Goal: Task Accomplishment & Management: Manage account settings

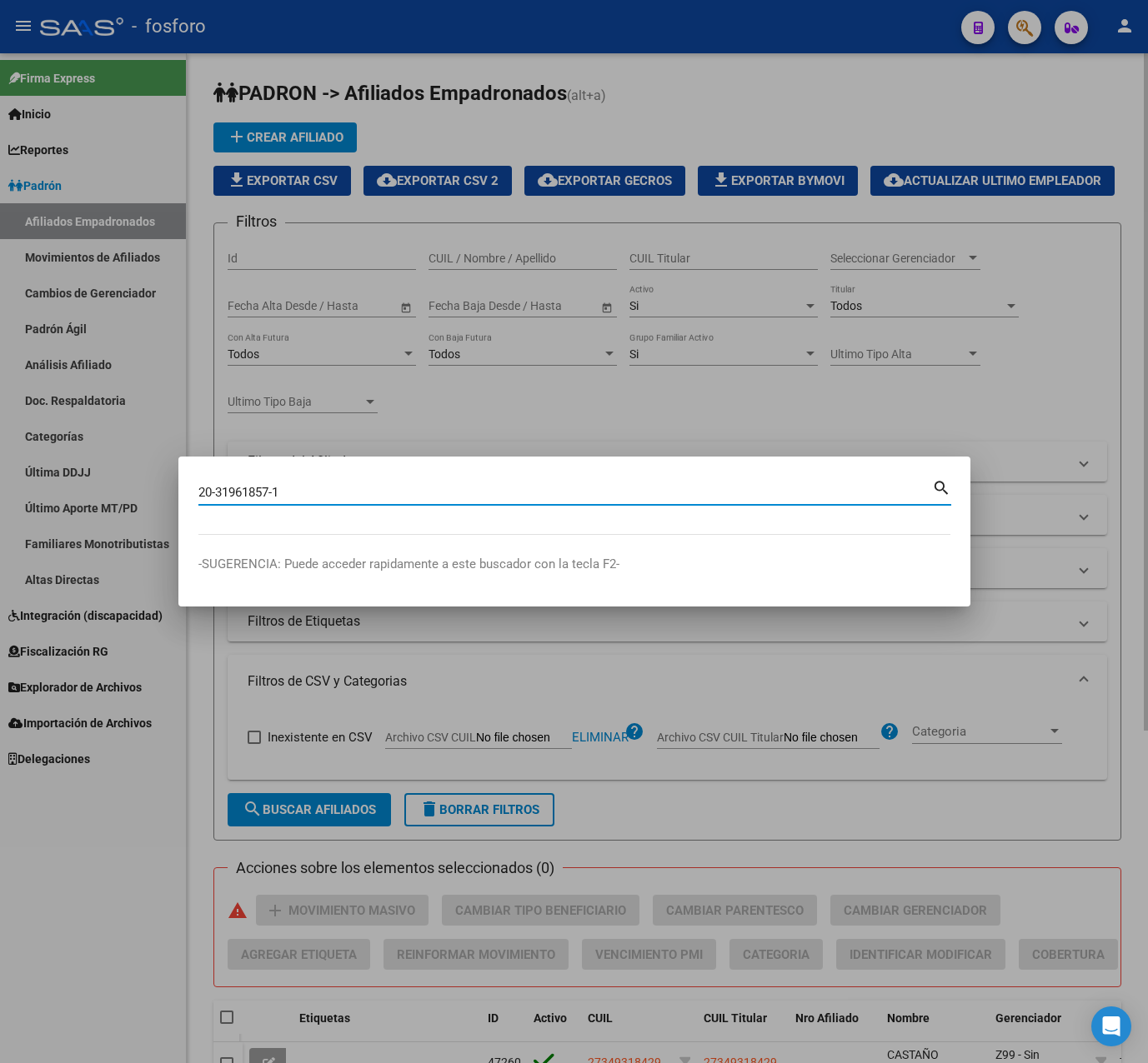
type input "20319618571"
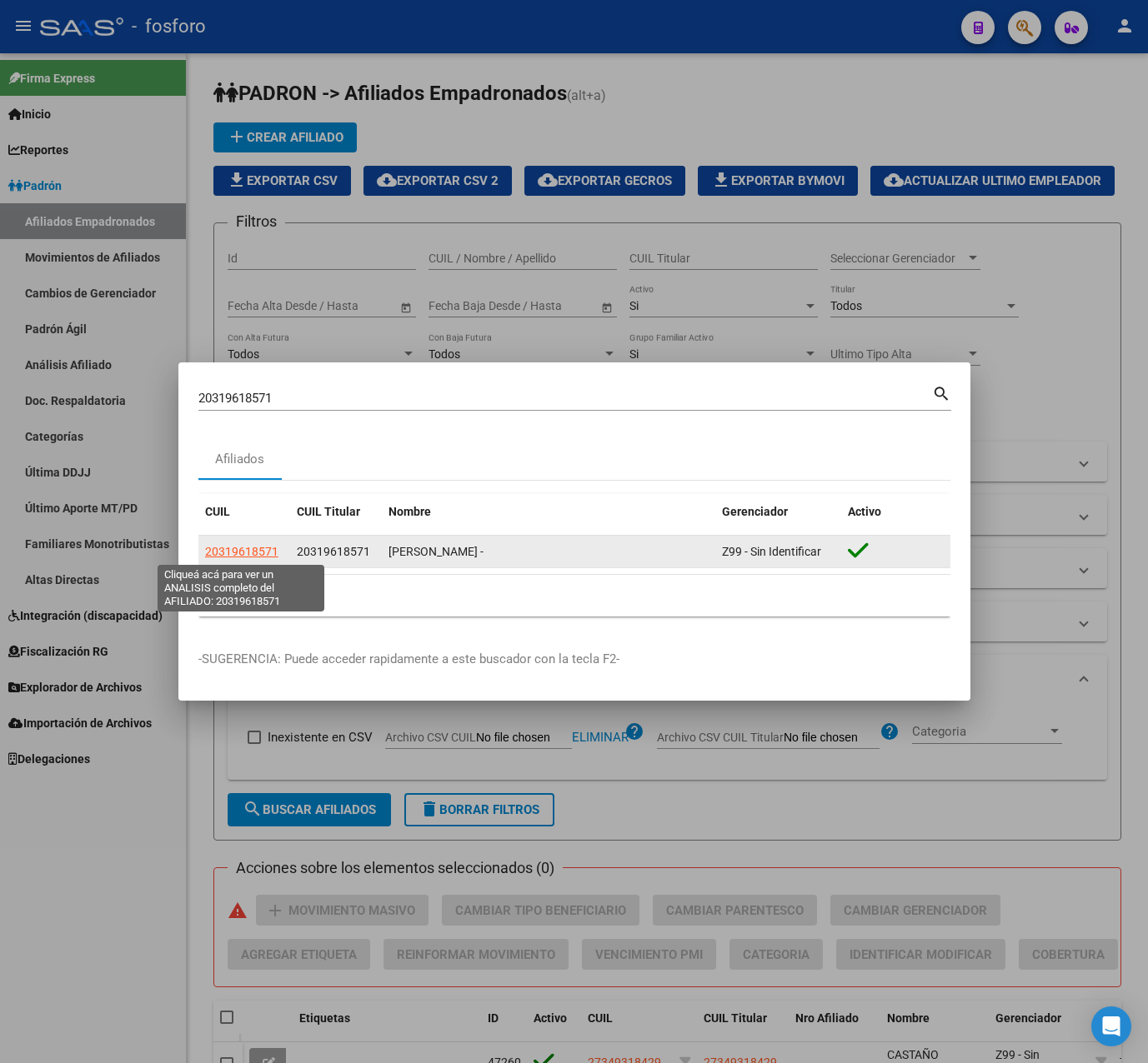
click at [249, 548] on span "20319618571" at bounding box center [241, 551] width 73 height 13
type textarea "20319618571"
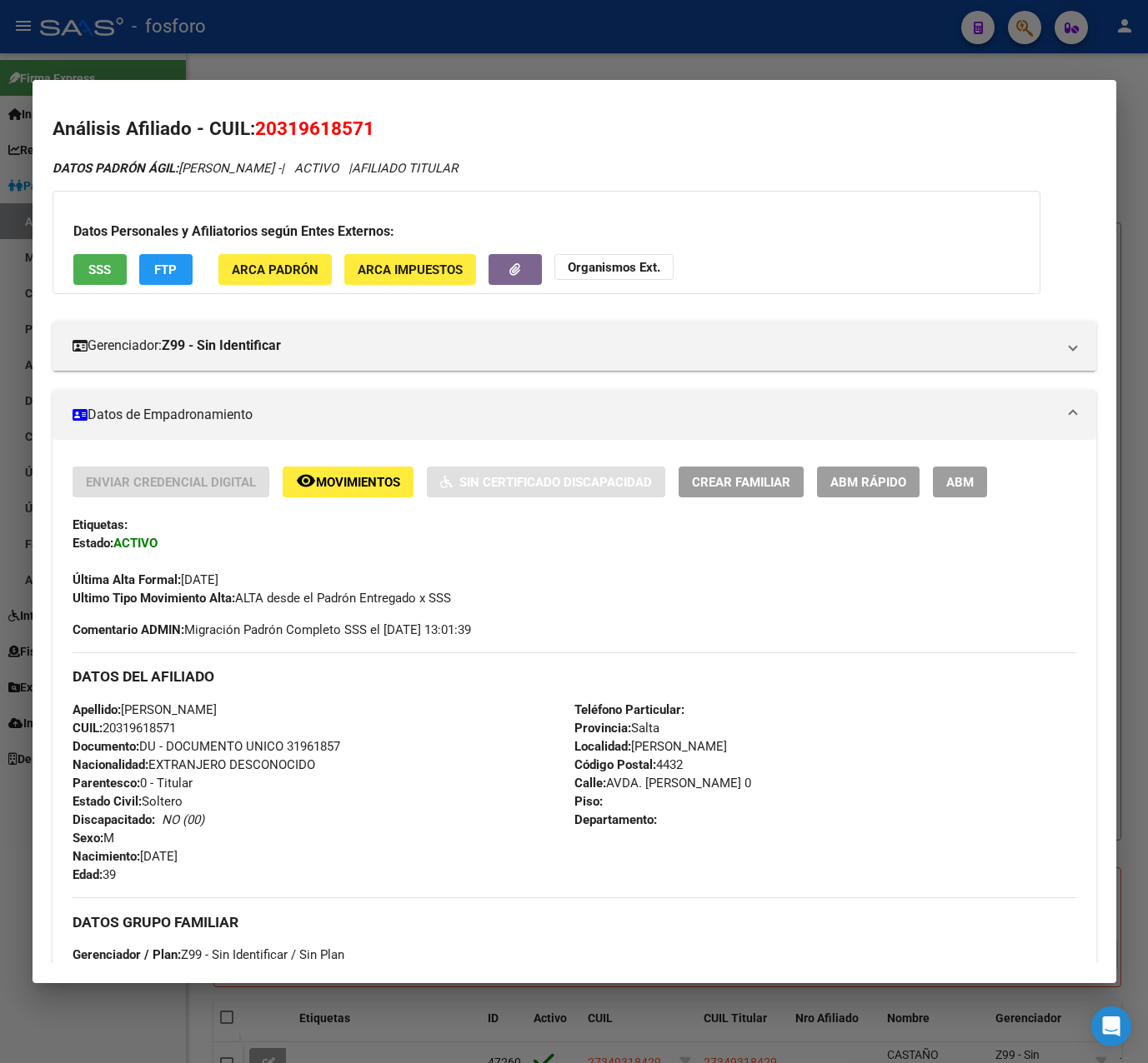
click at [888, 475] on span "ABM Rápido" at bounding box center [868, 483] width 76 height 15
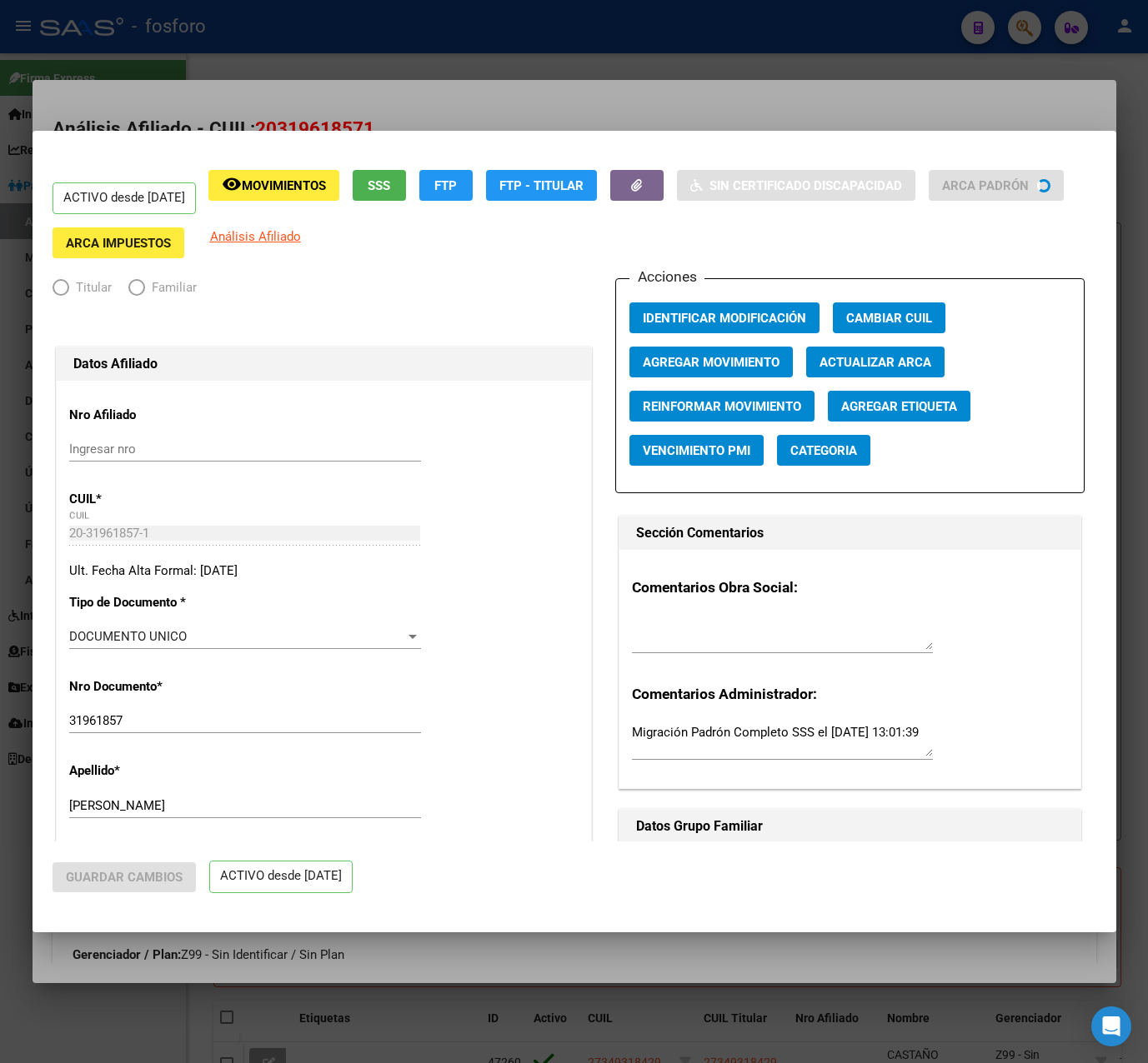
radio input "true"
type input "30-70982228-0"
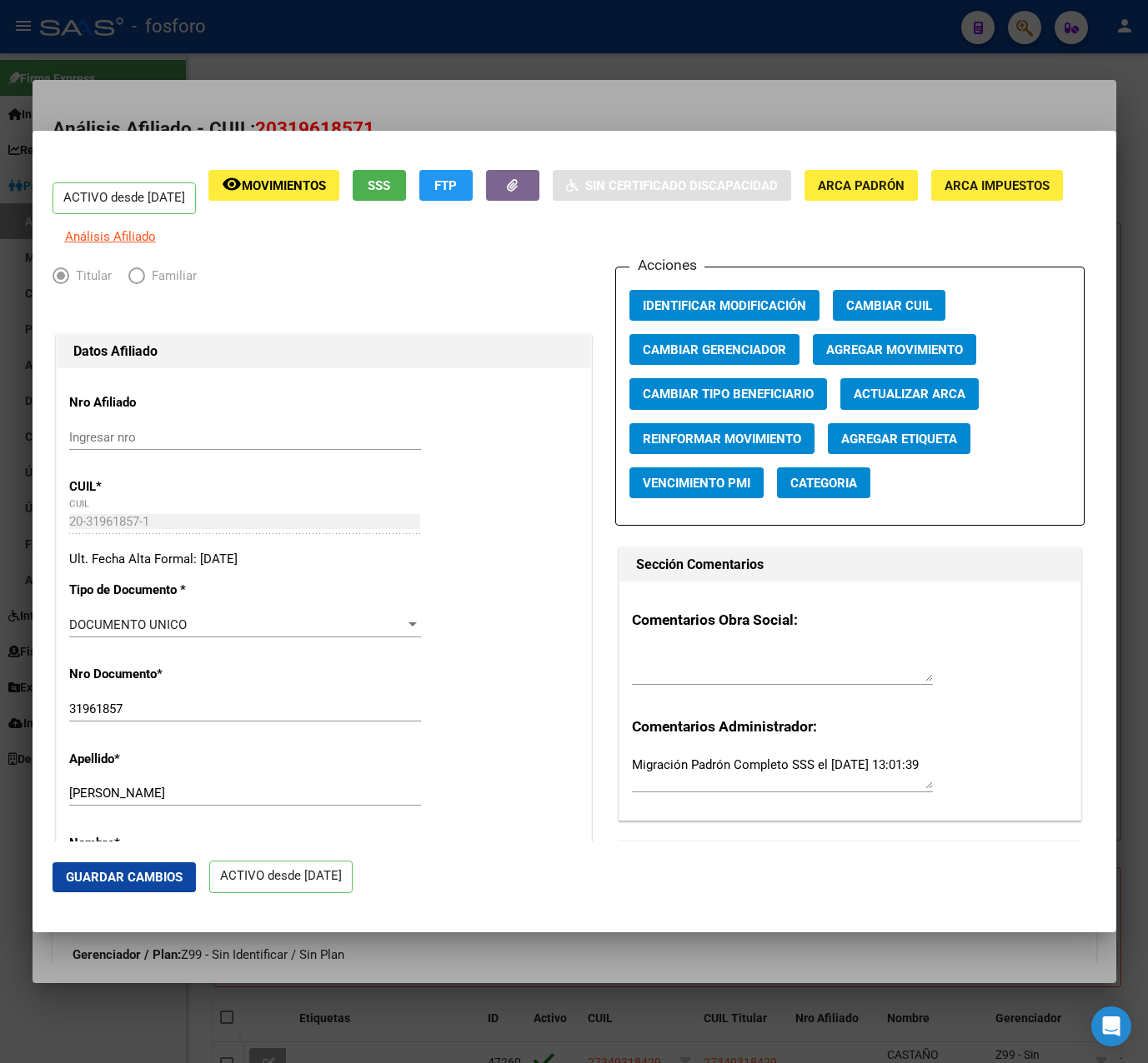
click at [514, 84] on div at bounding box center [574, 532] width 1148 height 1063
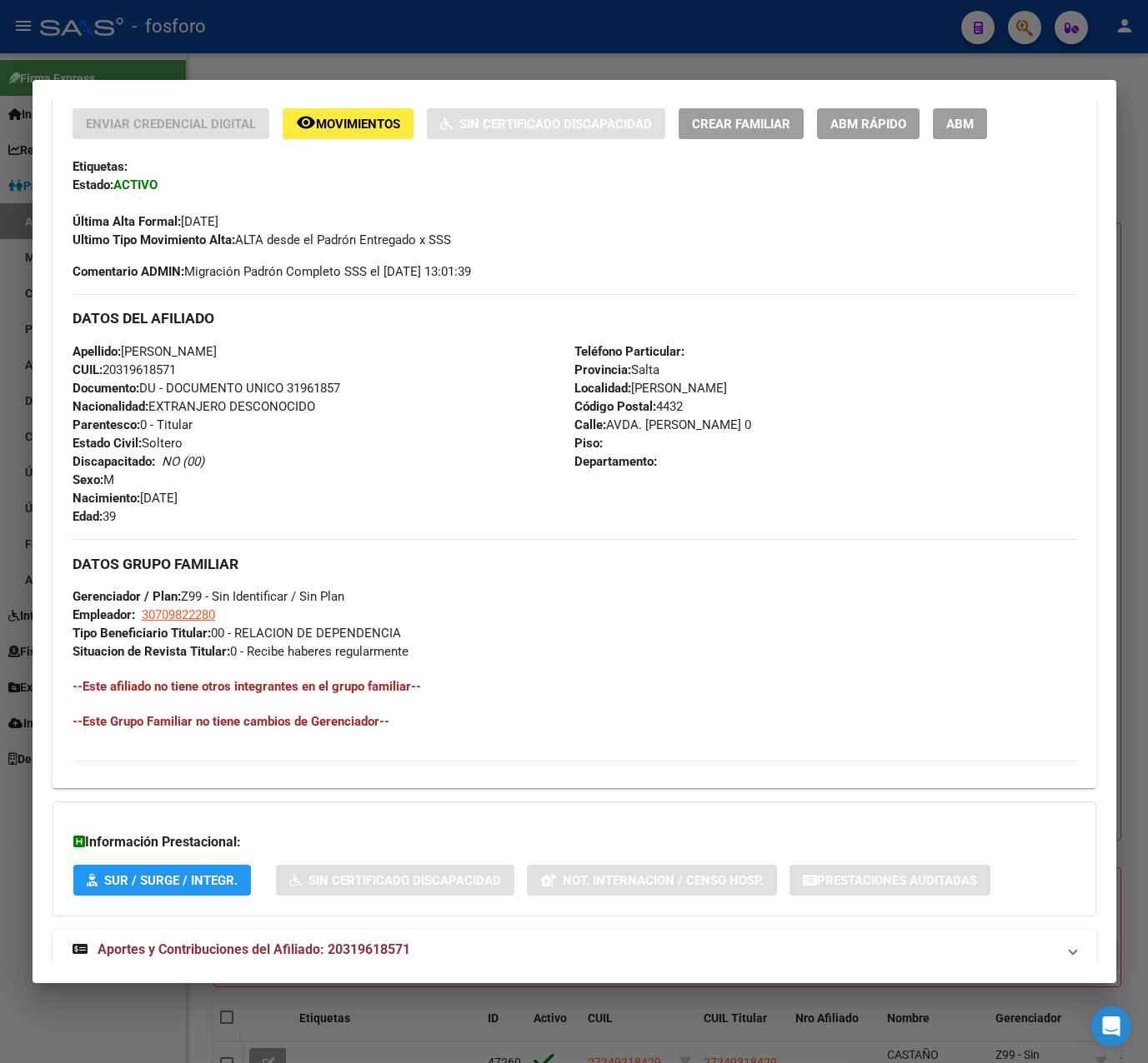
scroll to position [402, 0]
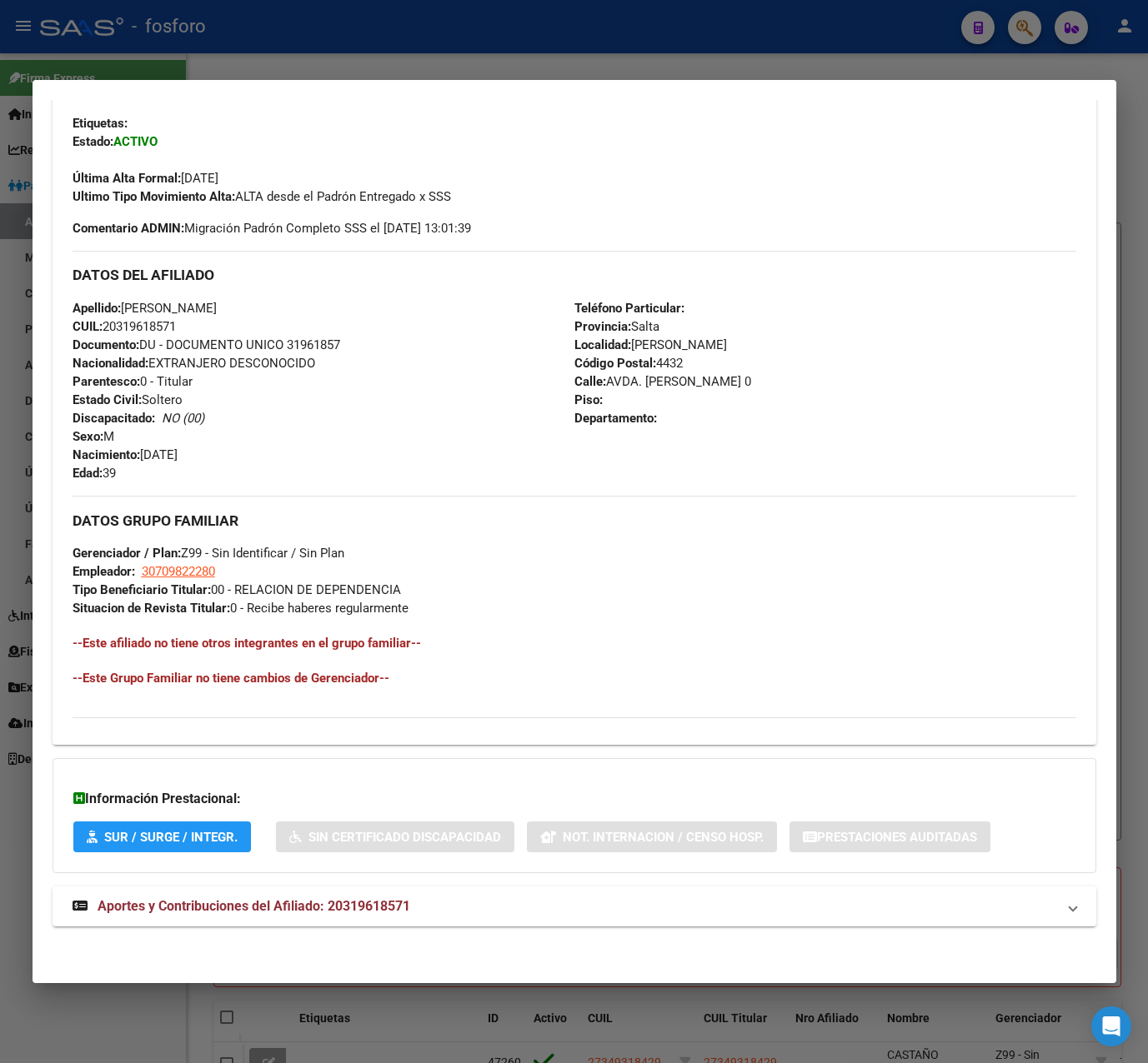
click at [426, 63] on div at bounding box center [574, 532] width 1148 height 1063
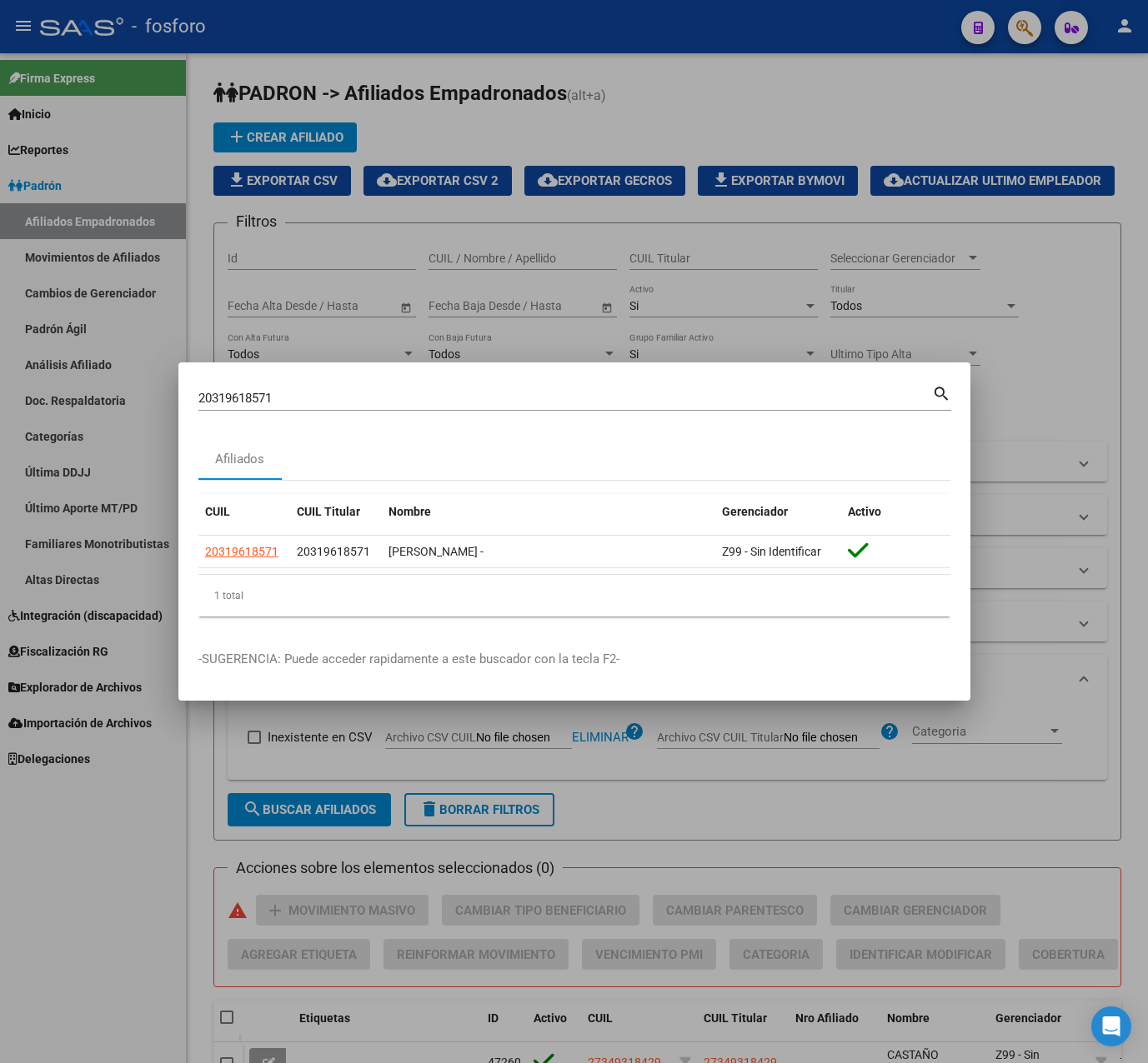
click at [948, 234] on div at bounding box center [574, 532] width 1148 height 1063
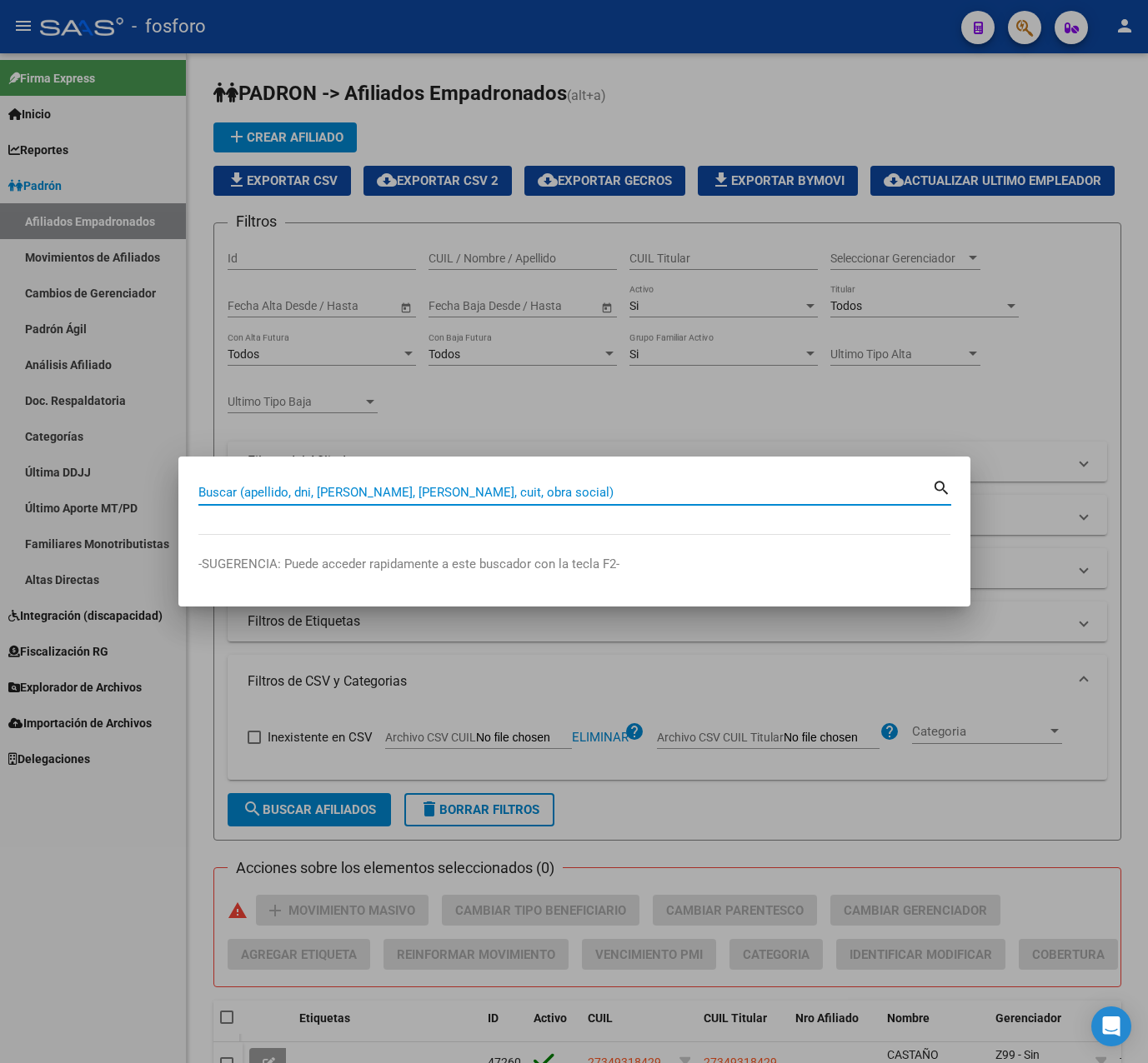
paste input "20319618571"
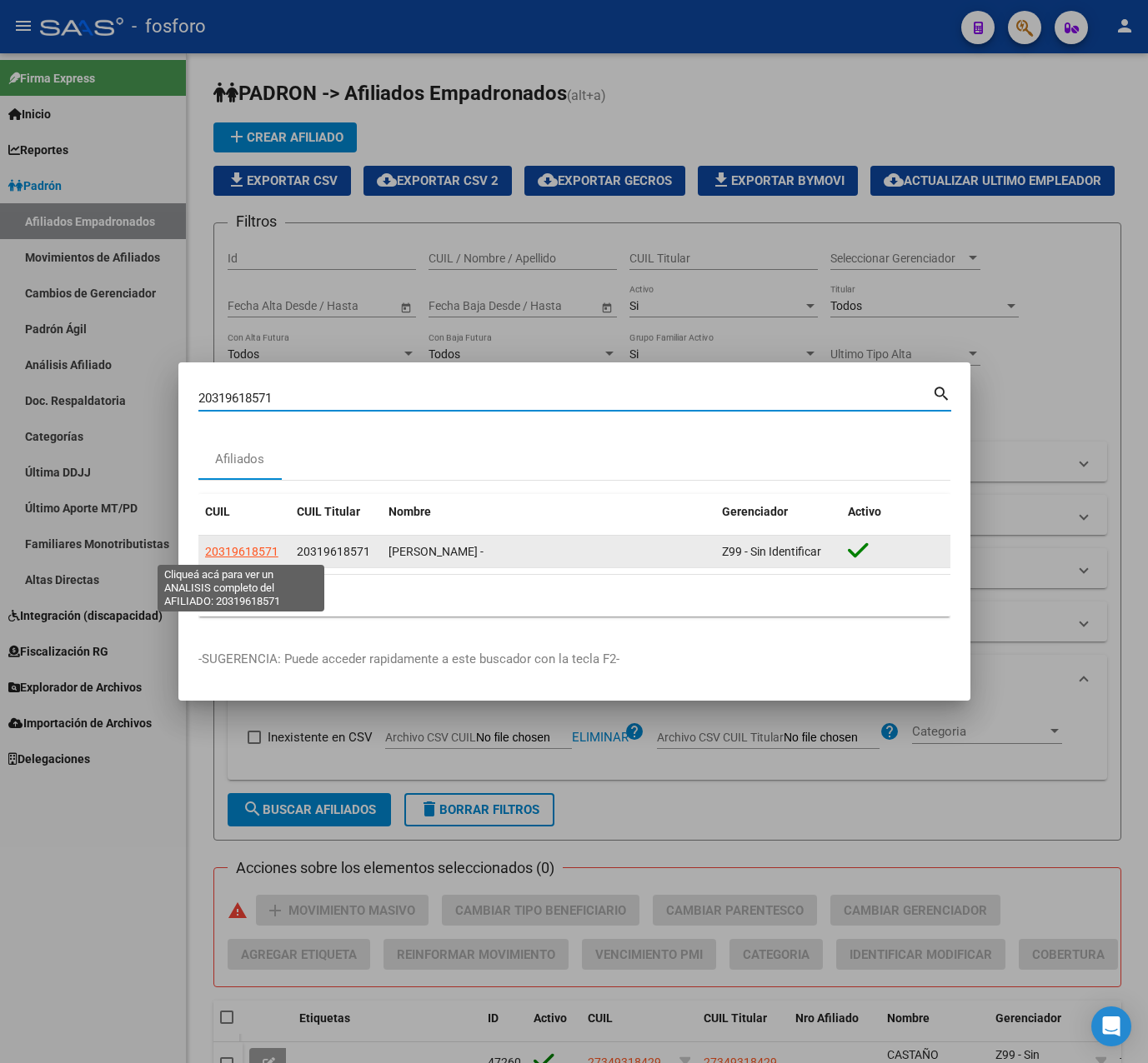
click at [253, 547] on span "20319618571" at bounding box center [241, 551] width 73 height 13
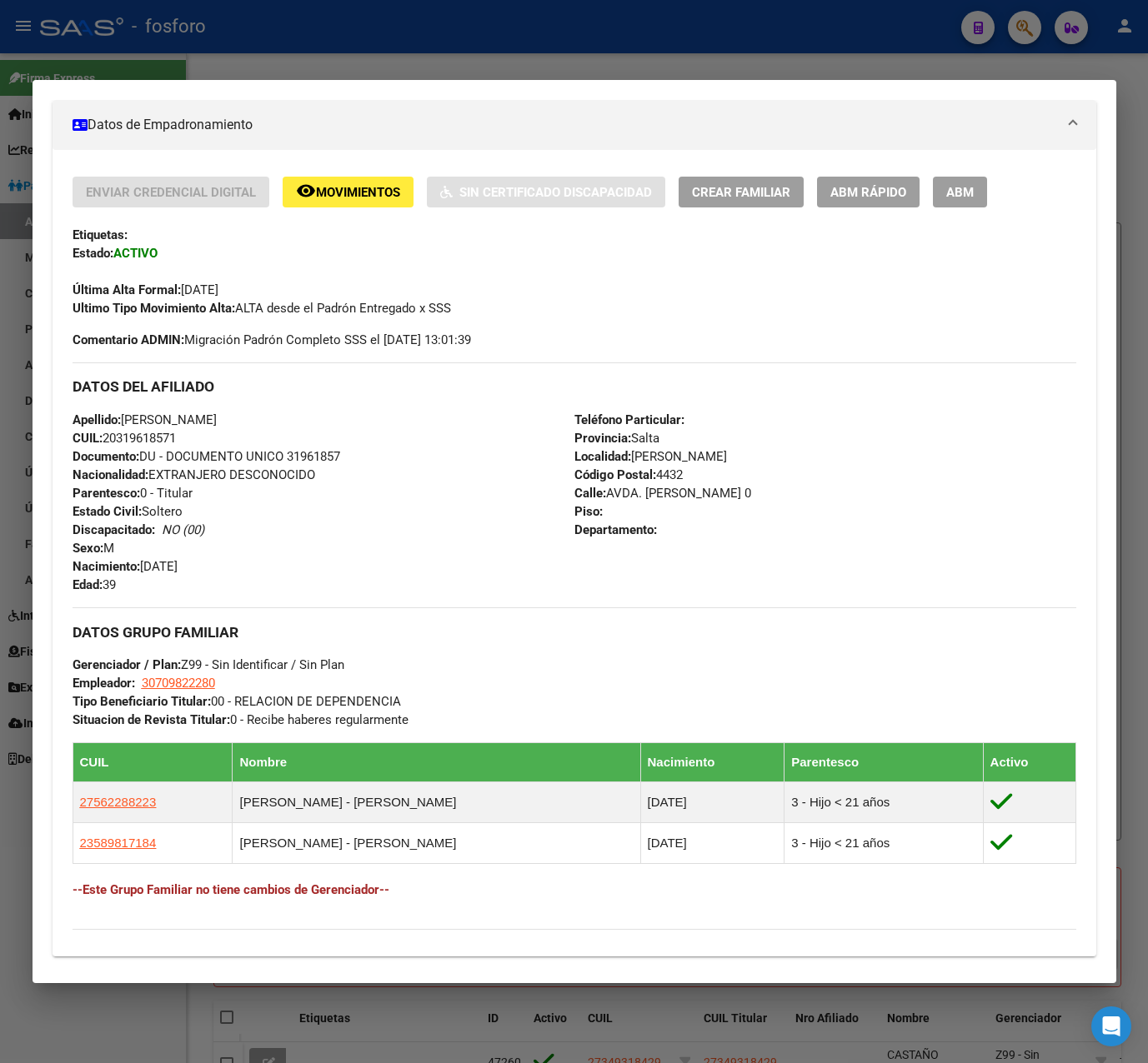
scroll to position [501, 0]
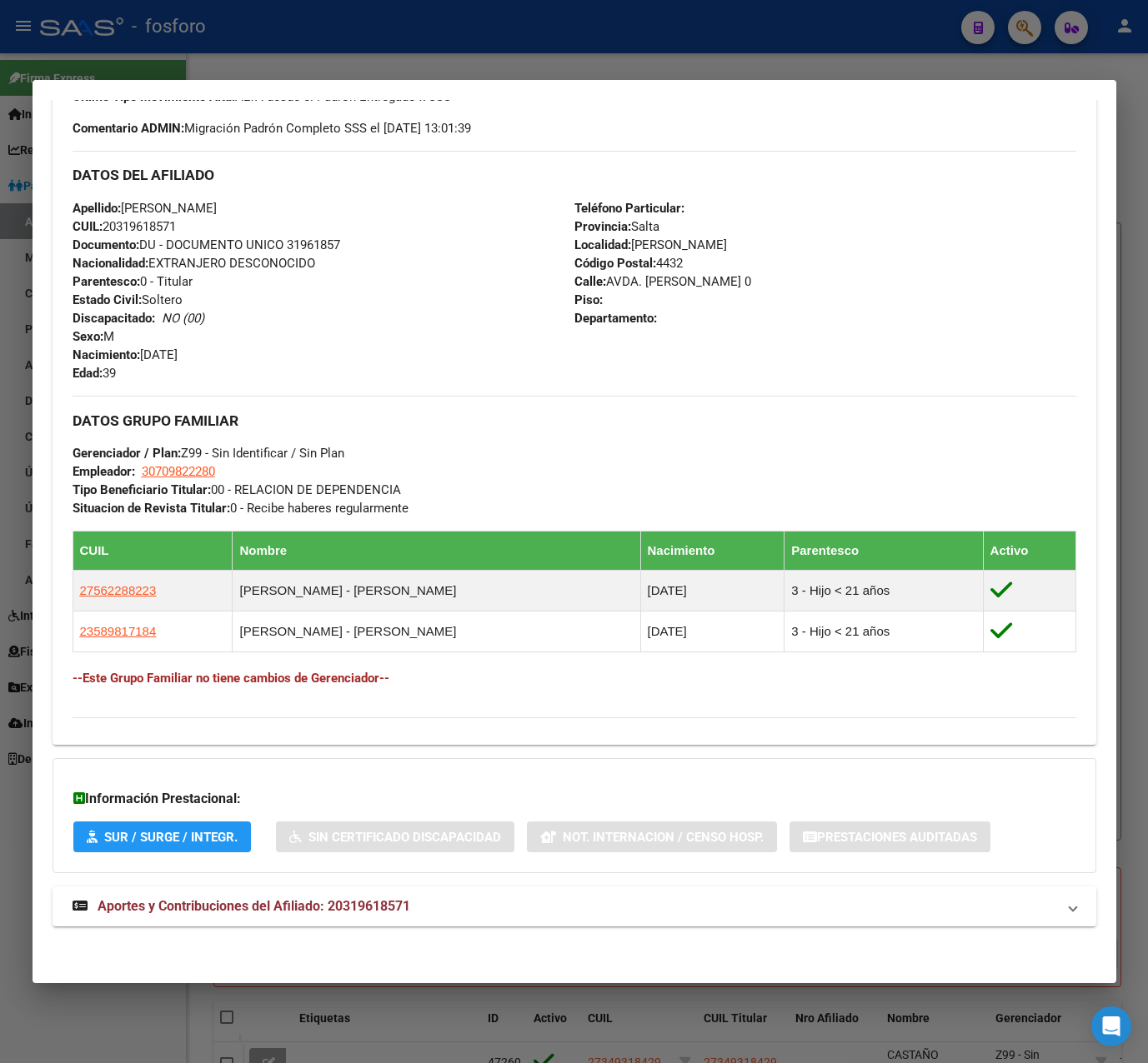
click at [573, 56] on div at bounding box center [574, 532] width 1148 height 1063
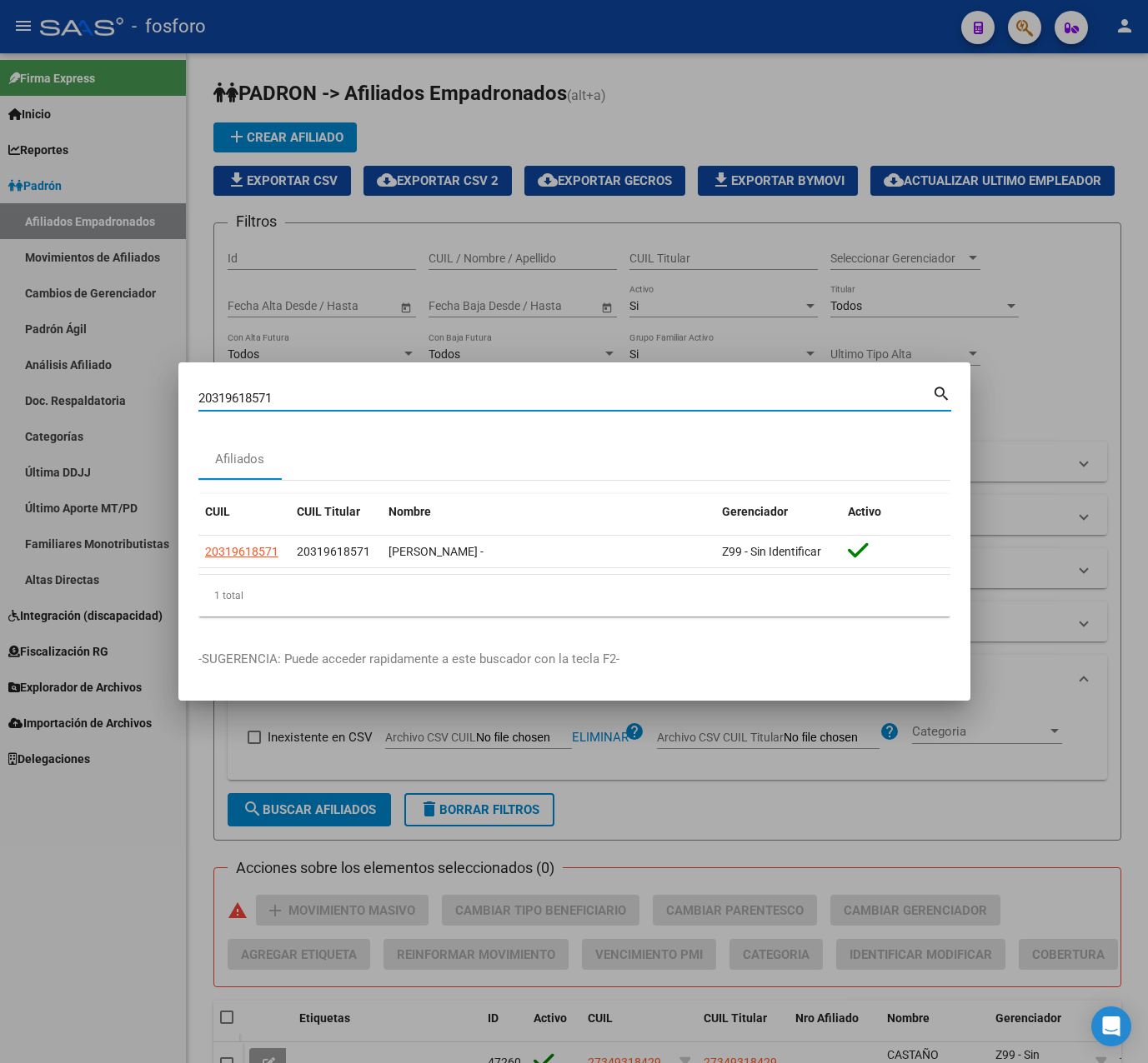
drag, startPoint x: 241, startPoint y: 405, endPoint x: 86, endPoint y: 405, distance: 155.0
click at [86, 405] on div "20319618571 Buscar (apellido, dni, cuil, nro traspaso, cuit, obra social) searc…" at bounding box center [574, 532] width 1148 height 1063
paste input "7-27845448-2"
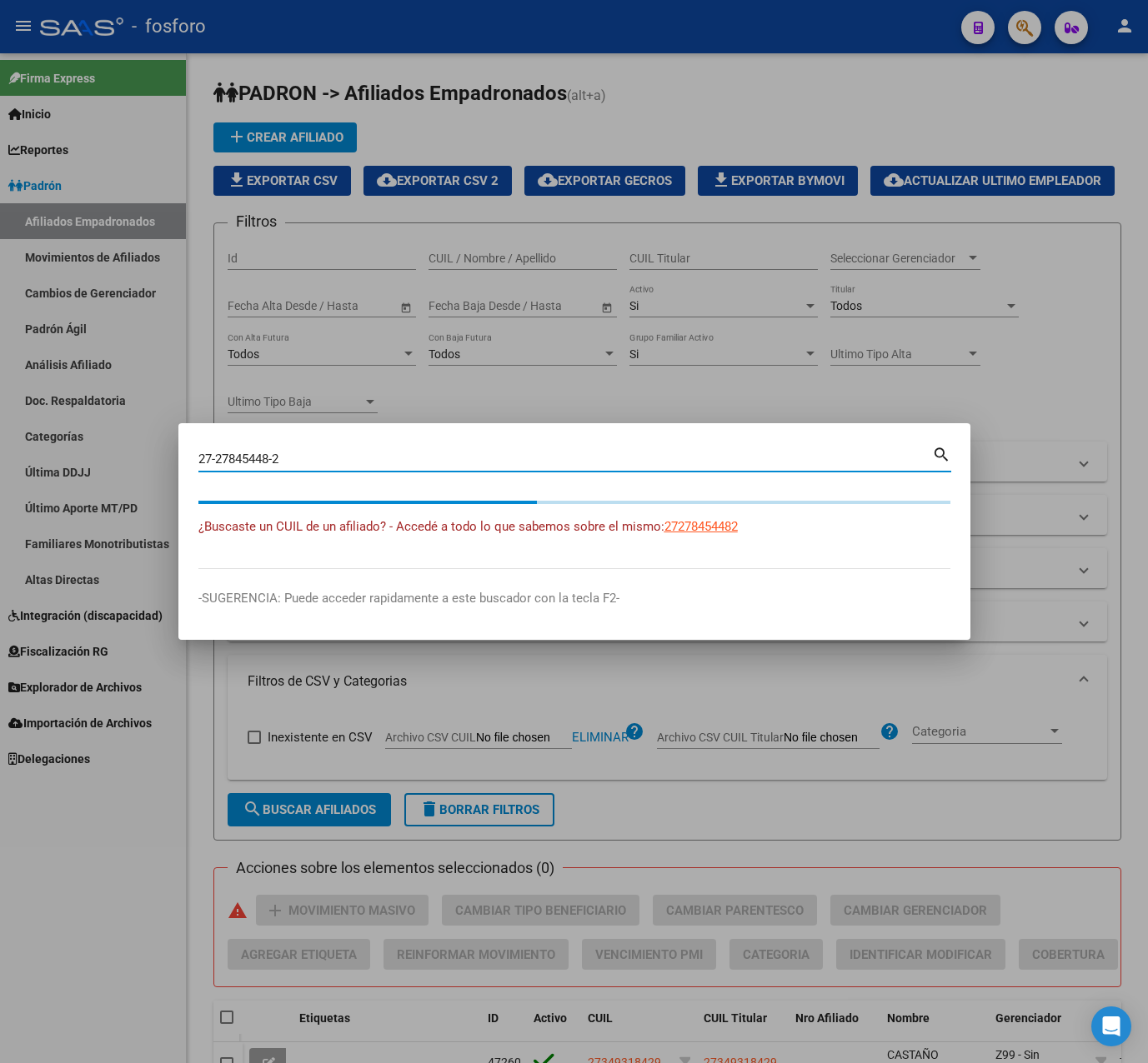
type input "27278454482"
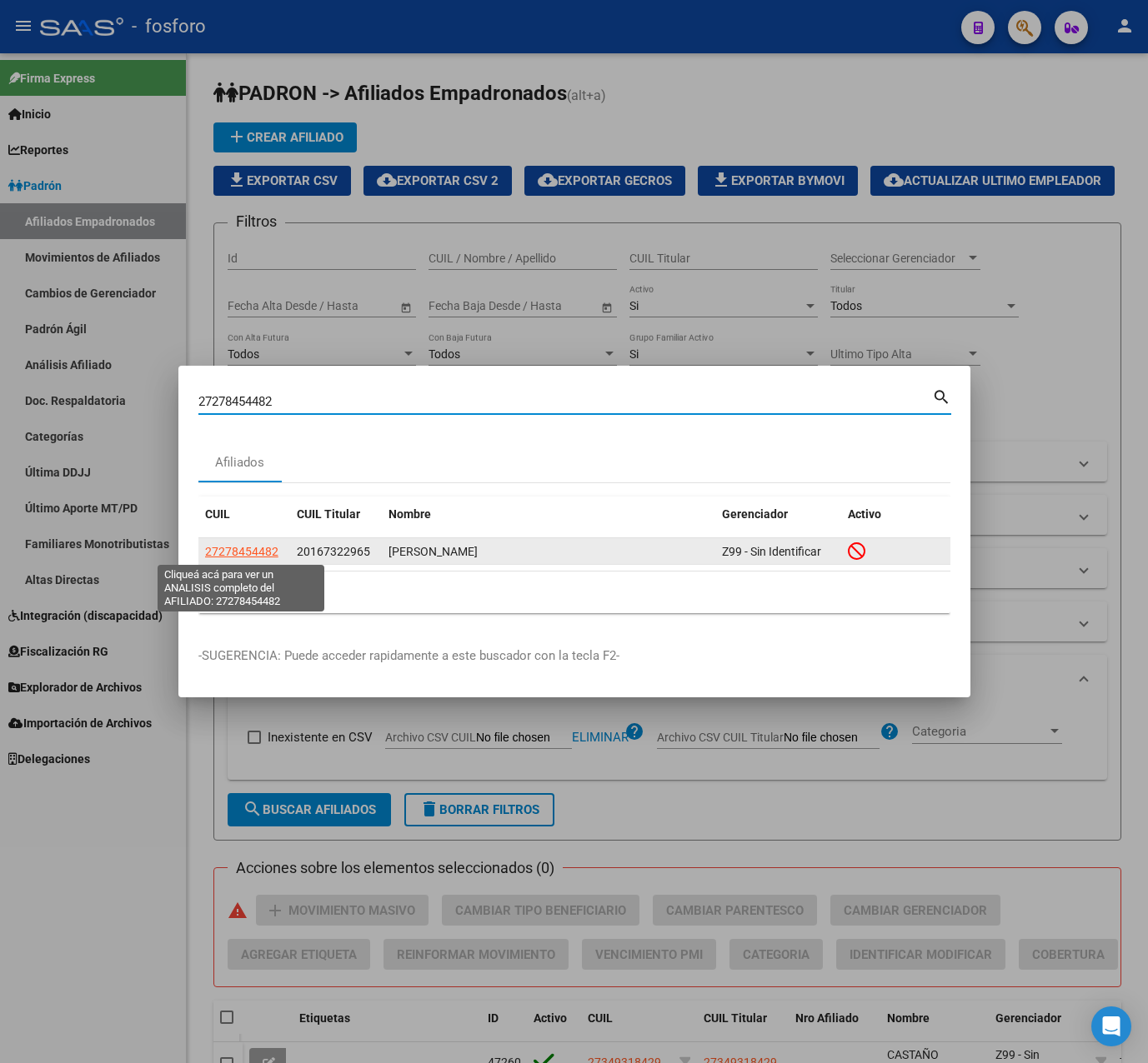
click at [266, 550] on span "27278454482" at bounding box center [241, 551] width 73 height 13
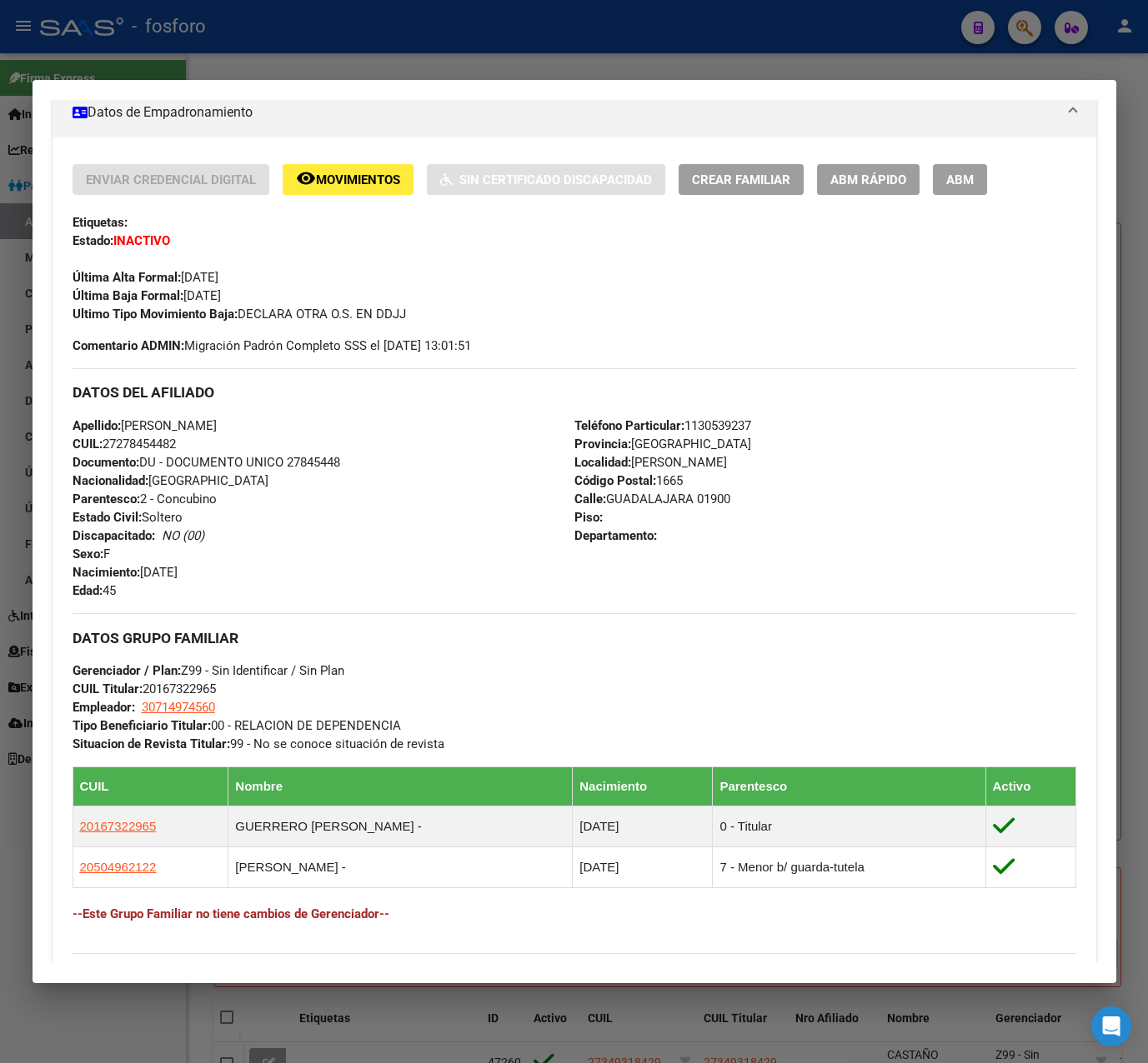
scroll to position [578, 0]
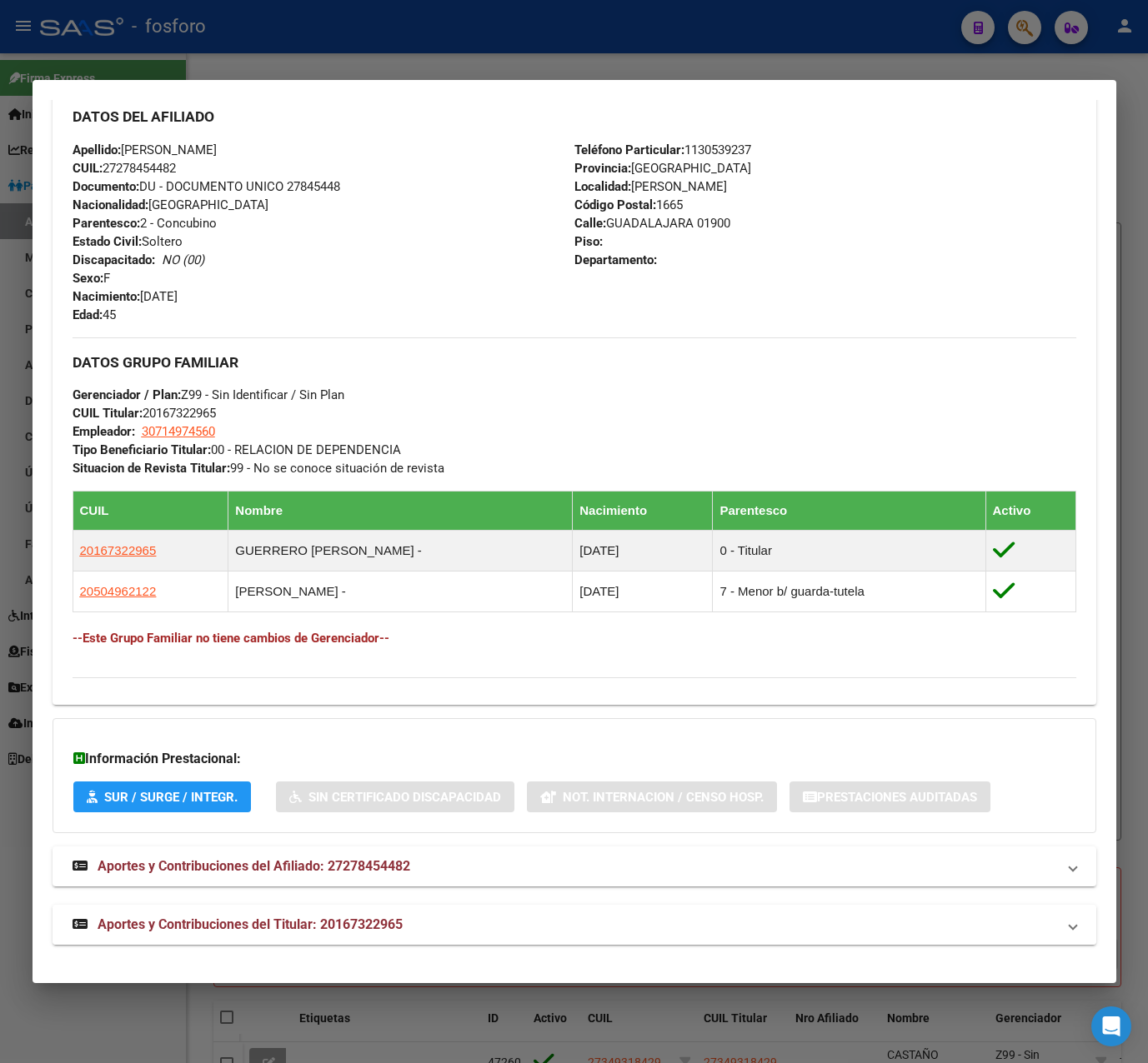
click at [392, 919] on span "Aportes y Contribuciones del Titular: 20167322965" at bounding box center [250, 924] width 305 height 16
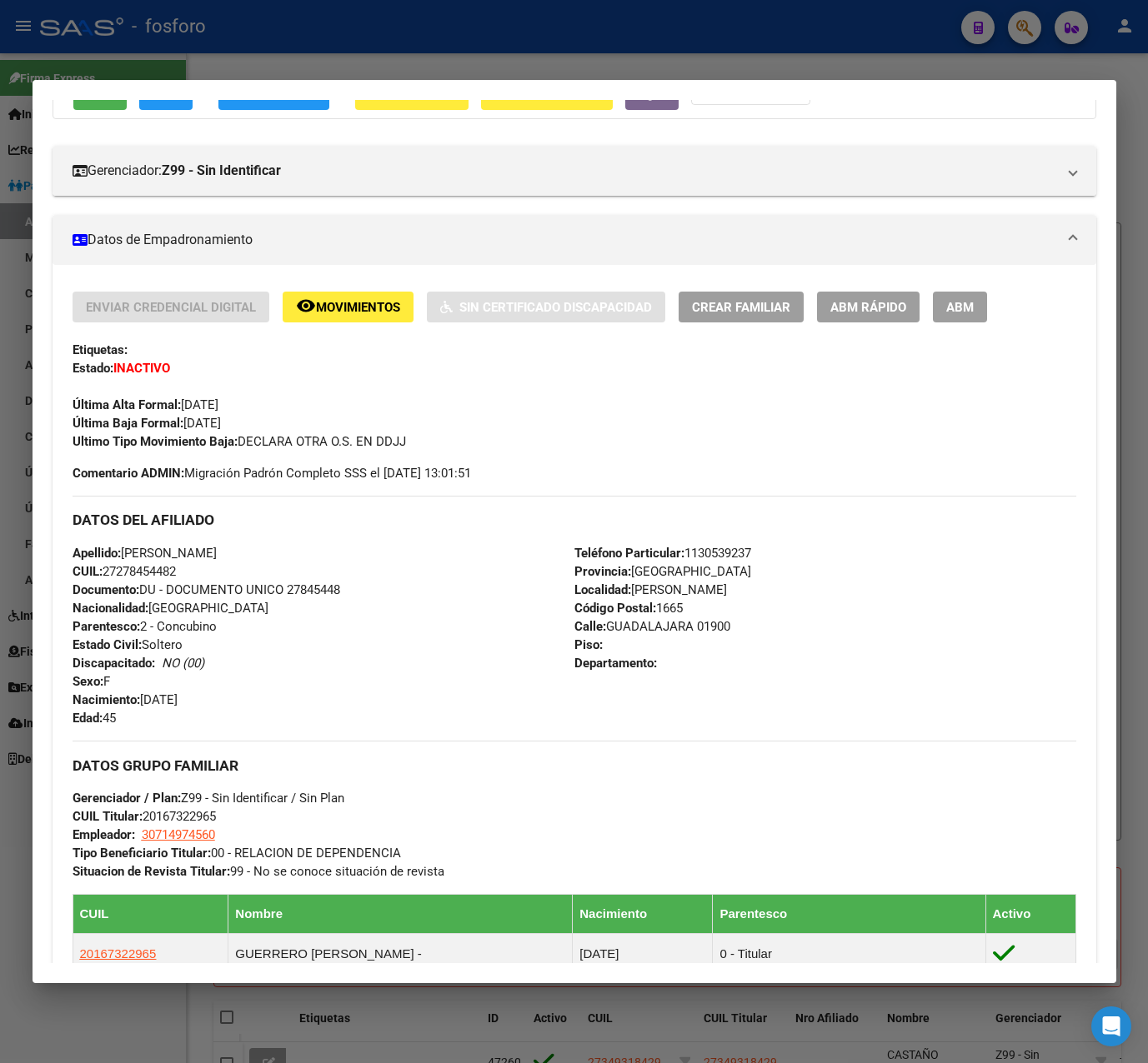
scroll to position [152, 0]
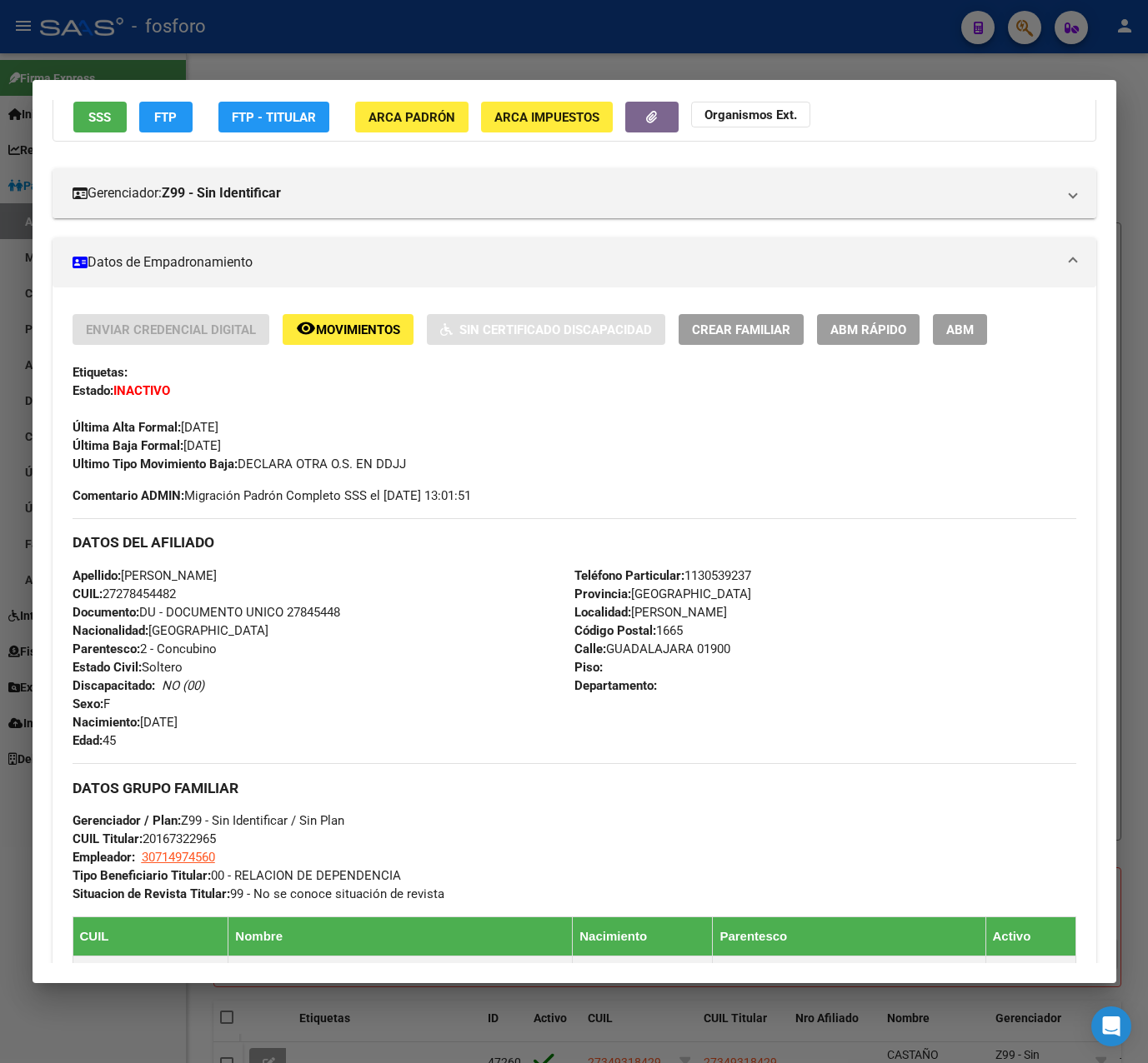
click at [333, 331] on span "Movimientos" at bounding box center [358, 330] width 85 height 15
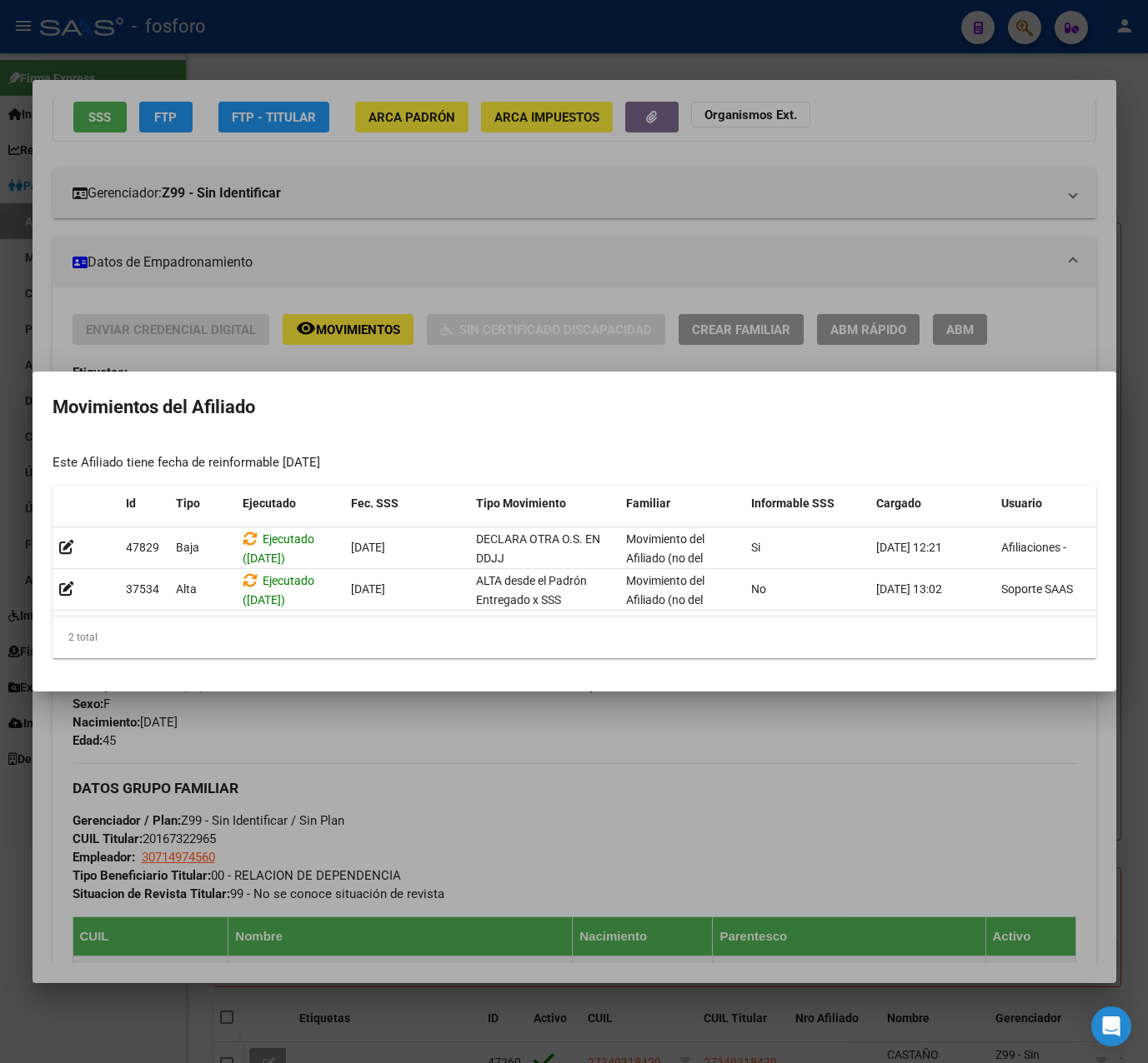
drag, startPoint x: 576, startPoint y: 64, endPoint x: 536, endPoint y: 9, distance: 68.0
click at [574, 62] on div at bounding box center [574, 532] width 1148 height 1063
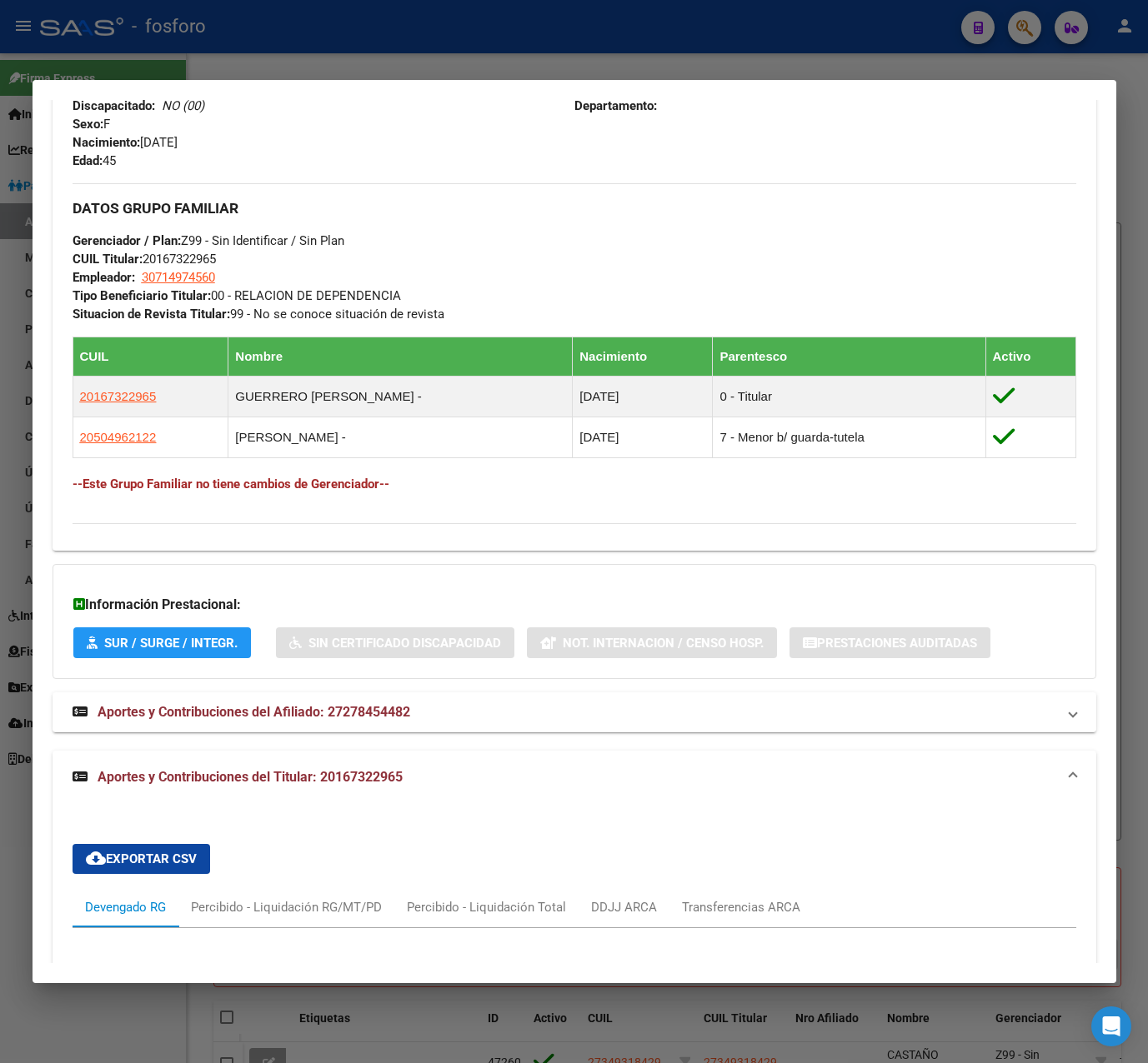
scroll to position [736, 0]
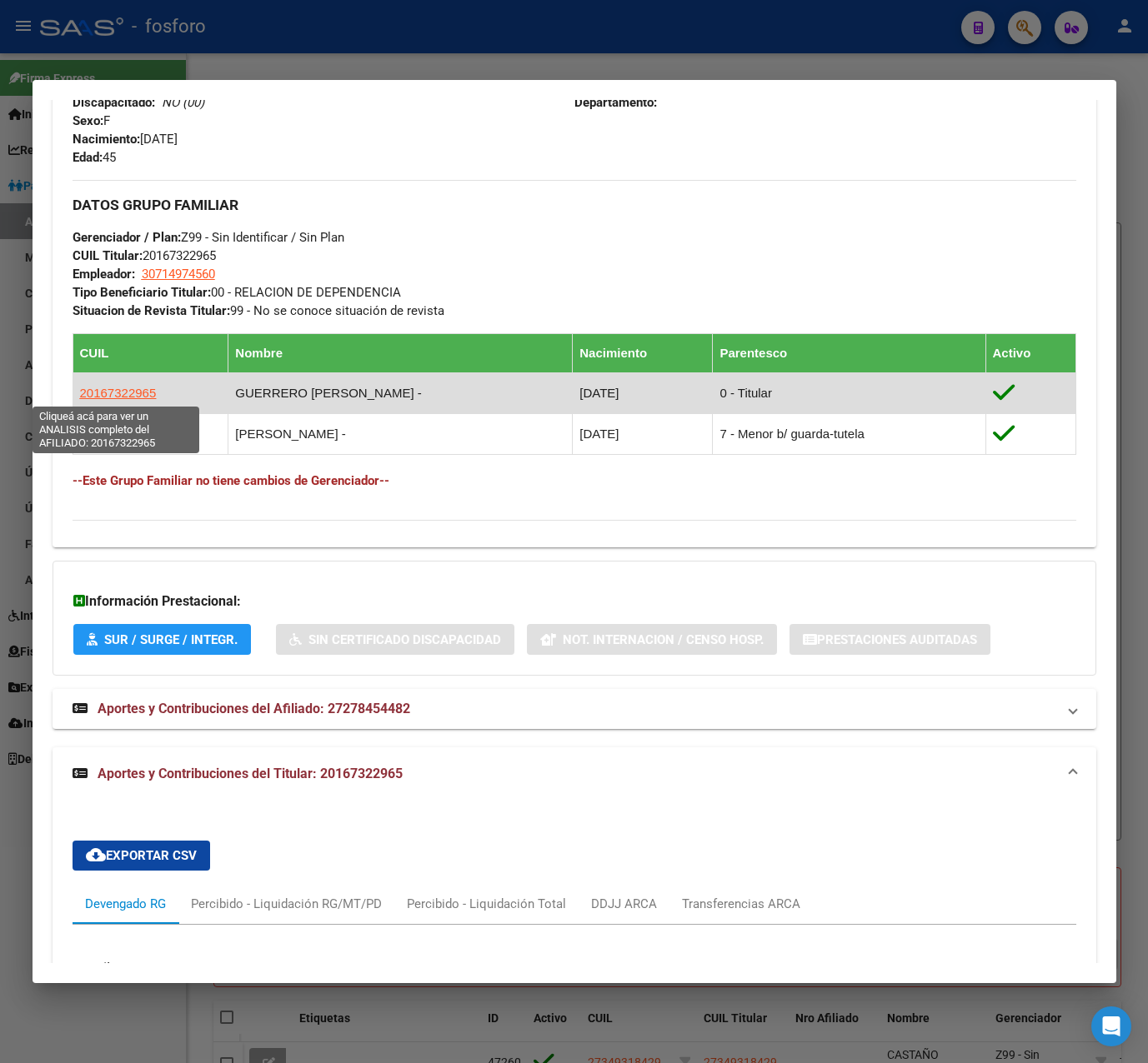
click at [147, 395] on span "20167322965" at bounding box center [118, 393] width 77 height 14
type textarea "20167322965"
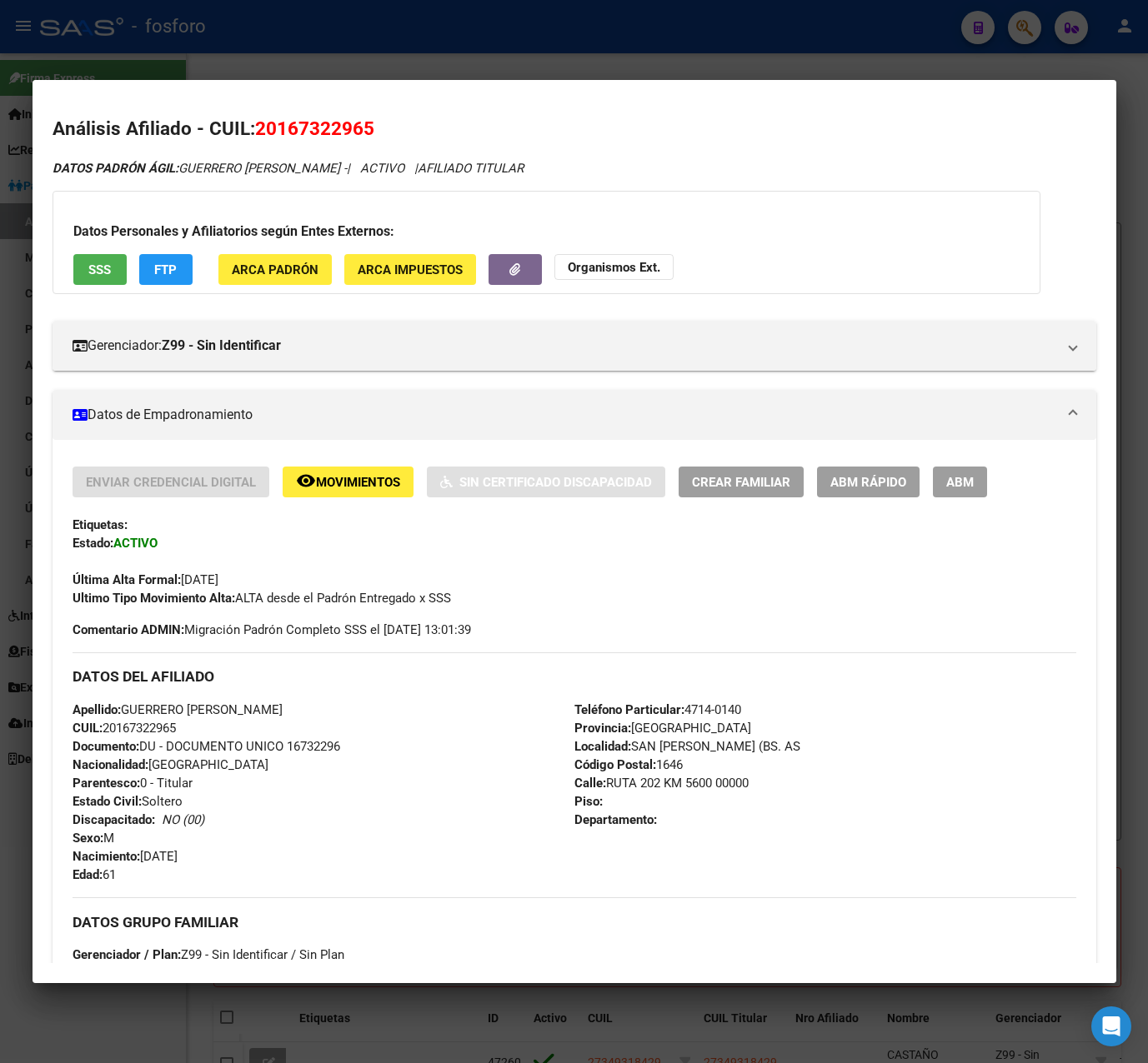
drag, startPoint x: 257, startPoint y: 128, endPoint x: 435, endPoint y: 129, distance: 178.0
click at [435, 129] on h2 "Análisis Afiliado - CUIL: 20167322965" at bounding box center [574, 129] width 1044 height 28
copy span "20167322965"
click at [408, 61] on div at bounding box center [574, 532] width 1148 height 1063
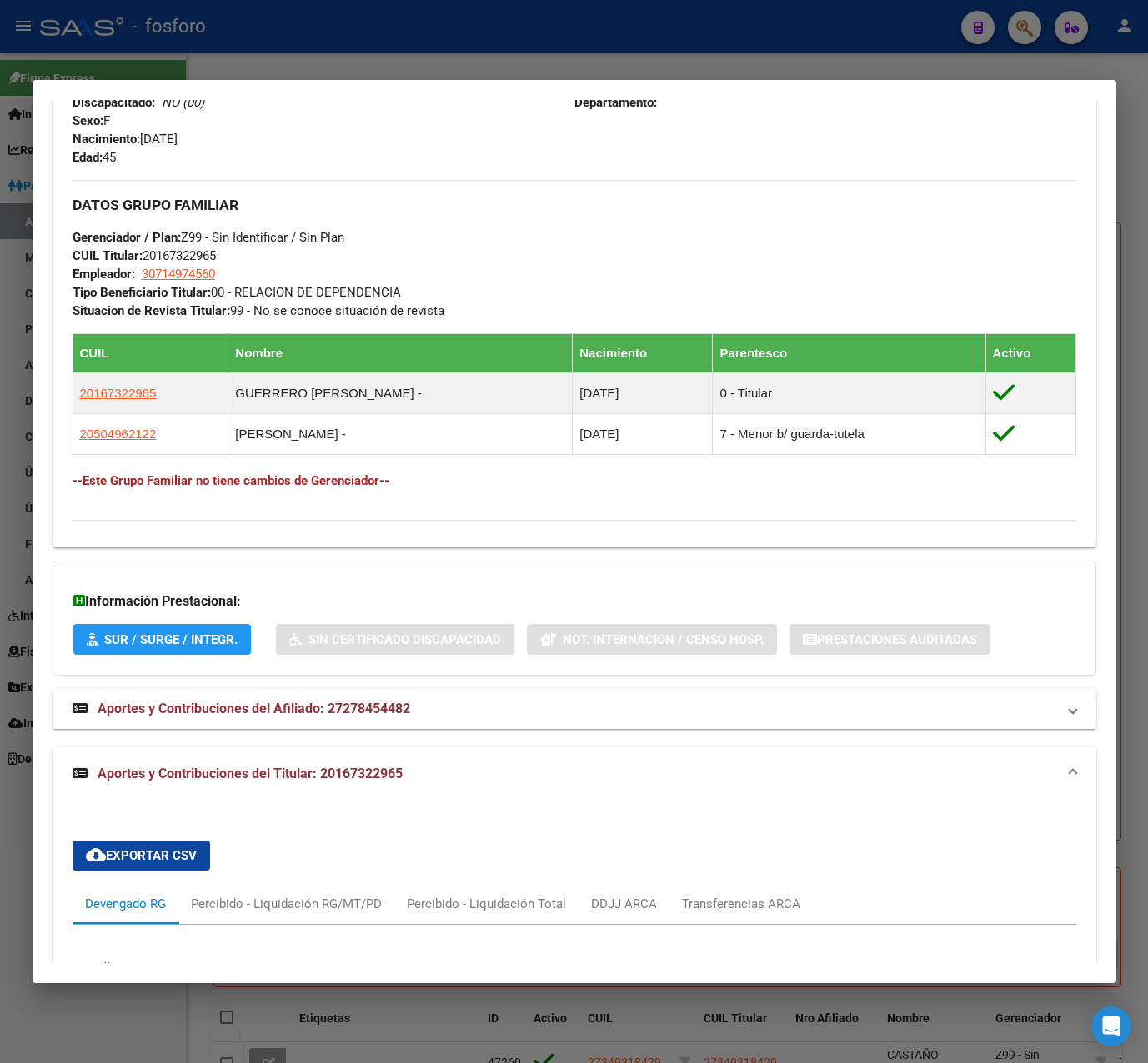
click at [408, 61] on div at bounding box center [574, 532] width 1148 height 1063
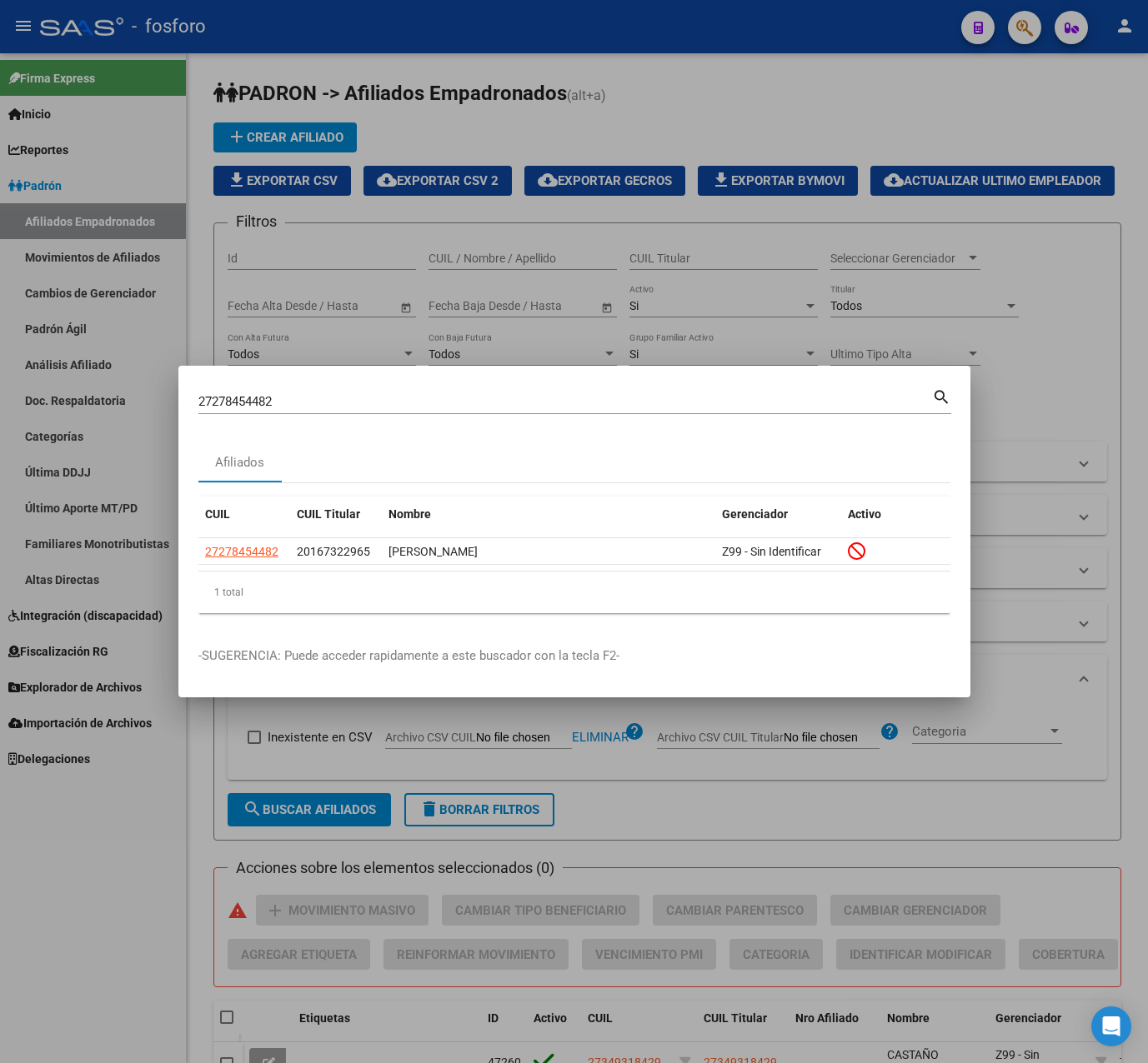
click at [361, 348] on div at bounding box center [574, 532] width 1148 height 1063
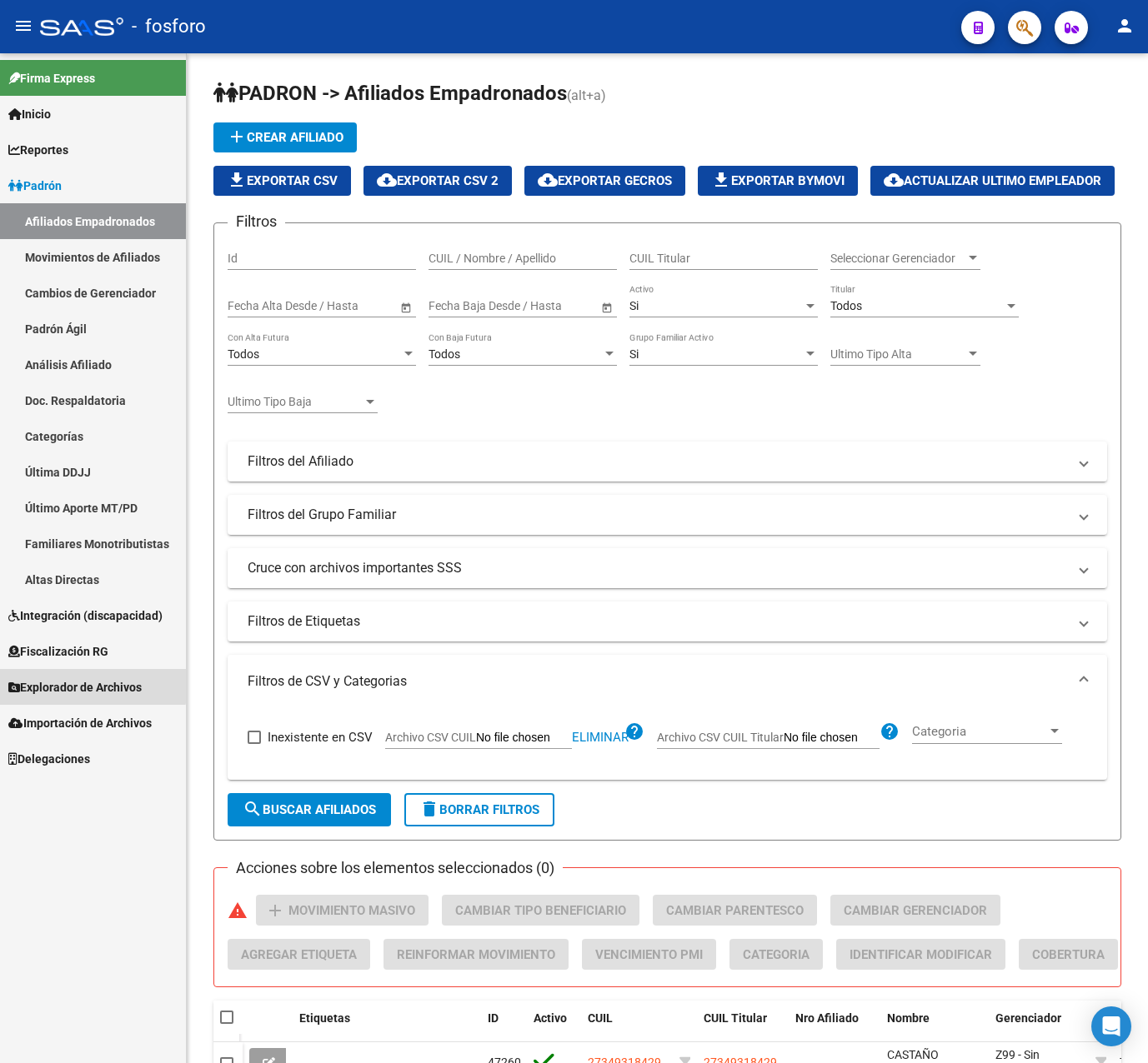
click at [85, 685] on span "Explorador de Archivos" at bounding box center [75, 687] width 133 height 19
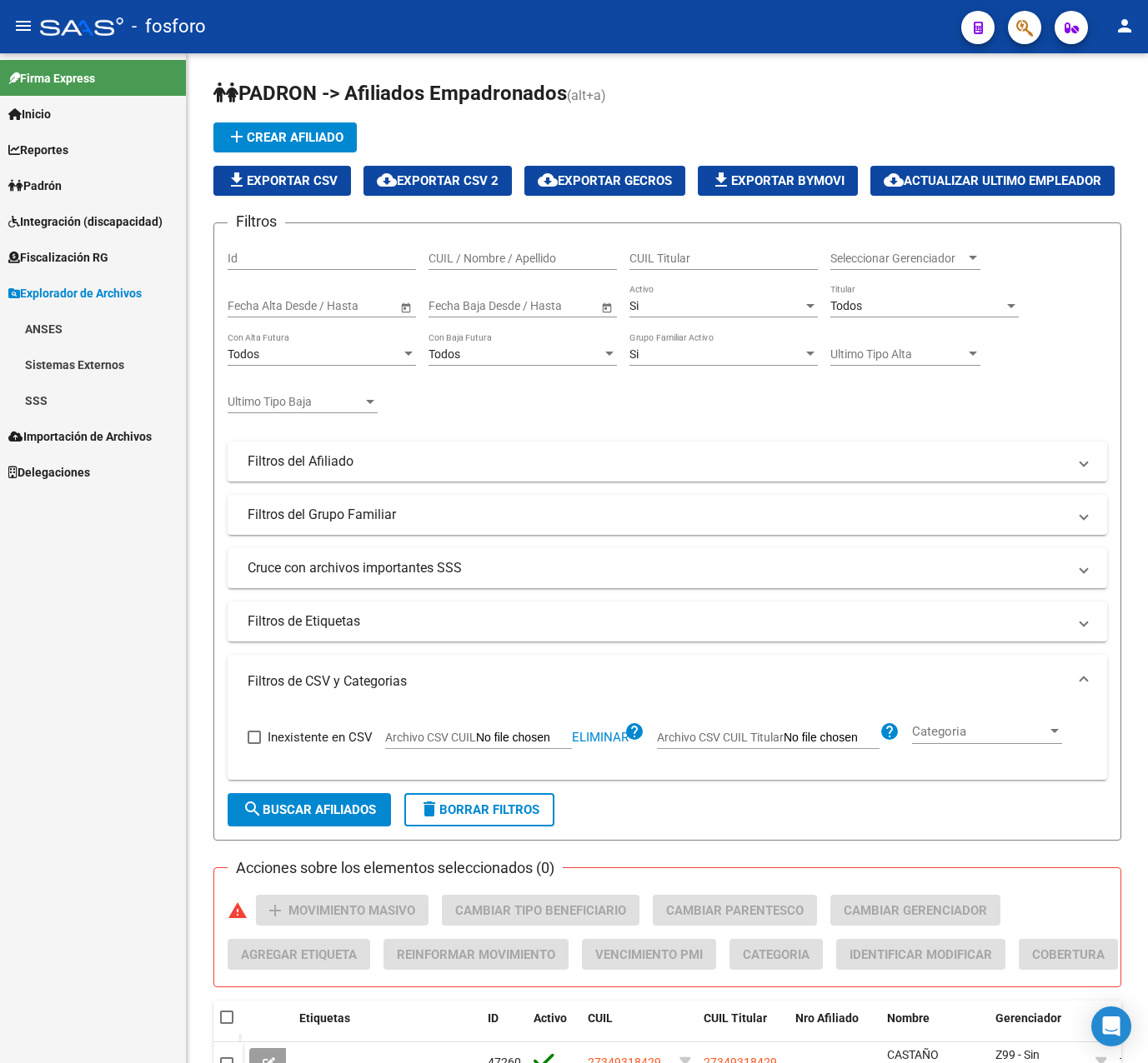
click at [55, 396] on link "SSS" at bounding box center [93, 400] width 186 height 36
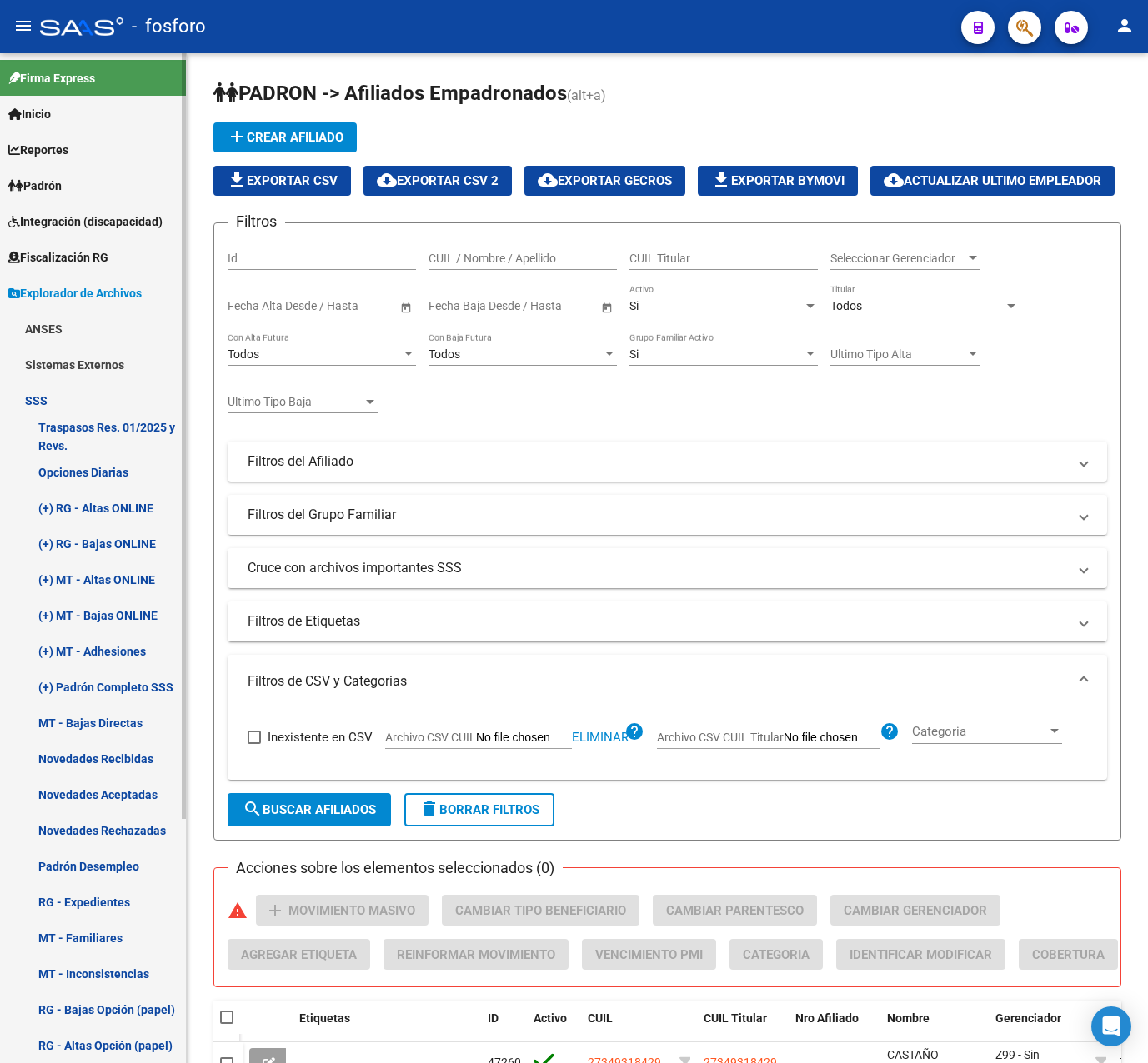
click at [115, 728] on link "MT - Bajas Directas" at bounding box center [93, 723] width 186 height 36
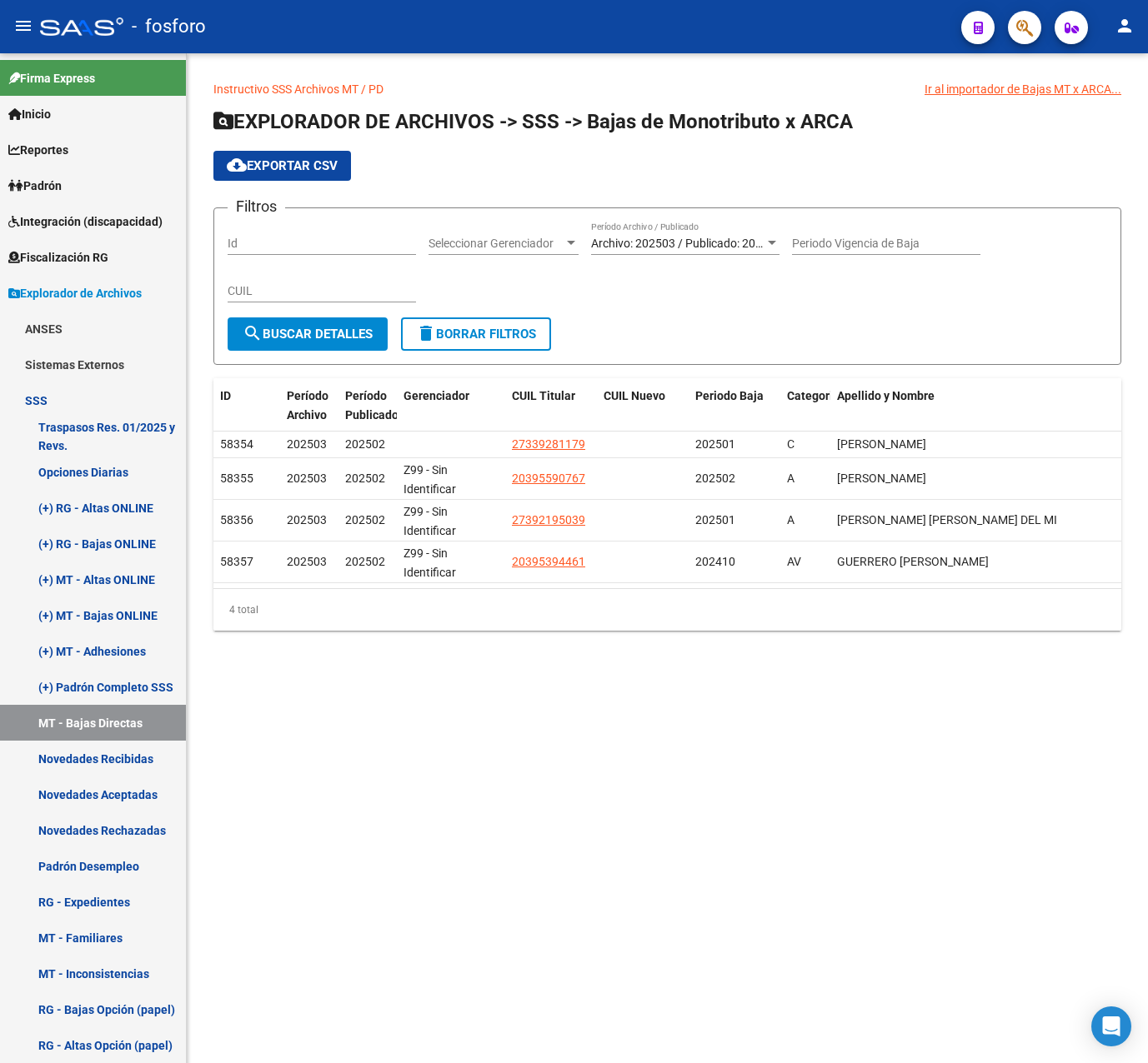
click at [840, 244] on input "Periodo Vigencia de Baja" at bounding box center [886, 243] width 189 height 14
click at [278, 306] on div "CUIL" at bounding box center [321, 293] width 189 height 48
click at [274, 291] on input "CUIL" at bounding box center [321, 291] width 189 height 14
paste input "20-16732296-5"
type input "20-16732296-5"
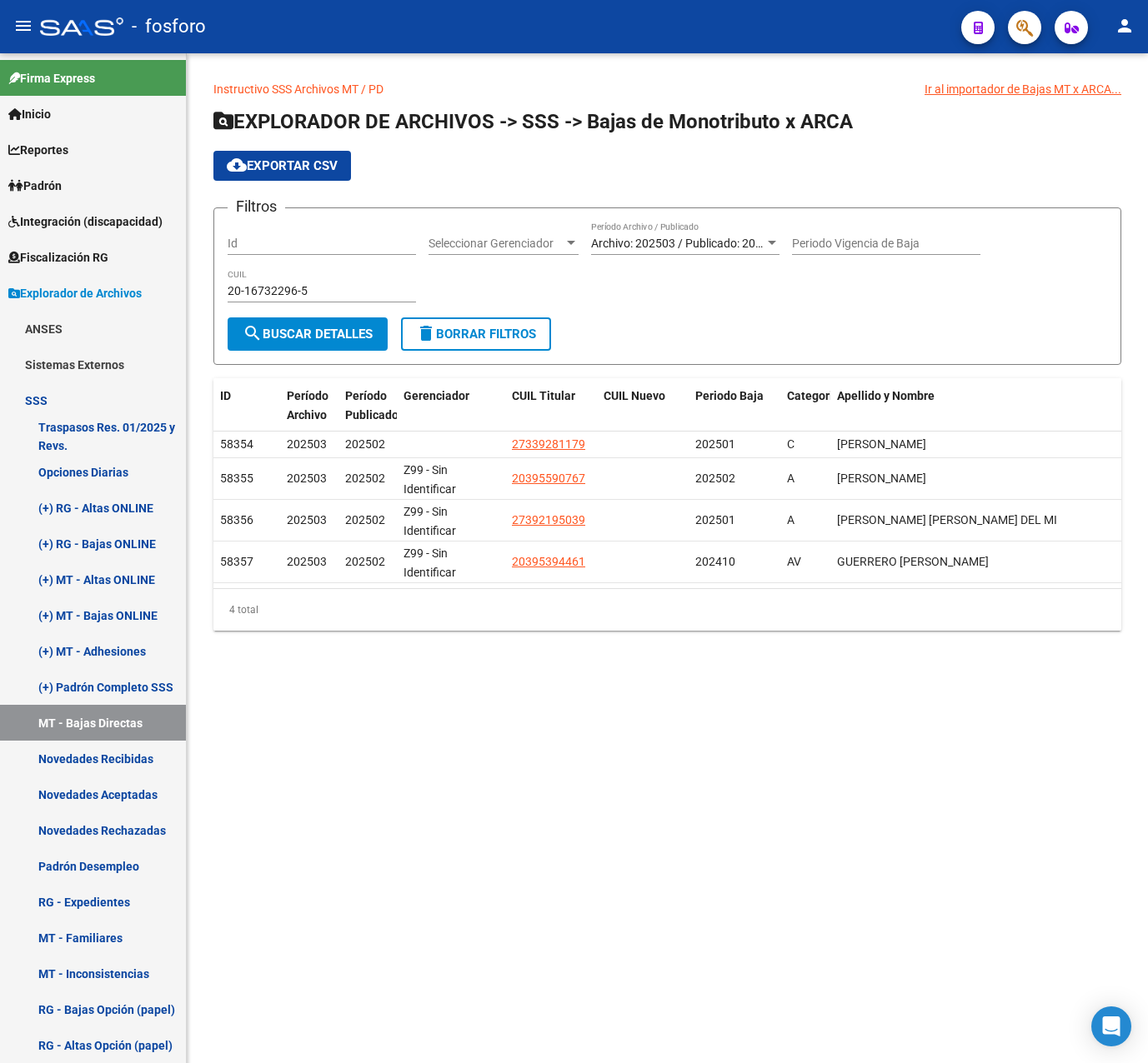
click at [610, 231] on div "Archivo: 202503 / Publicado: 202502 Período Archivo / Publicado" at bounding box center [685, 238] width 189 height 33
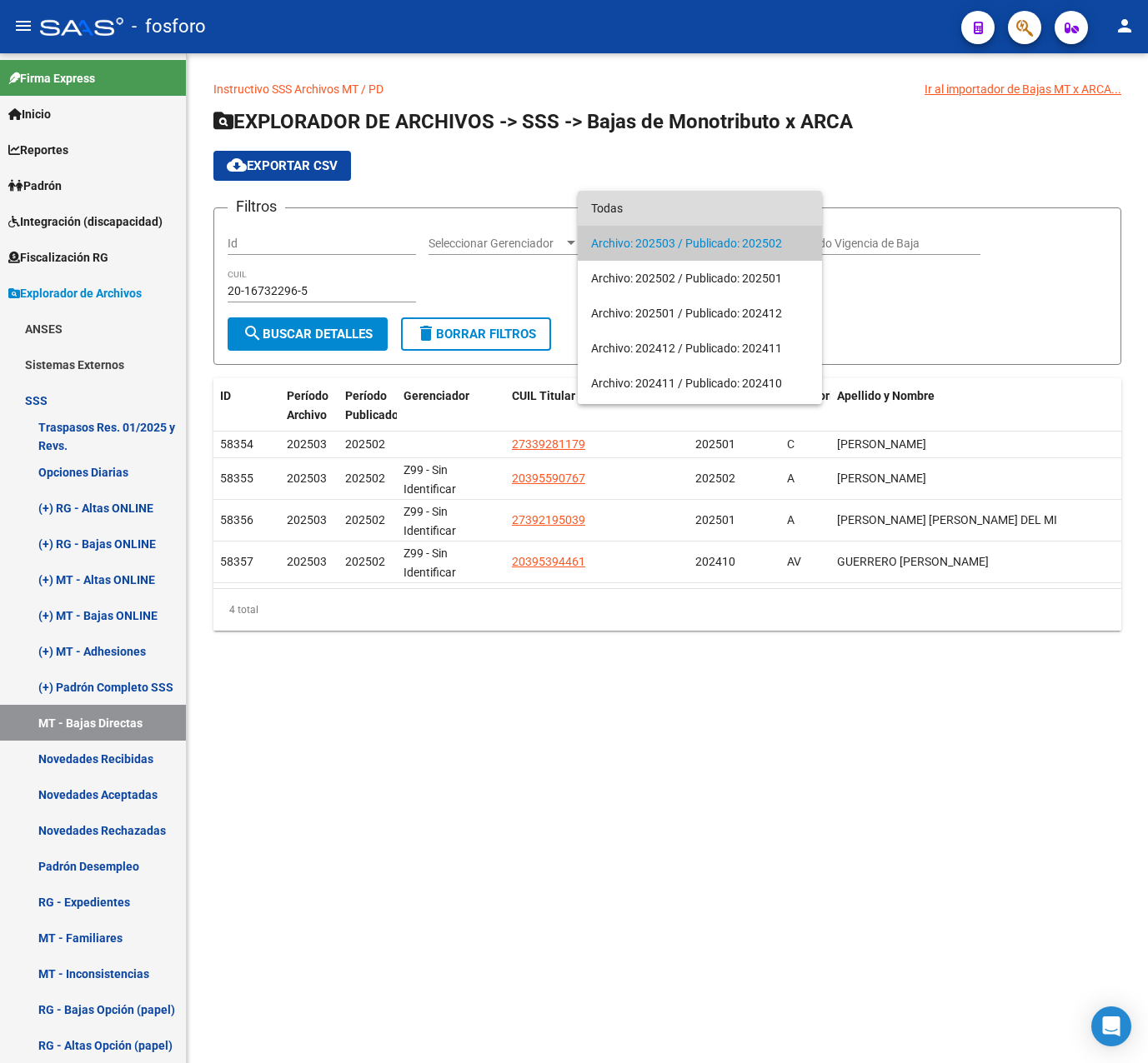
click at [637, 206] on span "Todas" at bounding box center [700, 208] width 218 height 35
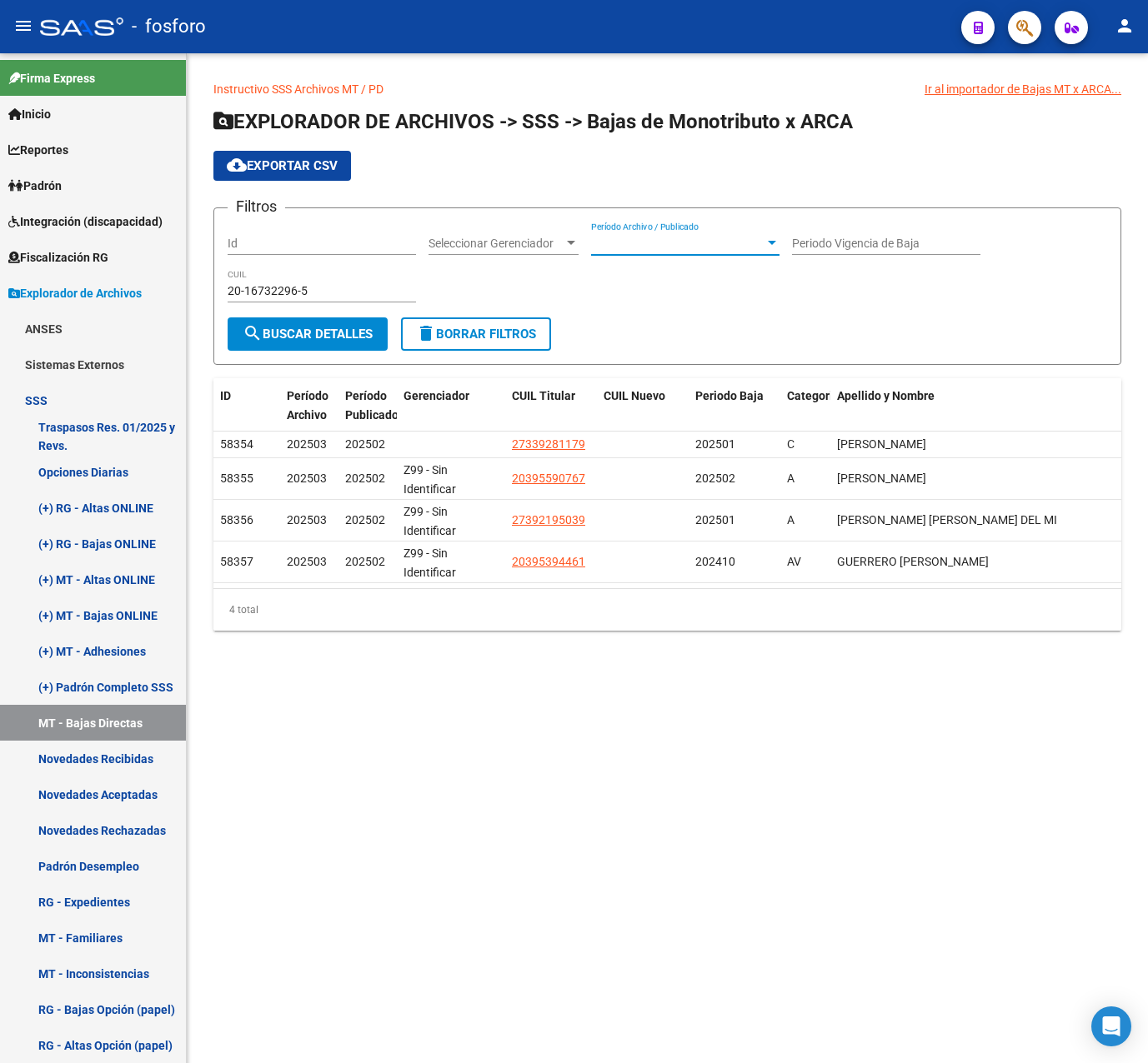
click at [346, 325] on button "search Buscar Detalles" at bounding box center [307, 333] width 160 height 33
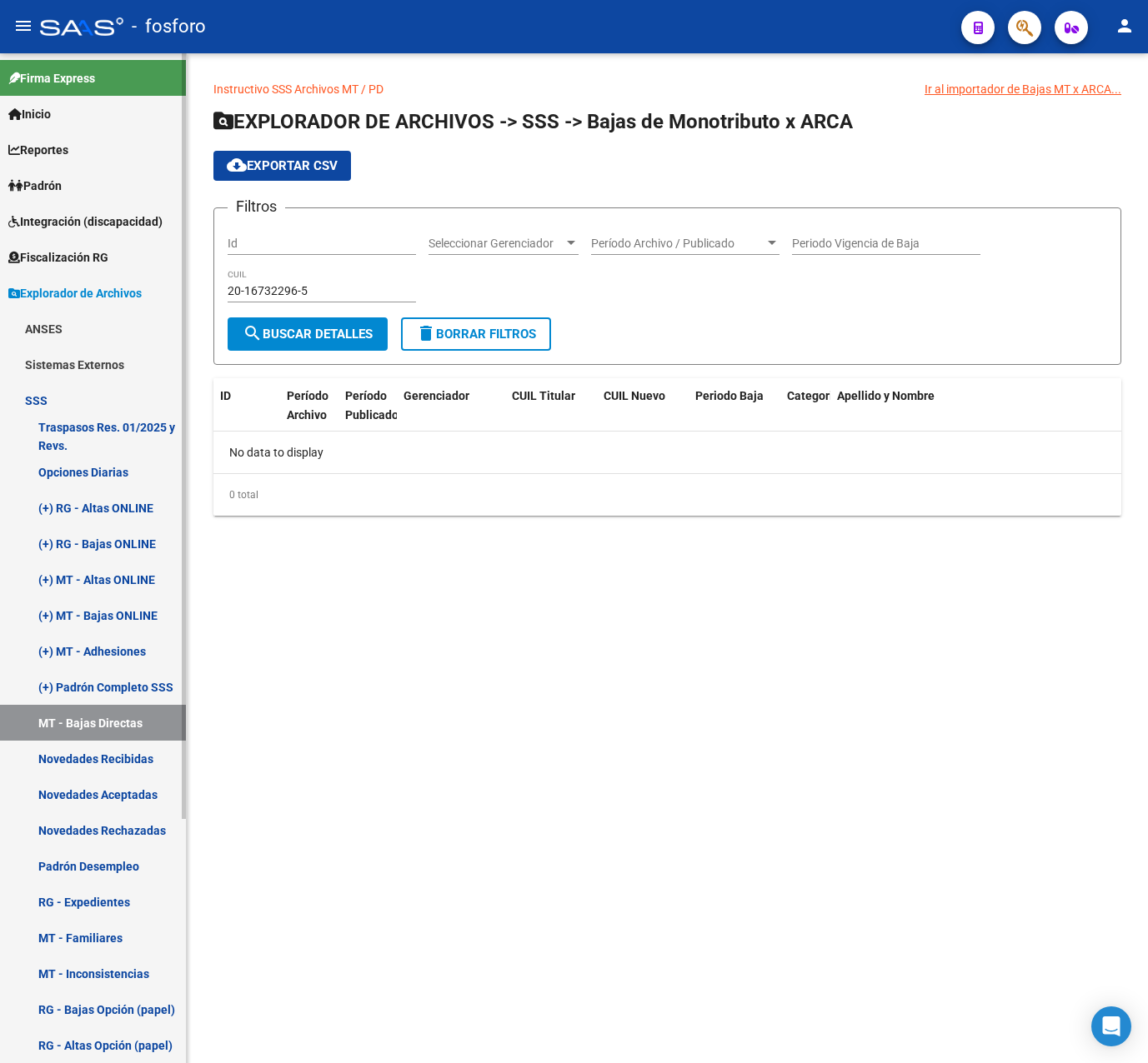
click at [78, 763] on link "Novedades Recibidas" at bounding box center [93, 759] width 186 height 36
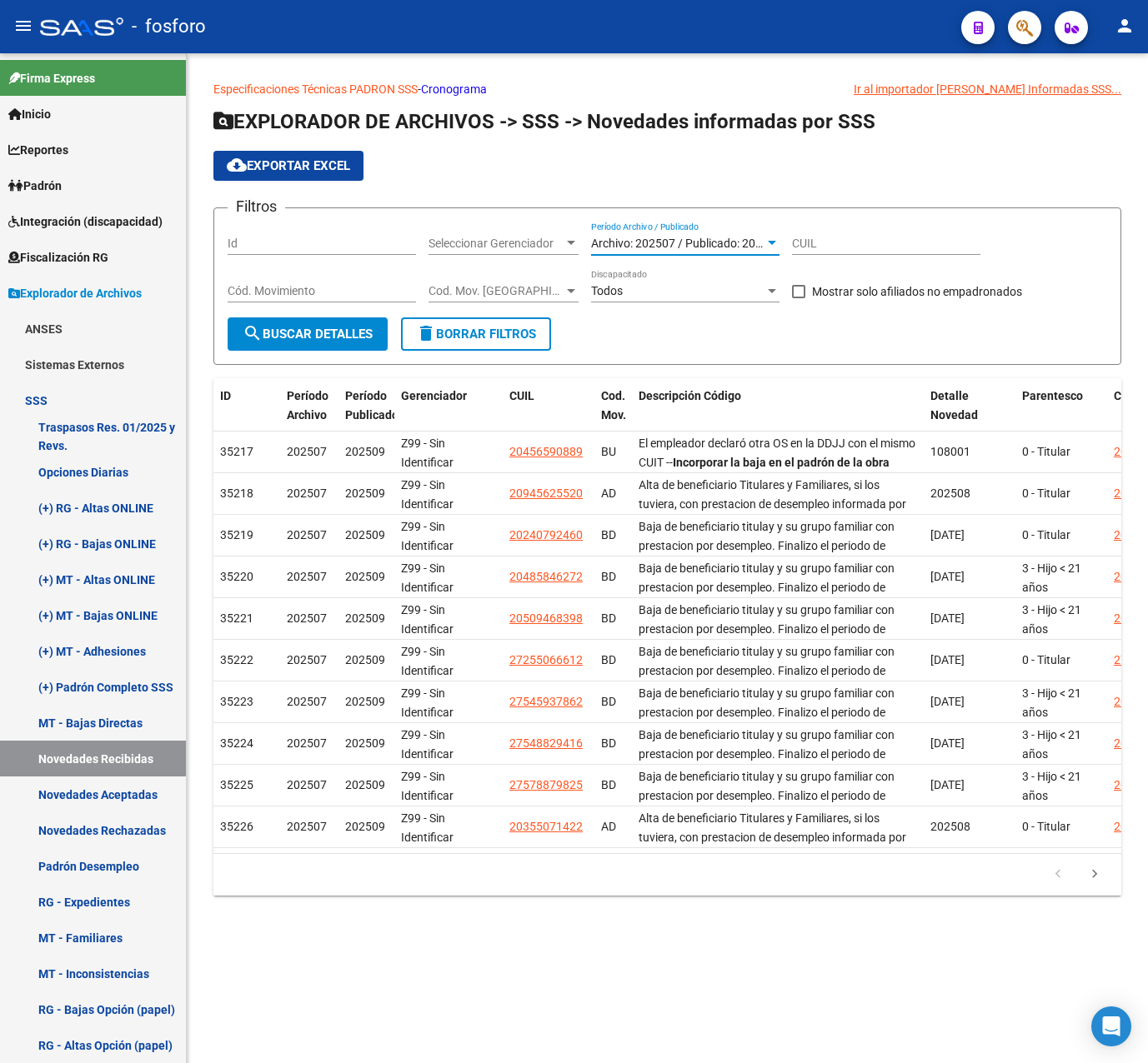
click at [623, 242] on span "Archivo: 202507 / Publicado: 202509" at bounding box center [686, 243] width 191 height 13
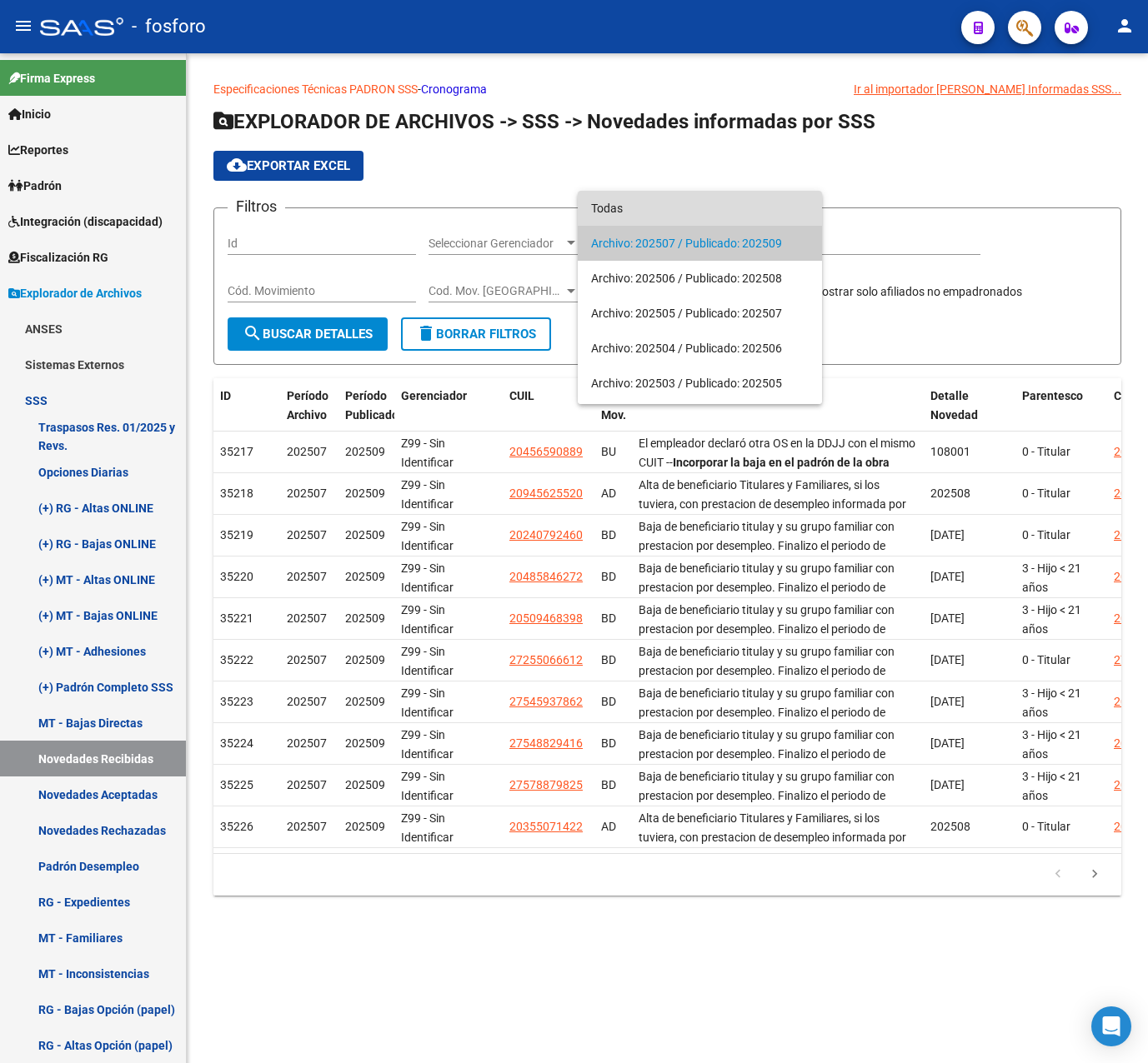
click at [629, 211] on span "Todas" at bounding box center [700, 208] width 218 height 35
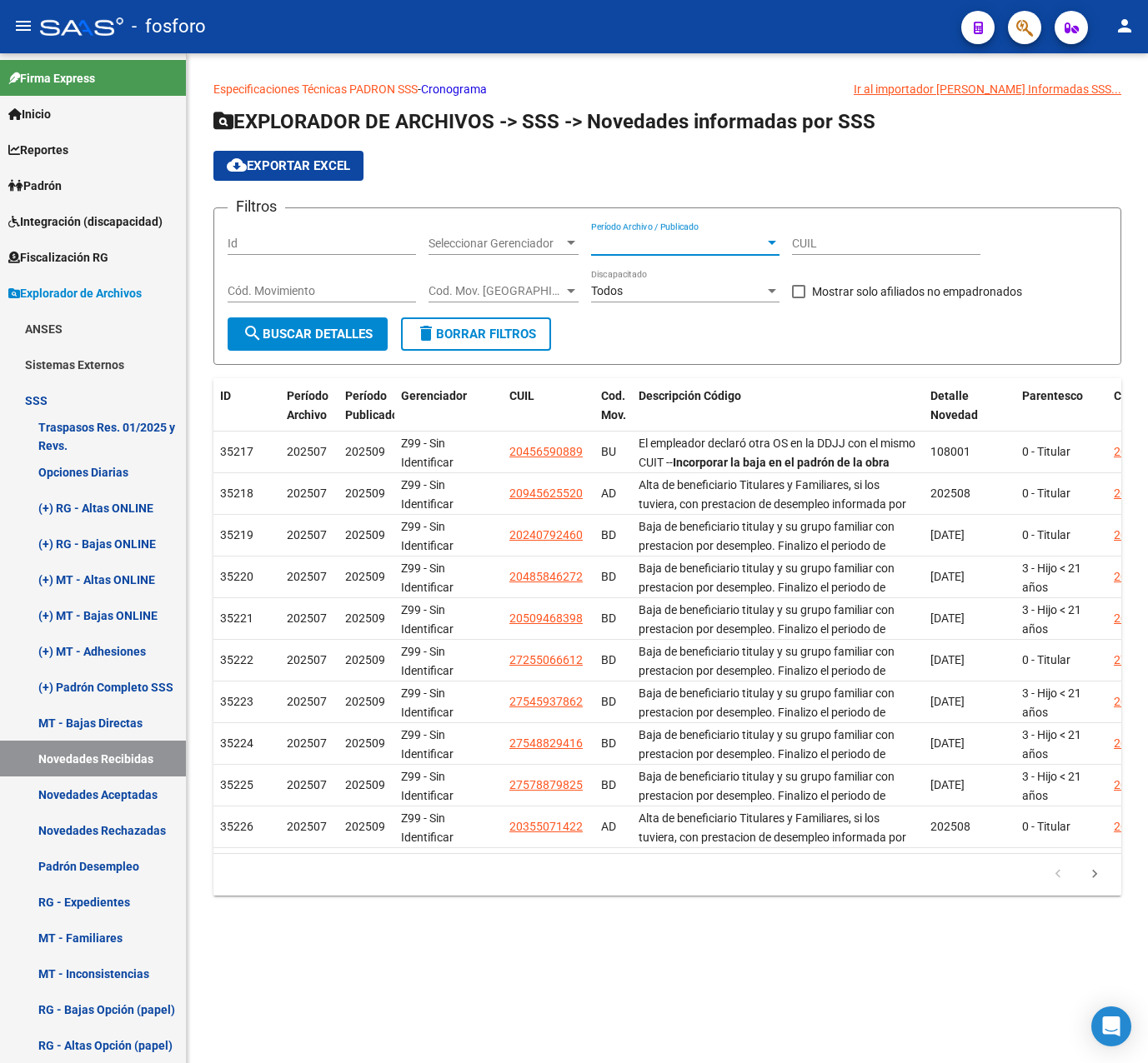
click at [808, 237] on input "CUIL" at bounding box center [886, 243] width 189 height 14
paste input "20-16732296-5"
click at [344, 327] on span "search Buscar Detalles" at bounding box center [307, 334] width 130 height 15
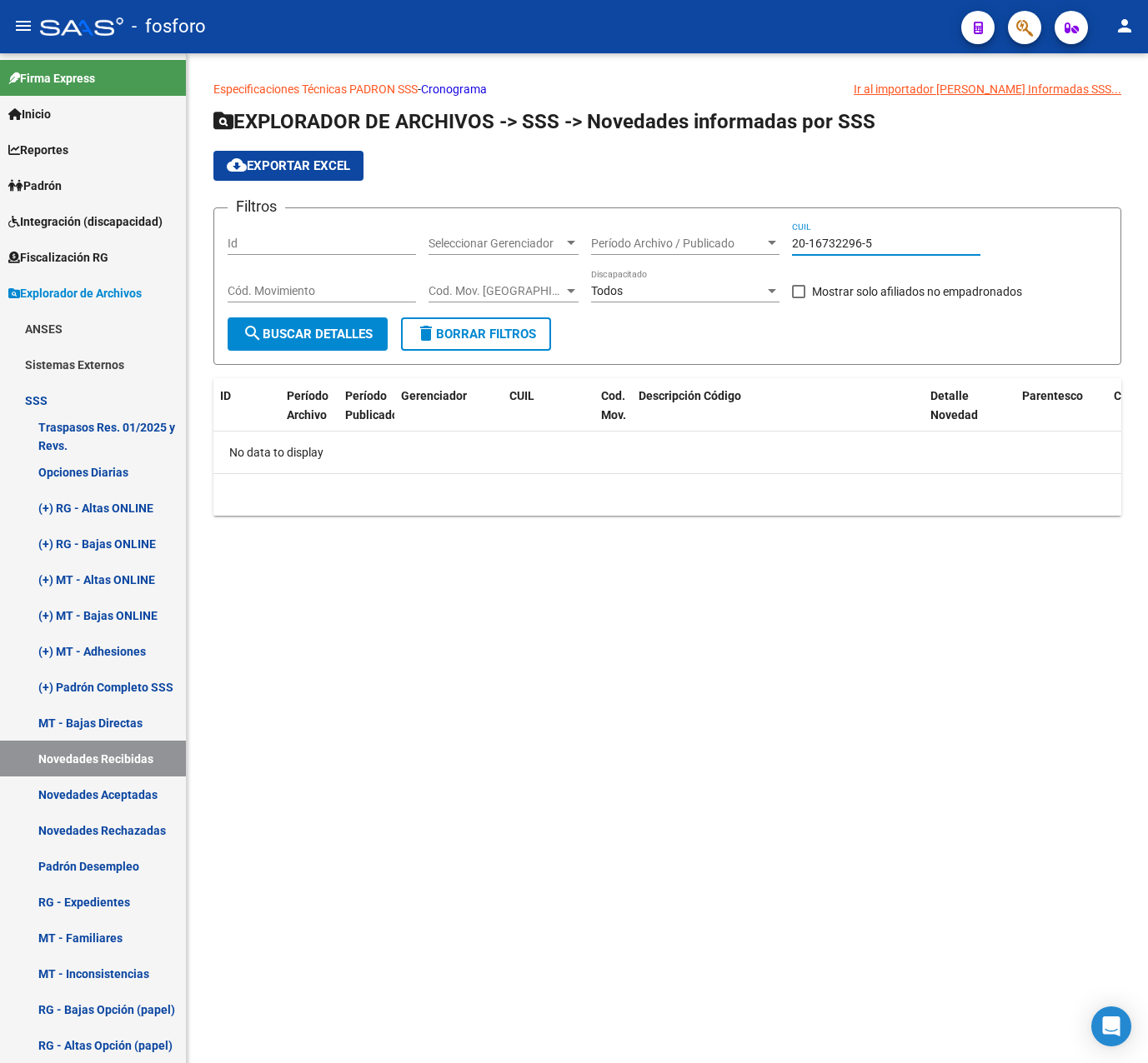
drag, startPoint x: 885, startPoint y: 248, endPoint x: 691, endPoint y: 239, distance: 194.2
click at [691, 239] on div "Filtros Id Seleccionar Gerenciador Seleccionar Gerenciador Período Archivo / Pu…" at bounding box center [667, 270] width 879 height 96
paste input "7-27845448-2"
type input "27-27845448-2"
click at [284, 351] on form "Filtros Id Seleccionar Gerenciador Seleccionar Gerenciador Período Archivo / Pu…" at bounding box center [667, 286] width 908 height 158
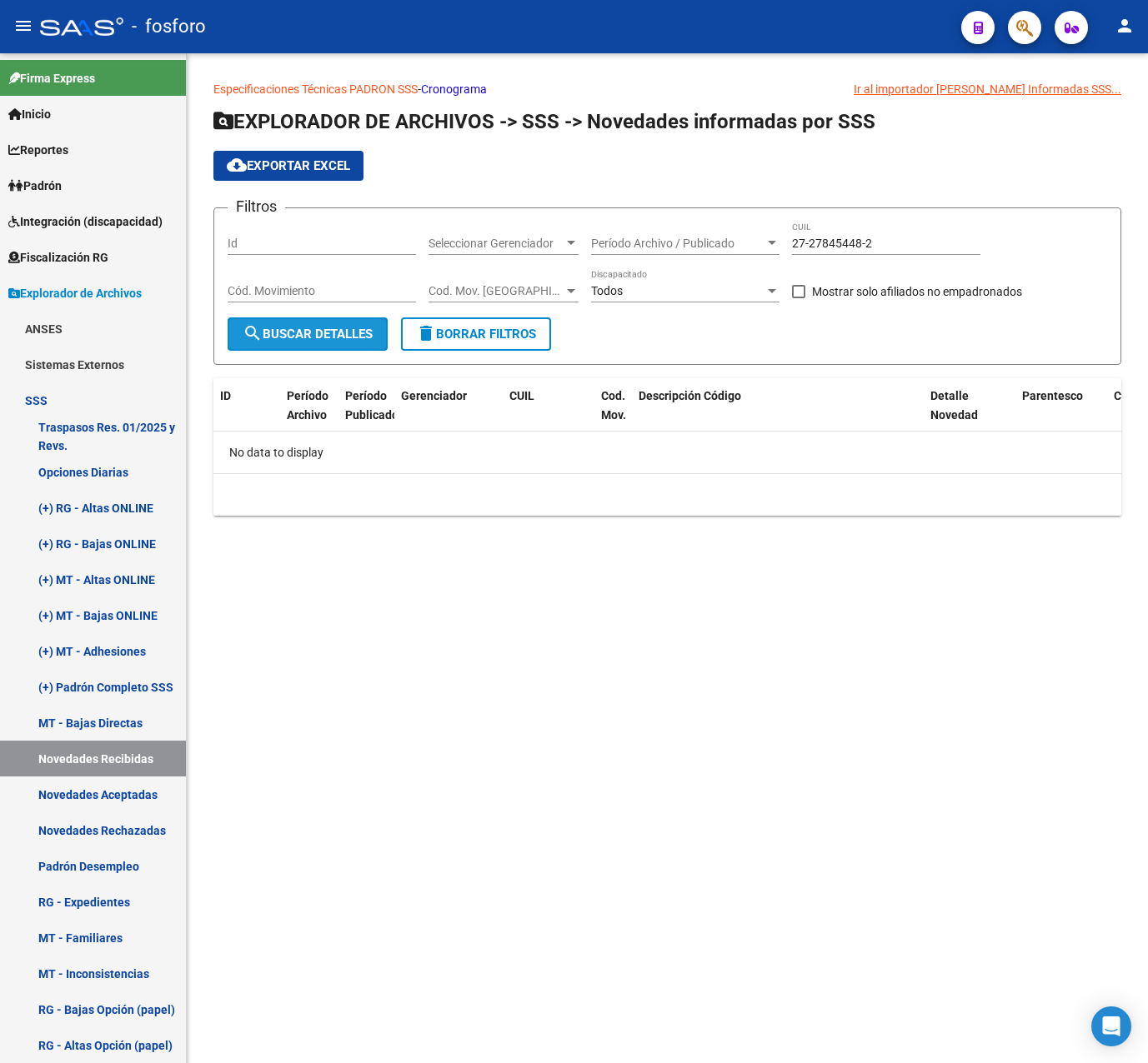
click at [310, 325] on button "search Buscar Detalles" at bounding box center [307, 333] width 160 height 33
click at [105, 794] on link "Novedades Aceptadas" at bounding box center [93, 794] width 186 height 36
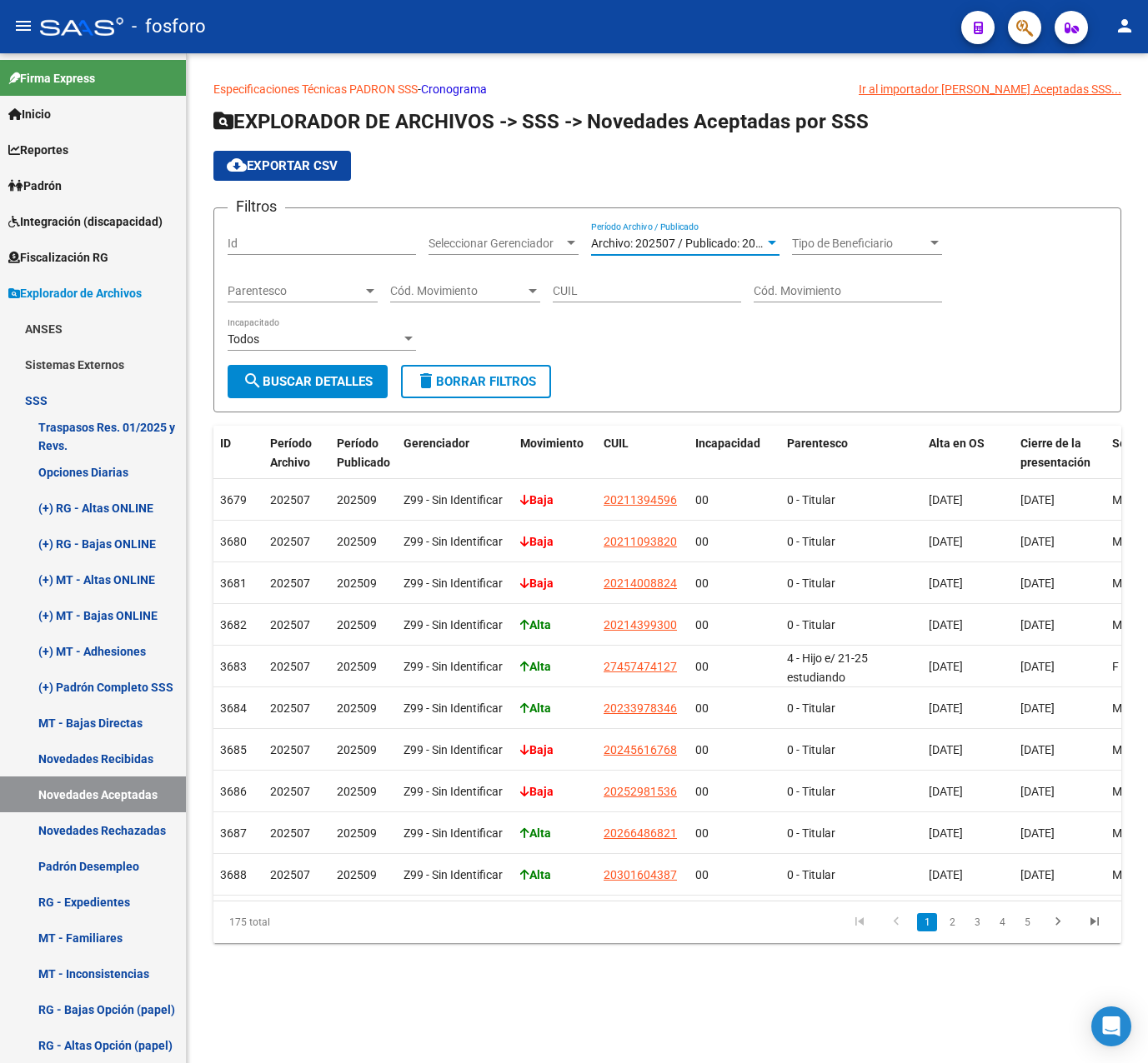
click at [652, 242] on span "Archivo: 202507 / Publicado: 202509" at bounding box center [686, 243] width 191 height 13
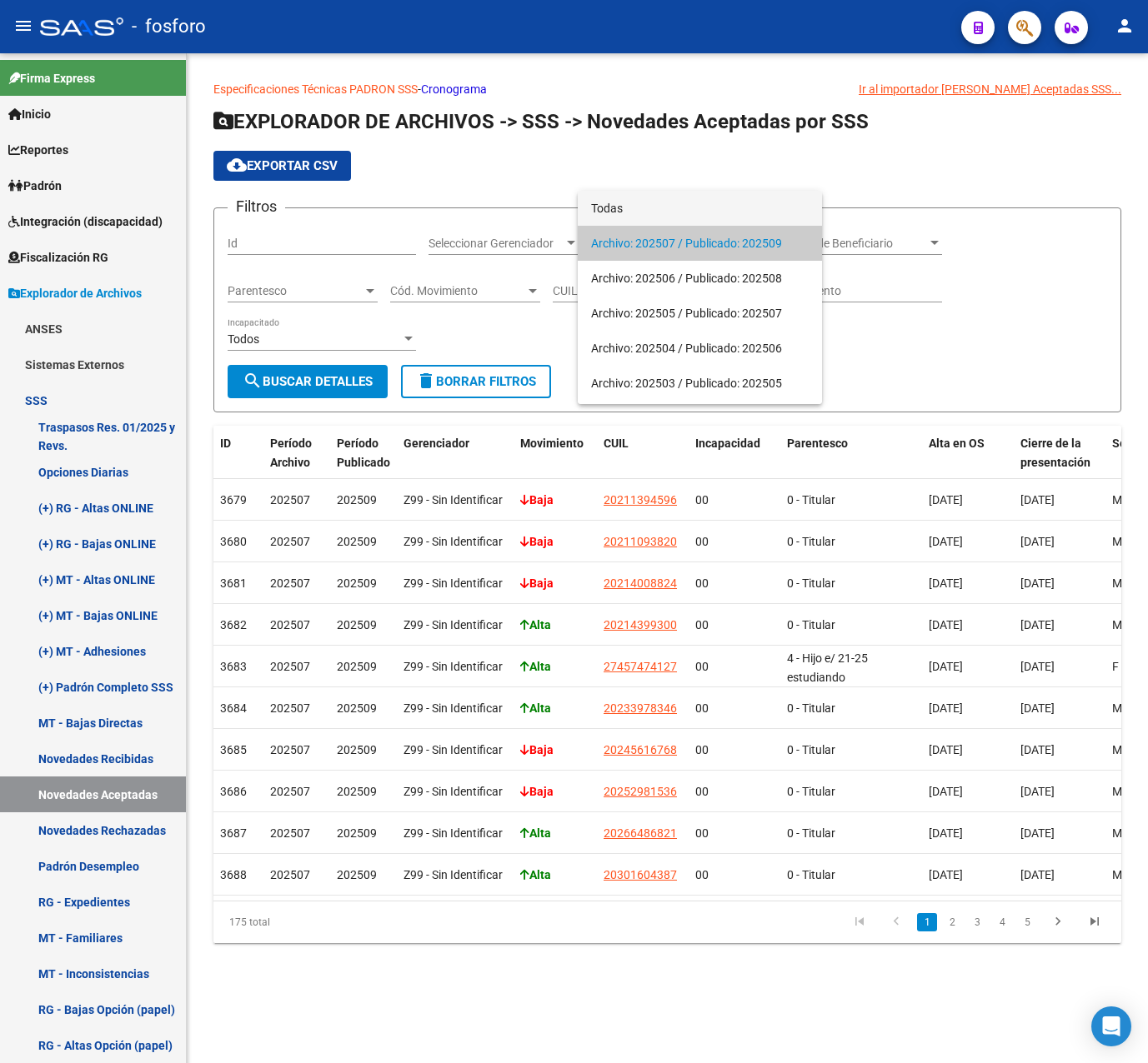
click at [626, 209] on span "Todas" at bounding box center [700, 208] width 218 height 35
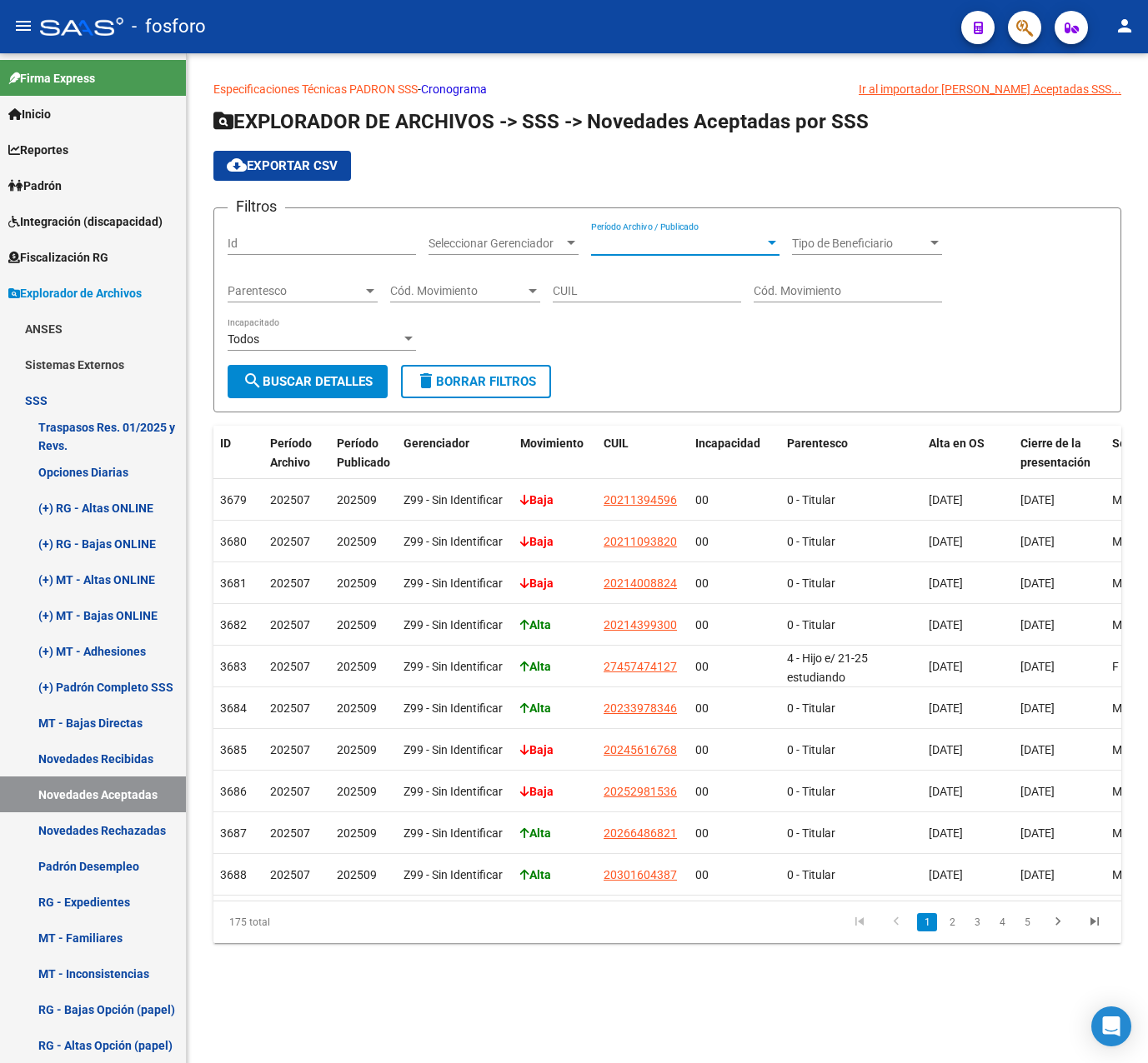
click at [611, 299] on div "CUIL" at bounding box center [646, 285] width 189 height 33
paste input "27-27845448-2"
type input "27-27845448-2"
click at [347, 379] on span "search Buscar Detalles" at bounding box center [307, 381] width 130 height 15
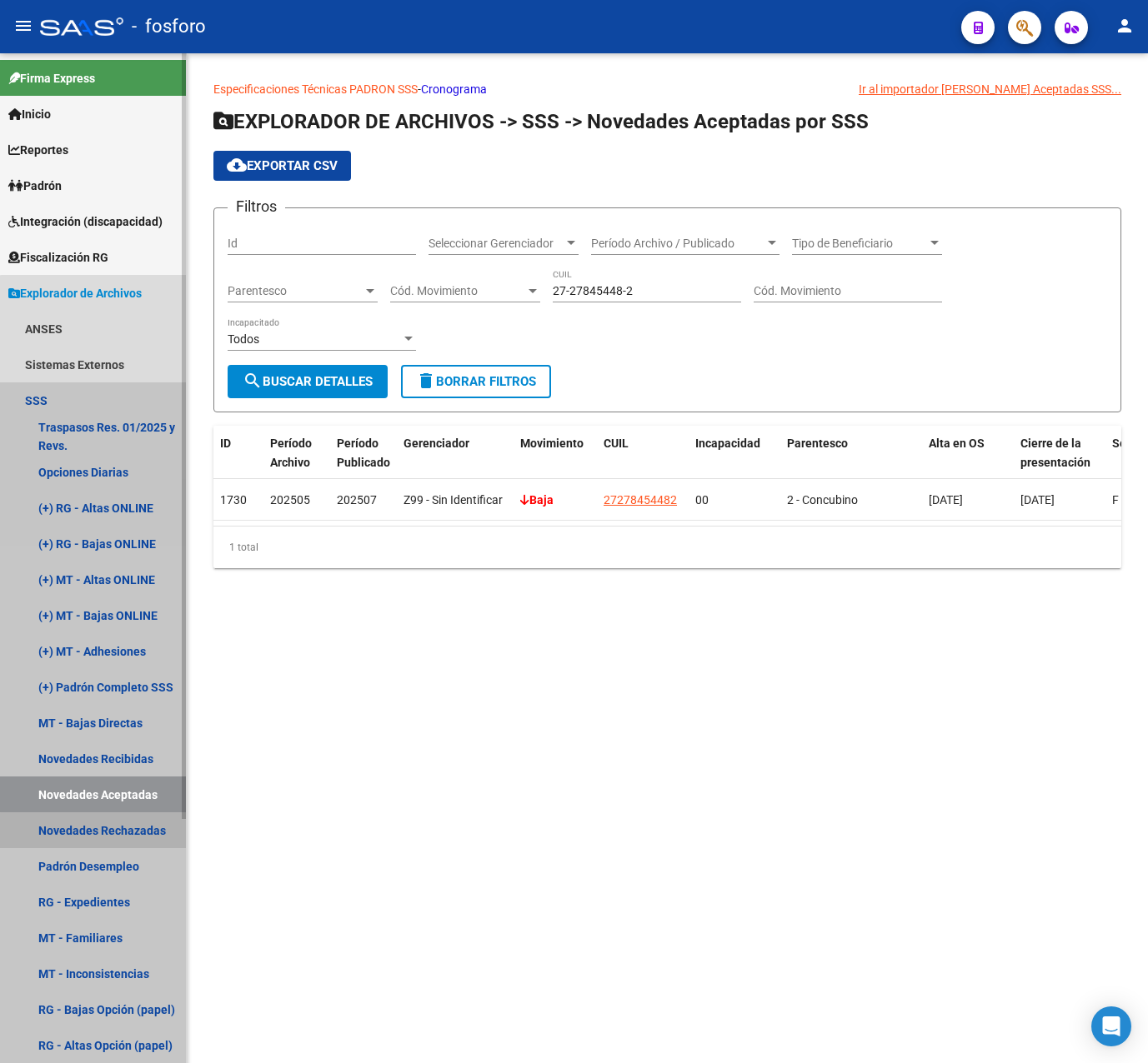
click at [128, 832] on link "Novedades Rechazadas" at bounding box center [93, 830] width 186 height 36
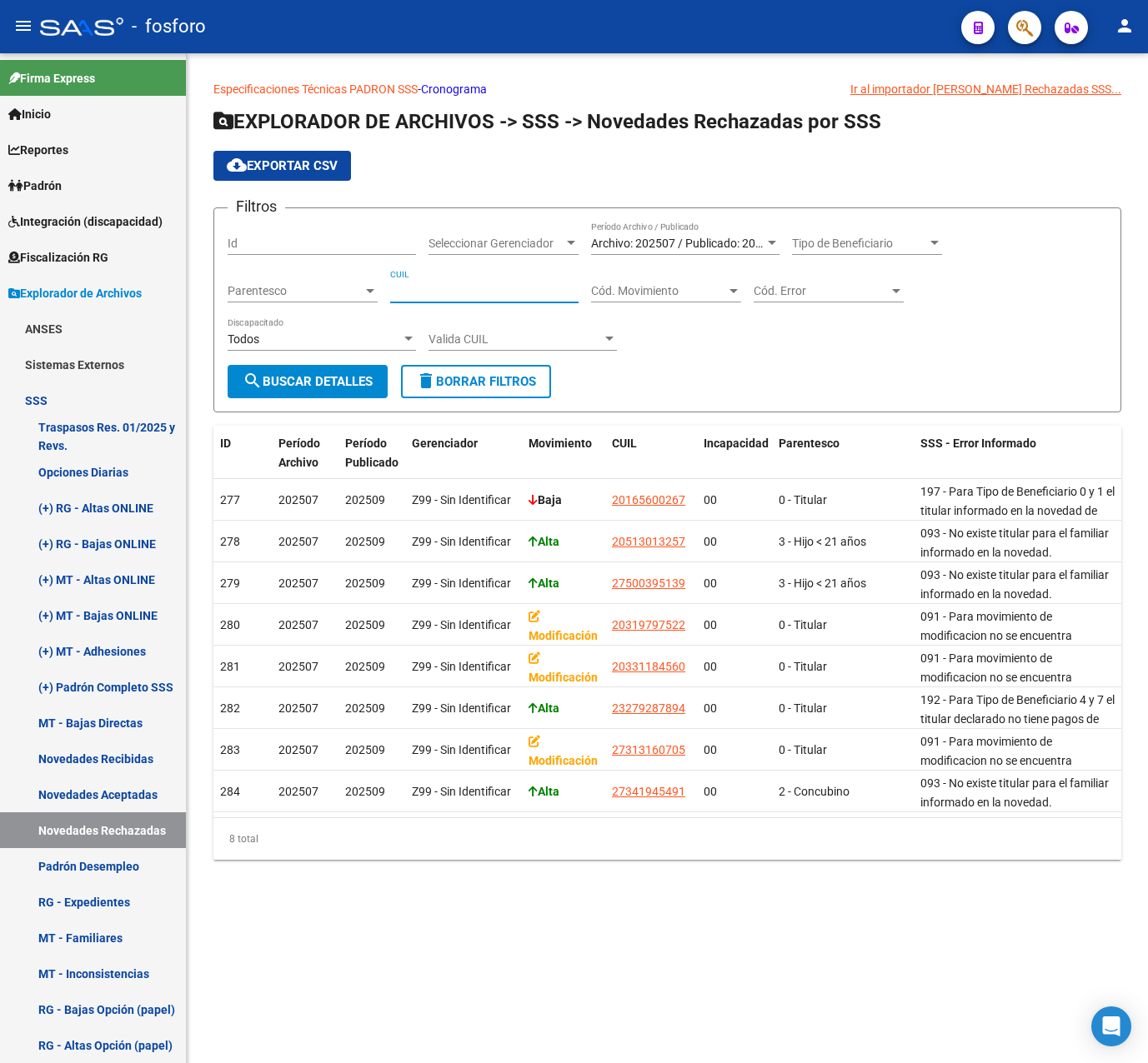
click at [446, 294] on input "CUIL" at bounding box center [484, 291] width 189 height 14
paste input "27-27845448-2"
type input "27-27845448-2"
click at [328, 400] on form "Filtros Id Seleccionar Gerenciador Seleccionar Gerenciador Archivo: 202507 / Pu…" at bounding box center [667, 310] width 908 height 205
click at [335, 387] on span "search Buscar Detalles" at bounding box center [307, 381] width 130 height 15
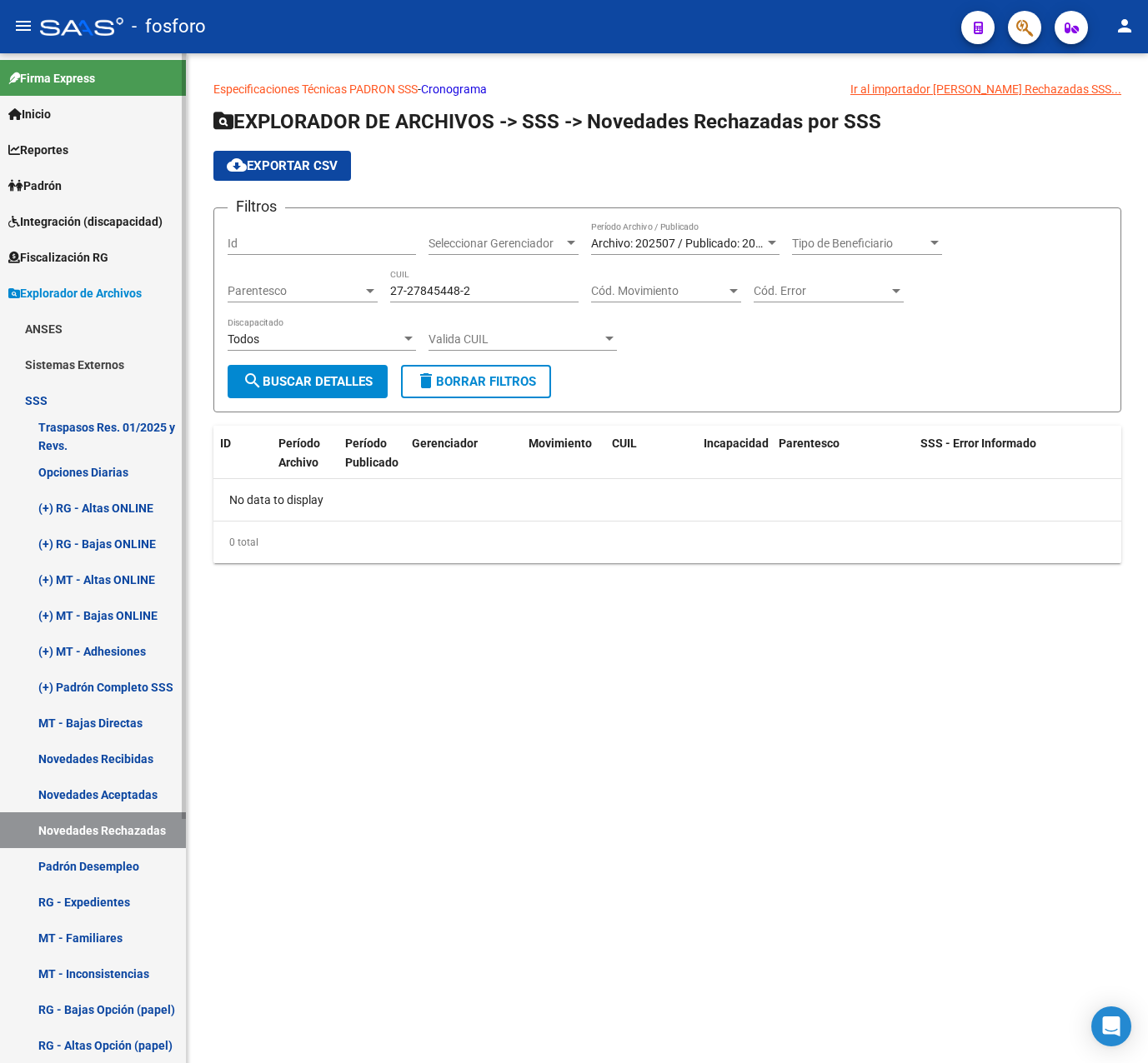
click at [91, 862] on link "Padrón Desempleo" at bounding box center [93, 866] width 186 height 36
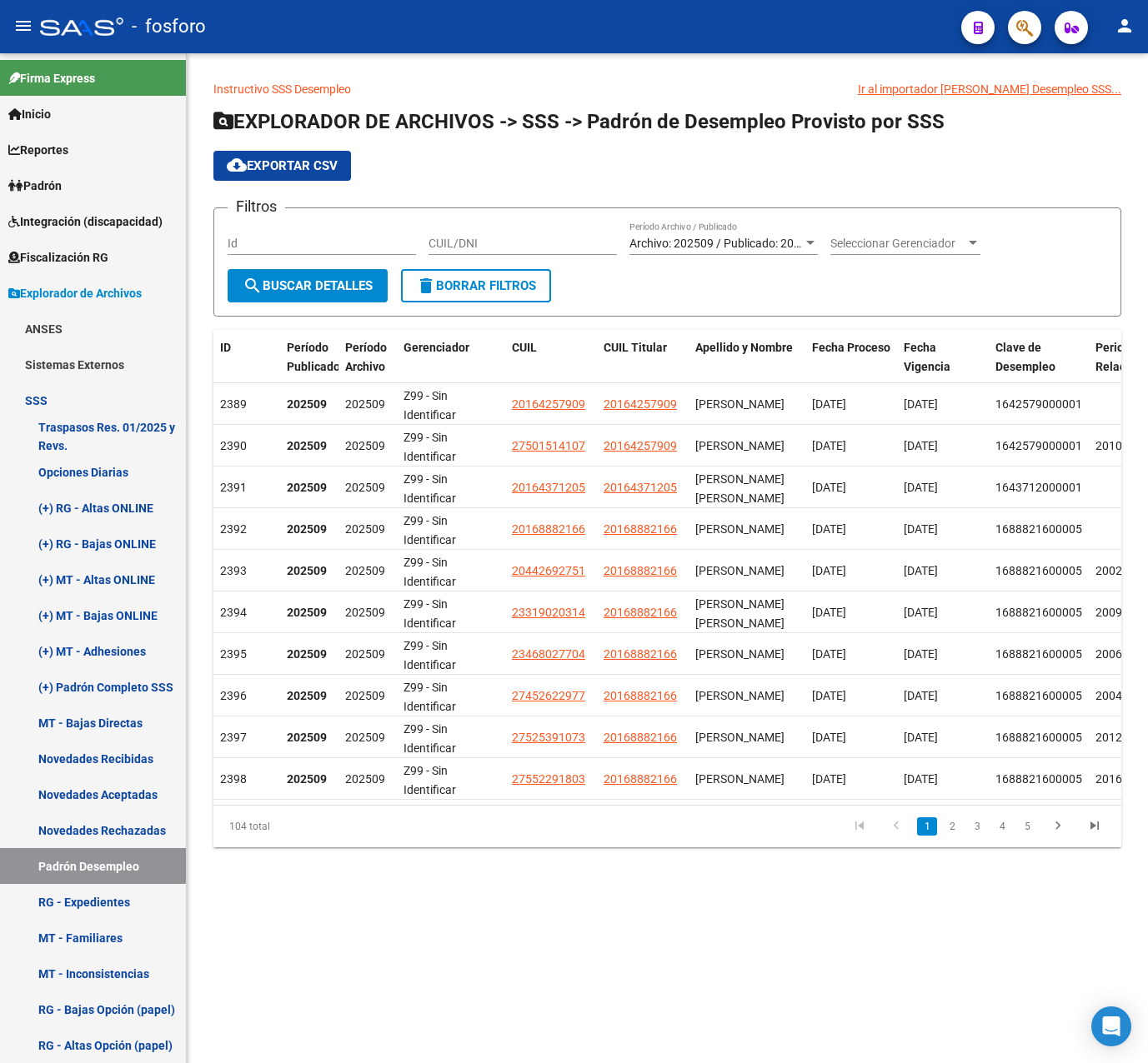
click at [701, 240] on span "Archivo: 202509 / Publicado: 202508" at bounding box center [724, 243] width 191 height 13
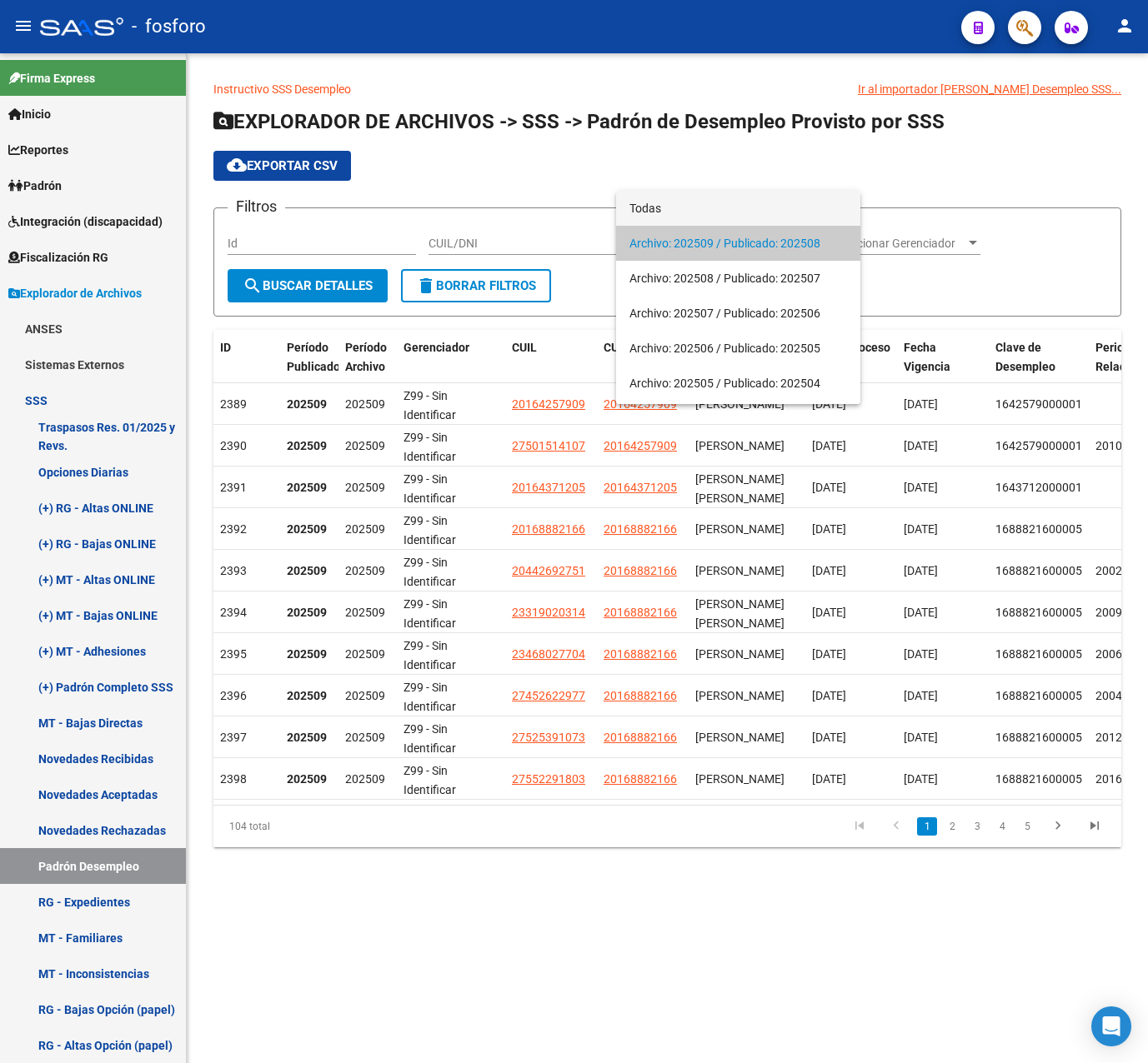
click at [659, 215] on span "Todas" at bounding box center [738, 208] width 218 height 35
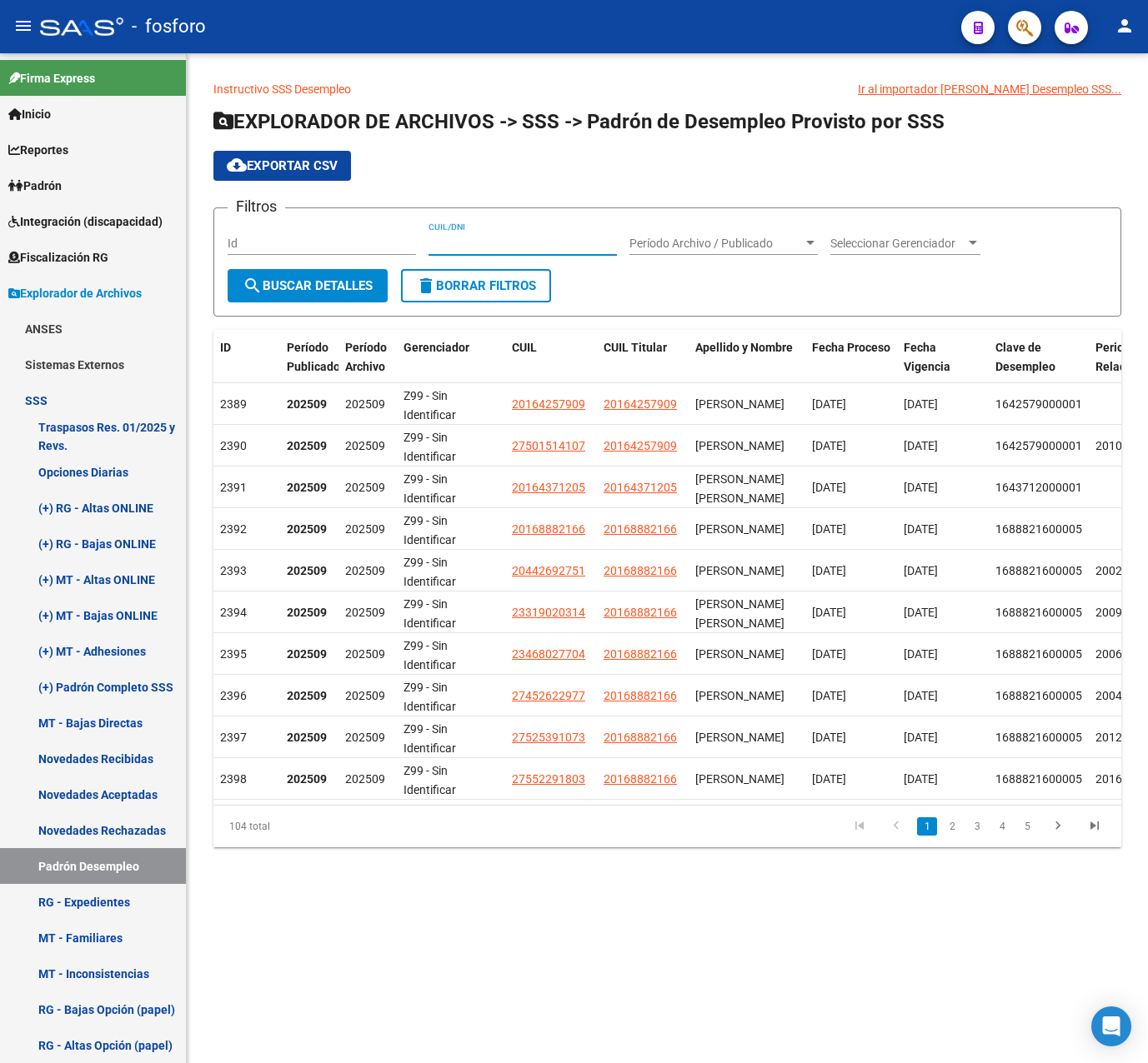
click at [487, 237] on input "CUIL/DNI" at bounding box center [522, 243] width 189 height 14
paste input "27278454482"
type input "27278454482"
click at [347, 280] on span "search Buscar Detalles" at bounding box center [307, 285] width 130 height 15
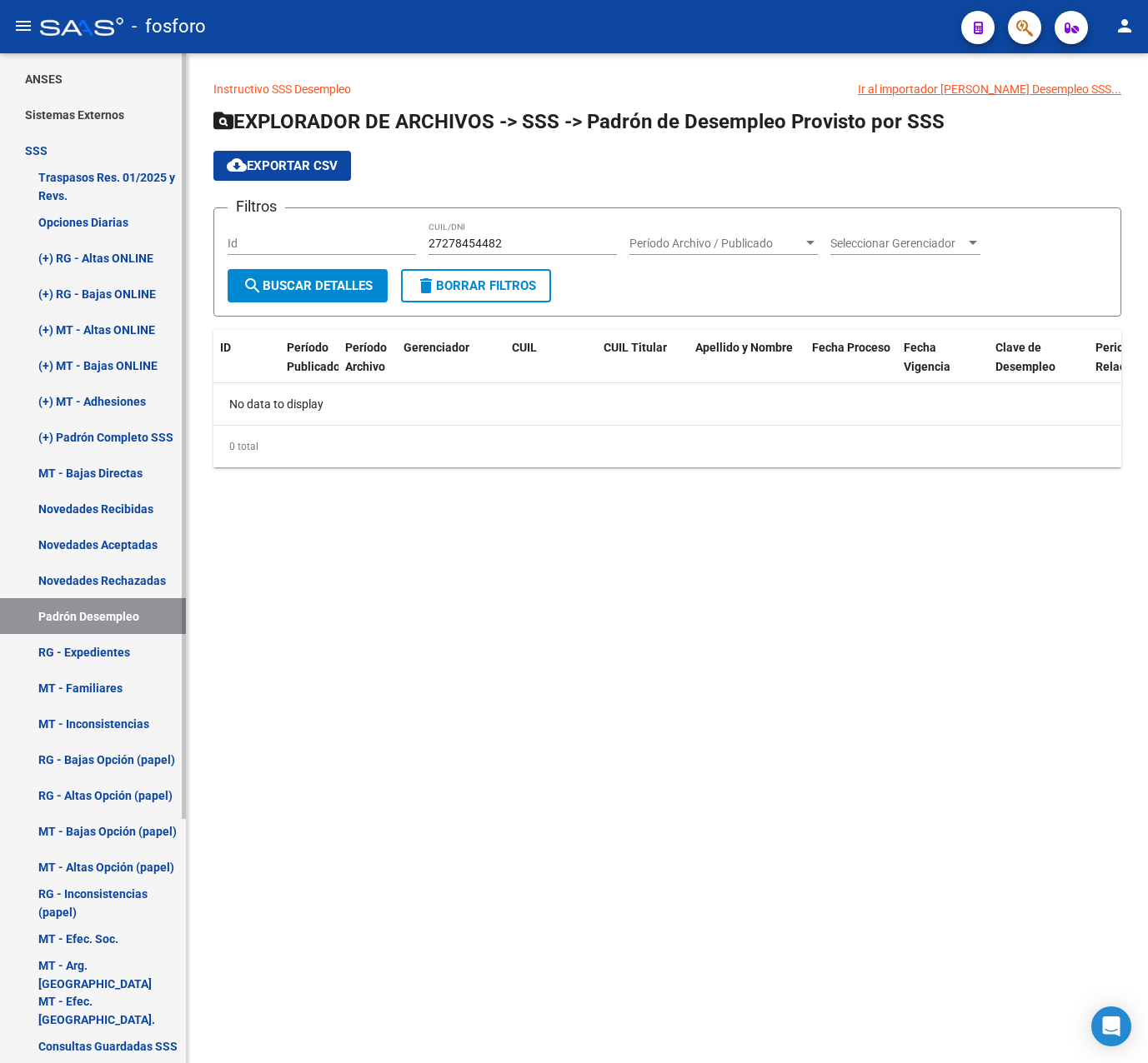
scroll to position [322, 0]
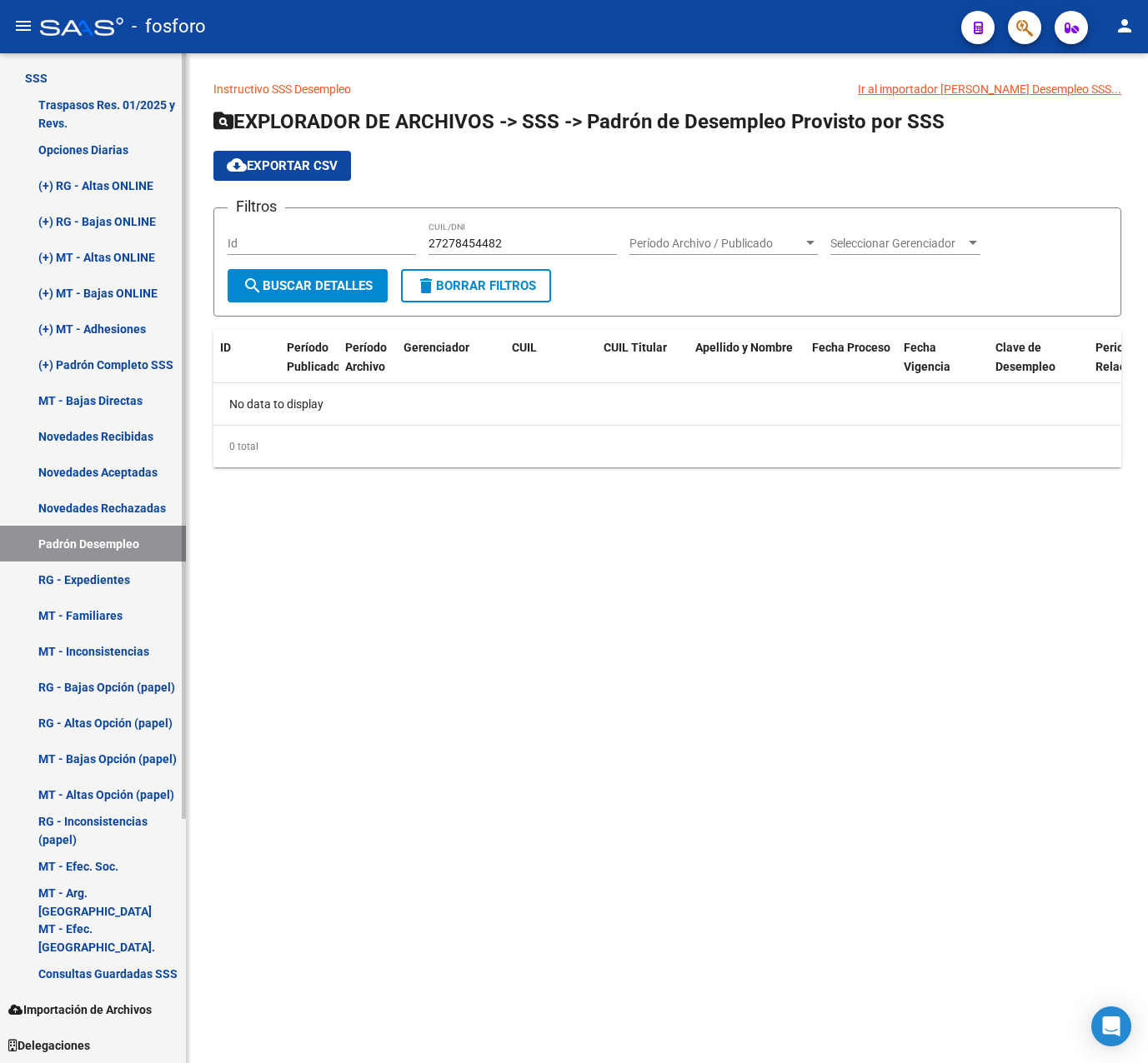
click at [116, 969] on link "Consultas Guardadas SSS" at bounding box center [93, 974] width 186 height 36
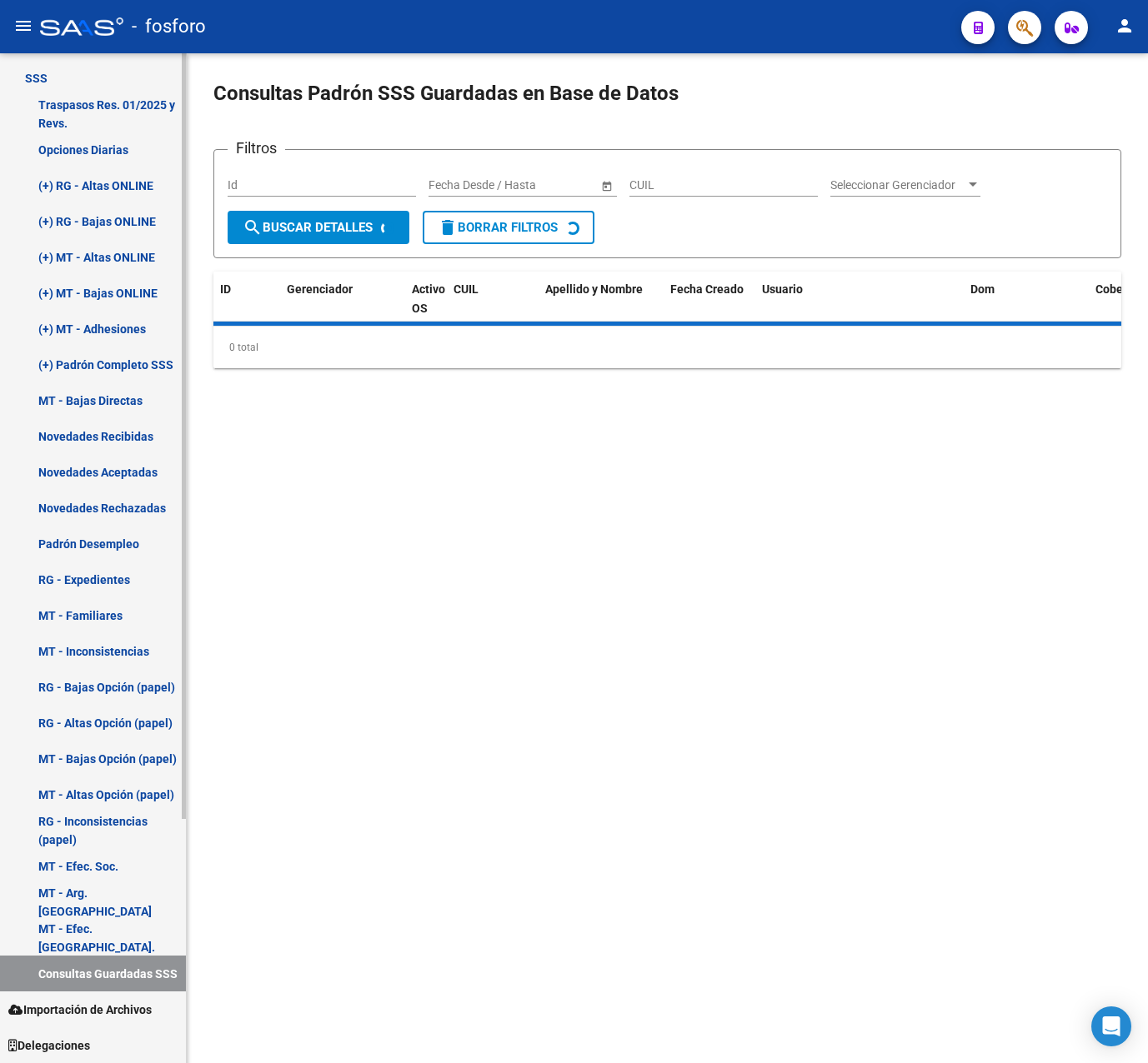
click at [115, 942] on link "MT - Efec. [GEOGRAPHIC_DATA]." at bounding box center [93, 938] width 186 height 36
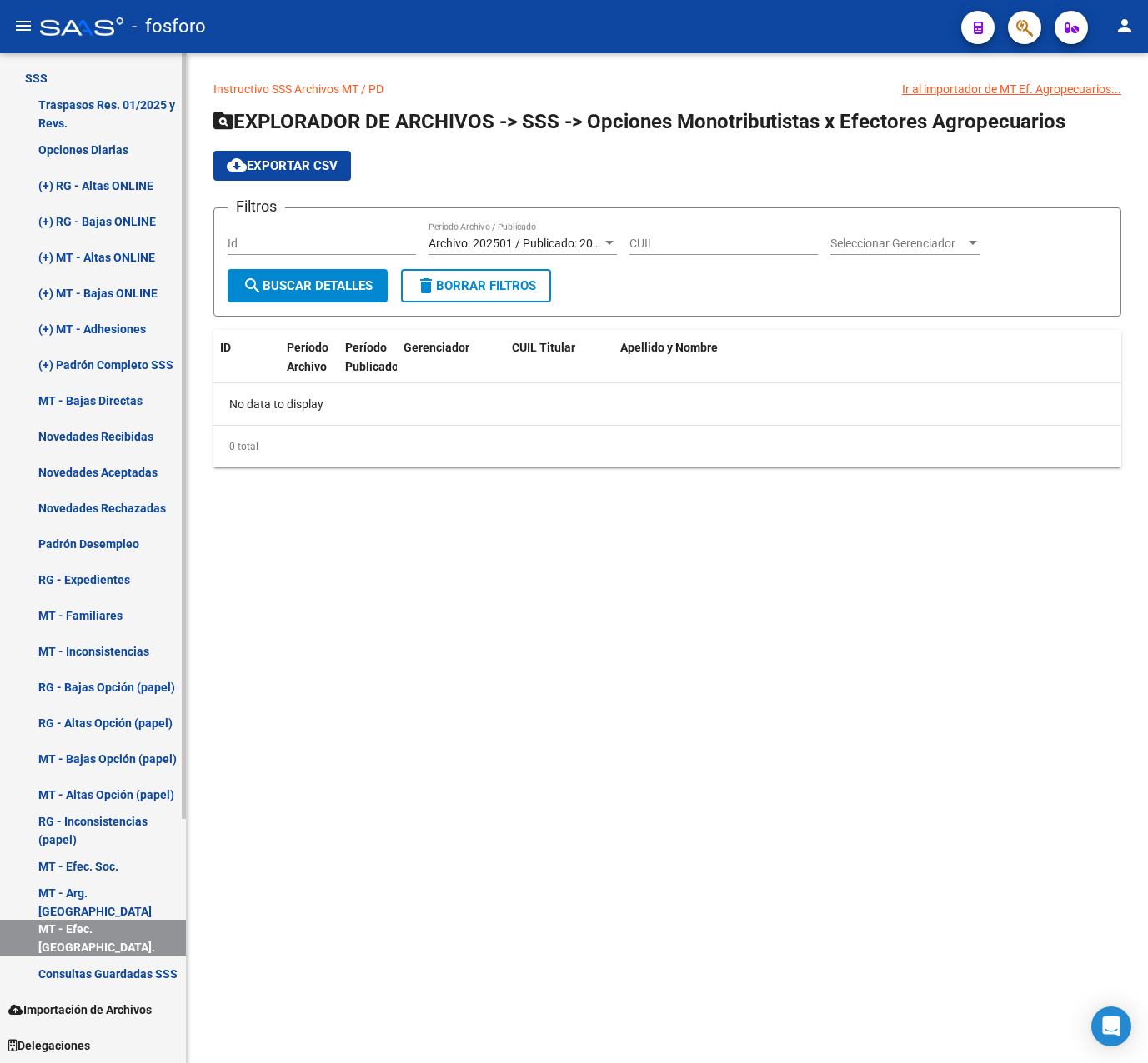
click at [55, 917] on link "MT - Arg. [GEOGRAPHIC_DATA]" at bounding box center [93, 901] width 186 height 36
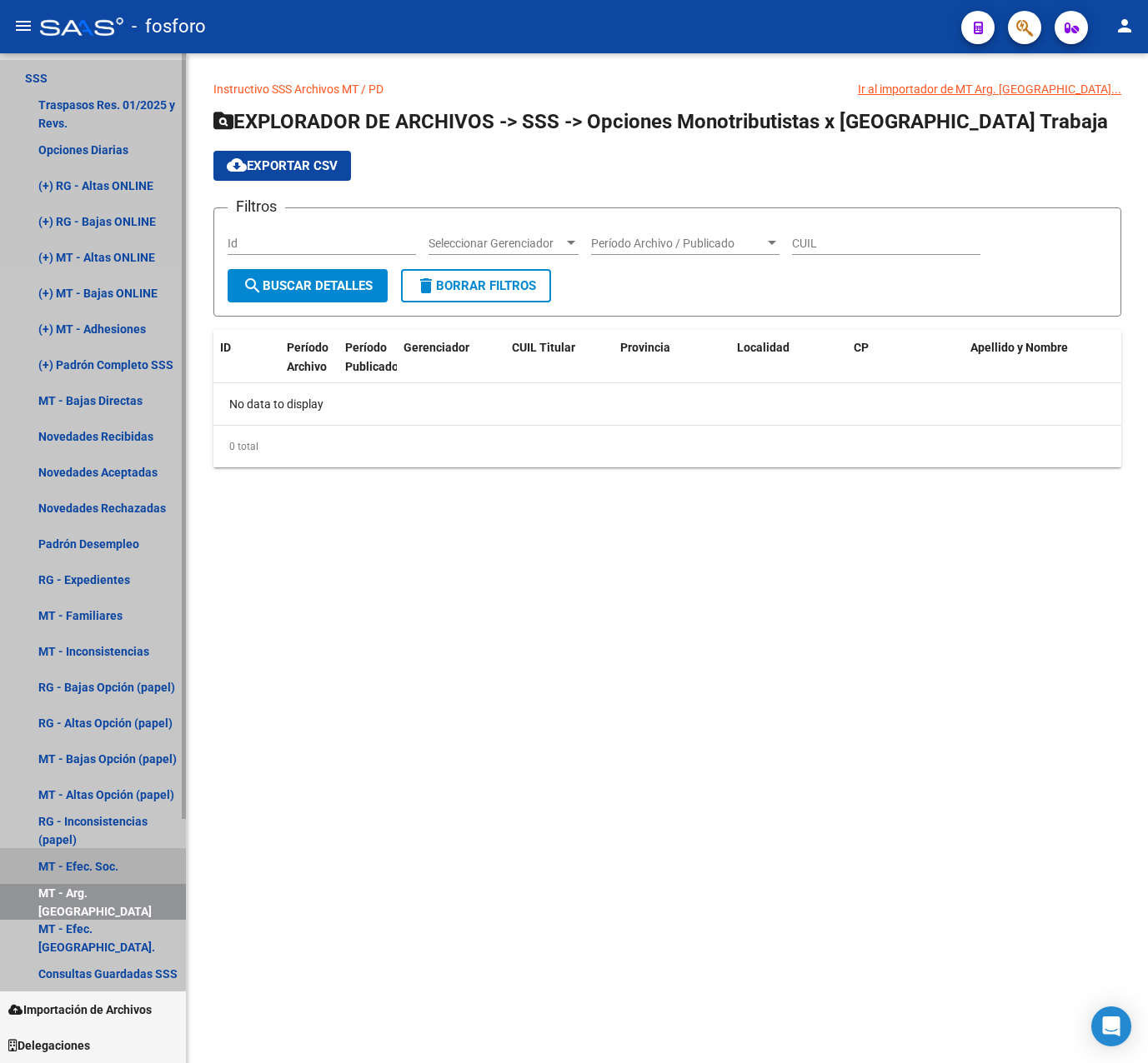
click at [87, 868] on link "MT - Efec. Soc." at bounding box center [93, 866] width 186 height 36
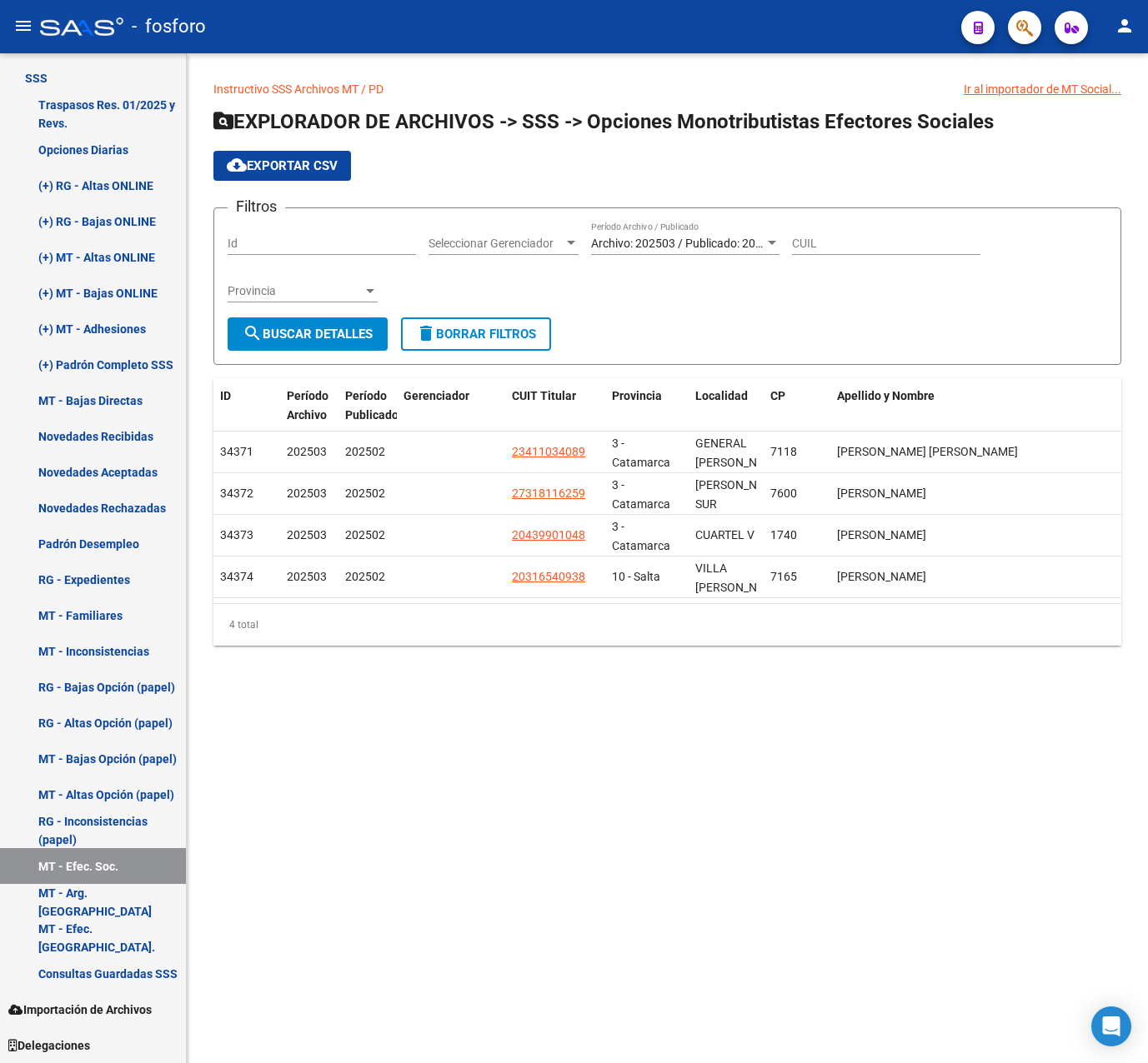
click at [678, 252] on div "Archivo: 202503 / Publicado: 202502 Período Archivo / Publicado" at bounding box center [685, 238] width 189 height 33
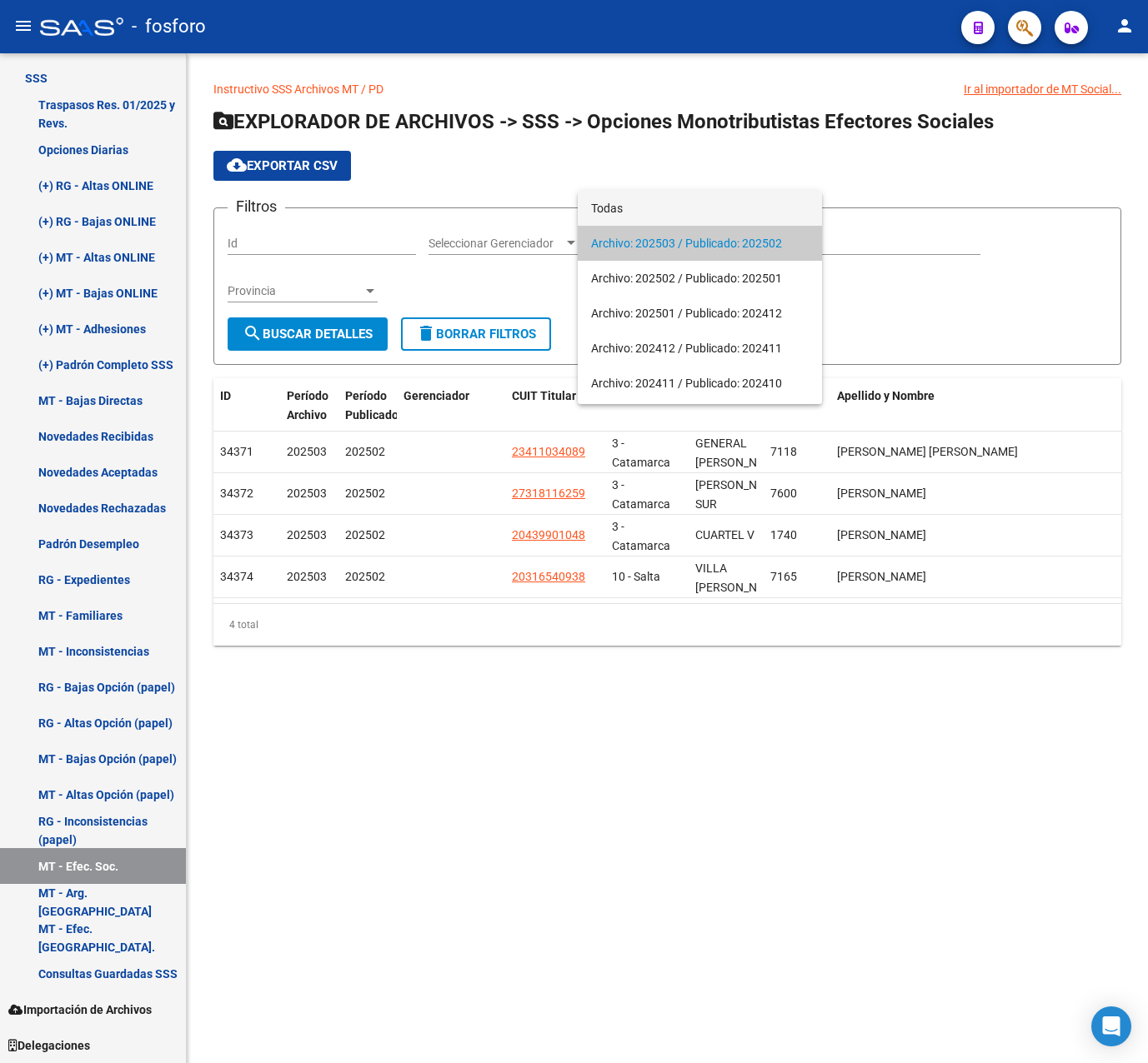
click at [672, 213] on span "Todas" at bounding box center [700, 208] width 218 height 35
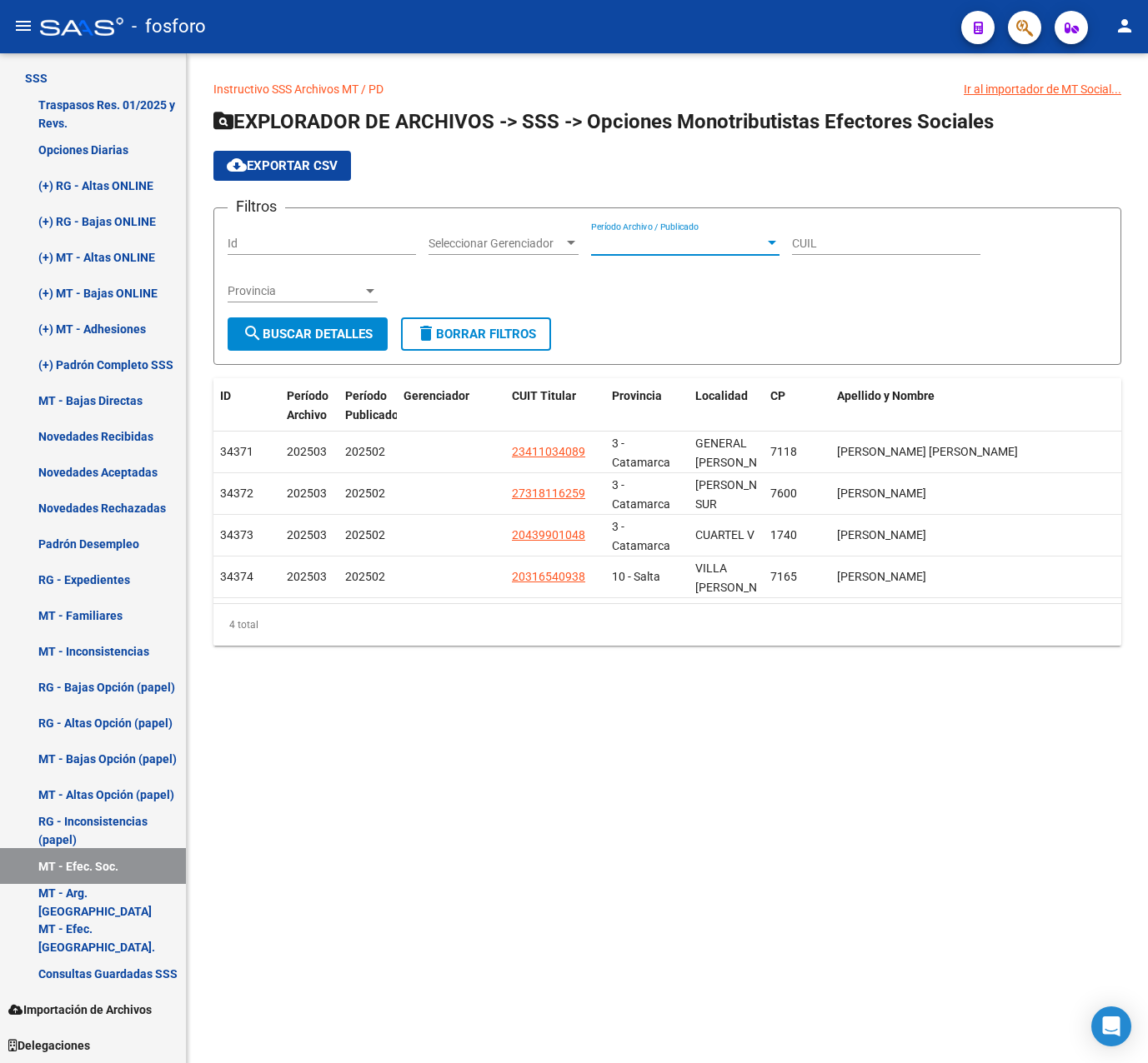
click at [820, 234] on div "CUIL" at bounding box center [886, 238] width 189 height 33
paste input "27-27845448-2"
type input "27-27845448-2"
click at [302, 343] on button "search Buscar Detalles" at bounding box center [307, 333] width 160 height 33
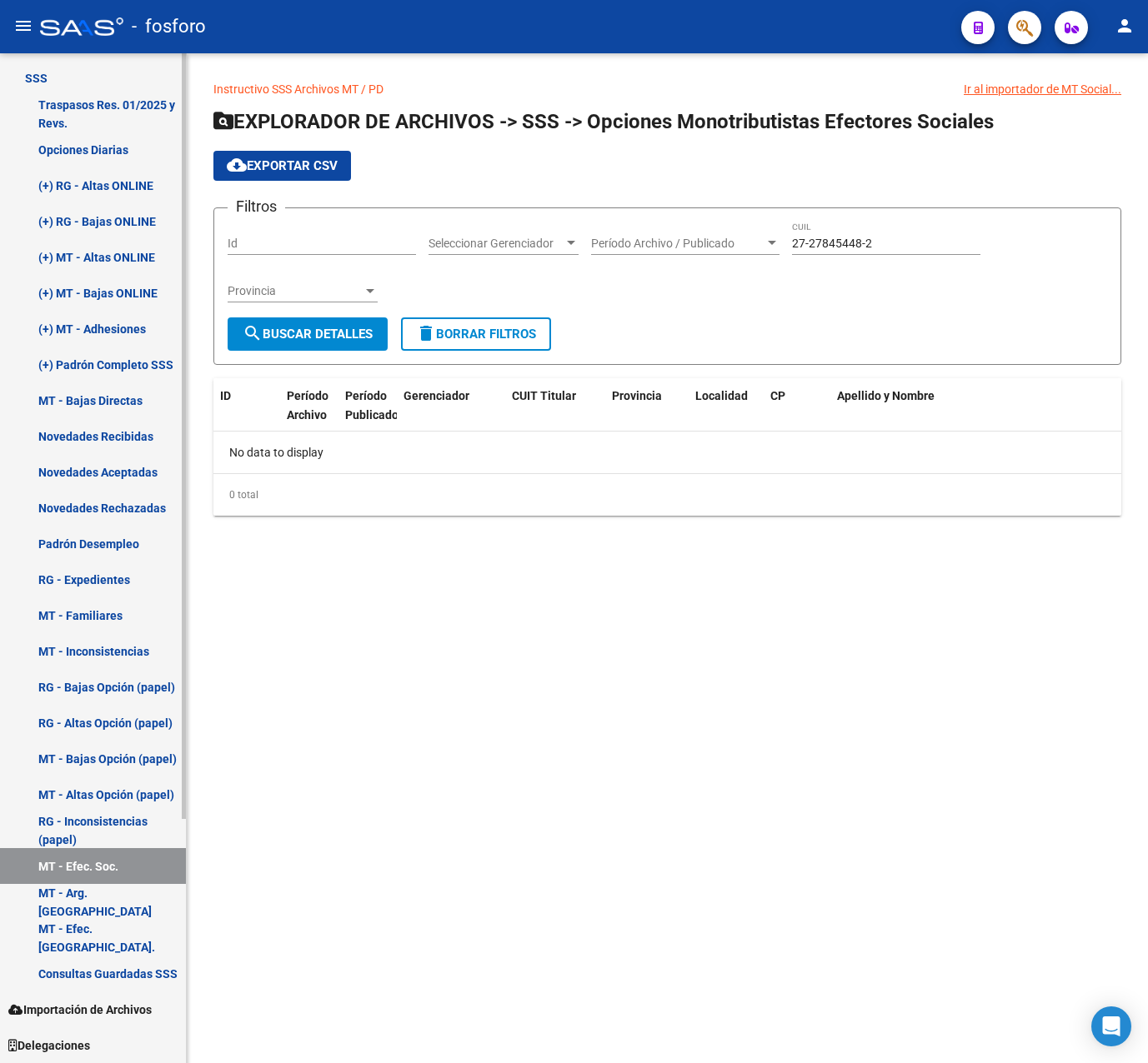
click at [100, 832] on link "RG - Inconsistencias (papel)" at bounding box center [93, 830] width 186 height 36
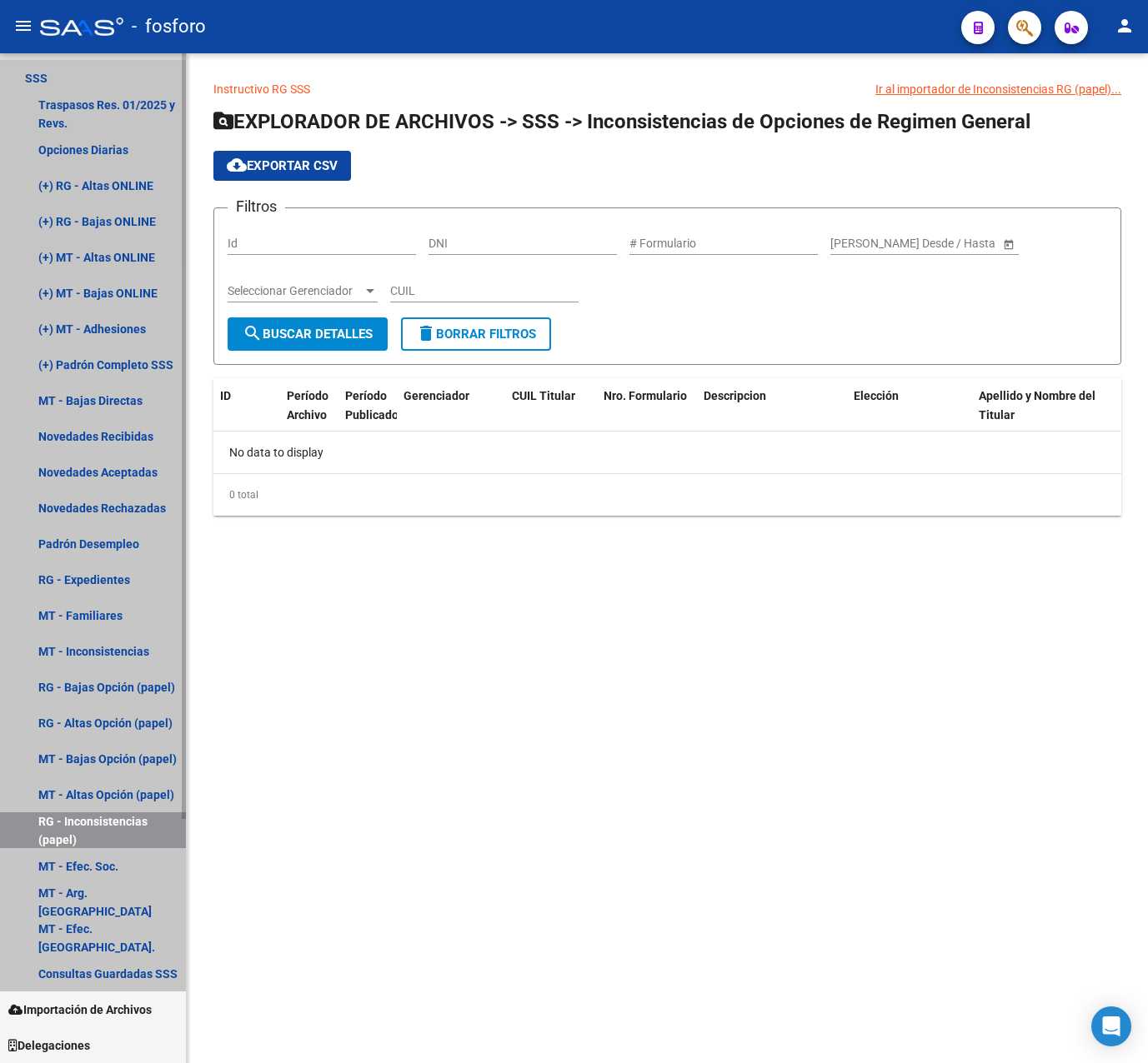
click at [115, 794] on link "MT - Altas Opción (papel)" at bounding box center [93, 794] width 186 height 36
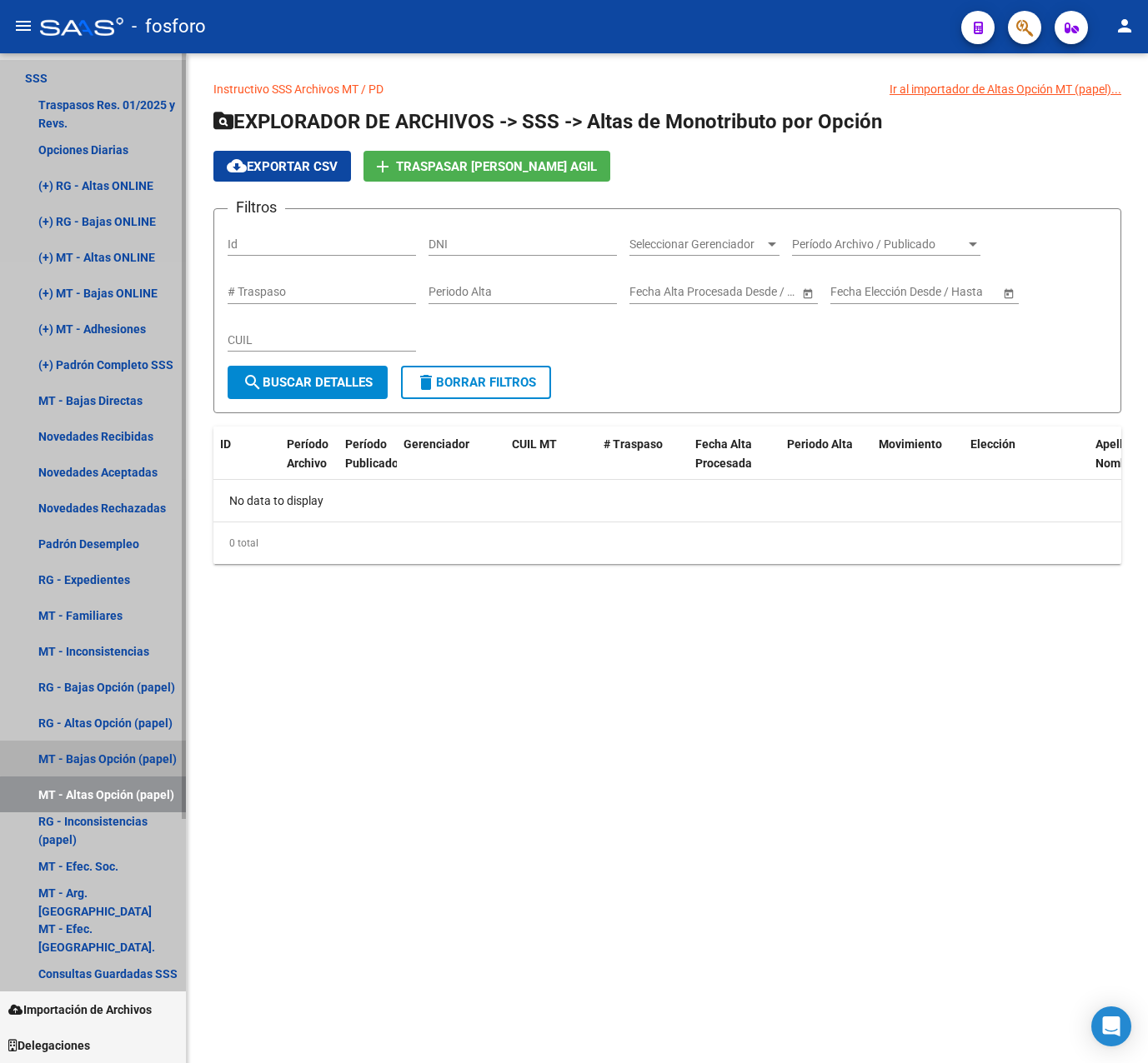
click at [116, 745] on link "MT - Bajas Opción (papel)" at bounding box center [93, 759] width 186 height 36
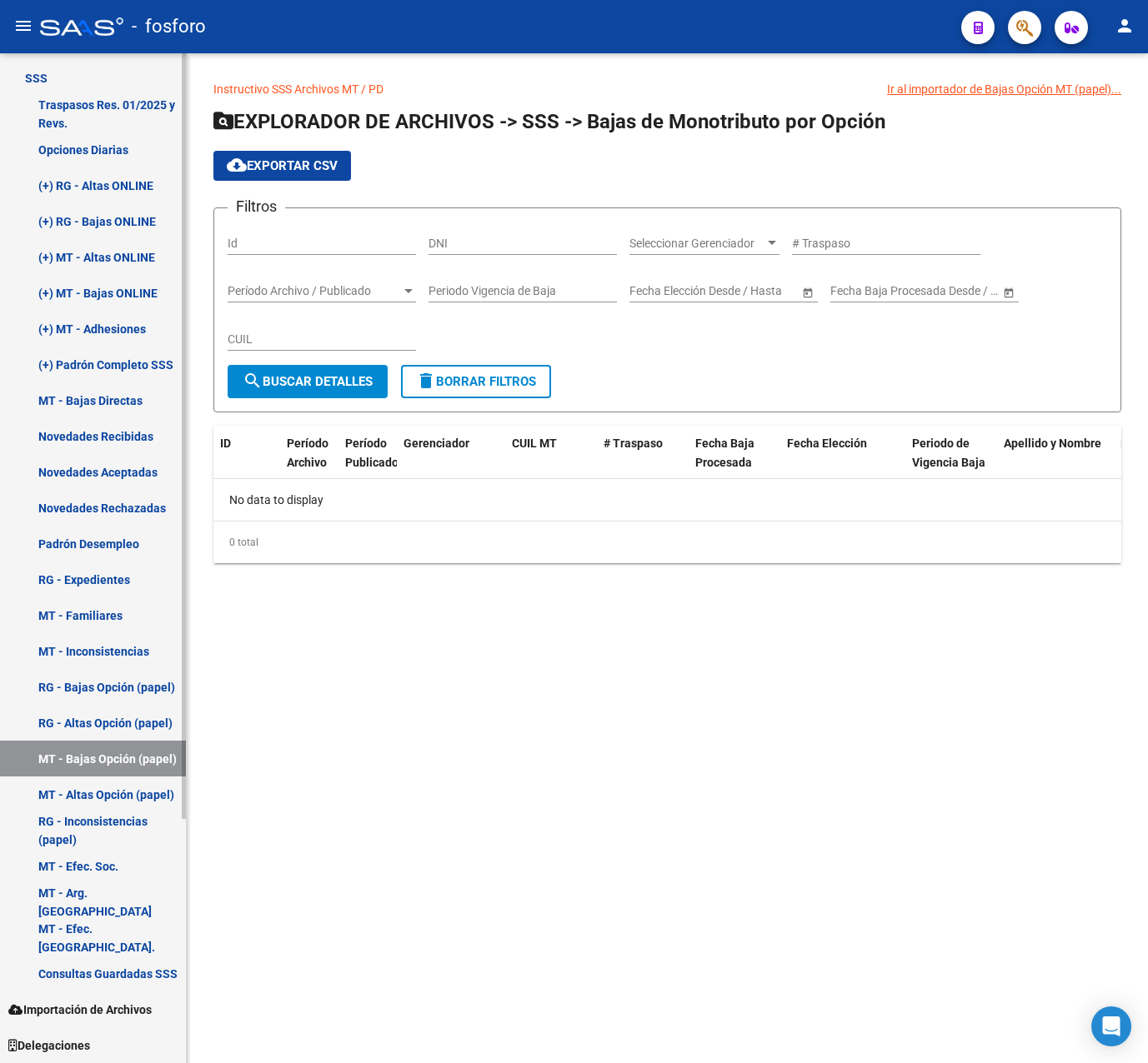
click at [120, 714] on link "RG - Altas Opción (papel)" at bounding box center [93, 723] width 186 height 36
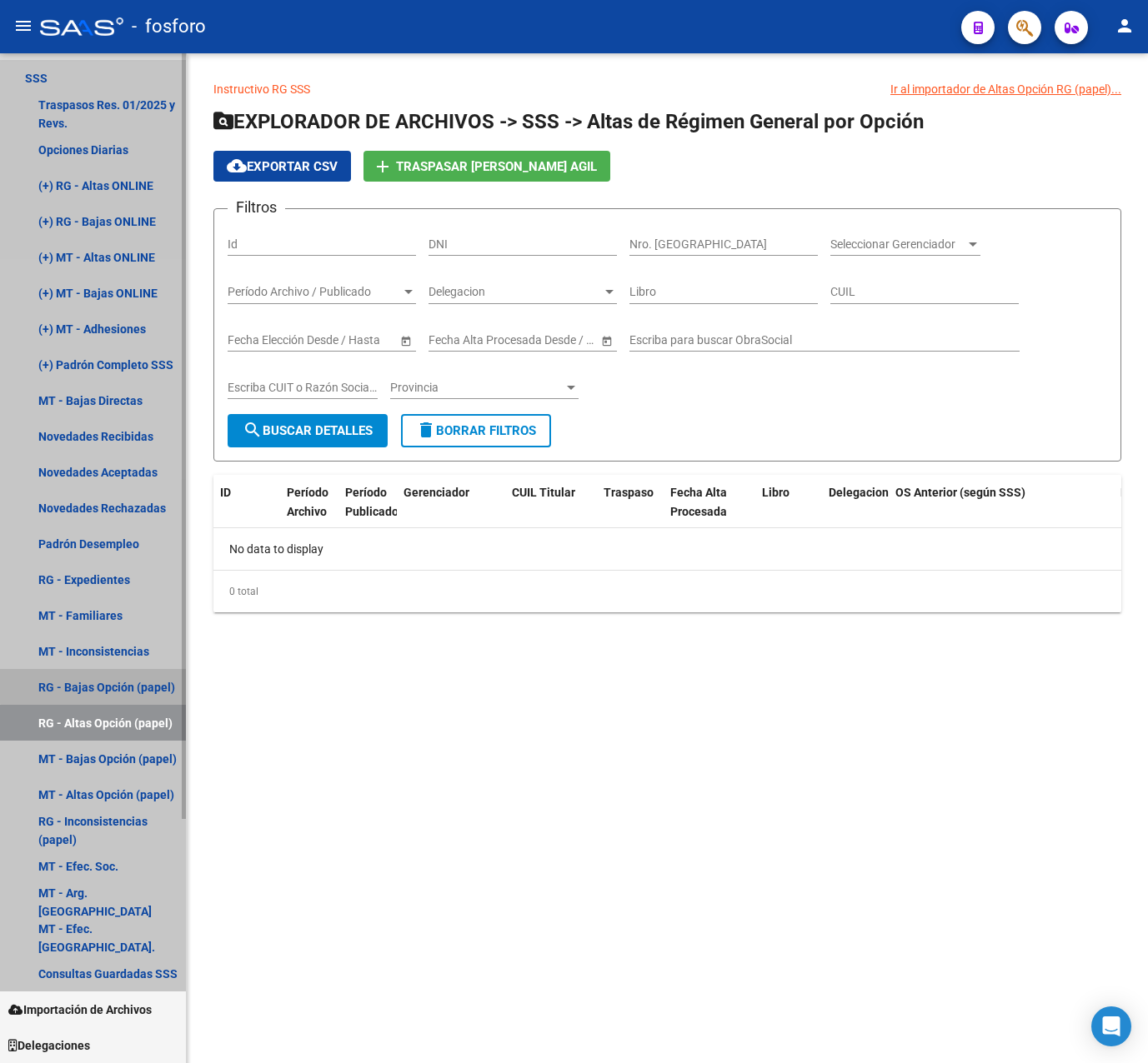
click at [130, 677] on link "RG - Bajas Opción (papel)" at bounding box center [93, 687] width 186 height 36
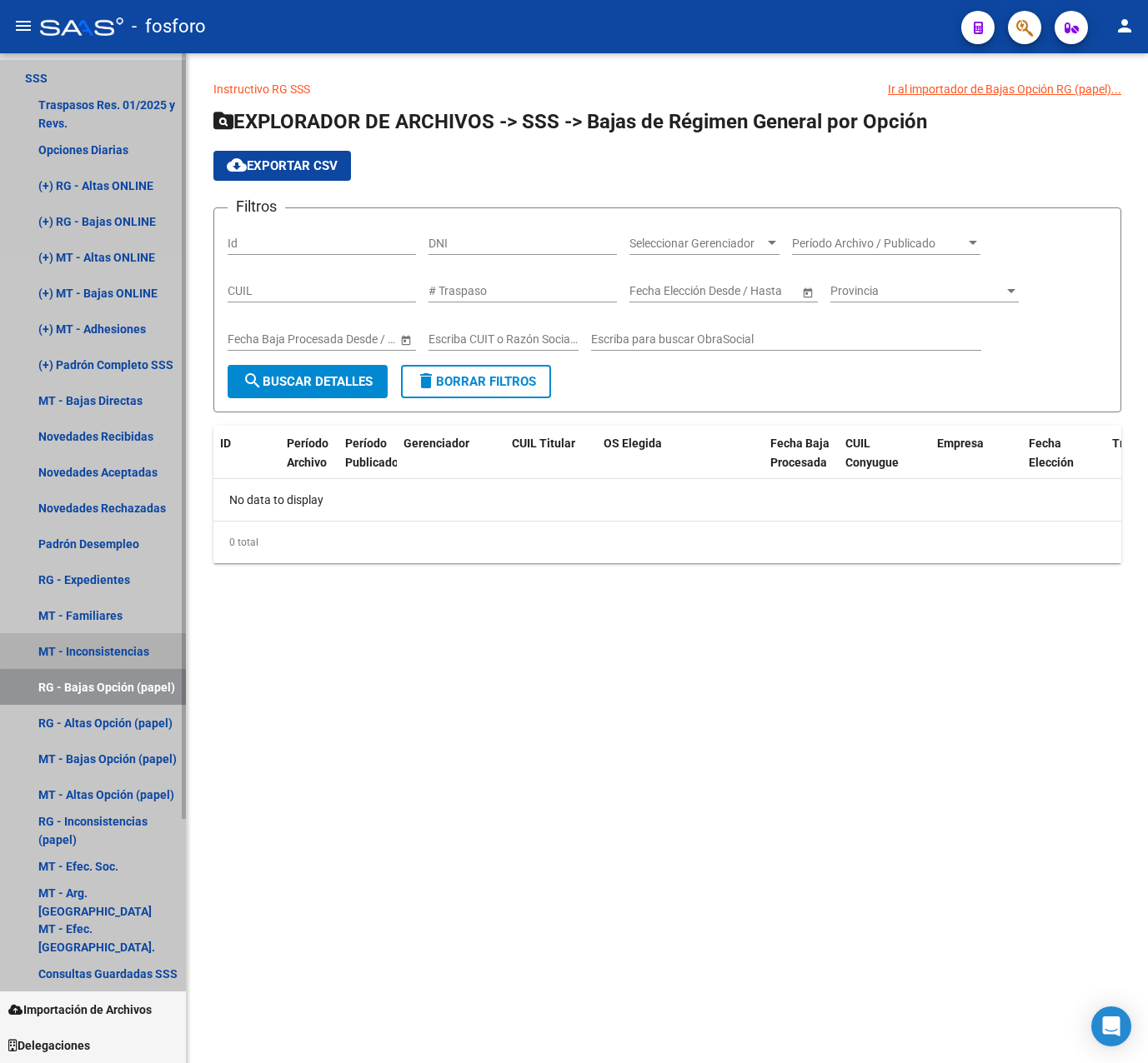
click at [125, 639] on link "MT - Inconsistencias" at bounding box center [93, 651] width 186 height 36
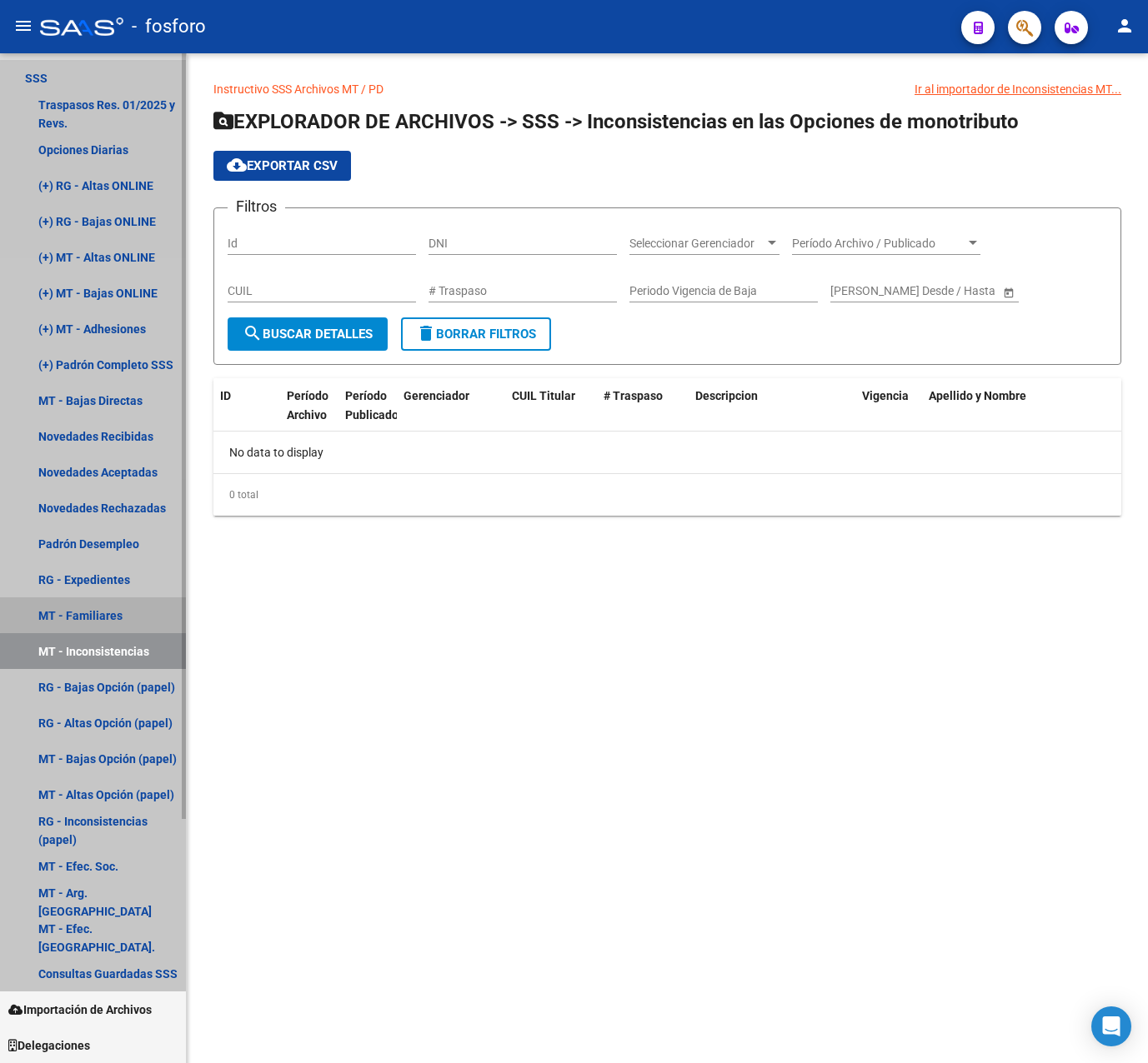
click at [124, 601] on link "MT - Familiares" at bounding box center [93, 615] width 186 height 36
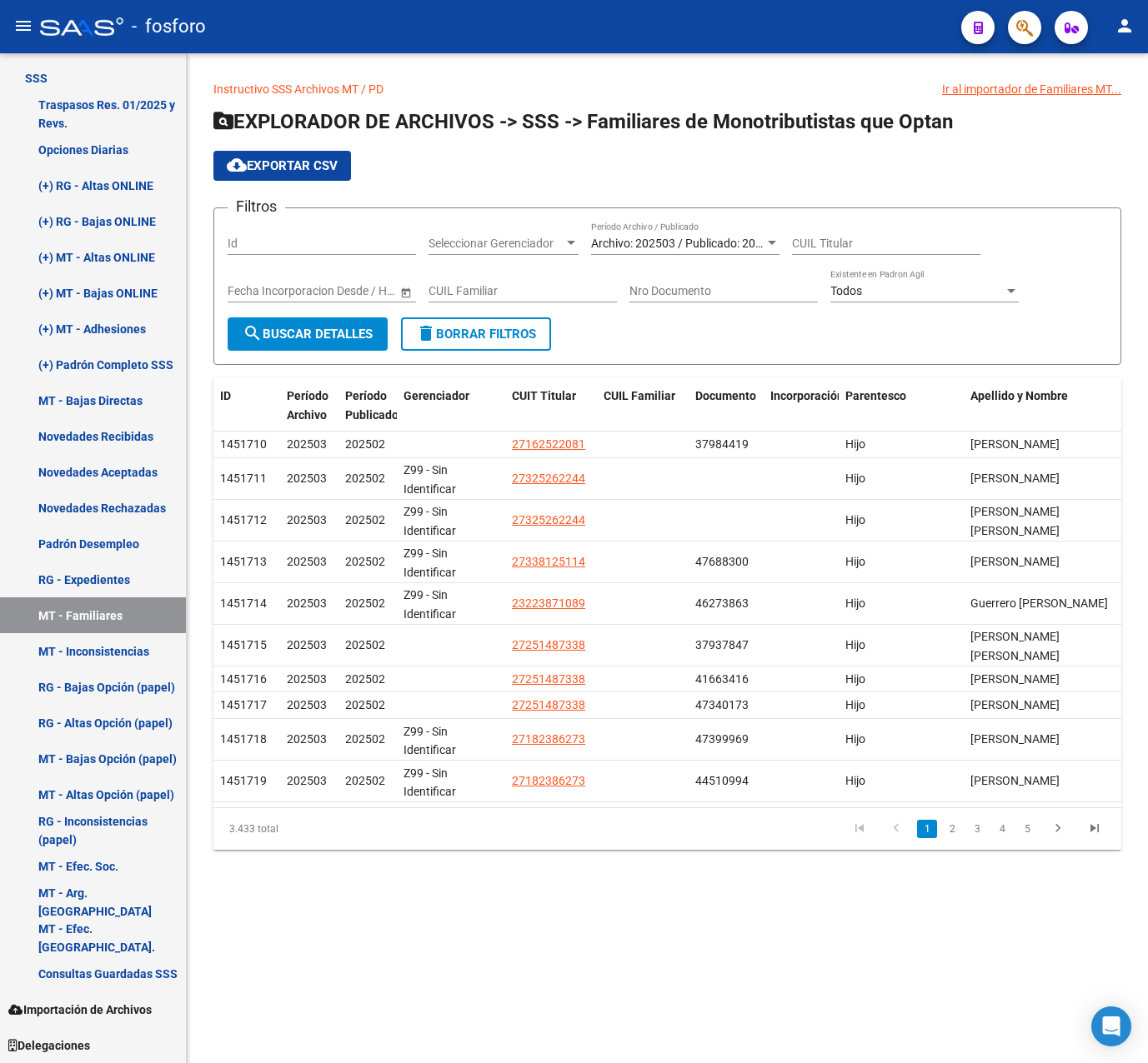
click at [753, 238] on span "Archivo: 202503 / Publicado: 202502" at bounding box center [686, 243] width 191 height 13
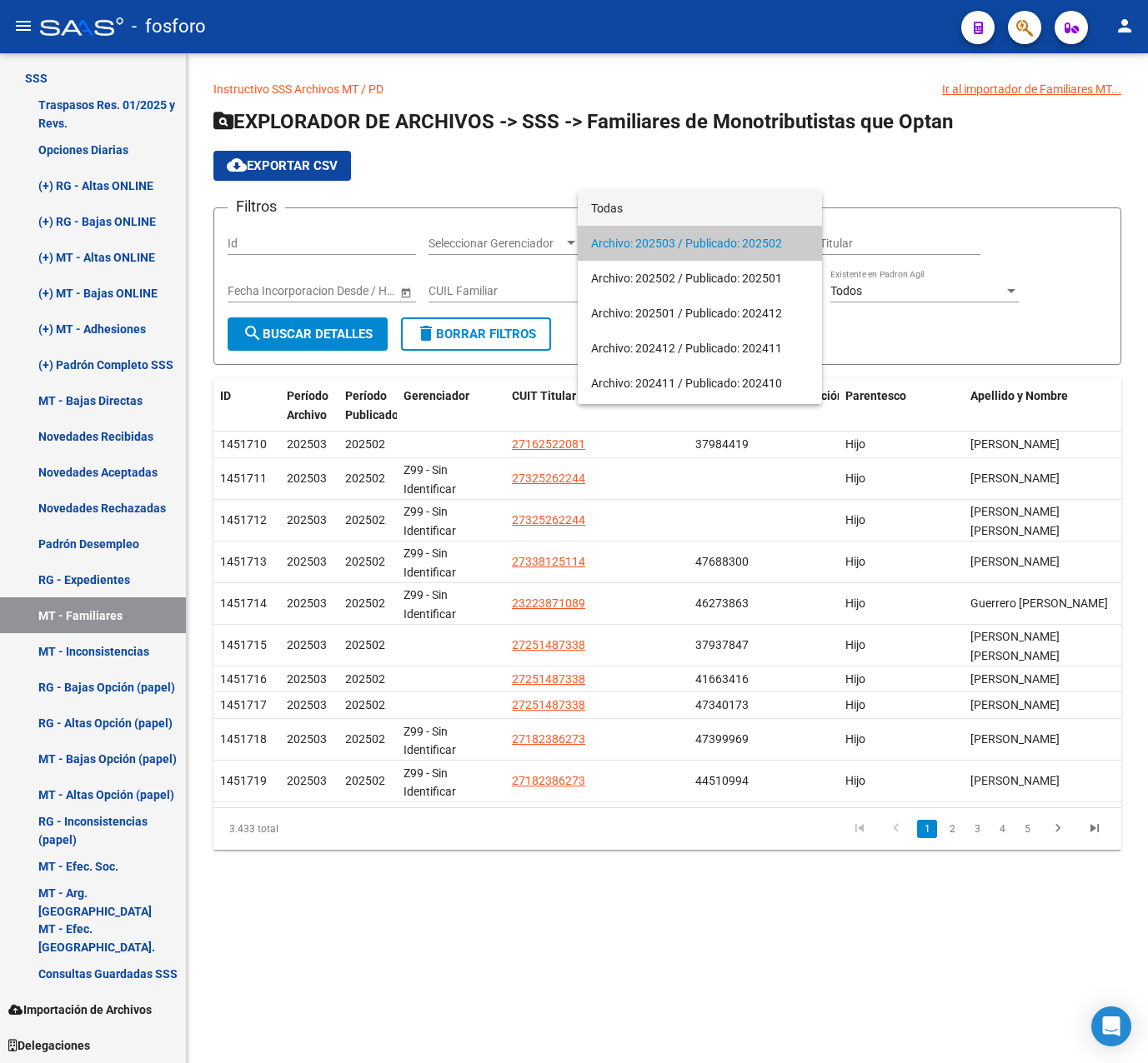
click at [661, 204] on span "Todas" at bounding box center [700, 208] width 218 height 35
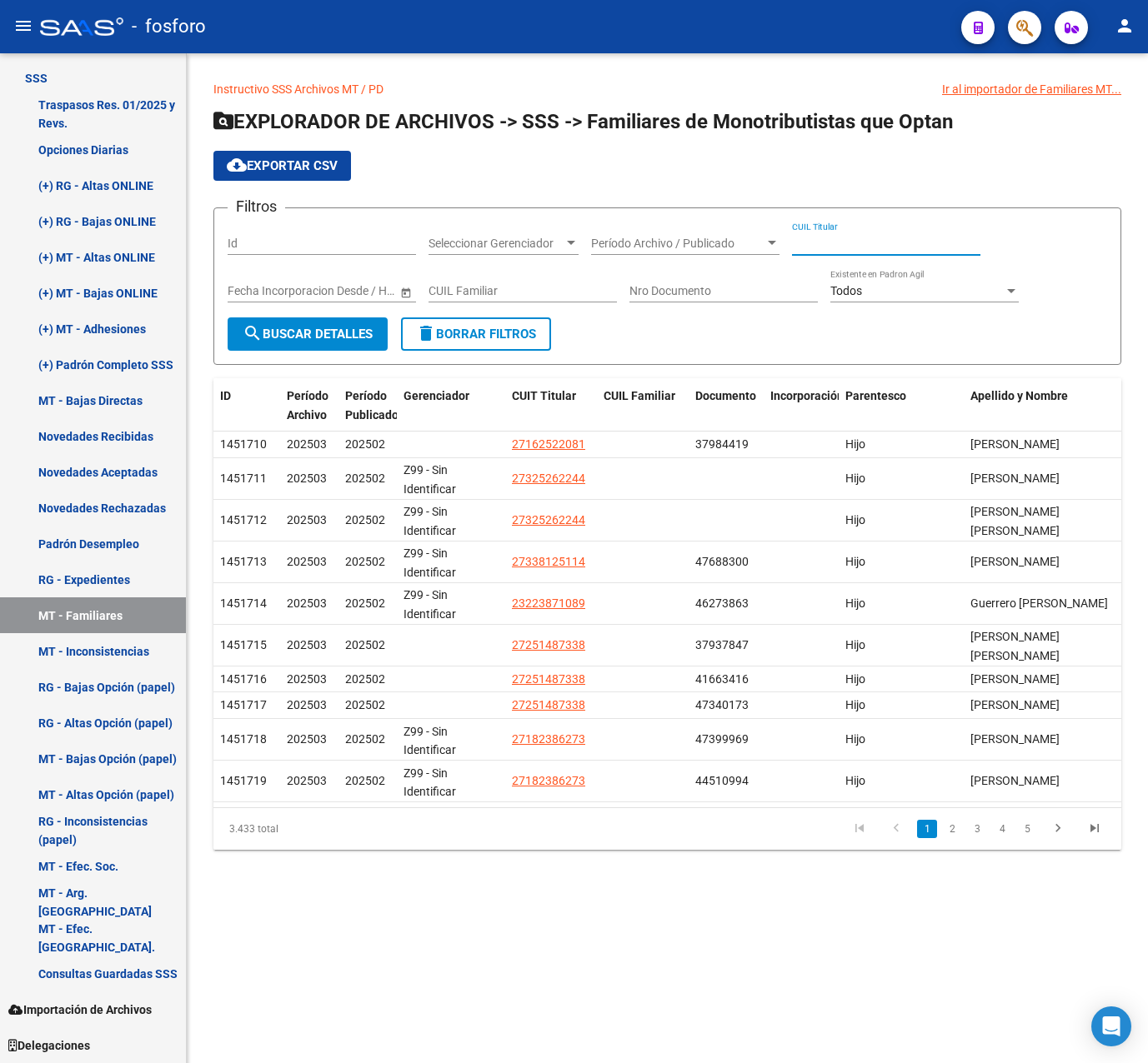
click at [868, 246] on input "CUIL Titular" at bounding box center [886, 243] width 189 height 14
paste input "27-27845448-2"
type input "27-27845448-2"
click at [374, 323] on button "search Buscar Detalles" at bounding box center [307, 333] width 160 height 33
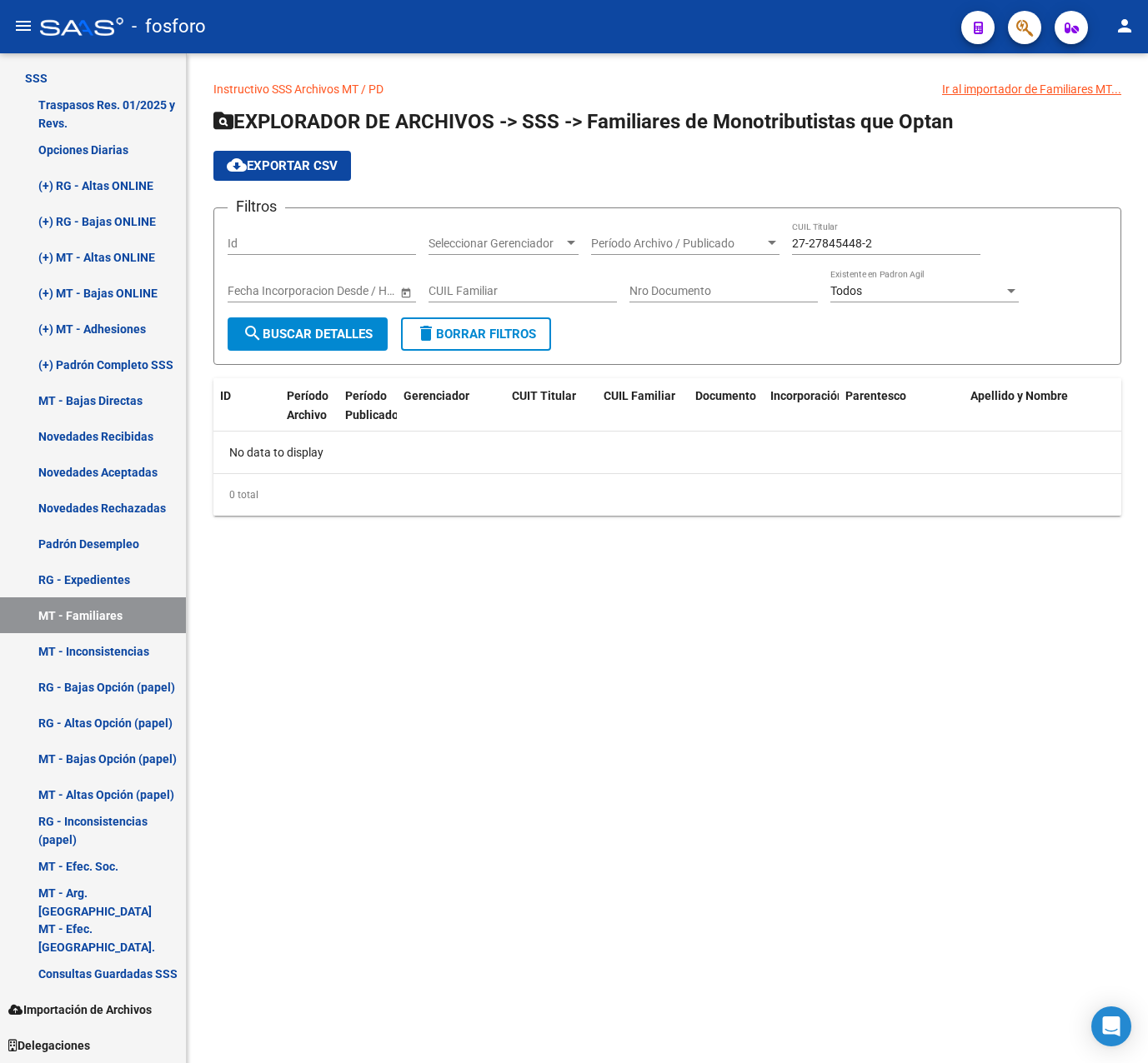
click at [500, 293] on input "CUIL Familiar" at bounding box center [522, 291] width 189 height 14
paste input "27-27845448-2"
type input "27-27845448-2"
click at [834, 240] on input "27-27845448-2" at bounding box center [886, 243] width 189 height 14
drag, startPoint x: 895, startPoint y: 240, endPoint x: 708, endPoint y: 247, distance: 187.1
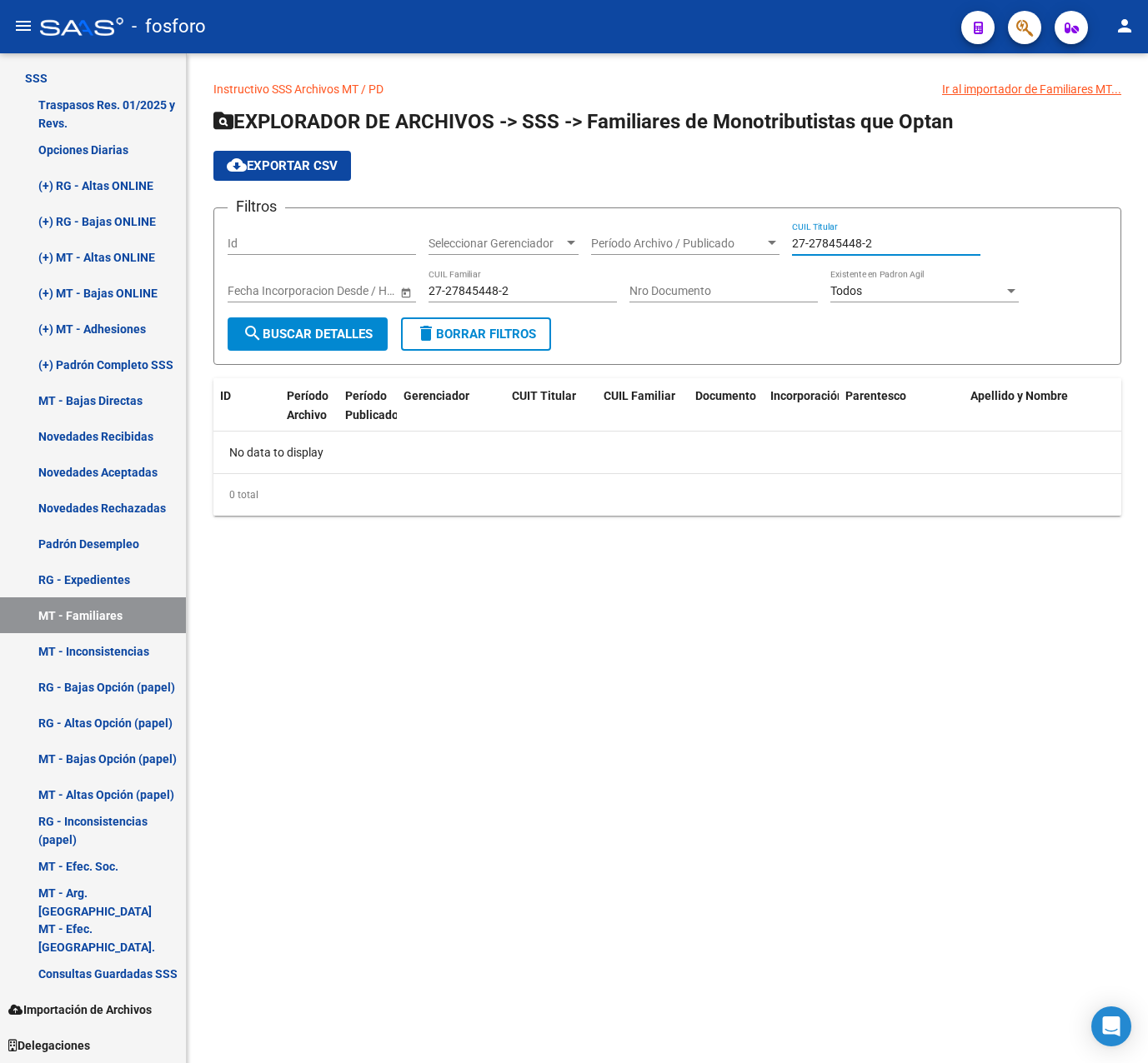
click at [708, 247] on div "Filtros Id Seleccionar Gerenciador Seleccionar Gerenciador Período Archivo / Pu…" at bounding box center [667, 270] width 879 height 96
click at [344, 336] on span "search Buscar Detalles" at bounding box center [307, 334] width 130 height 15
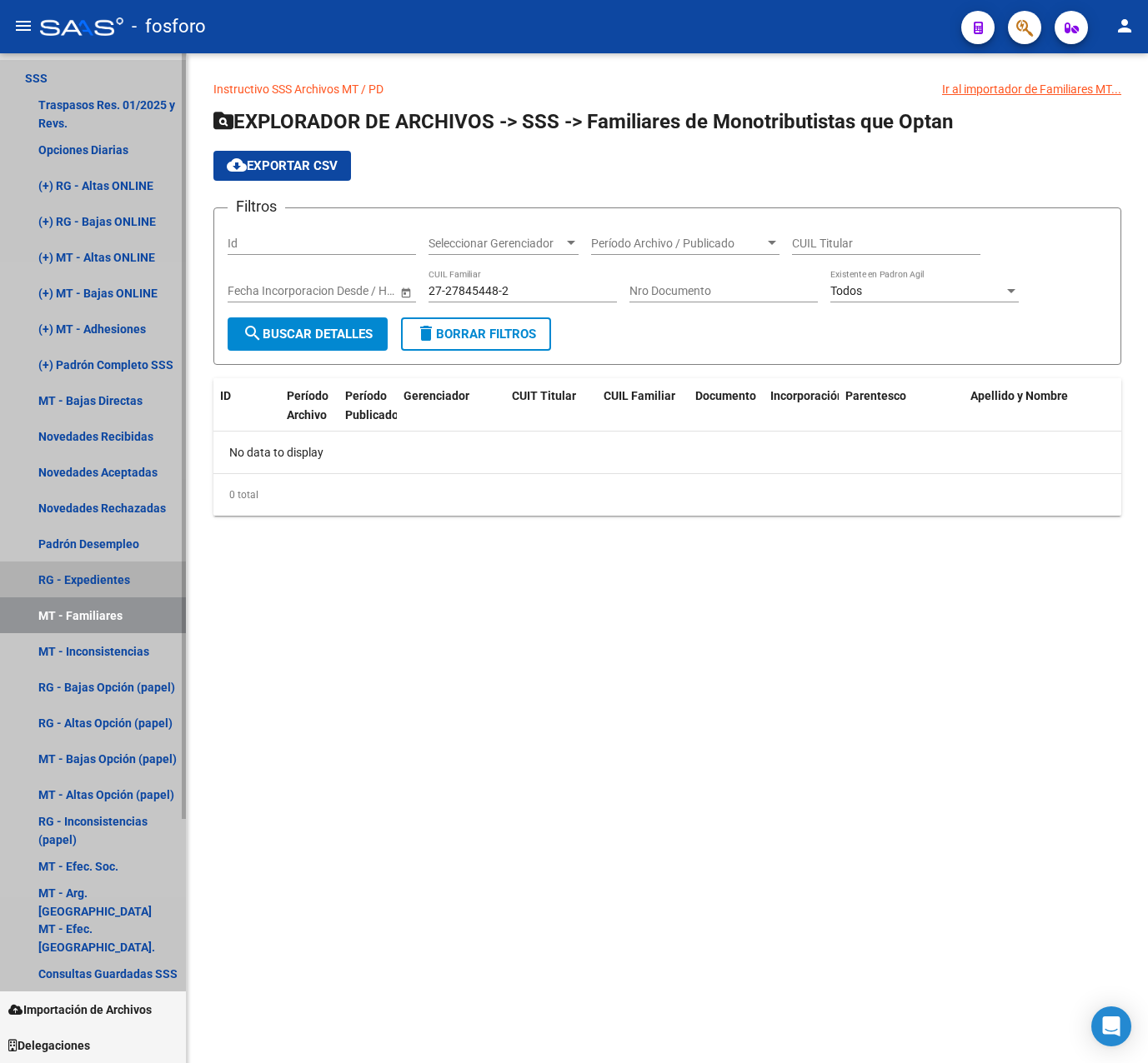
click at [101, 566] on link "RG - Expedientes" at bounding box center [93, 579] width 186 height 36
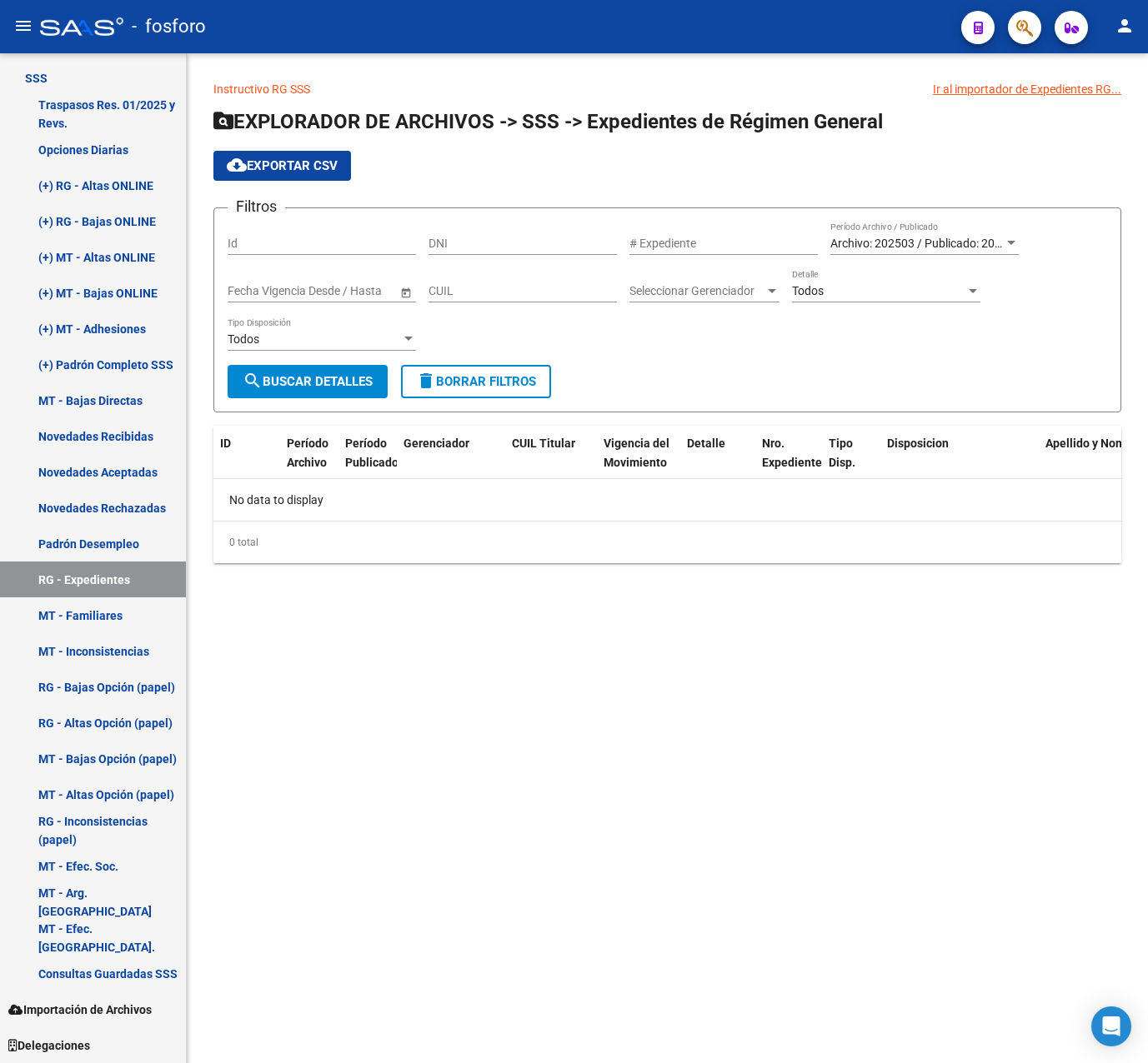
click at [899, 233] on div "Archivo: 202503 / Publicado: 202501 Período Archivo / Publicado" at bounding box center [924, 238] width 189 height 33
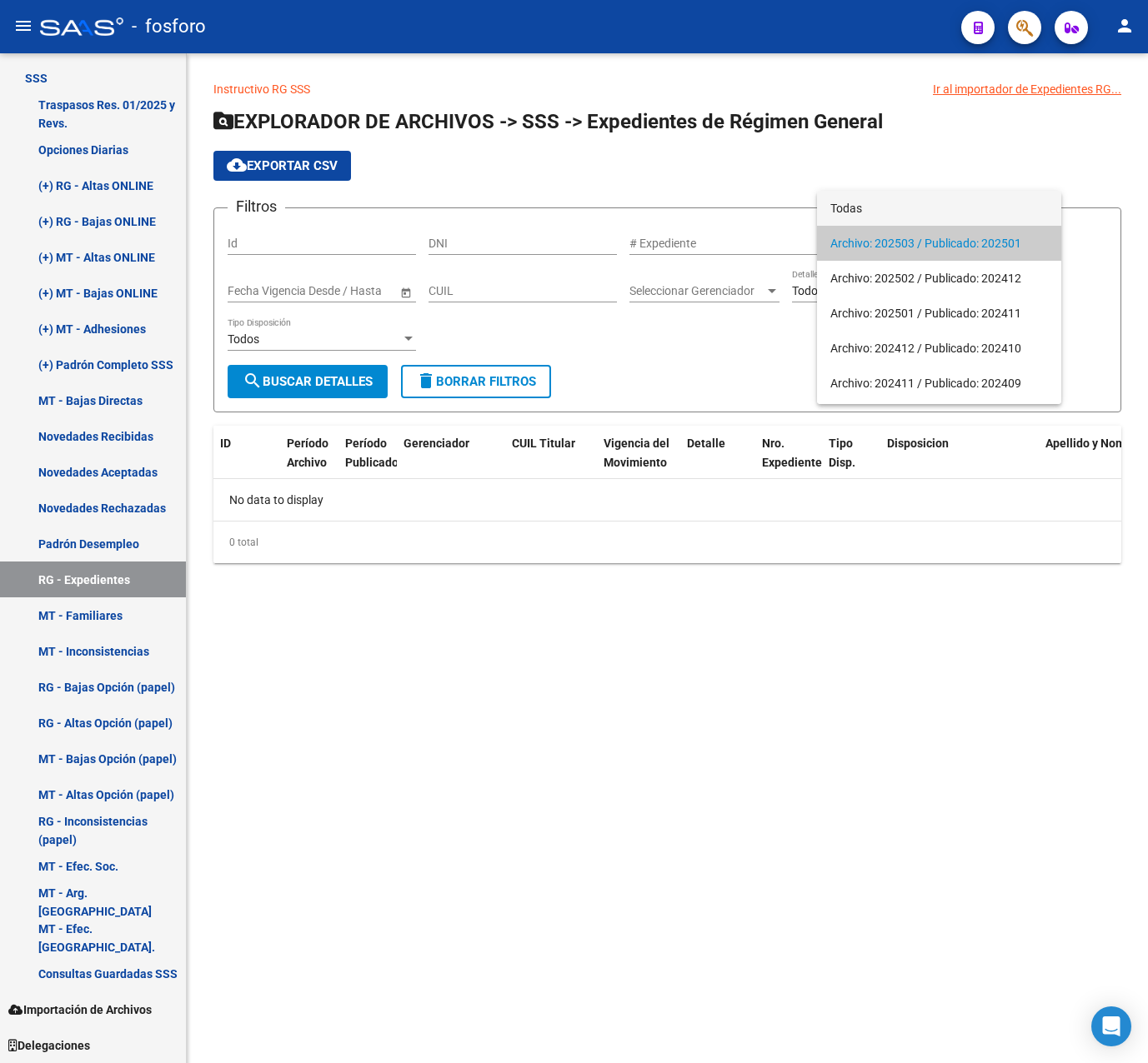
click at [863, 217] on span "Todas" at bounding box center [939, 208] width 218 height 35
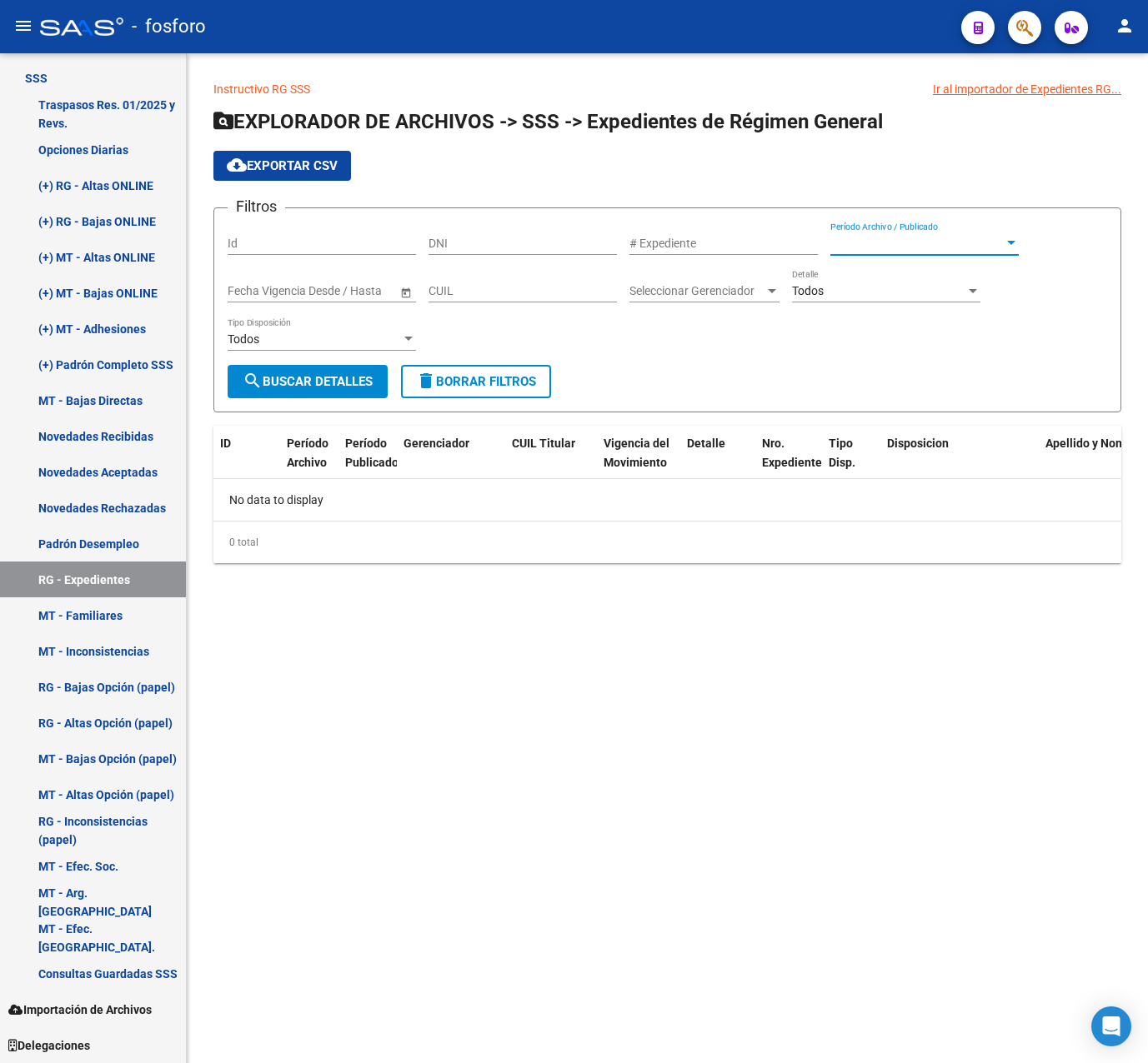
click at [470, 284] on div "CUIL" at bounding box center [522, 285] width 189 height 33
paste input "27-27845448-2"
type input "27-27845448-2"
click at [327, 405] on form "Filtros Id DNI # Expediente Período Archivo / Publicado Período Archivo / Publi…" at bounding box center [667, 310] width 908 height 205
click at [331, 385] on span "search Buscar Detalles" at bounding box center [307, 381] width 130 height 15
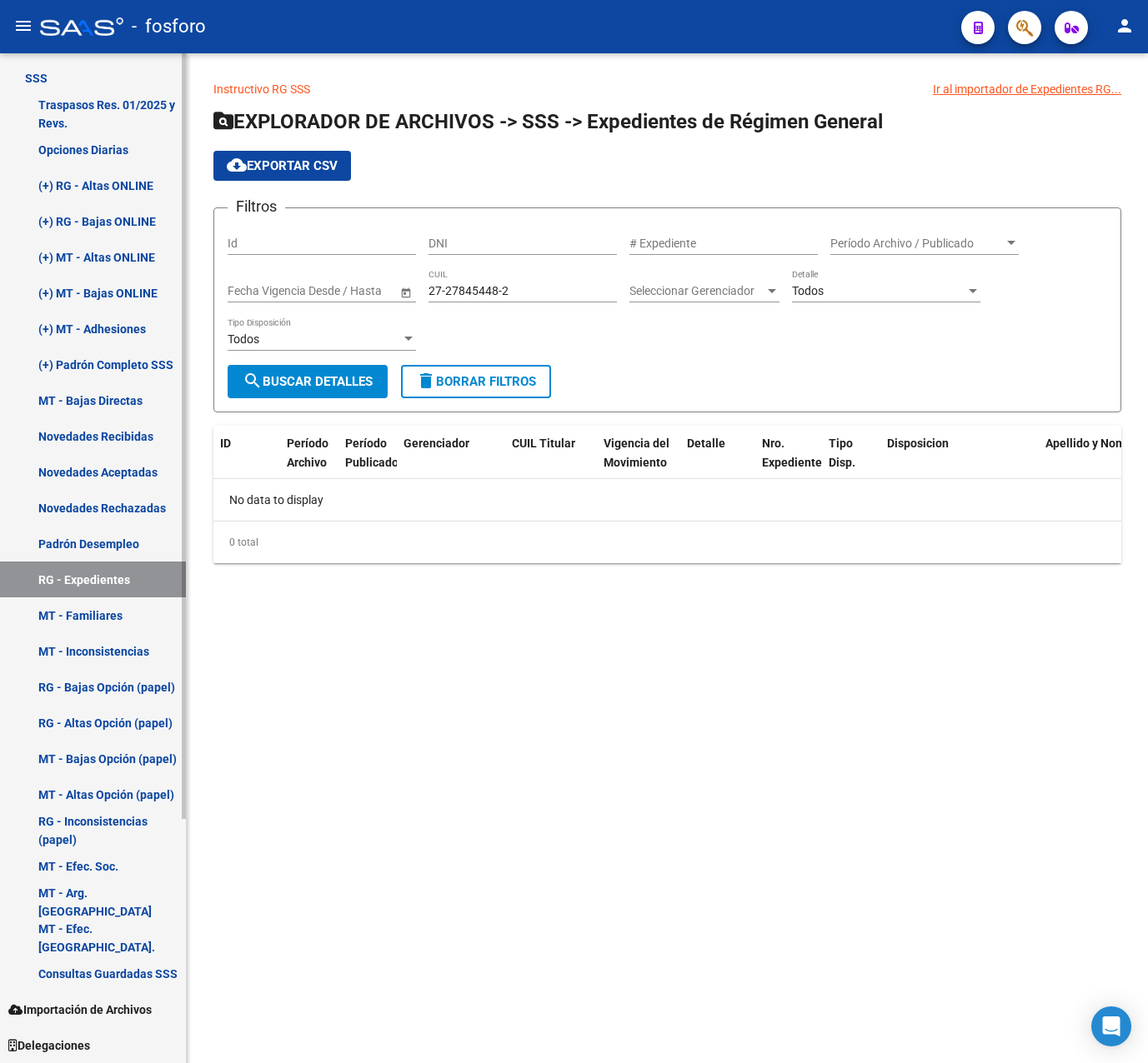
click at [106, 561] on link "Padrón Desempleo" at bounding box center [93, 544] width 186 height 36
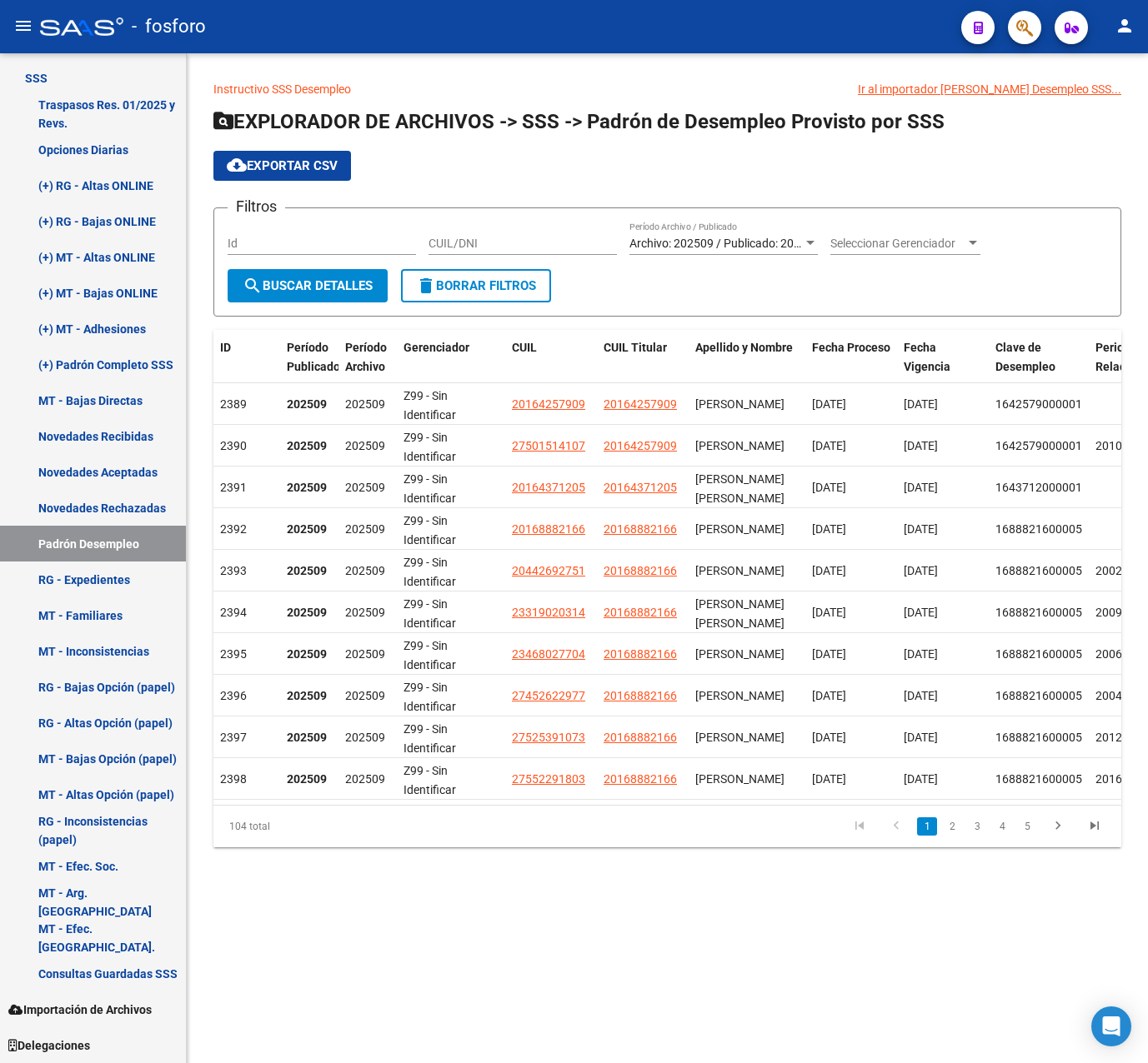
click at [725, 248] on span "Archivo: 202509 / Publicado: 202508" at bounding box center [724, 243] width 191 height 13
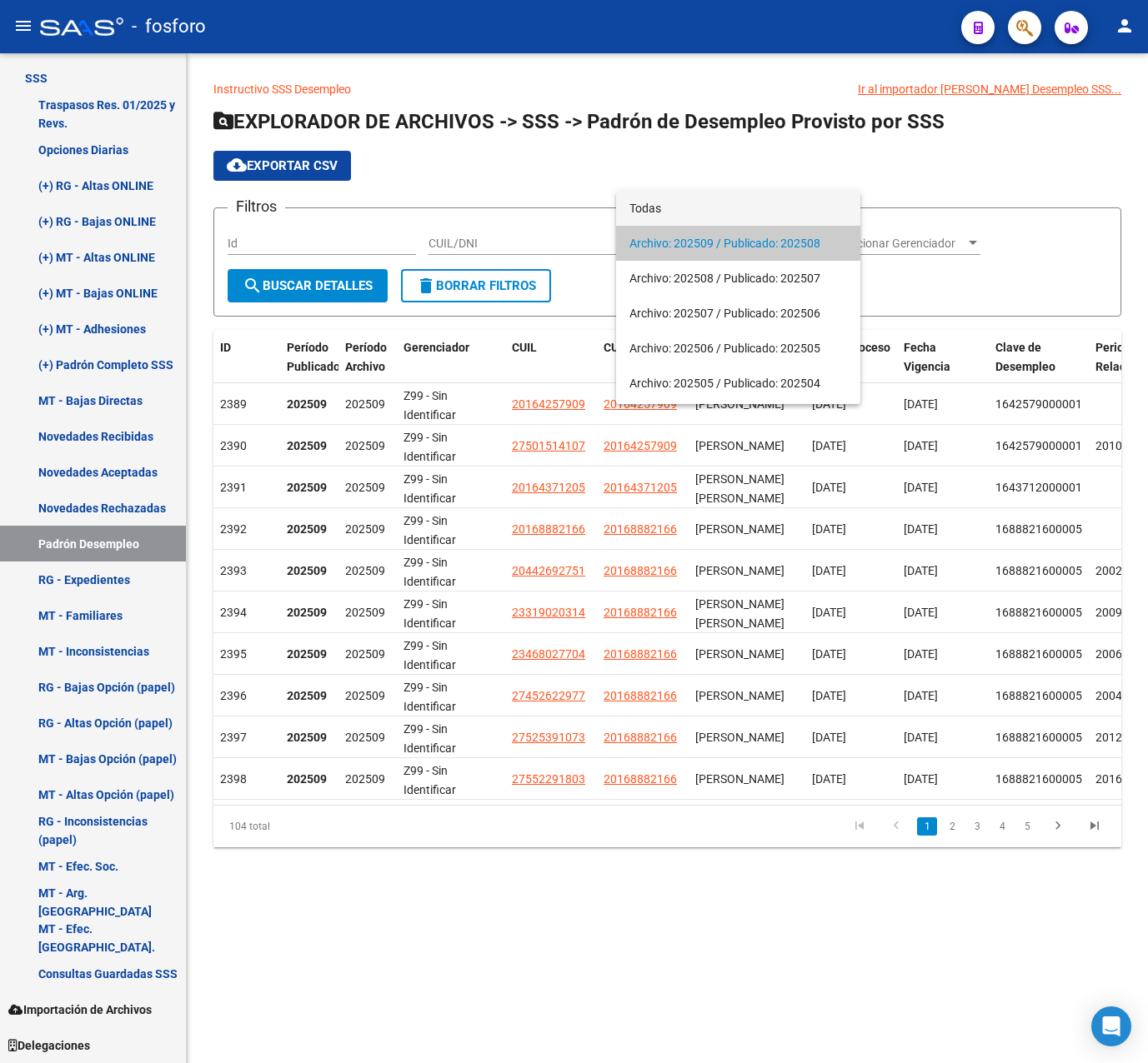
click at [672, 215] on span "Todas" at bounding box center [738, 208] width 218 height 35
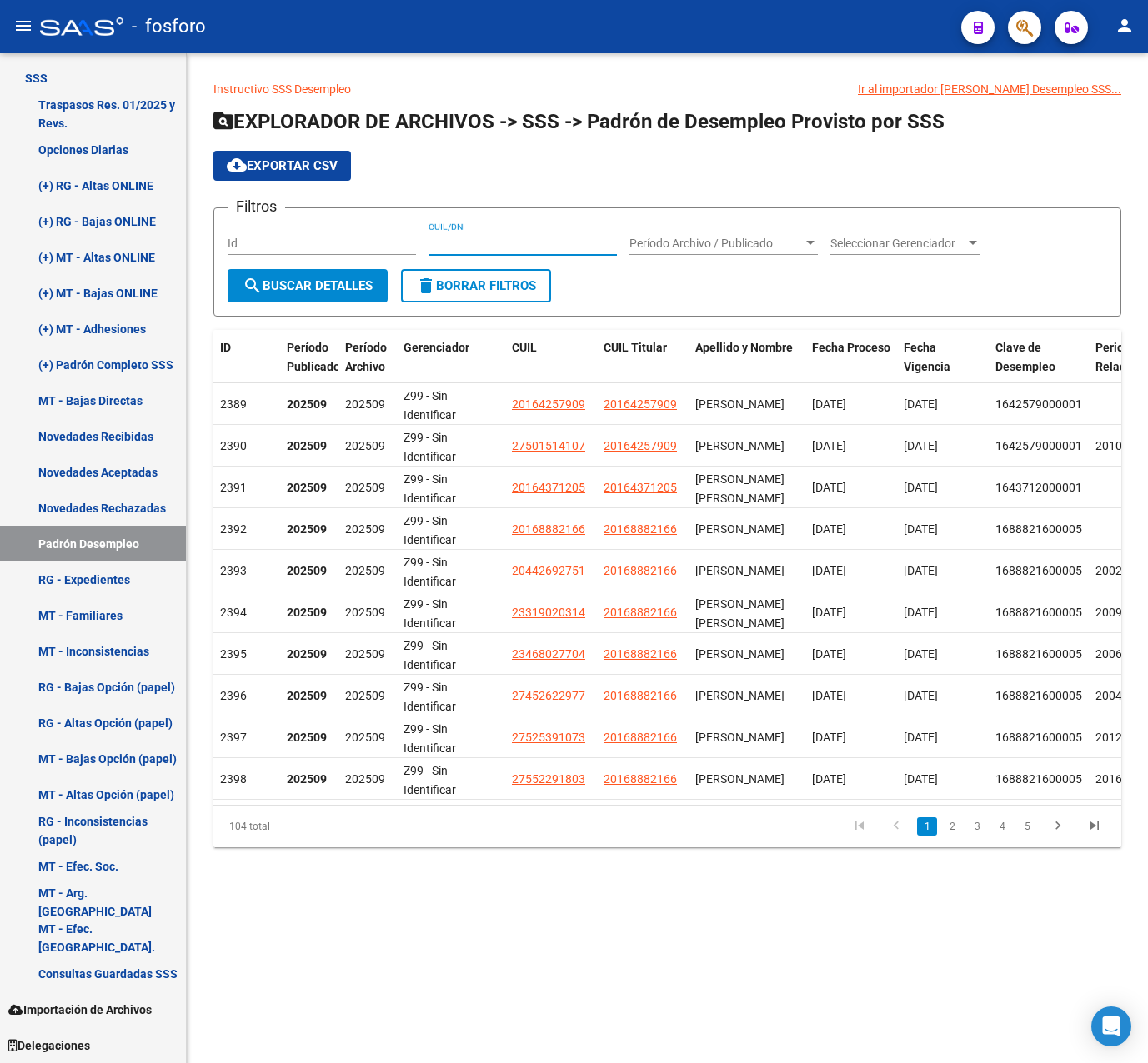
click at [482, 246] on input "CUIL/DNI" at bounding box center [522, 243] width 189 height 14
paste input "27278454482"
type input "27278454482"
click at [325, 289] on span "search Buscar Detalles" at bounding box center [307, 285] width 130 height 15
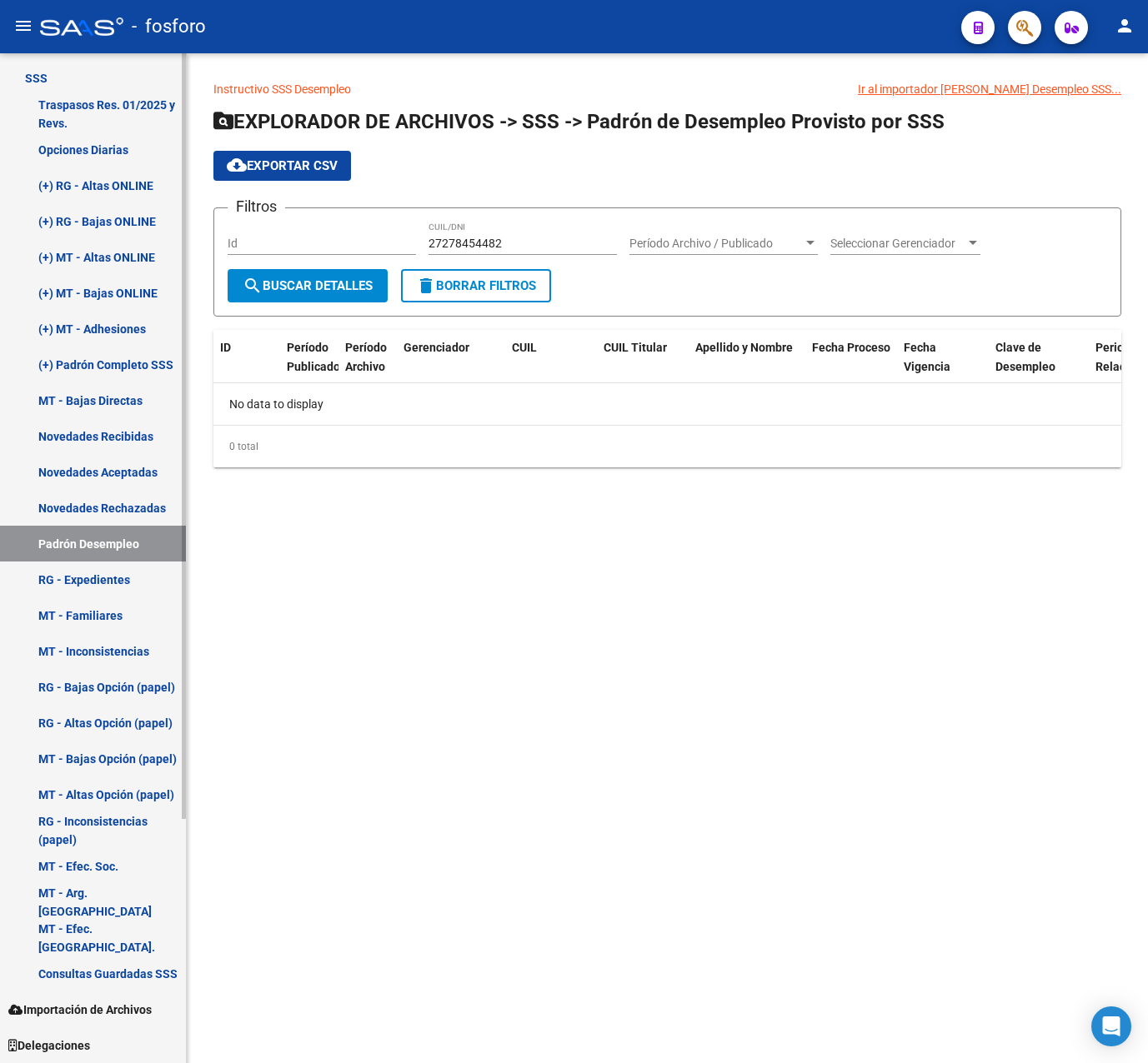
click at [120, 504] on link "Novedades Rechazadas" at bounding box center [93, 508] width 186 height 36
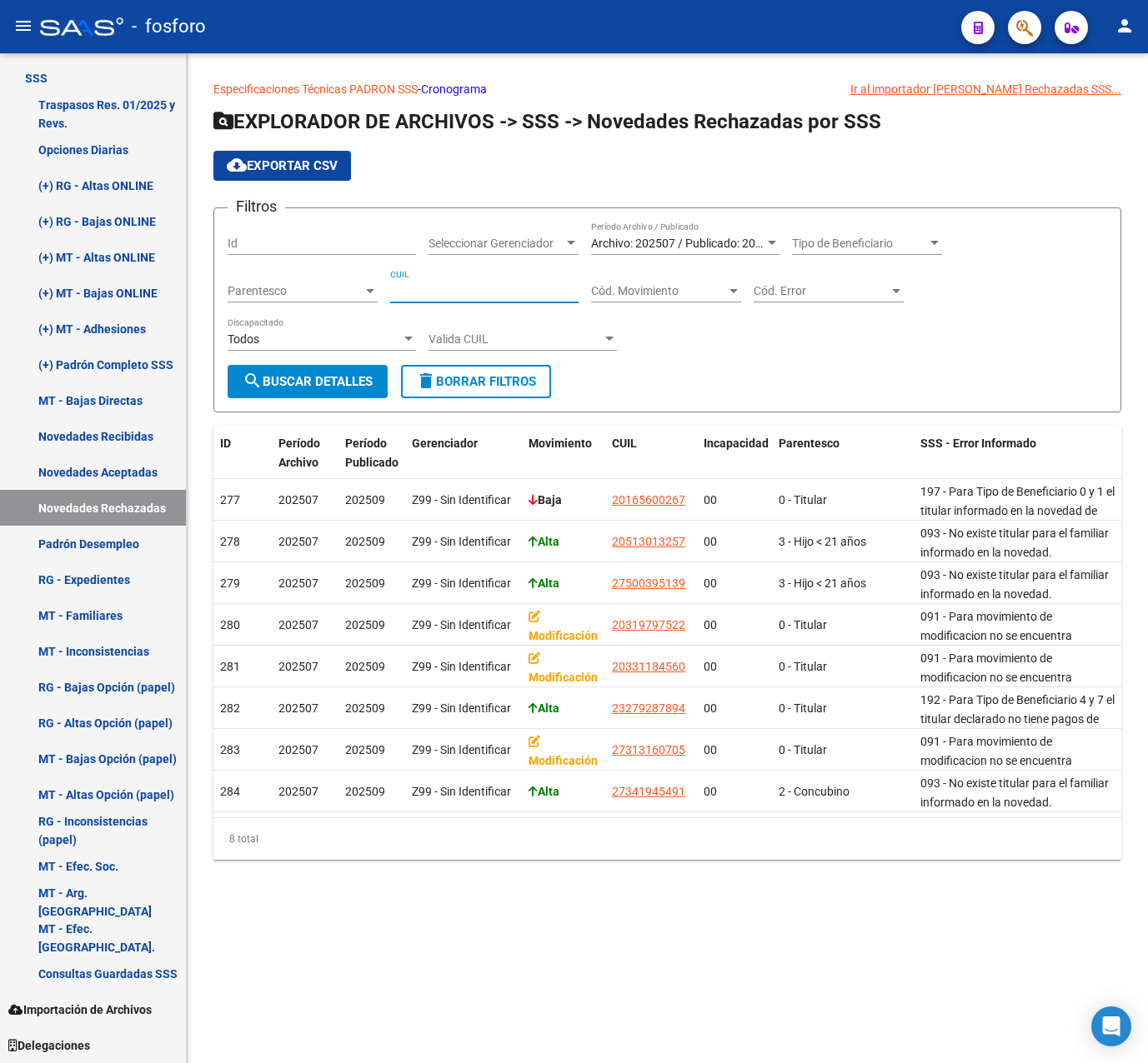
click at [452, 297] on input "CUIL" at bounding box center [484, 291] width 189 height 14
paste input "27-27845448-2"
type input "27-27845448-2"
click at [640, 240] on span "Archivo: 202507 / Publicado: 202509" at bounding box center [686, 243] width 191 height 13
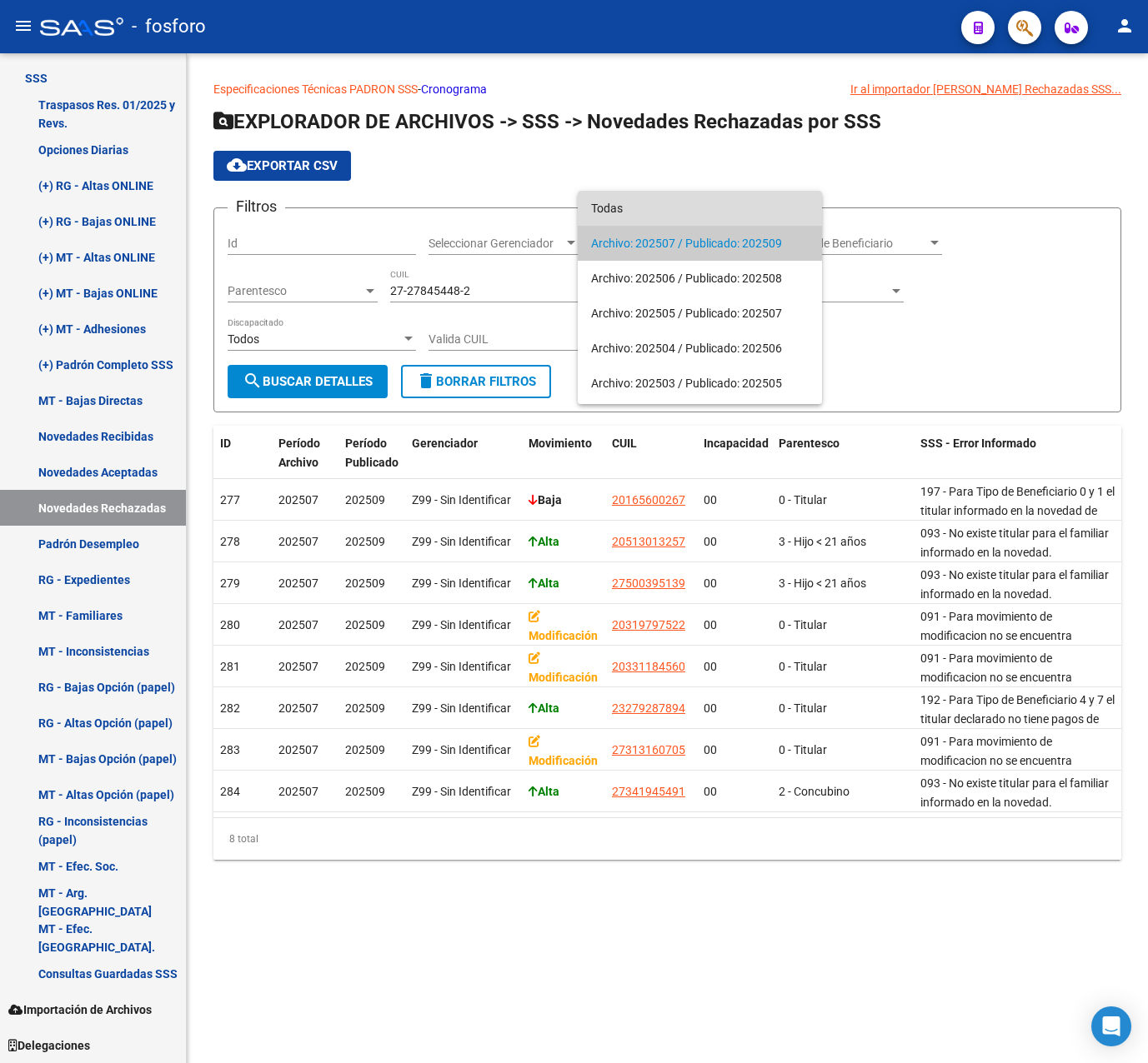
click at [625, 211] on span "Todas" at bounding box center [700, 208] width 218 height 35
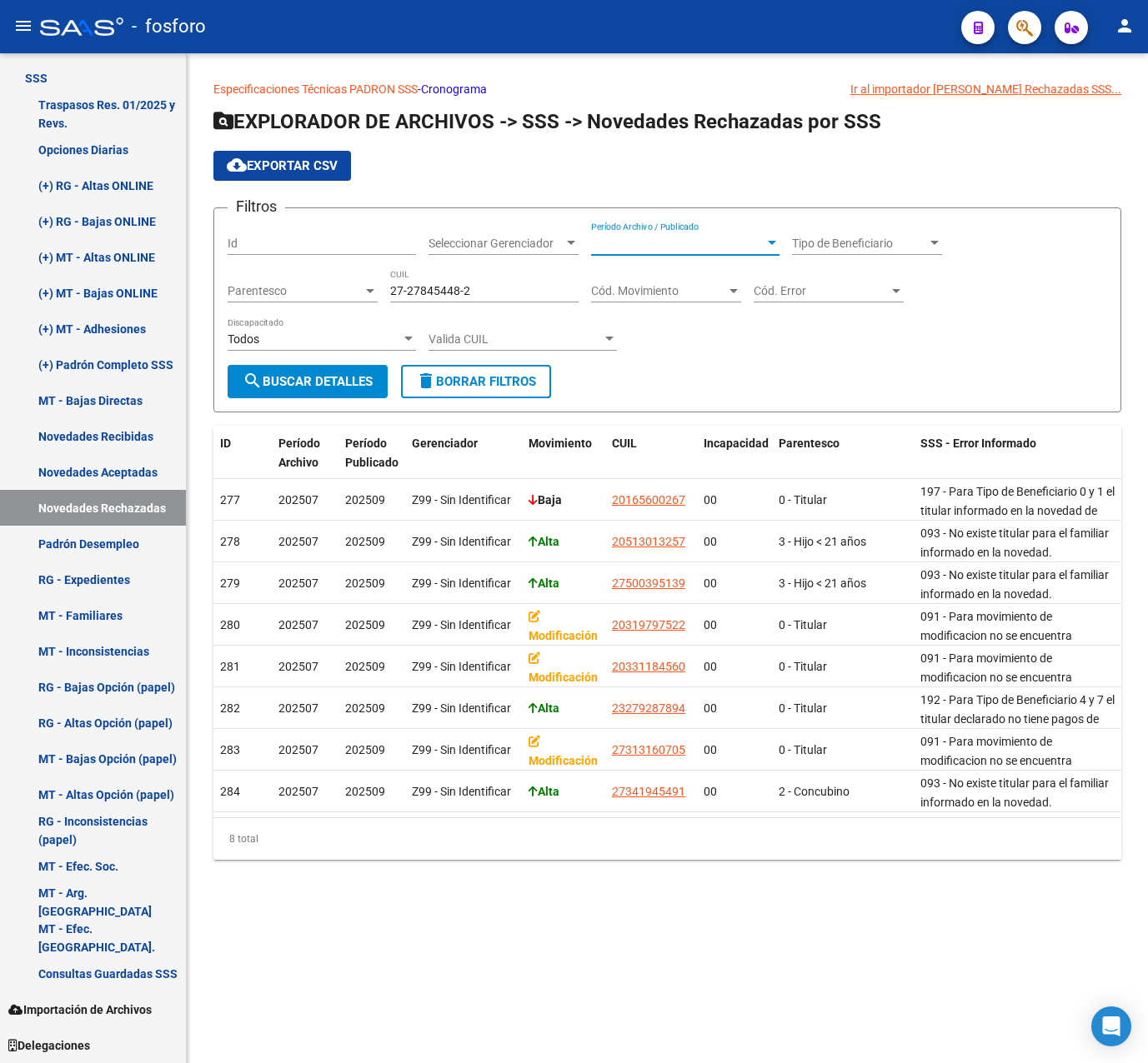
click at [332, 402] on form "Filtros Id Seleccionar Gerenciador Seleccionar Gerenciador Período Archivo / Pu…" at bounding box center [667, 310] width 908 height 205
click at [331, 395] on button "search Buscar Detalles" at bounding box center [307, 381] width 160 height 33
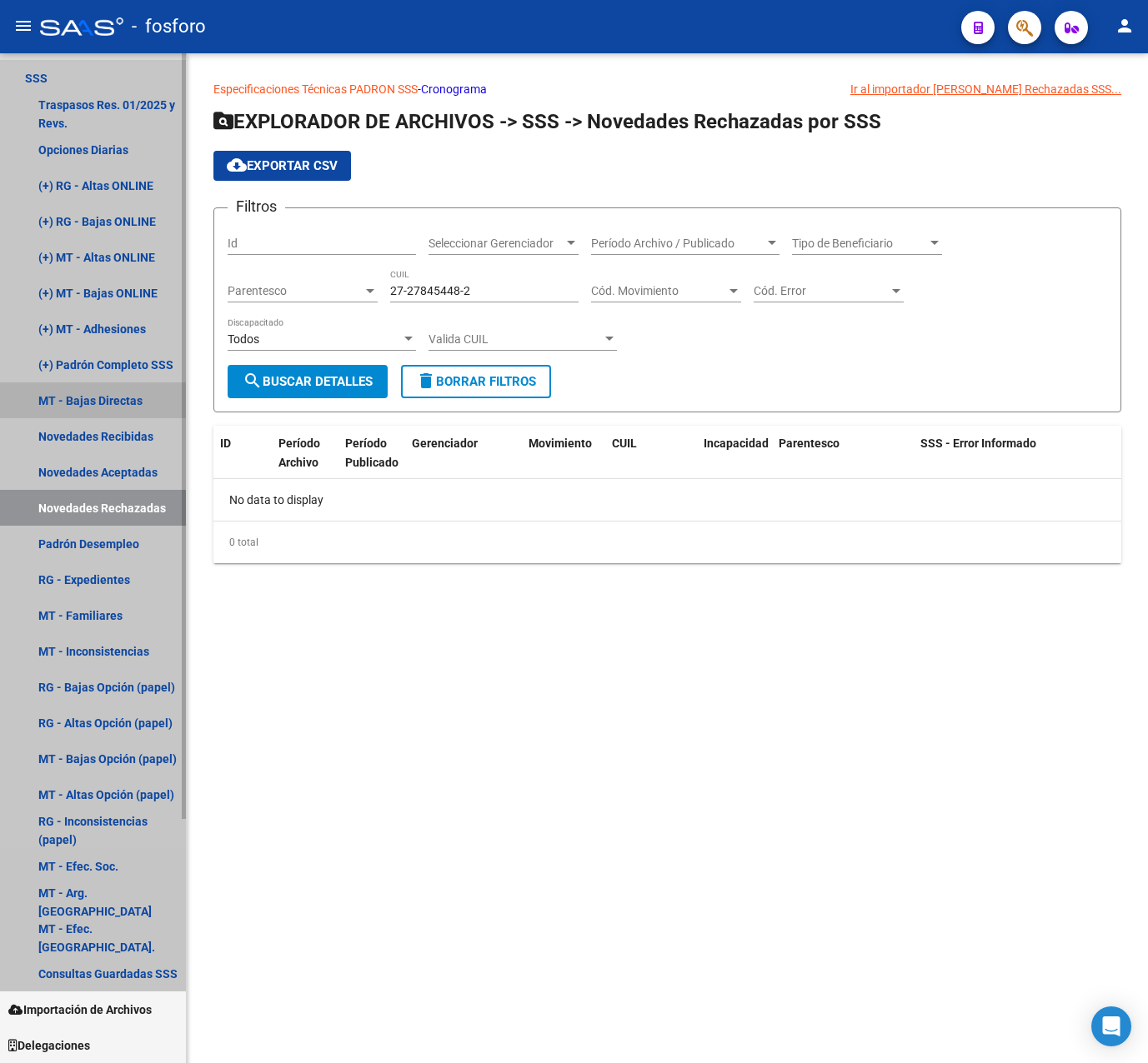
click at [117, 395] on link "MT - Bajas Directas" at bounding box center [93, 400] width 186 height 36
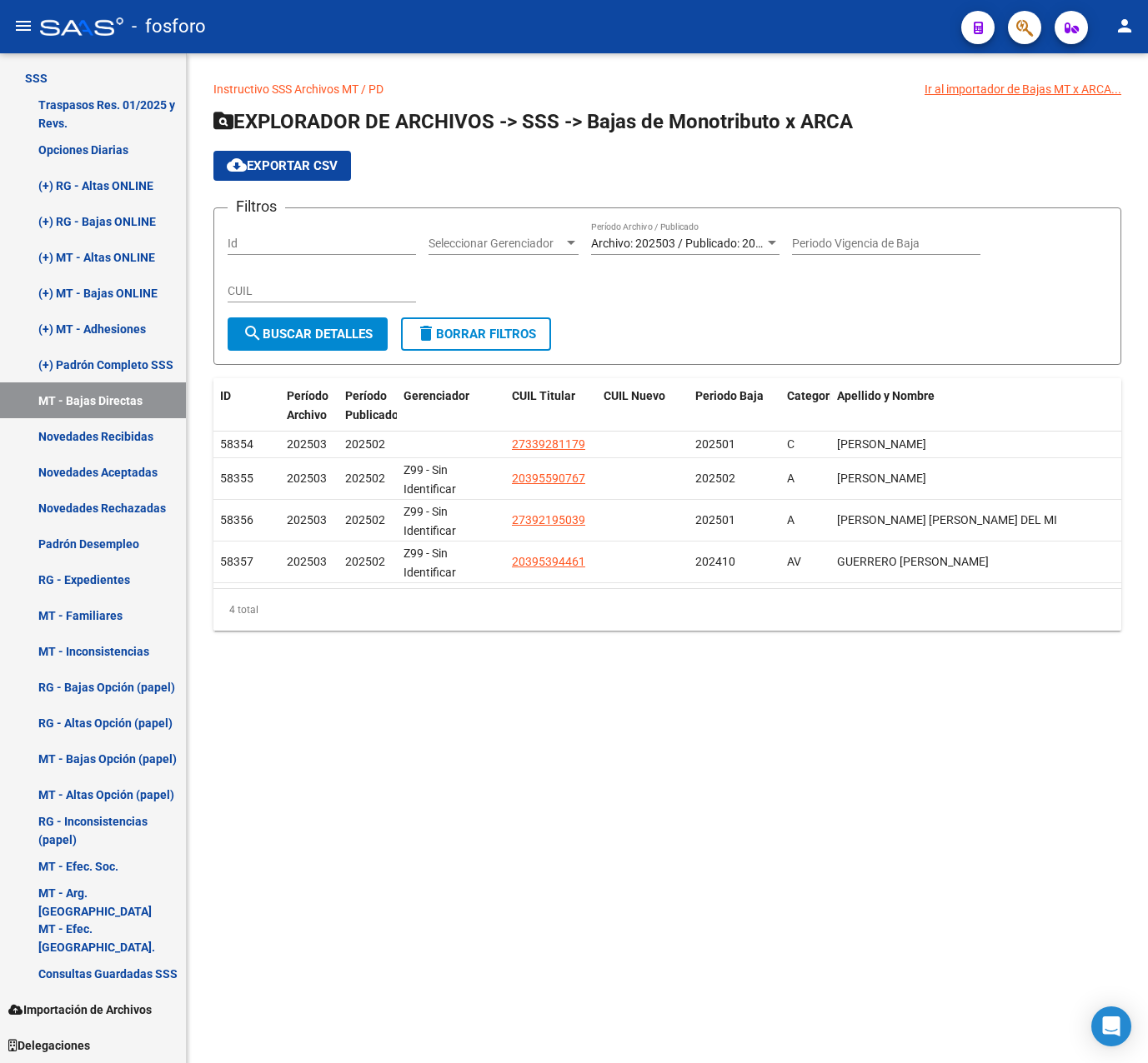
click at [622, 235] on div "Archivo: 202503 / Publicado: 202502 Período Archivo / Publicado" at bounding box center [685, 238] width 189 height 33
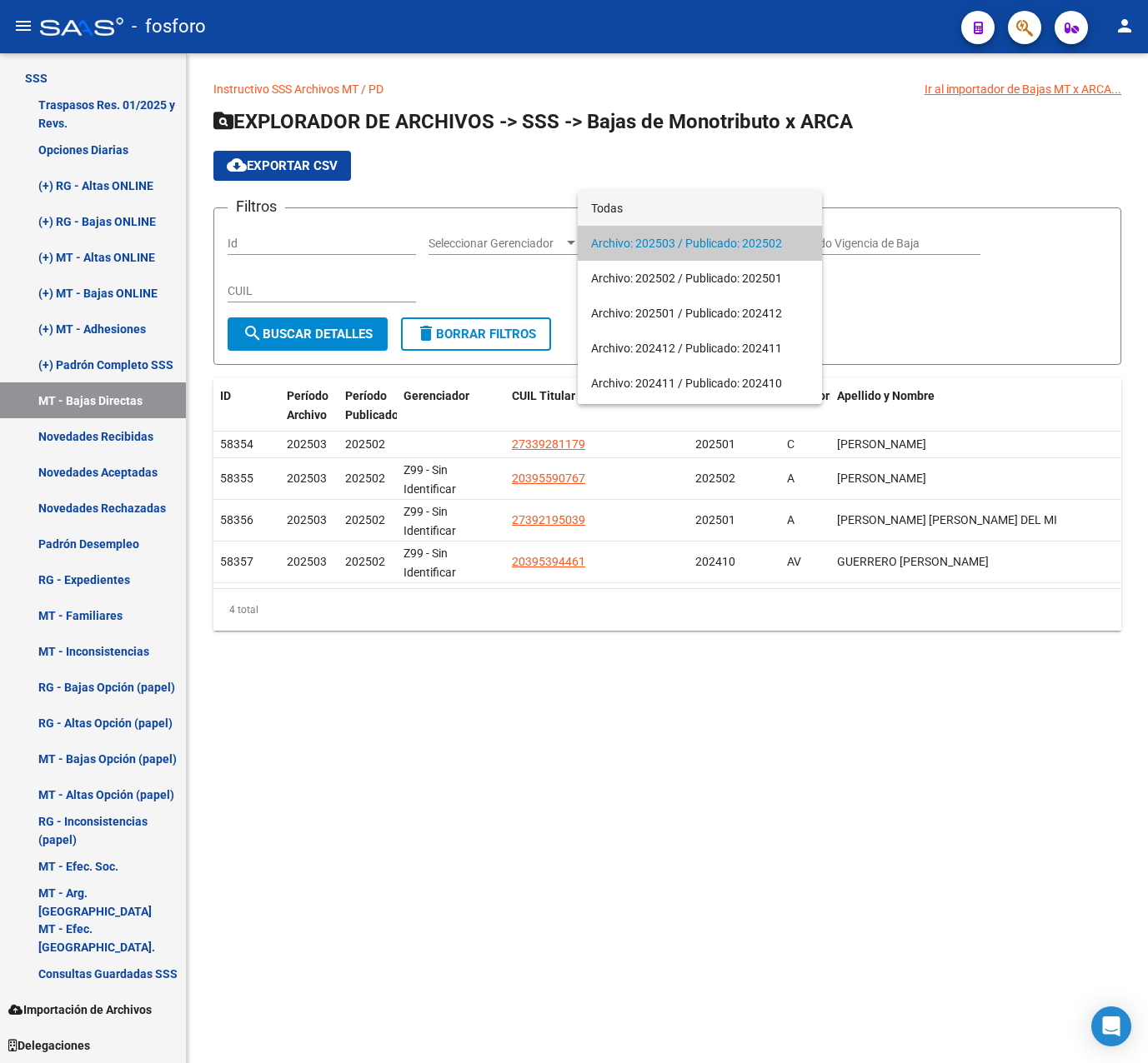
click at [625, 201] on span "Todas" at bounding box center [700, 208] width 218 height 35
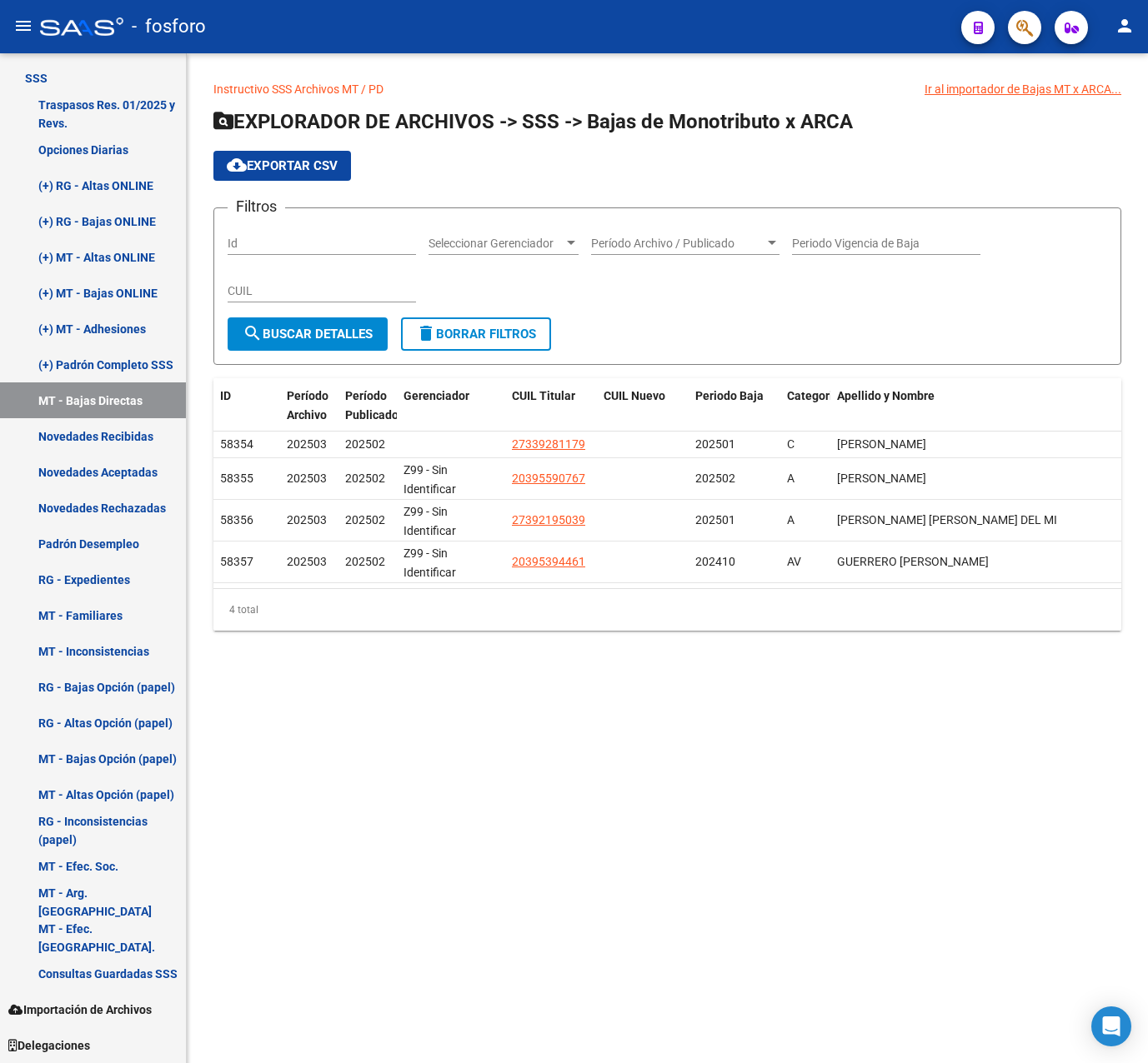
click at [307, 283] on div "CUIL" at bounding box center [321, 285] width 189 height 33
paste input "27-27845448-2"
type input "27-27845448-2"
click at [289, 325] on button "search Buscar Detalles" at bounding box center [307, 333] width 160 height 33
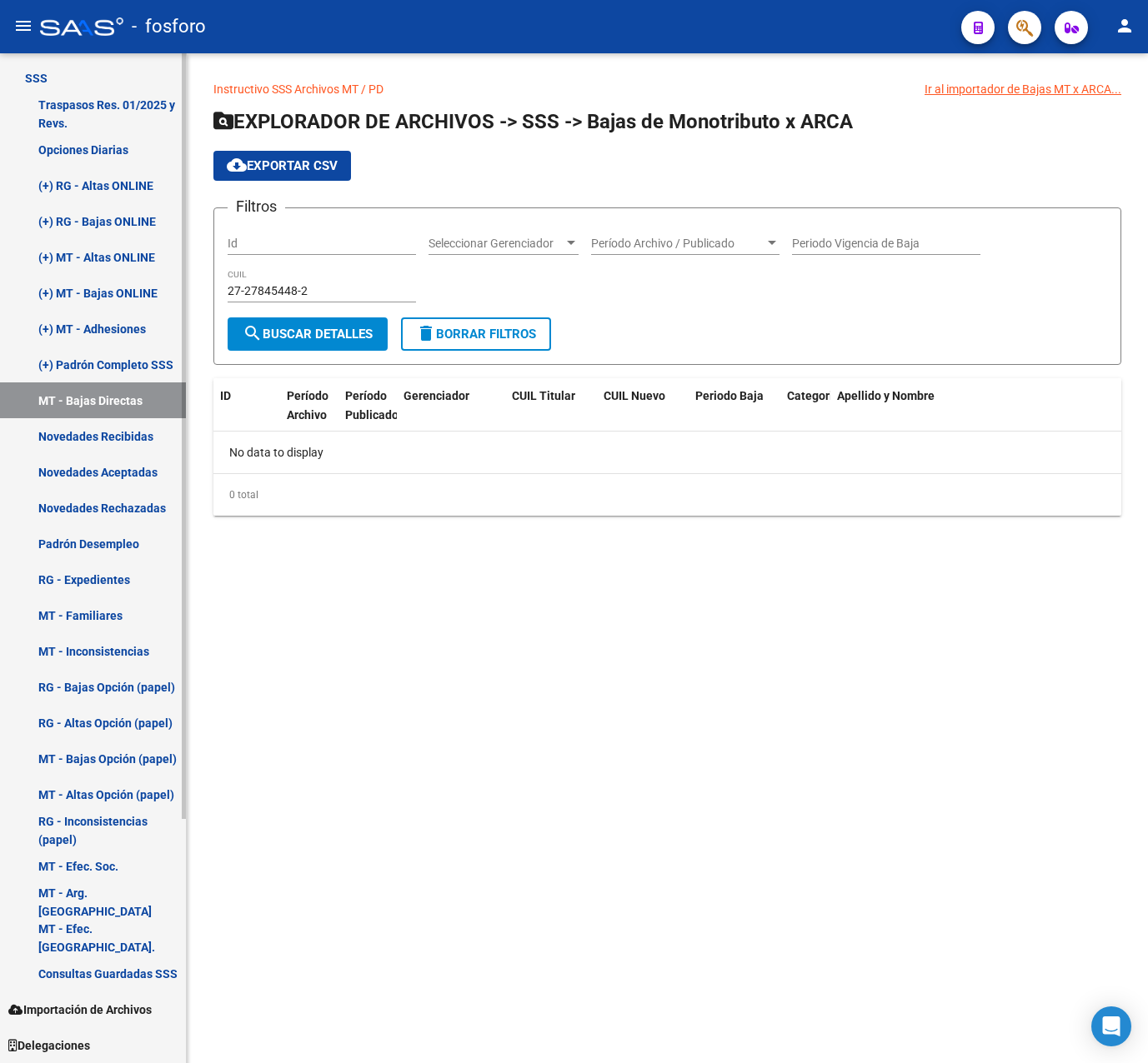
click at [101, 368] on link "(+) Padrón Completo SSS" at bounding box center [93, 364] width 186 height 36
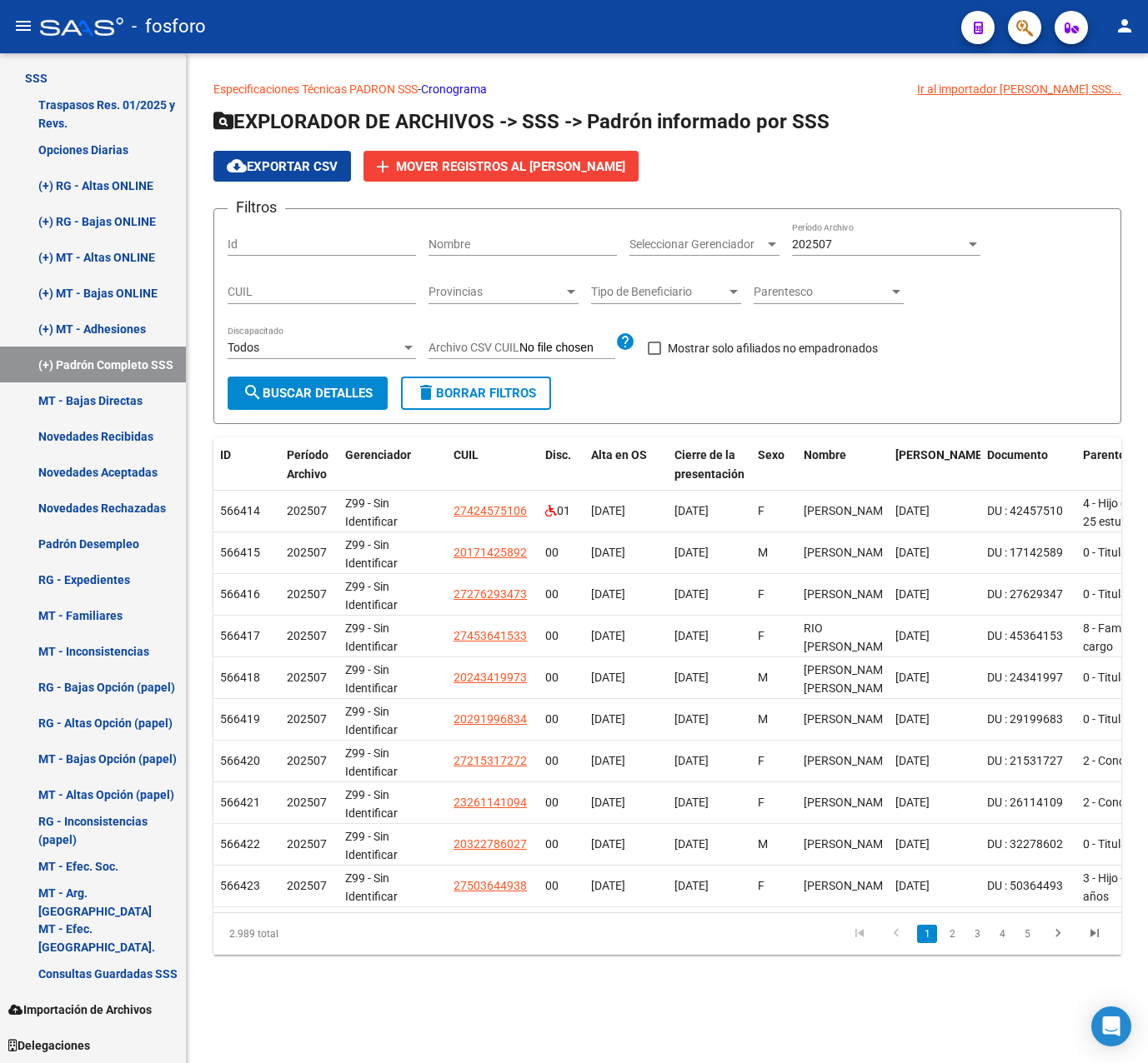
click at [839, 233] on div "202507 Período Archivo" at bounding box center [886, 239] width 189 height 33
click at [823, 186] on div at bounding box center [574, 532] width 1148 height 1063
click at [823, 207] on app-list-header "EXPLORADOR DE ARCHIVOS -> SSS -> Padrón informado por SSS cloud_download Export…" at bounding box center [667, 266] width 908 height 316
click at [825, 233] on div "202507 Período Archivo" at bounding box center [886, 239] width 189 height 33
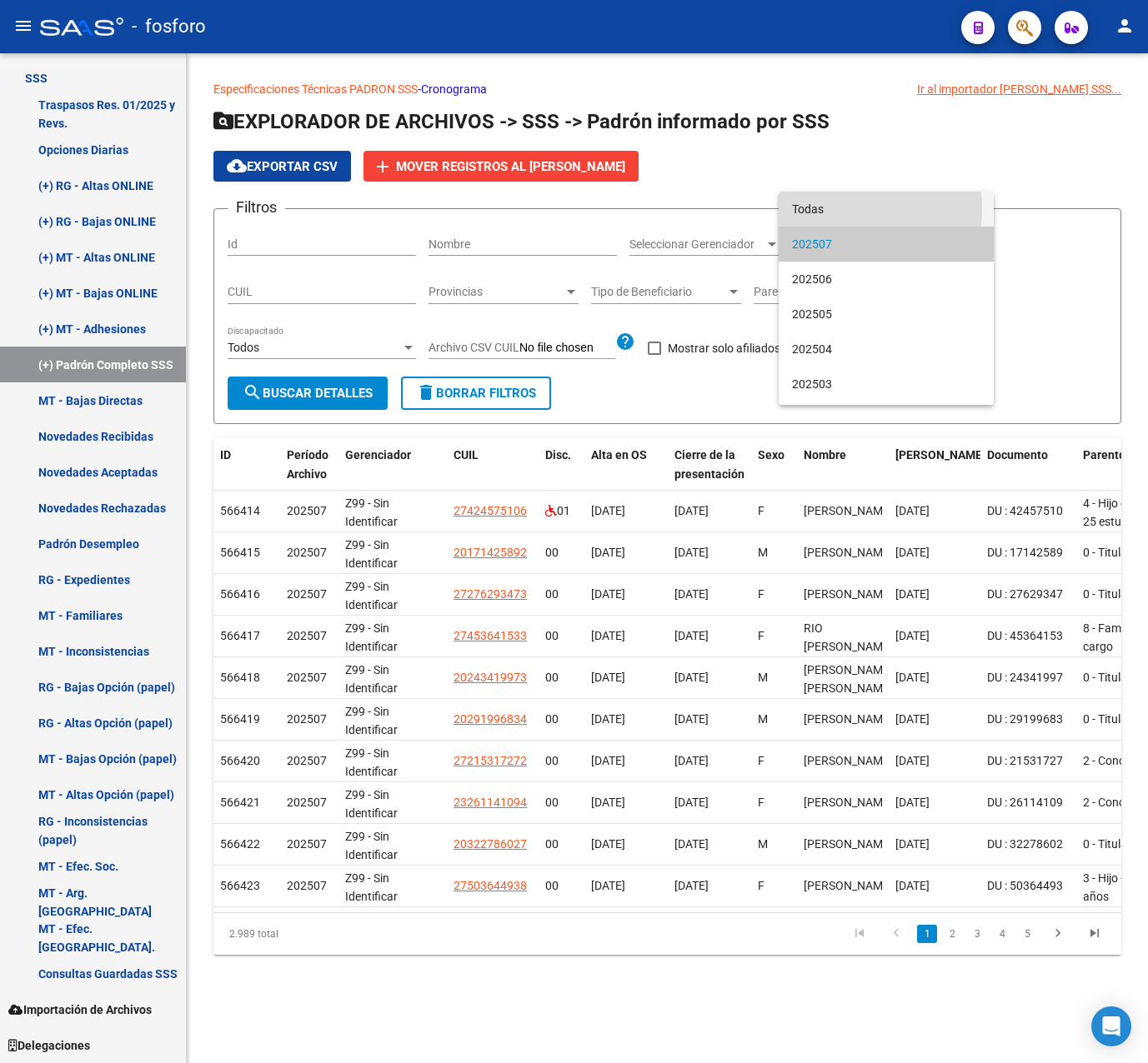
click at [817, 209] on span "Todas" at bounding box center [886, 208] width 189 height 35
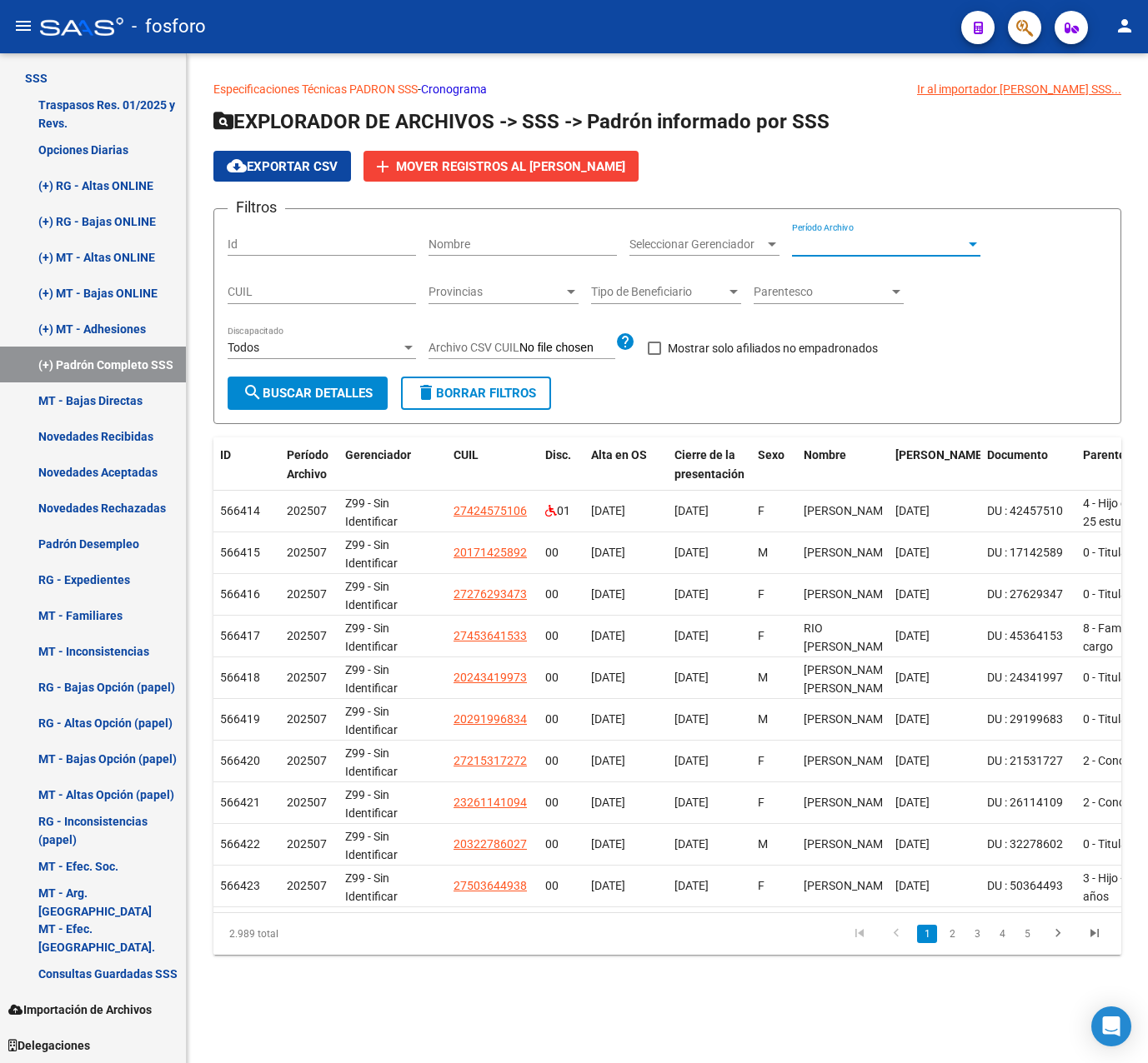
click at [316, 302] on div "CUIL" at bounding box center [321, 286] width 189 height 33
paste input "27-27845448-2"
type input "27-27845448-2"
click at [315, 382] on button "search Buscar Detalles" at bounding box center [307, 393] width 160 height 33
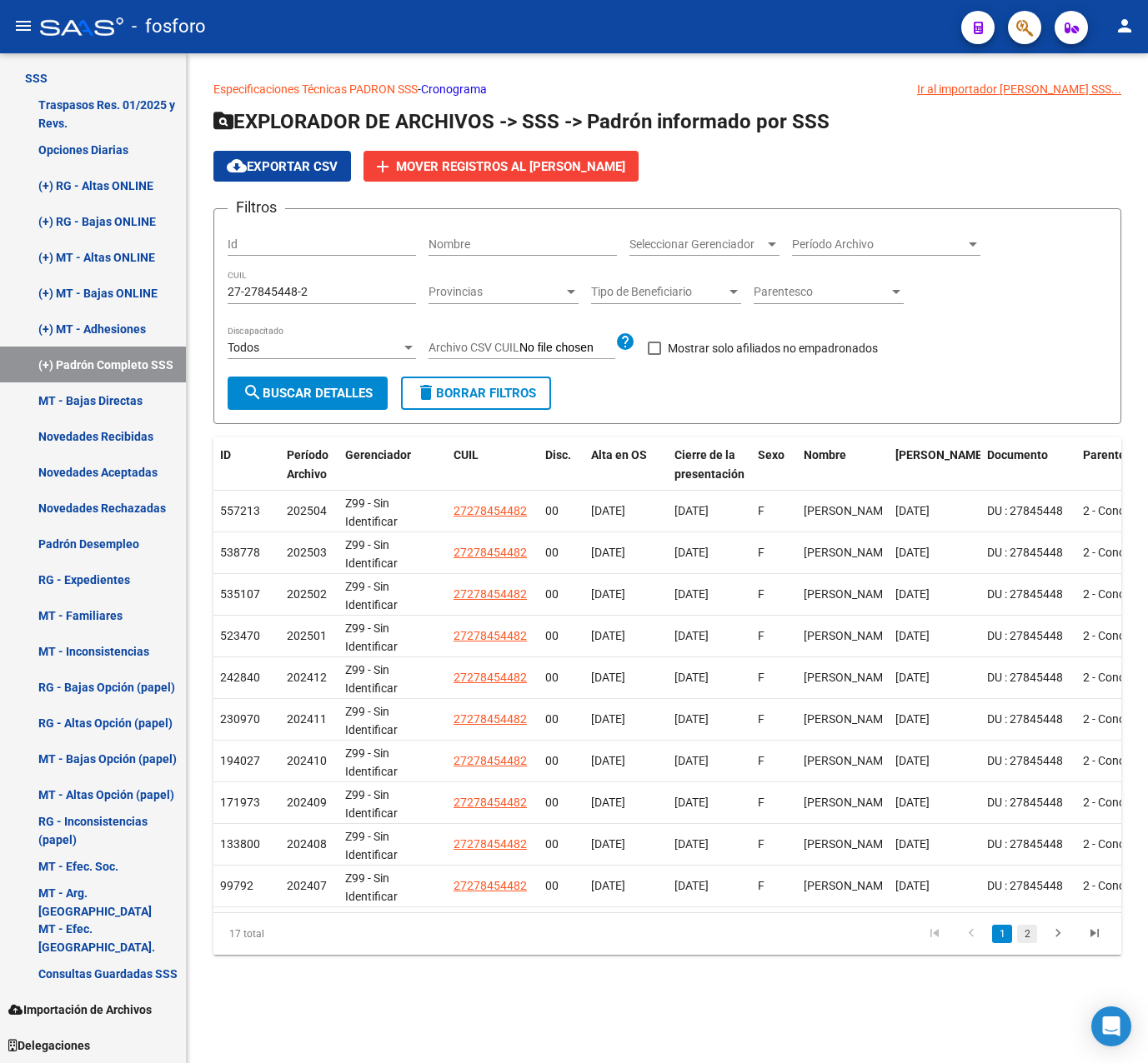
click at [1032, 943] on link "2" at bounding box center [1027, 934] width 20 height 19
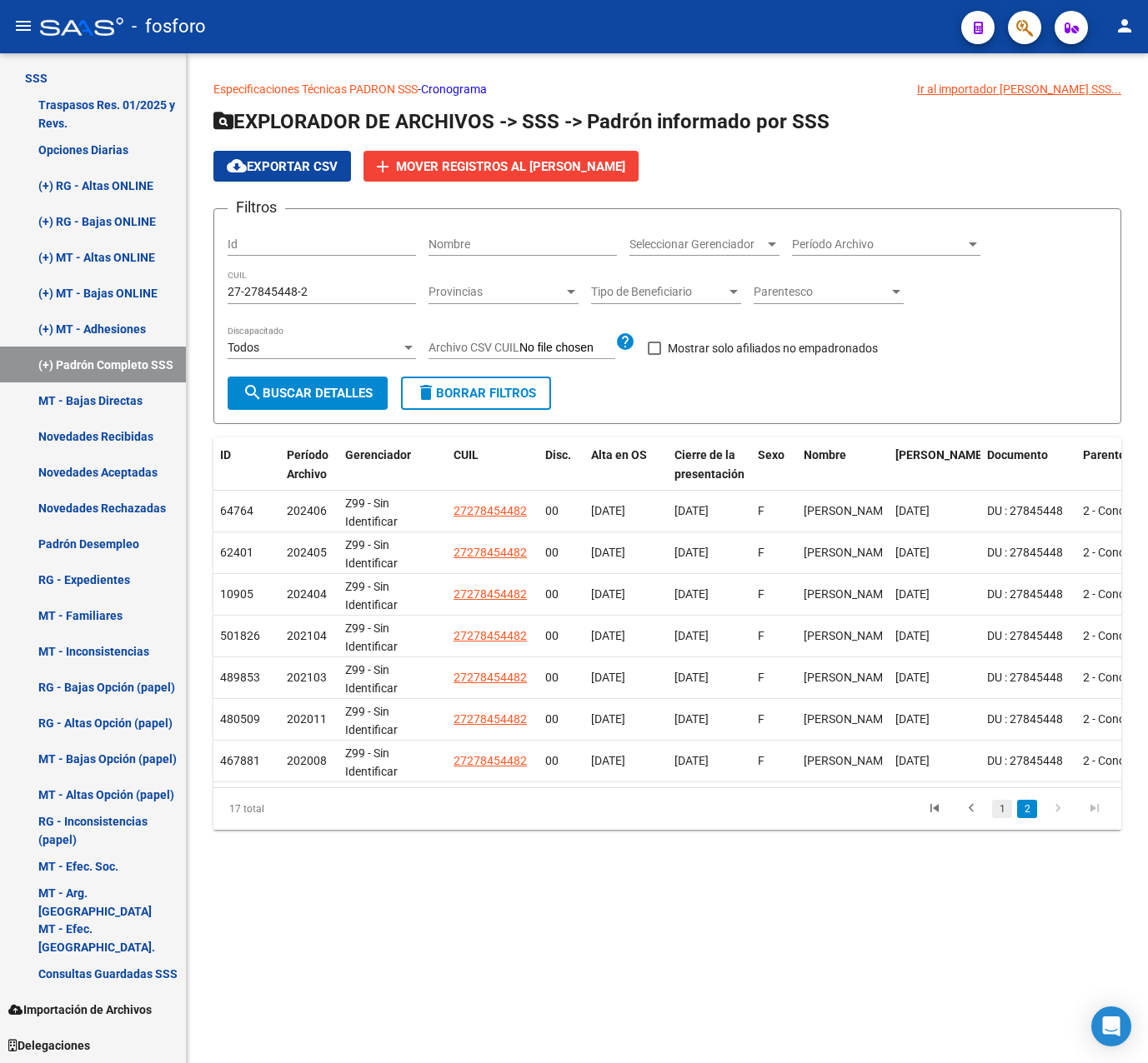
click at [1007, 818] on link "1" at bounding box center [1001, 809] width 20 height 19
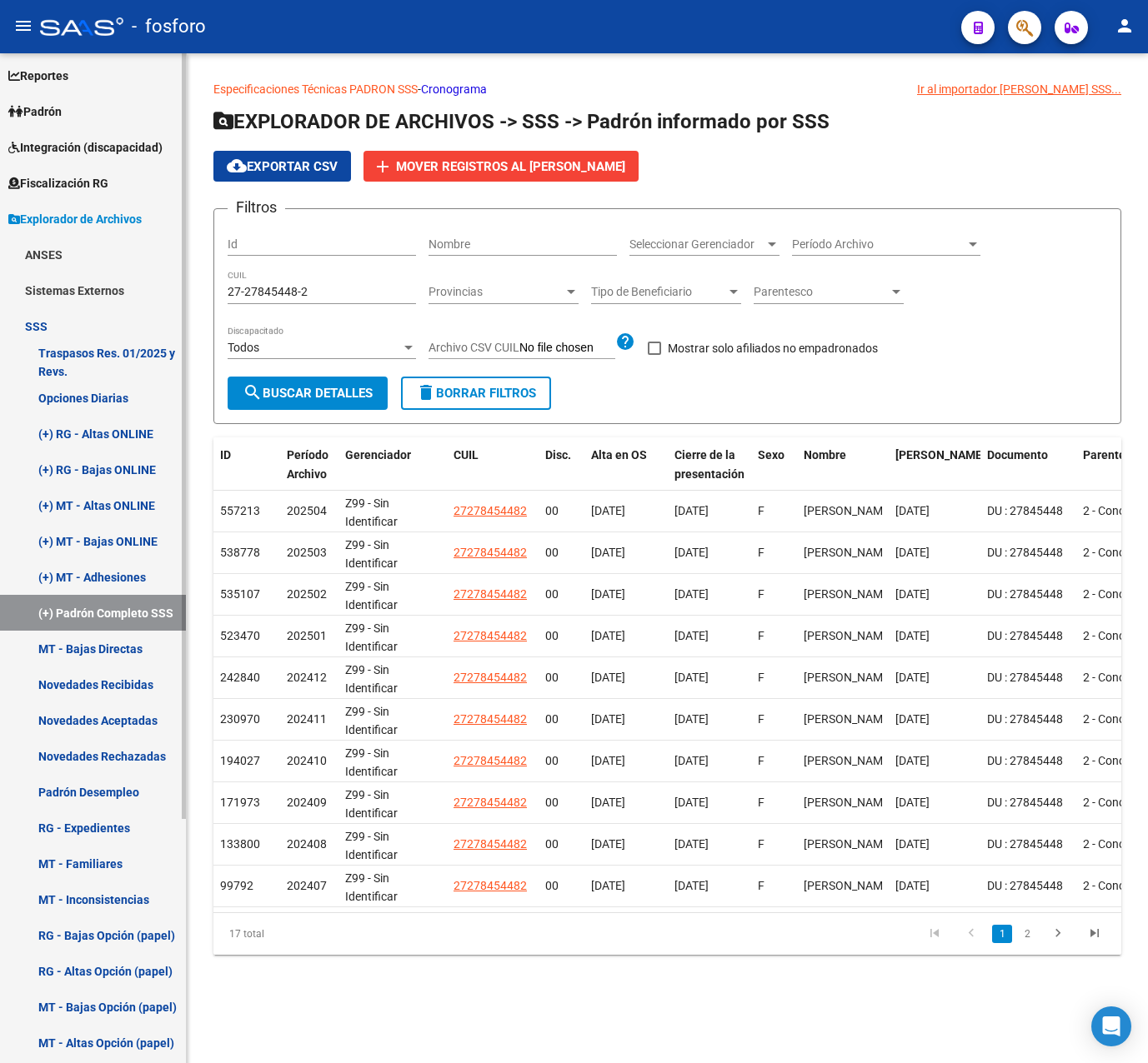
scroll to position [72, 0]
click at [106, 578] on link "(+) MT - Adhesiones" at bounding box center [93, 578] width 186 height 36
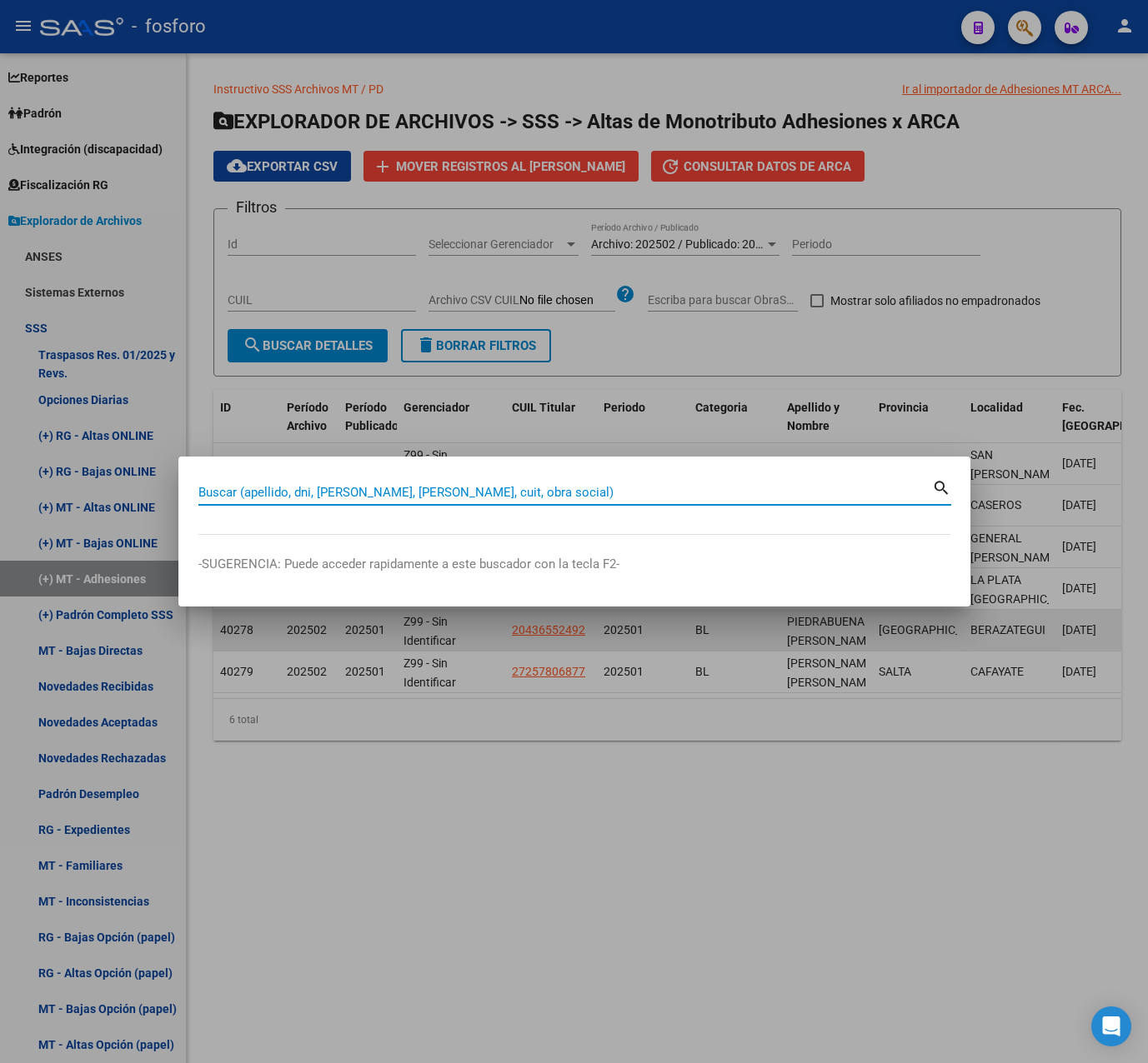
paste input "27278454482"
type input "27278454482"
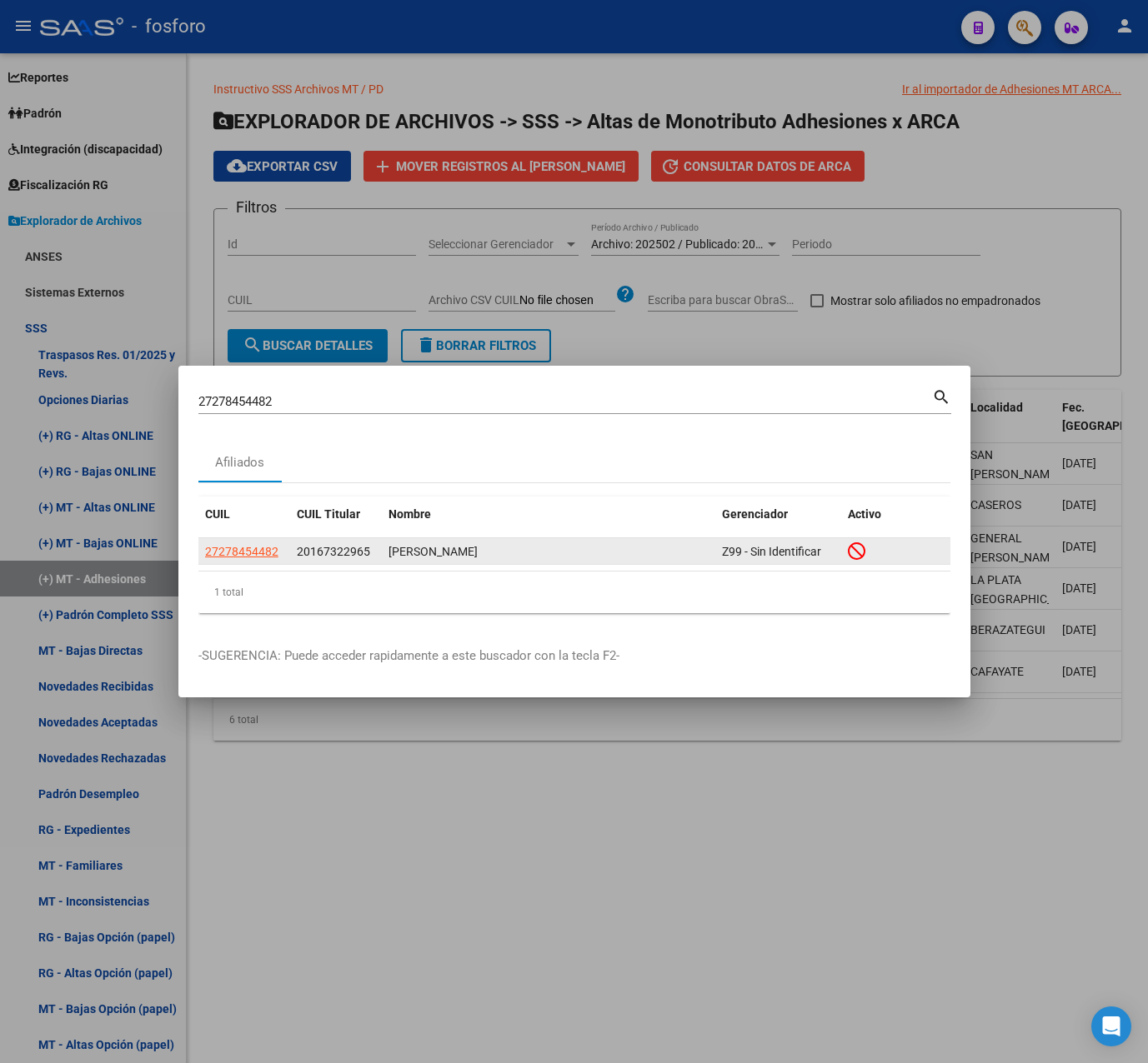
click at [231, 561] on app-link-go-to "27278454482" at bounding box center [241, 552] width 73 height 19
click at [233, 555] on span "27278454482" at bounding box center [241, 551] width 73 height 13
type textarea "27278454482"
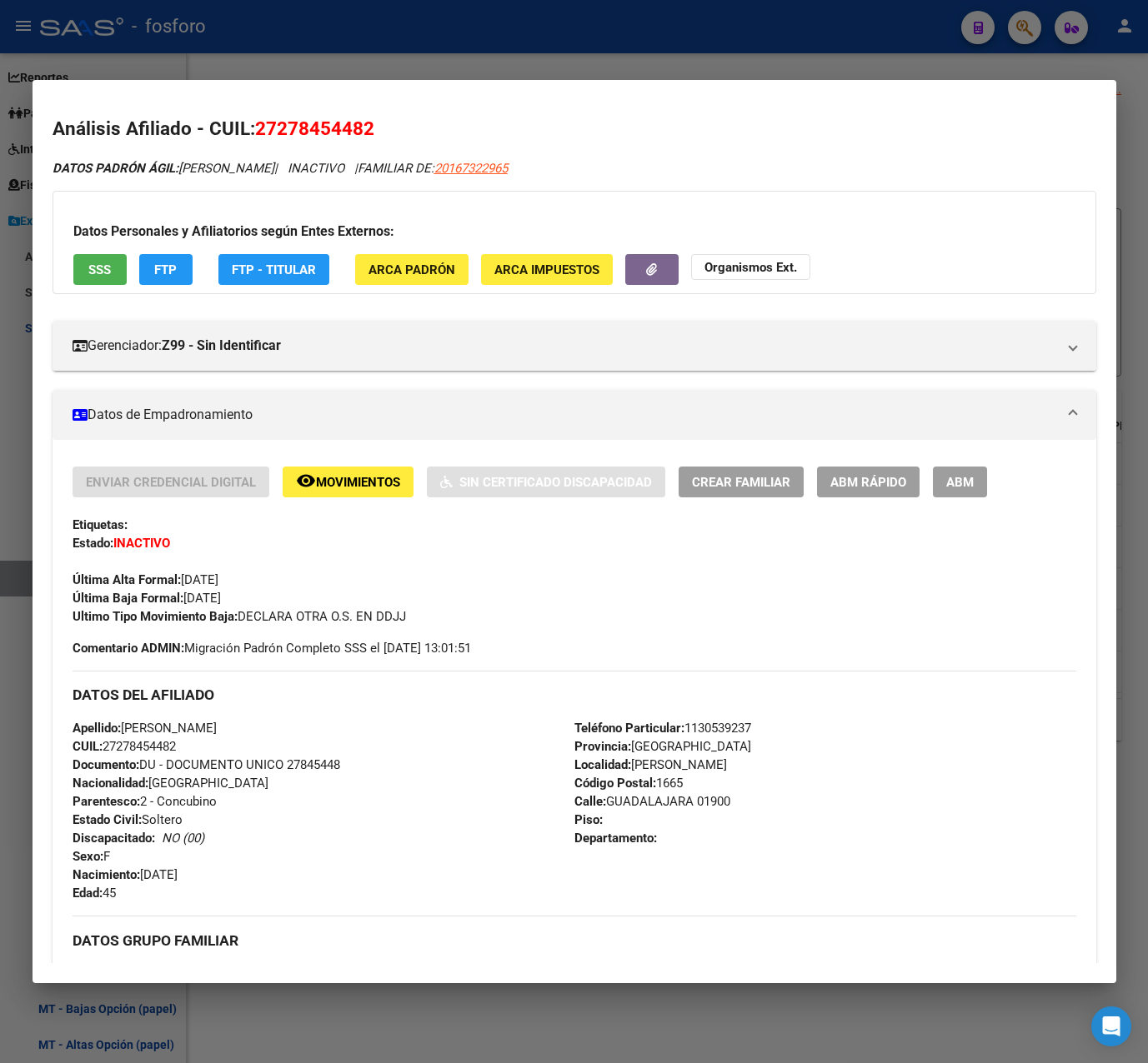
click at [365, 482] on span "Movimientos" at bounding box center [358, 483] width 85 height 15
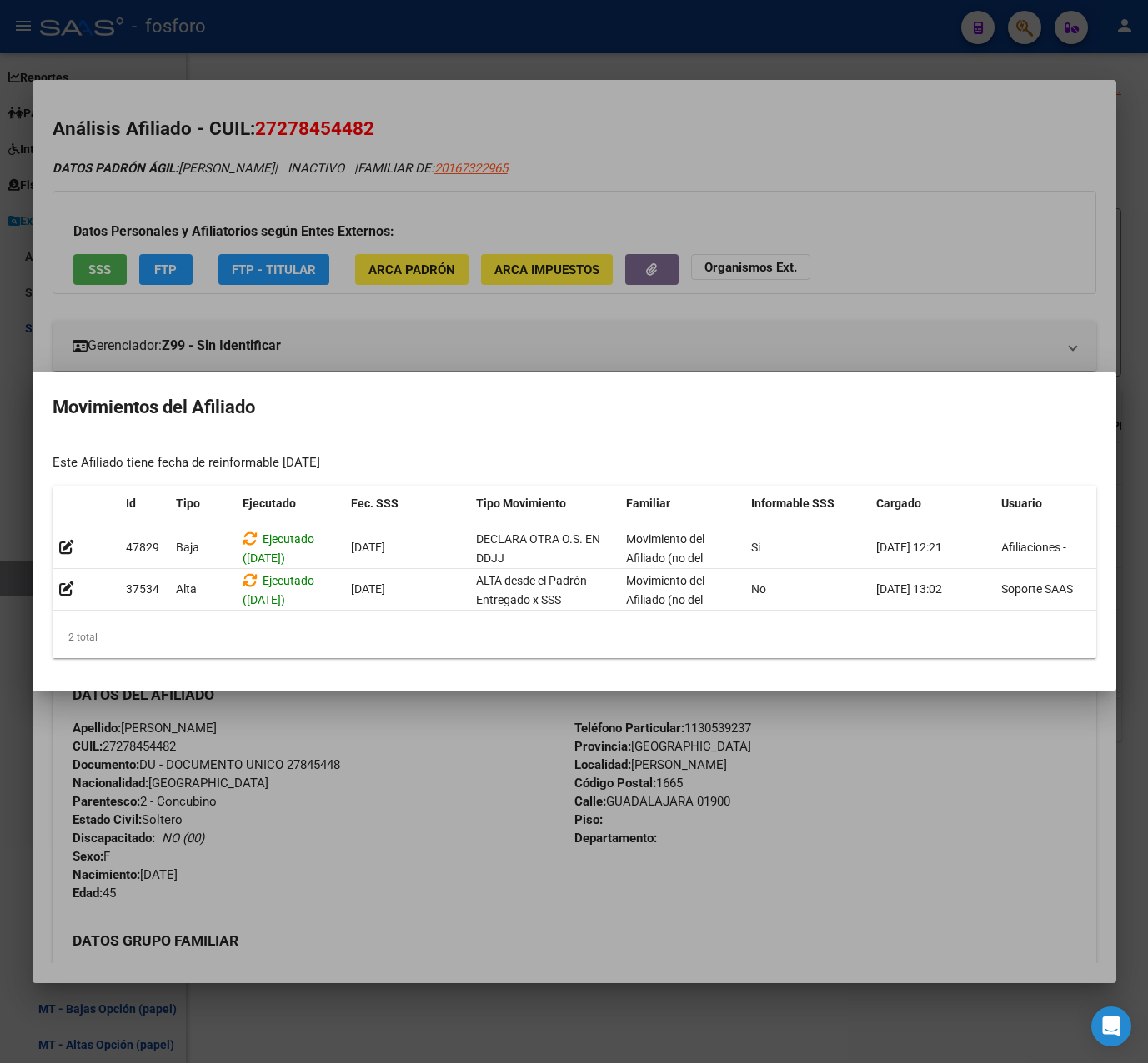
click at [378, 817] on div at bounding box center [574, 532] width 1148 height 1063
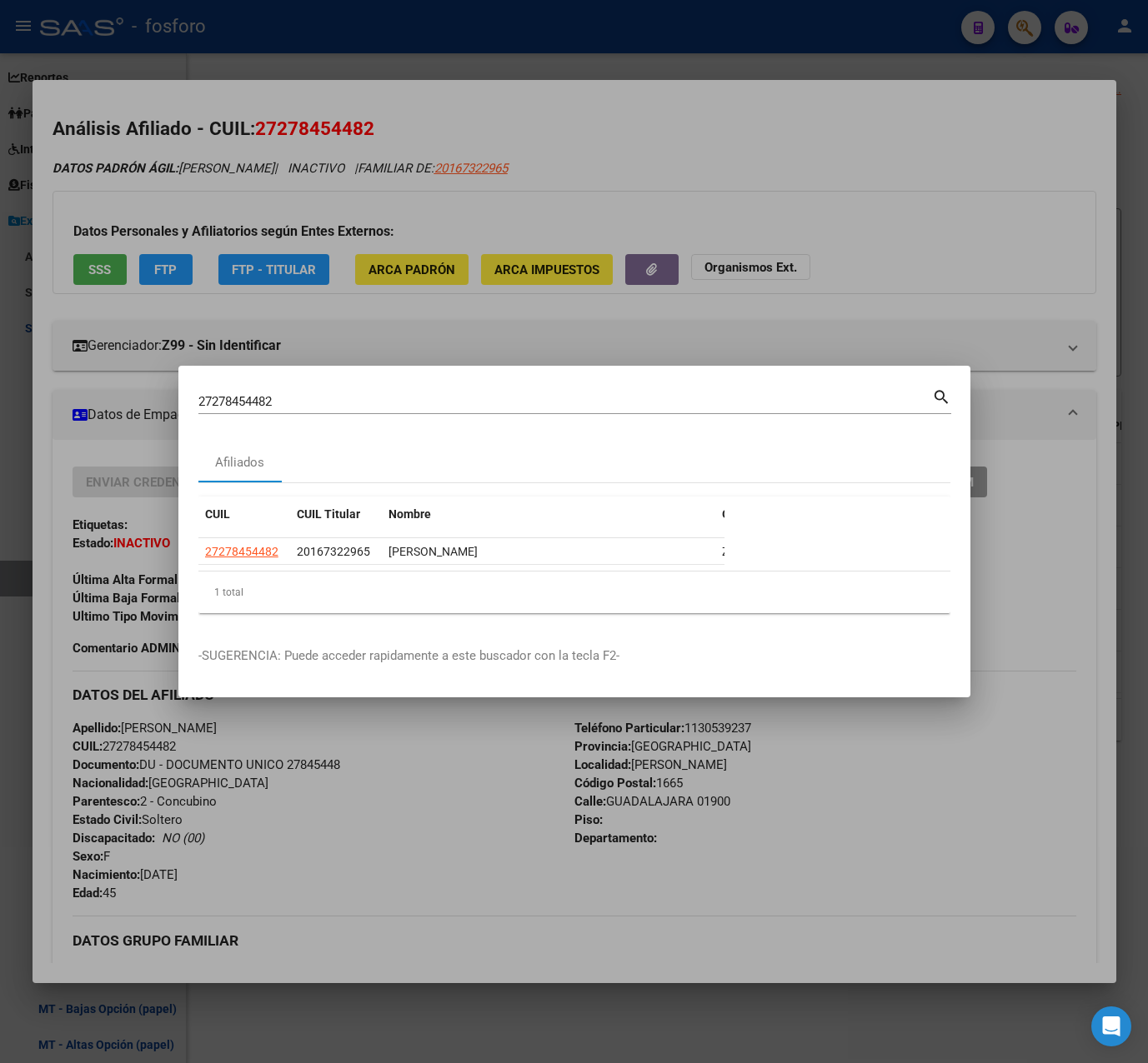
click at [382, 801] on div at bounding box center [574, 532] width 1148 height 1063
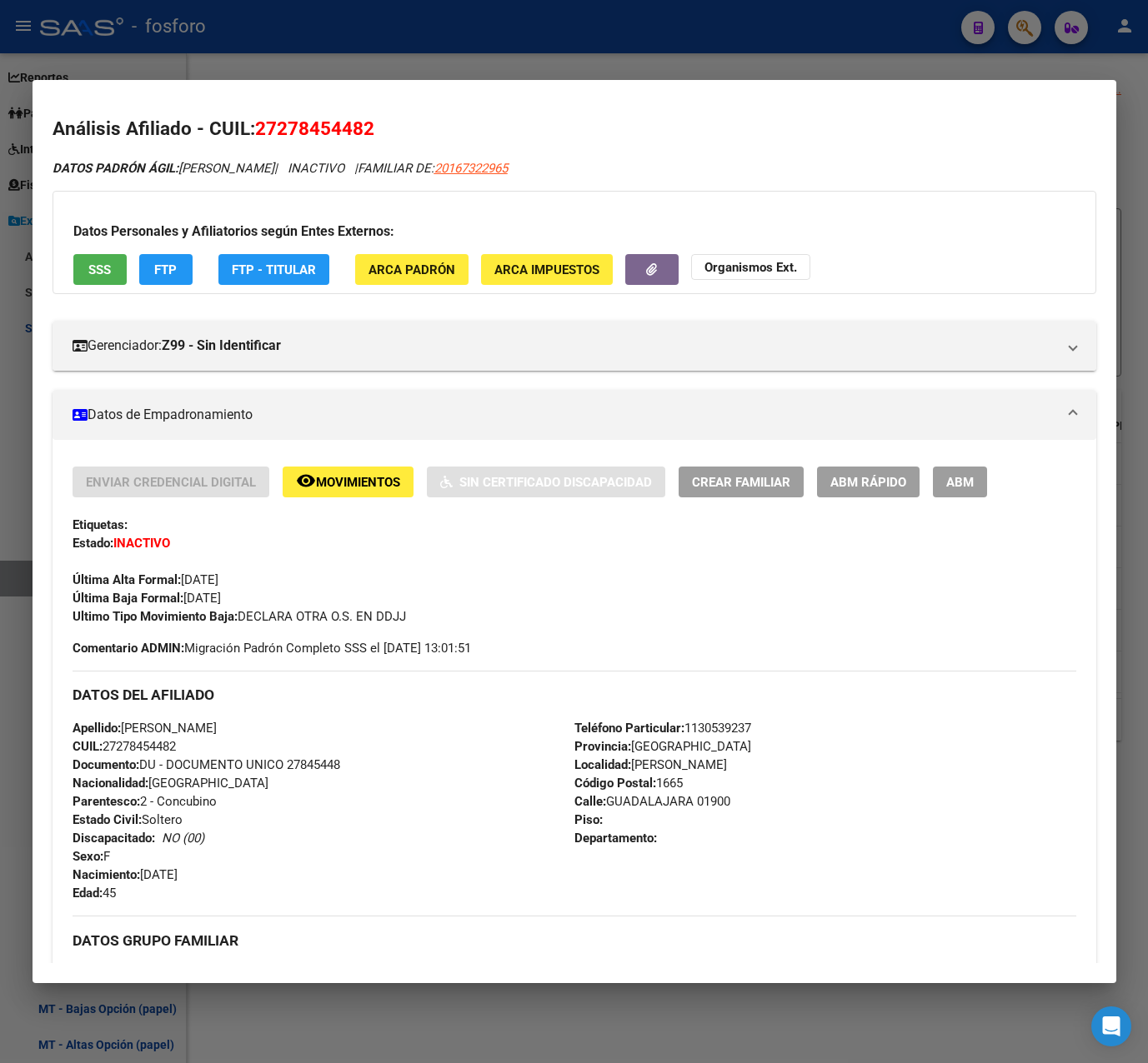
click at [861, 478] on span "ABM Rápido" at bounding box center [868, 483] width 76 height 15
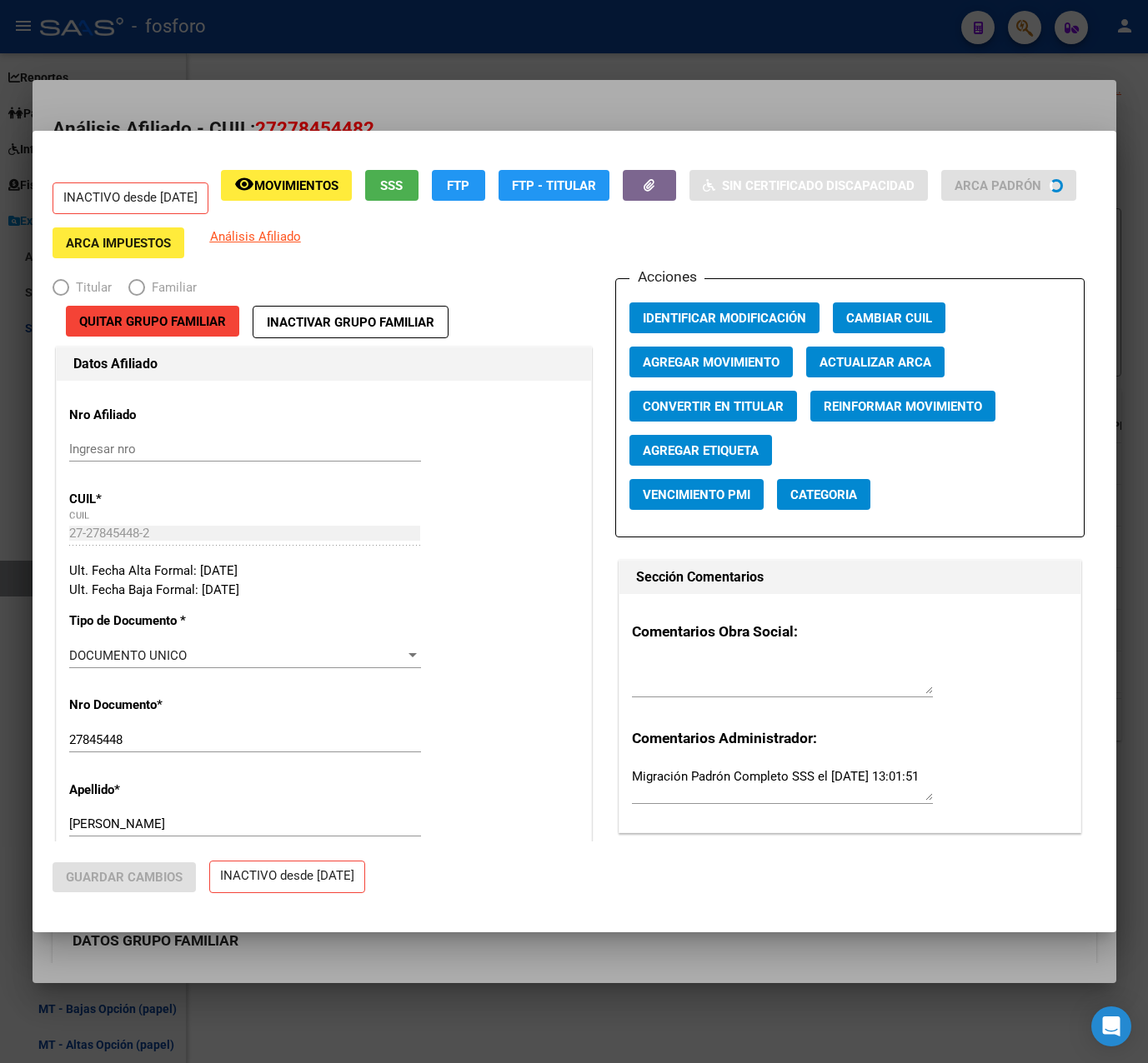
radio input "true"
type input "30-71497456-0"
click at [744, 359] on span "Agregar Movimiento" at bounding box center [711, 362] width 137 height 15
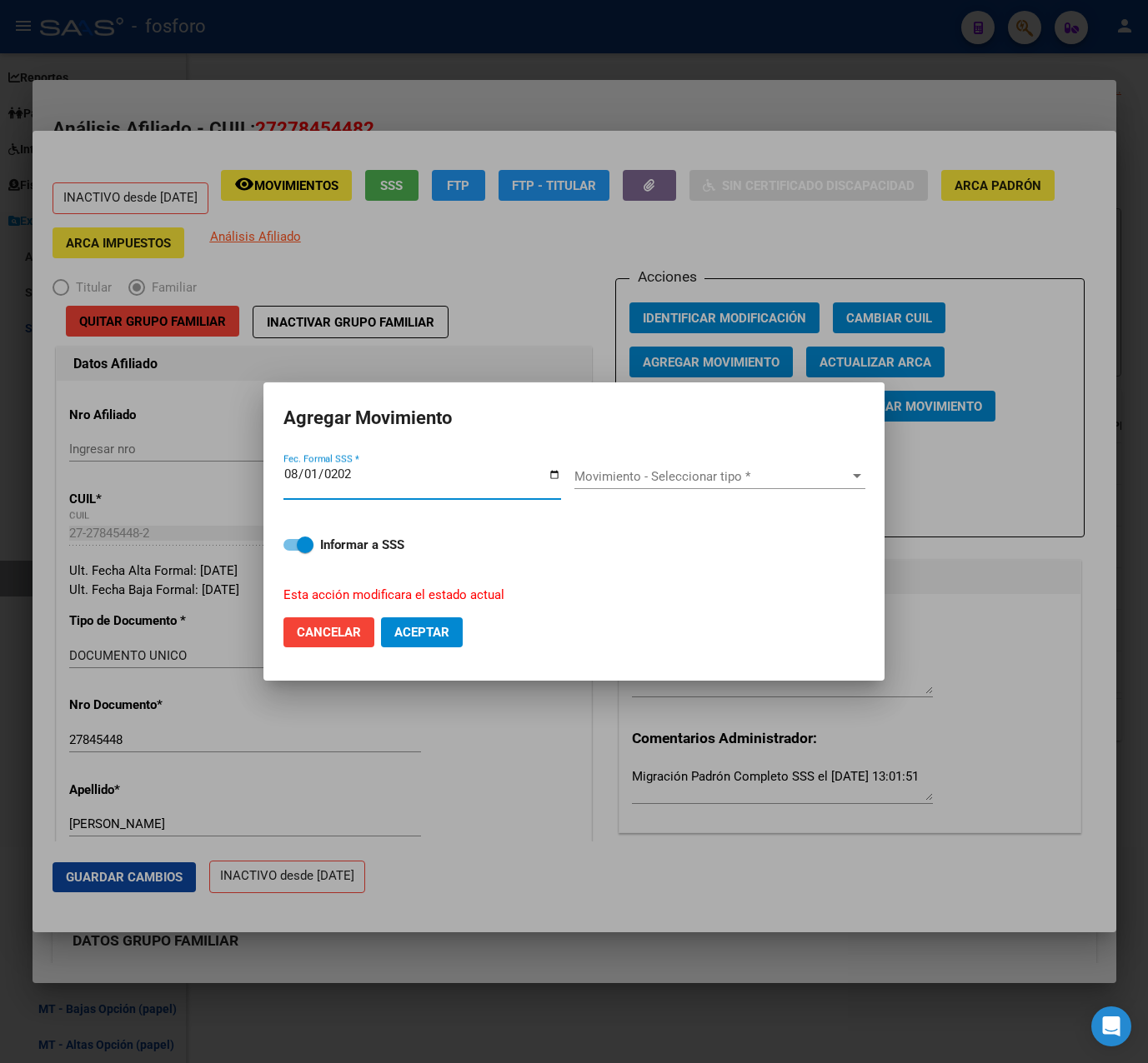
type input "[DATE]"
click at [642, 487] on div "Movimiento - Seleccionar tipo * Movimiento - Seleccionar tipo *" at bounding box center [720, 476] width 291 height 25
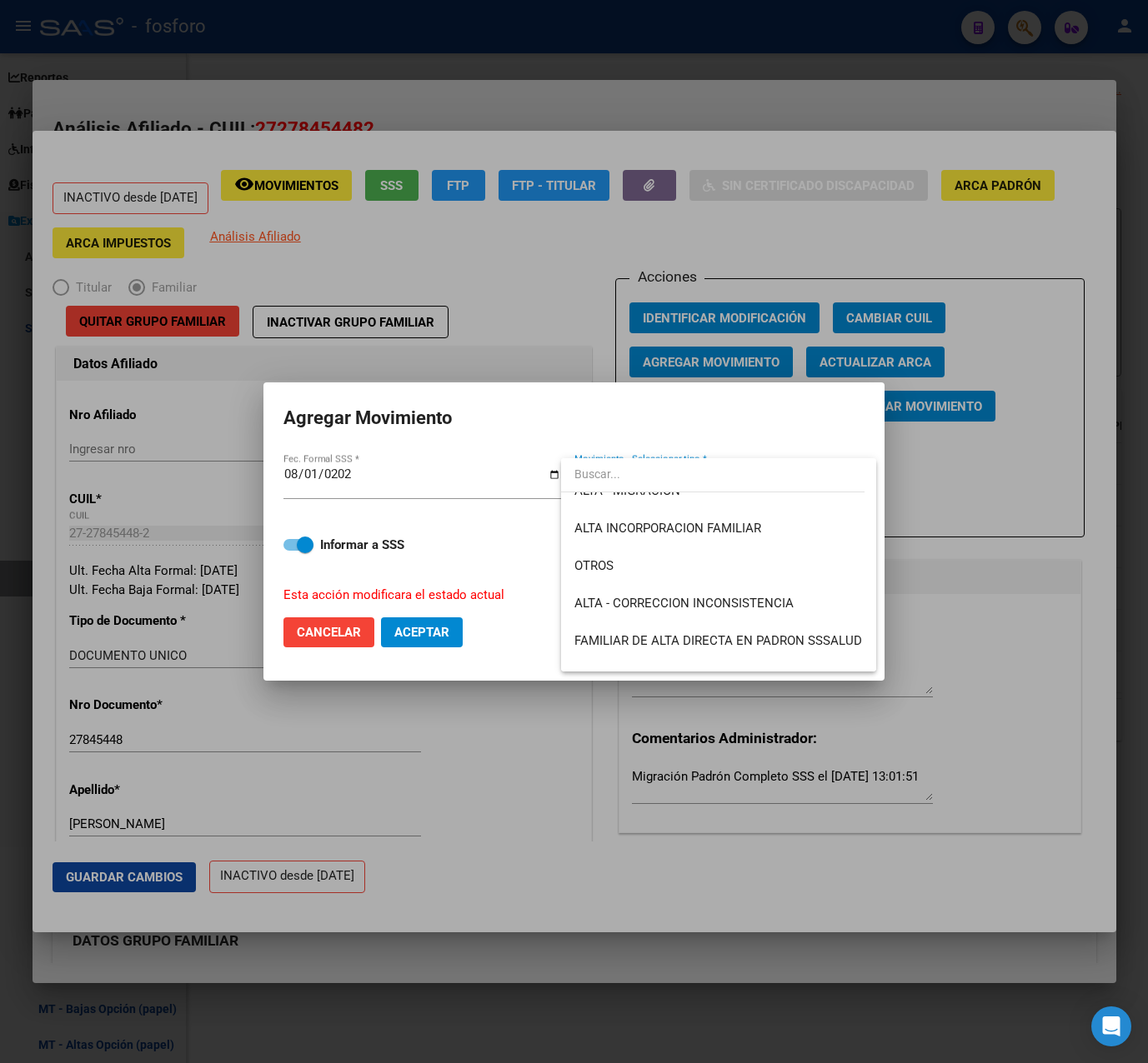
scroll to position [250, 0]
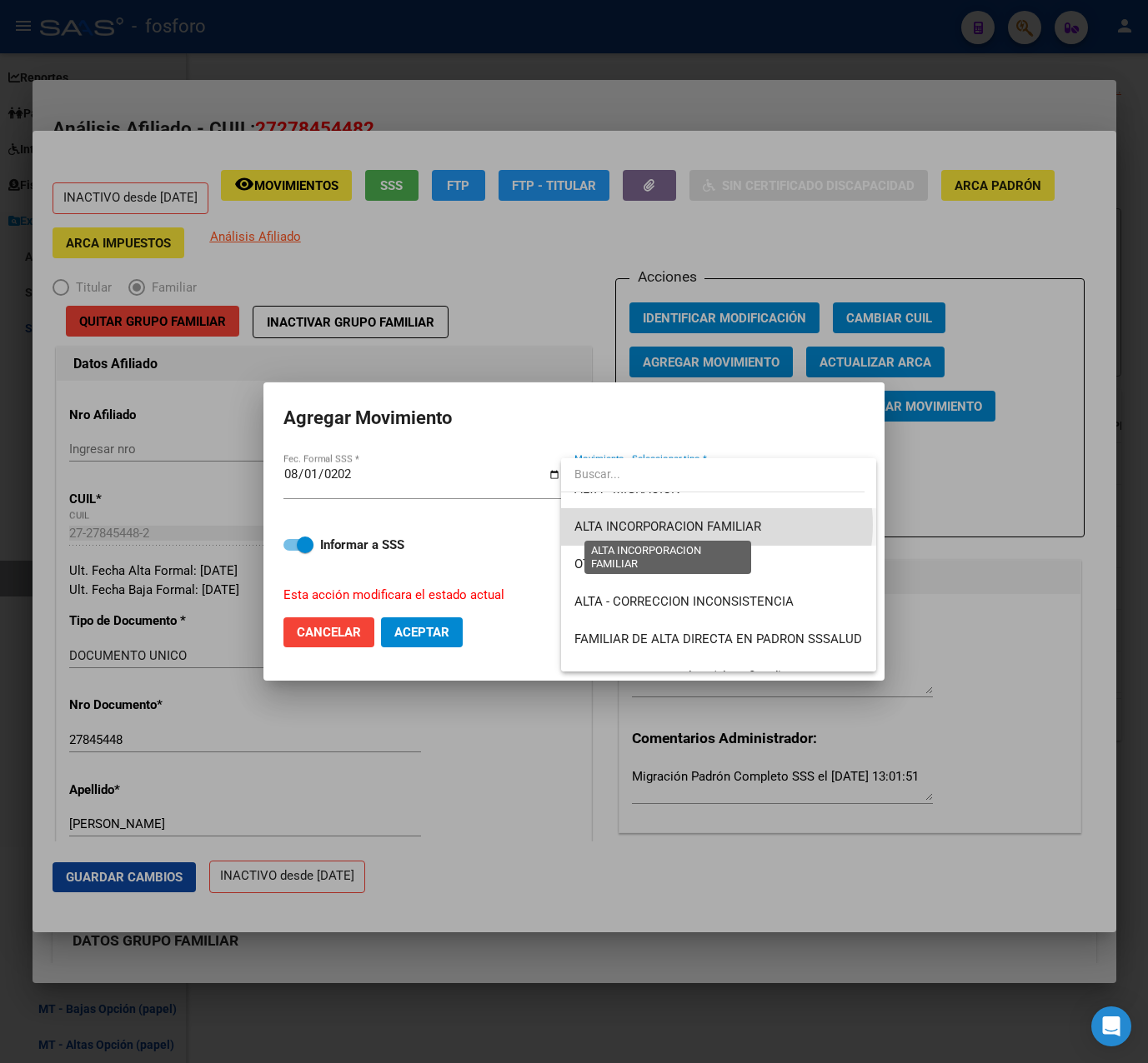
click at [716, 525] on span "ALTA INCORPORACION FAMILIAR" at bounding box center [667, 527] width 187 height 15
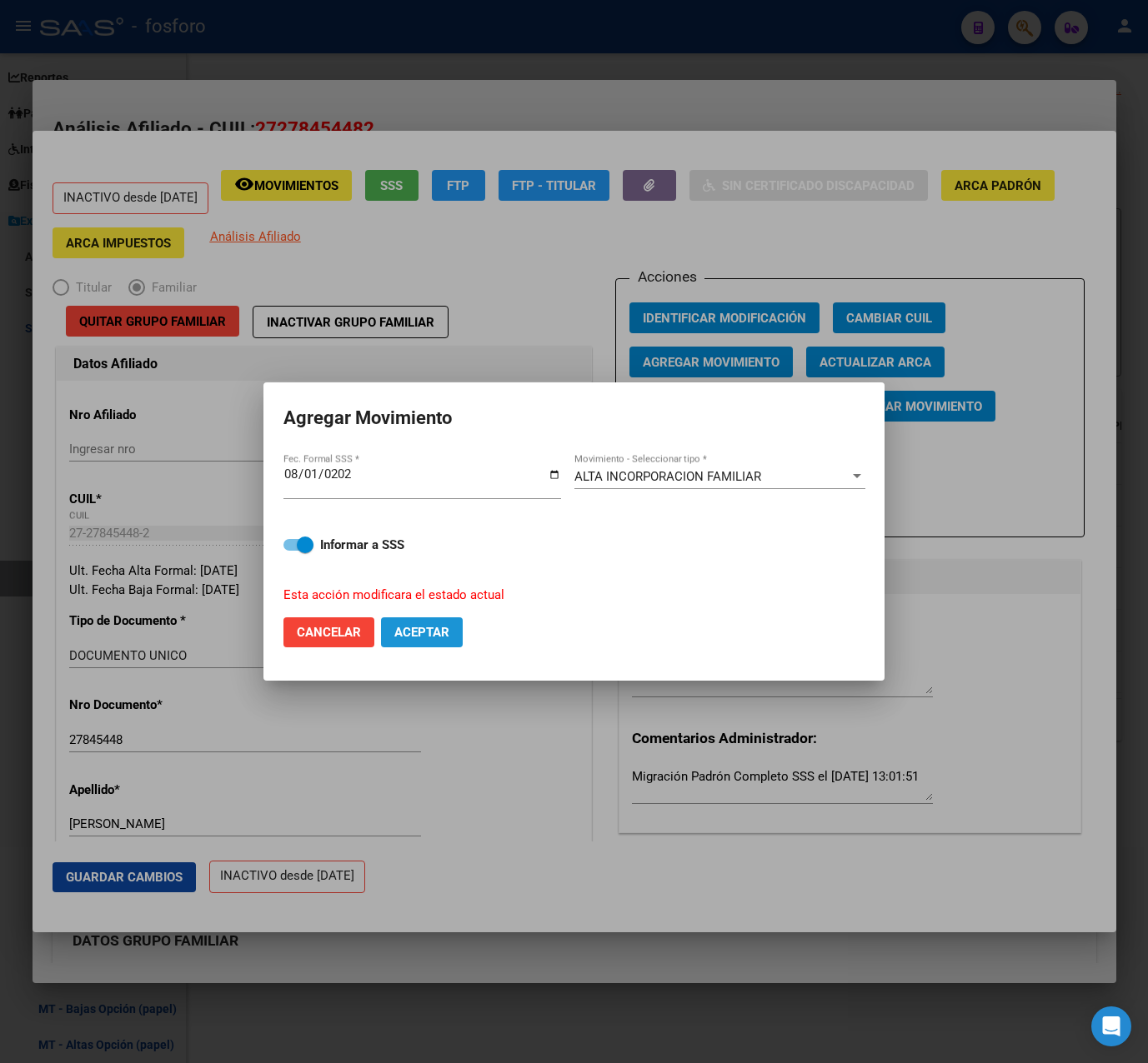
click at [441, 632] on span "Aceptar" at bounding box center [422, 632] width 55 height 15
checkbox input "false"
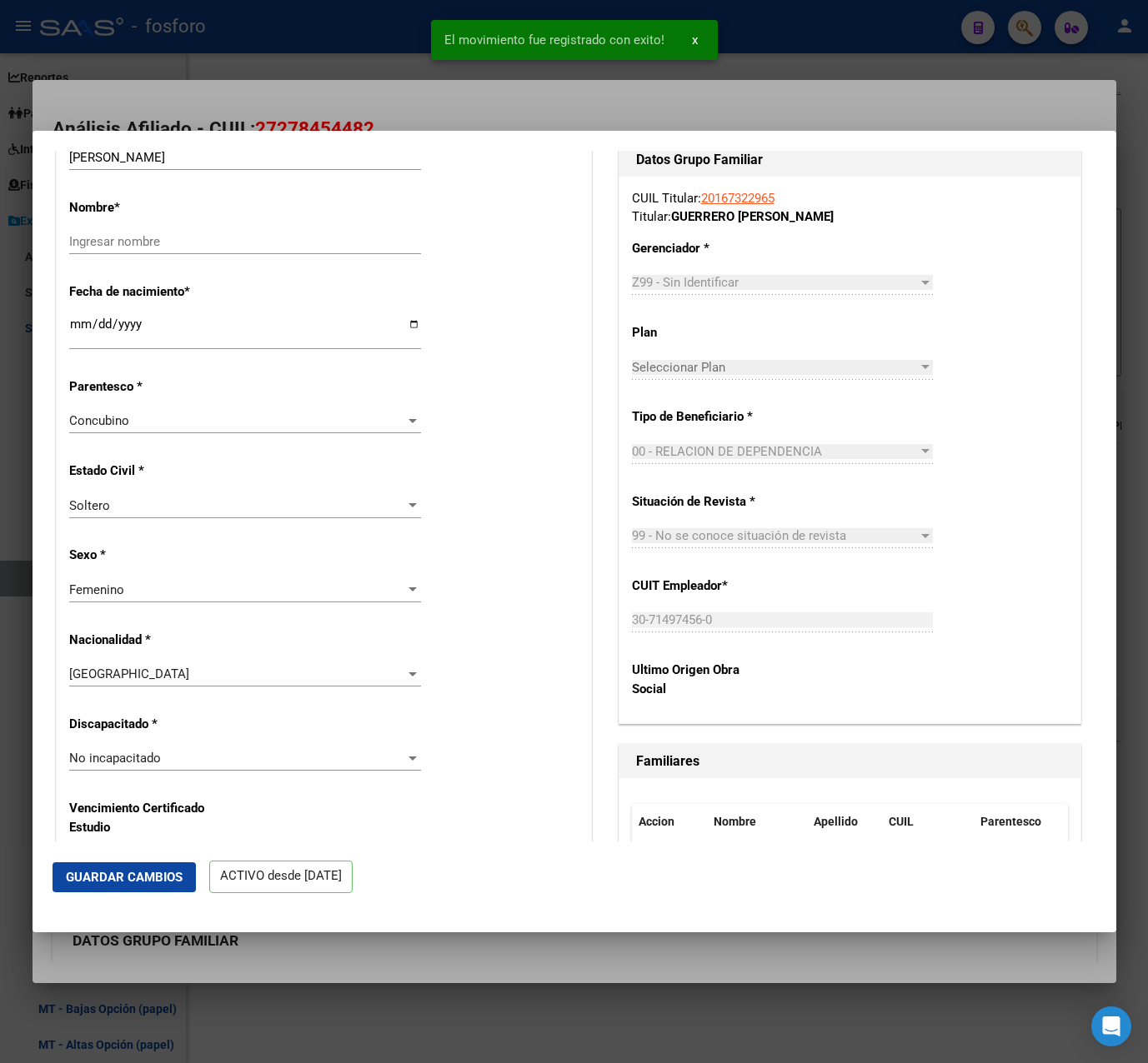
scroll to position [0, 0]
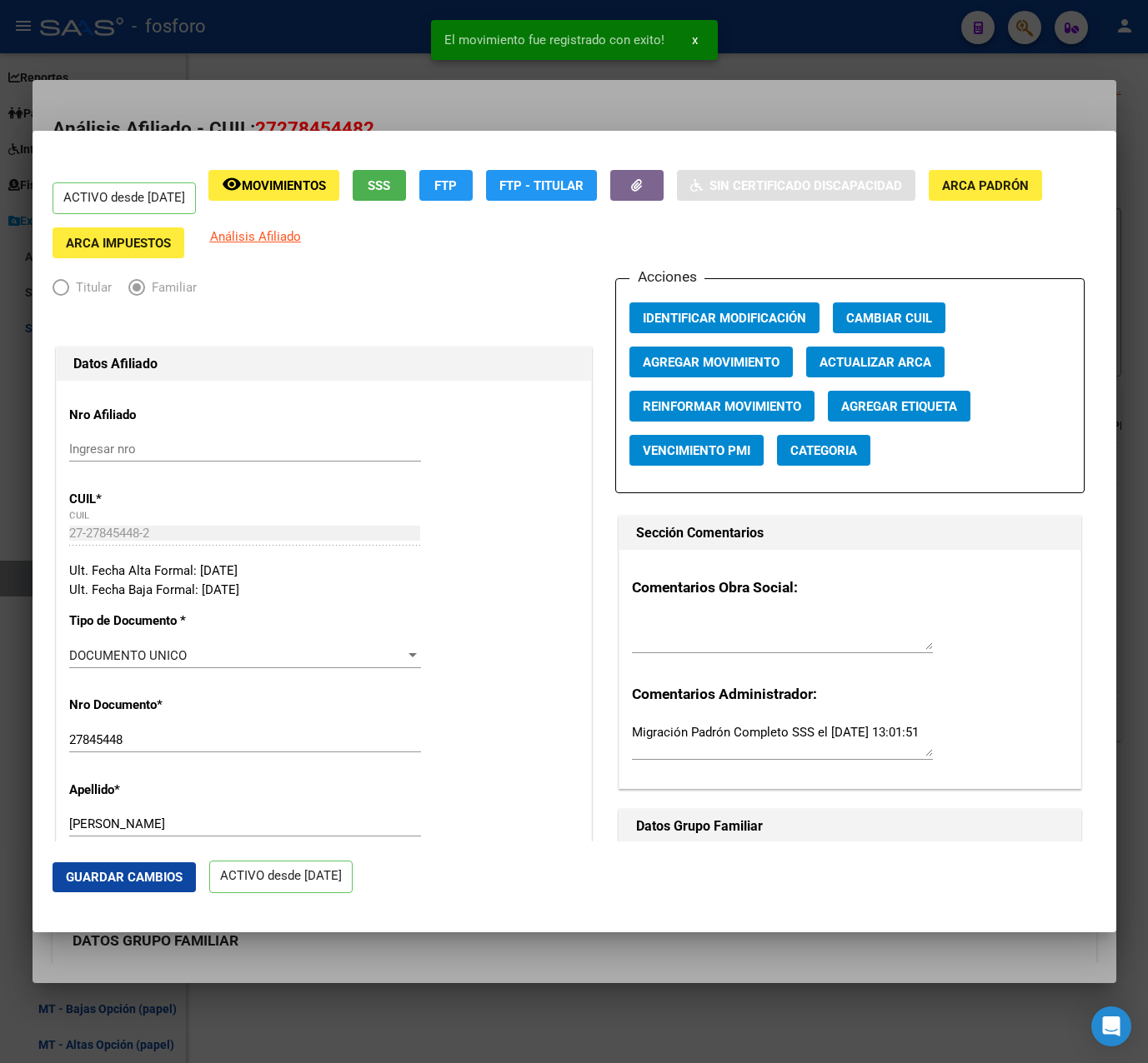
click at [603, 115] on div at bounding box center [574, 532] width 1148 height 1063
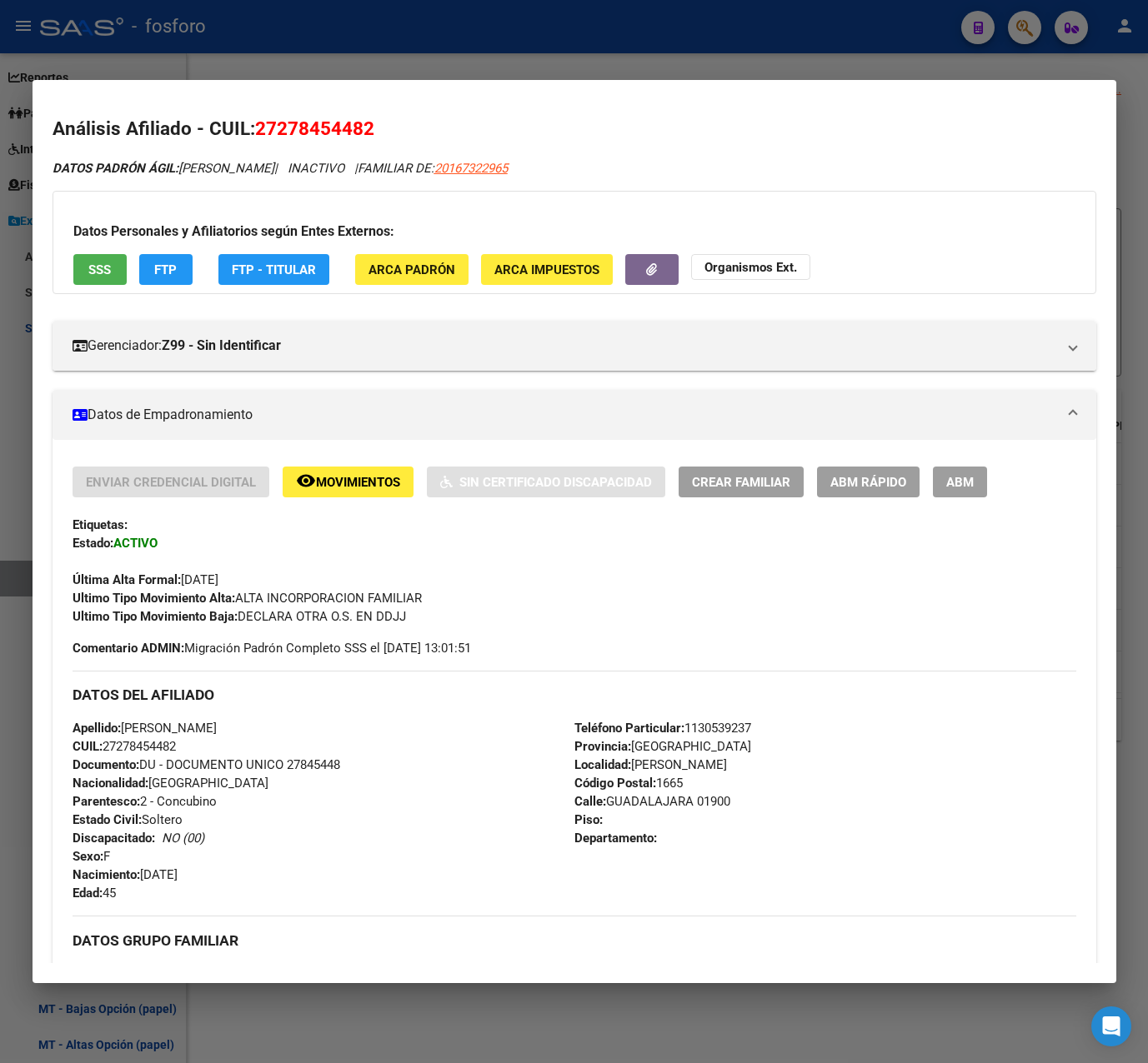
click at [349, 41] on div at bounding box center [574, 532] width 1148 height 1063
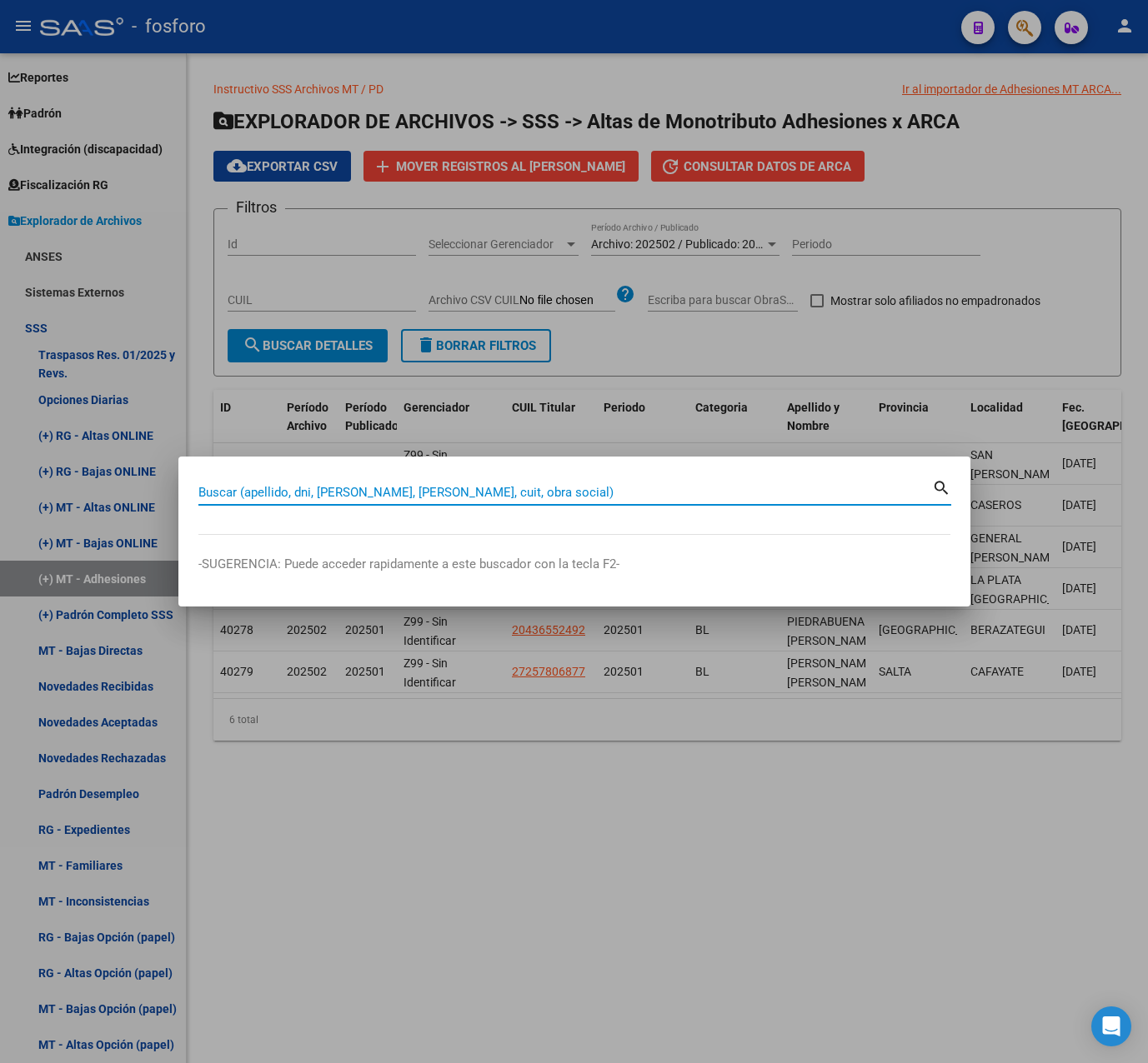
click at [498, 488] on input "Buscar (apellido, dni, [PERSON_NAME], [PERSON_NAME], cuit, obra social)" at bounding box center [565, 492] width 734 height 15
click at [335, 485] on input "Buscar (apellido, dni, [PERSON_NAME], [PERSON_NAME], cuit, obra social)" at bounding box center [565, 492] width 734 height 15
paste input "27278454482"
click at [210, 492] on input "27278454482" at bounding box center [565, 492] width 734 height 15
click at [273, 492] on input "27-278454482" at bounding box center [565, 492] width 734 height 15
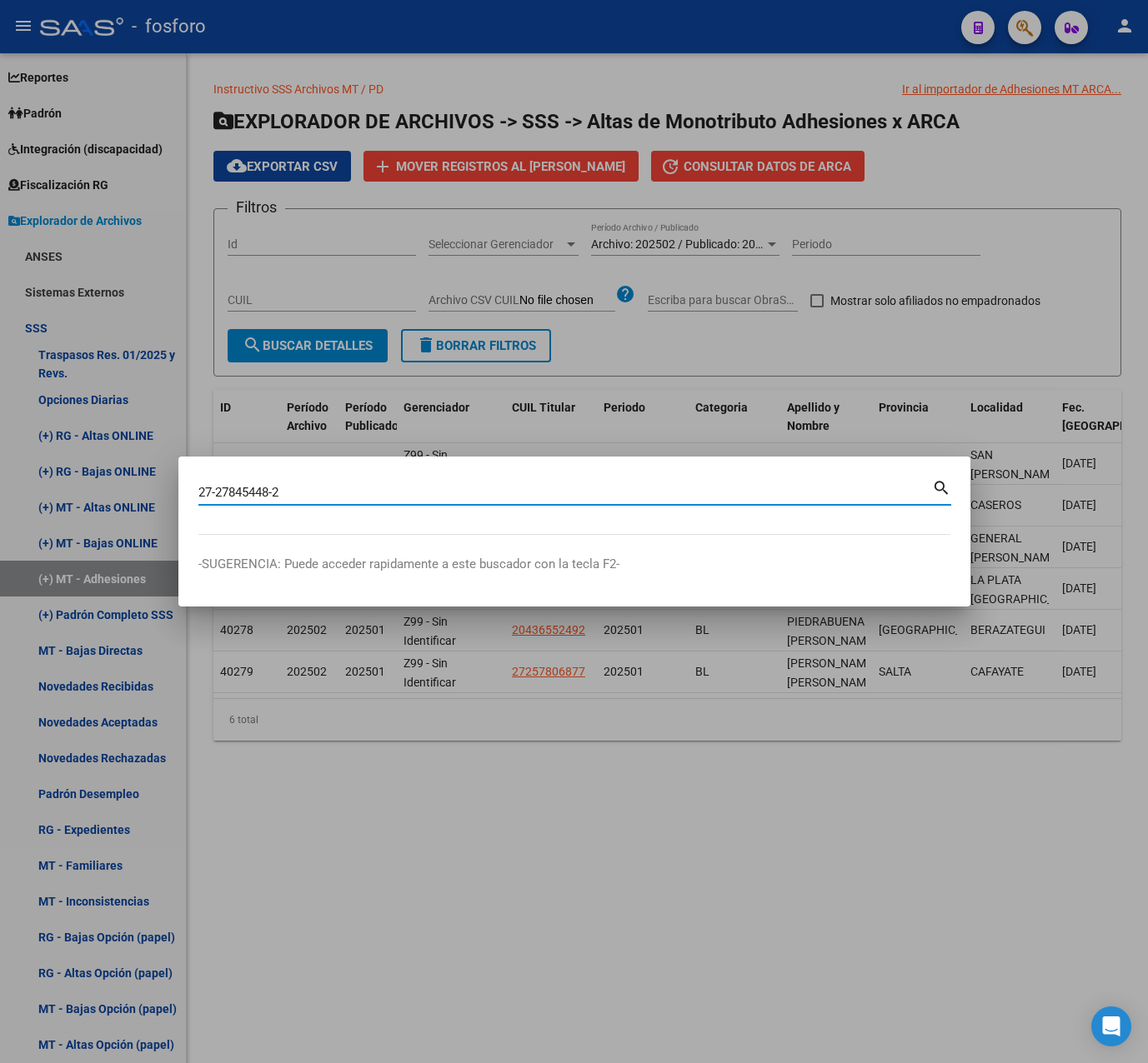
click at [303, 498] on input "27-27845448-2" at bounding box center [565, 492] width 734 height 15
type input "27278454482"
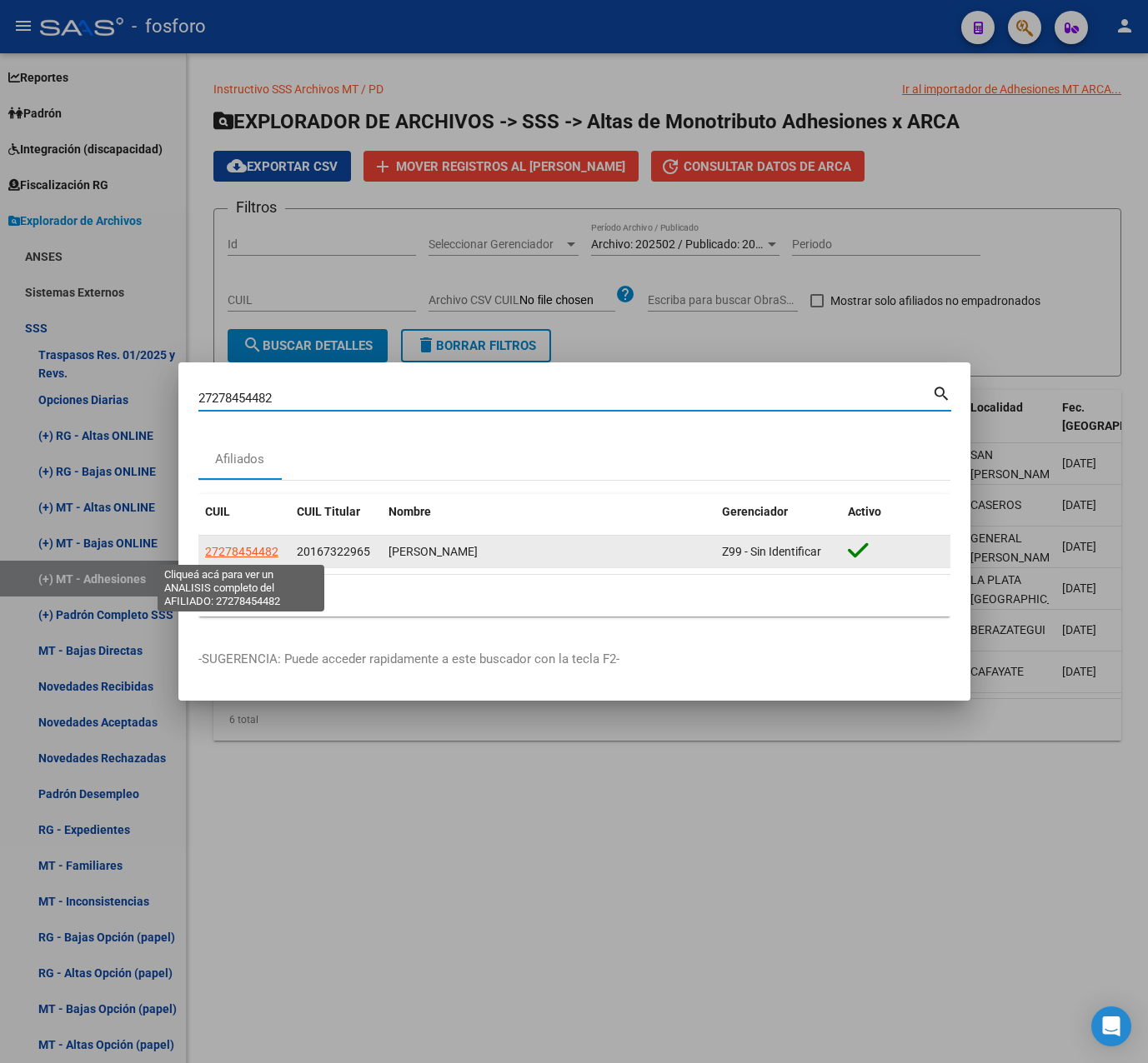
click at [243, 547] on span "27278454482" at bounding box center [241, 551] width 73 height 13
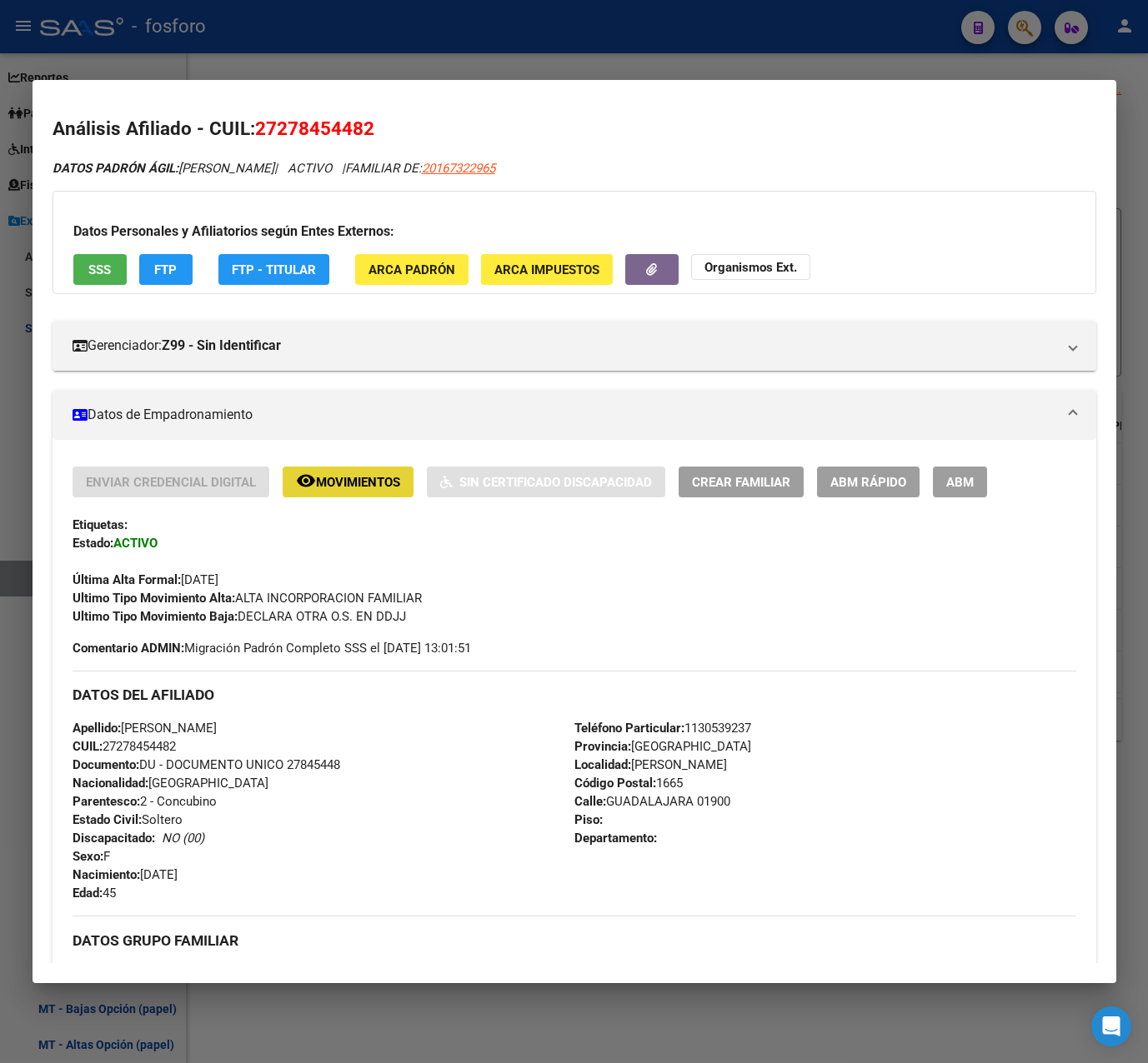
click at [317, 478] on span "Movimientos" at bounding box center [358, 483] width 85 height 15
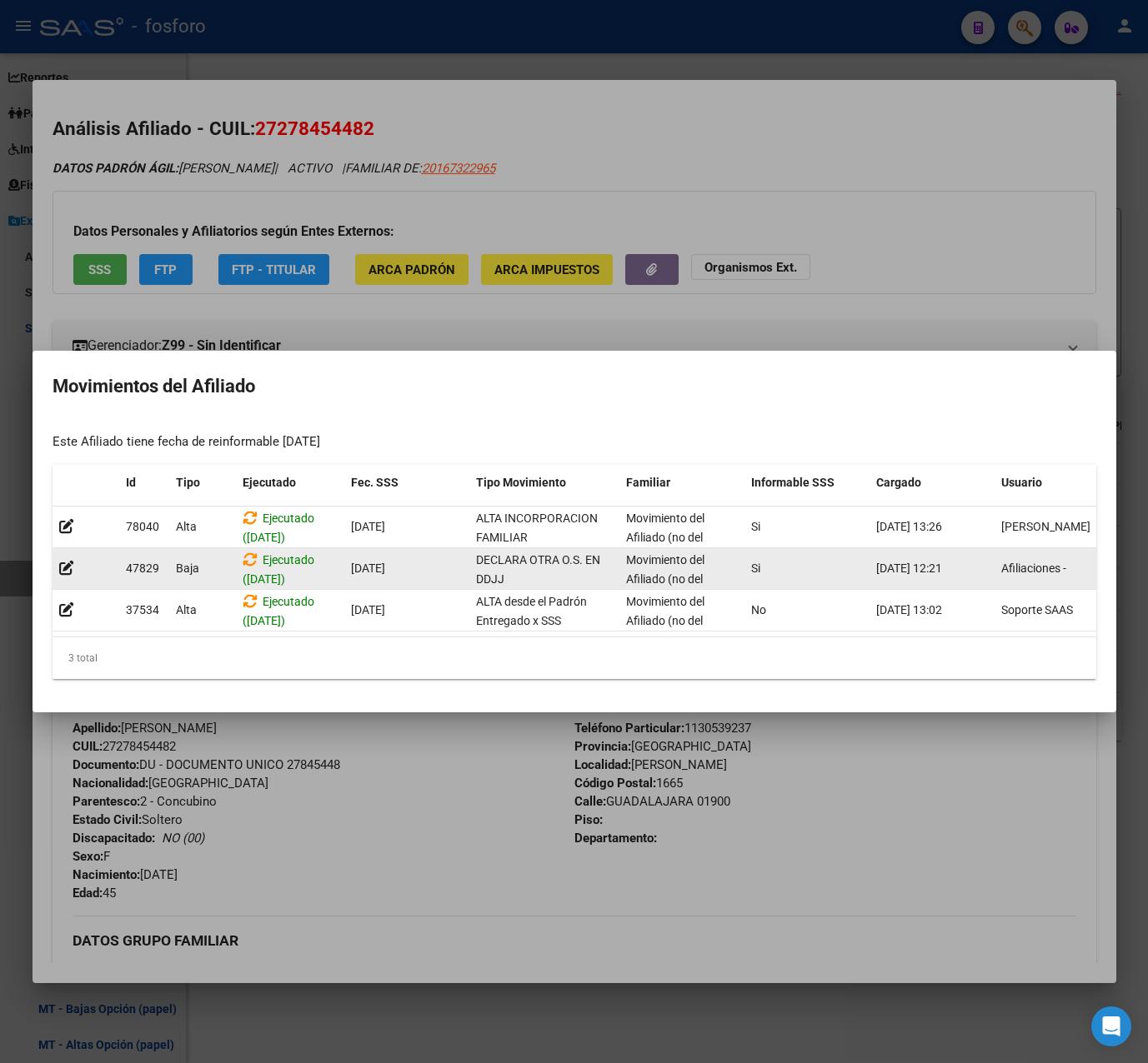
scroll to position [1, 0]
drag, startPoint x: 518, startPoint y: 562, endPoint x: 529, endPoint y: 580, distance: 21.1
click at [529, 580] on datatable-body-cell "DECLARA OTRA O.S. EN DDJJ" at bounding box center [545, 568] width 150 height 40
drag, startPoint x: 529, startPoint y: 580, endPoint x: 649, endPoint y: 580, distance: 120.0
click at [649, 580] on datatable-body-cell "Movimiento del Afiliado (no del grupo)" at bounding box center [681, 568] width 125 height 40
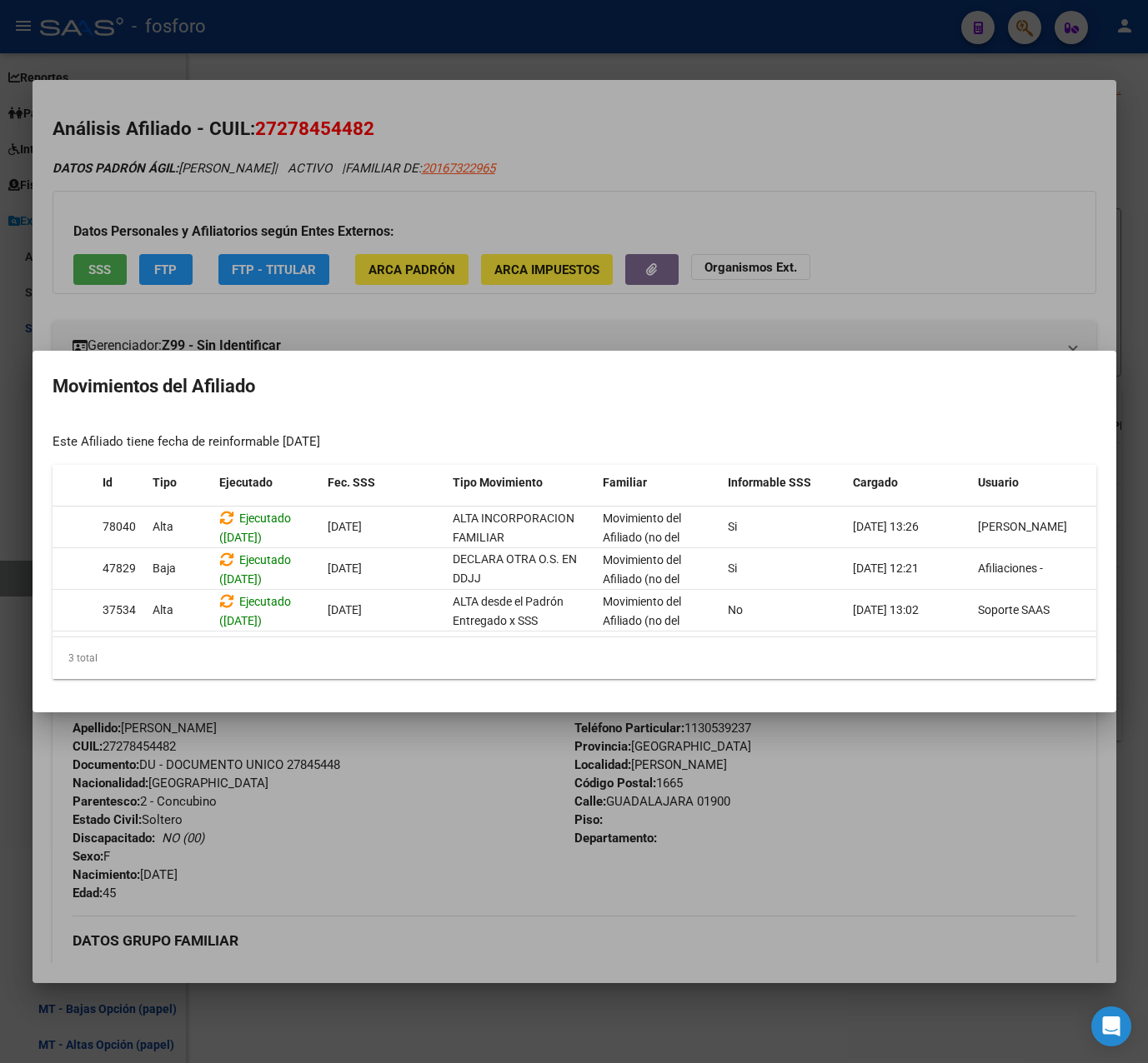
scroll to position [0, 0]
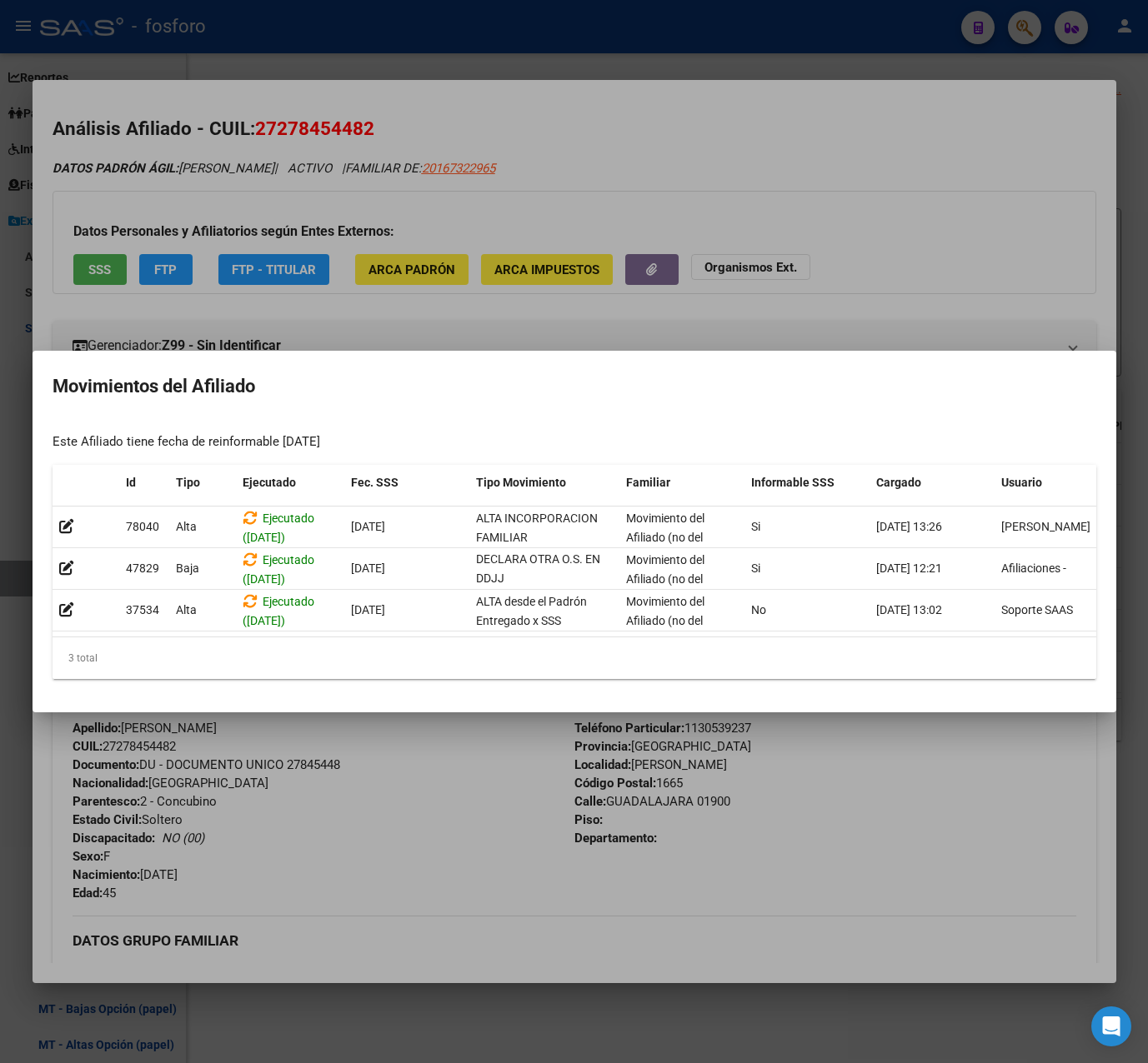
drag, startPoint x: 354, startPoint y: 651, endPoint x: 412, endPoint y: 651, distance: 58.0
click at [412, 651] on div "3 total" at bounding box center [574, 658] width 1044 height 41
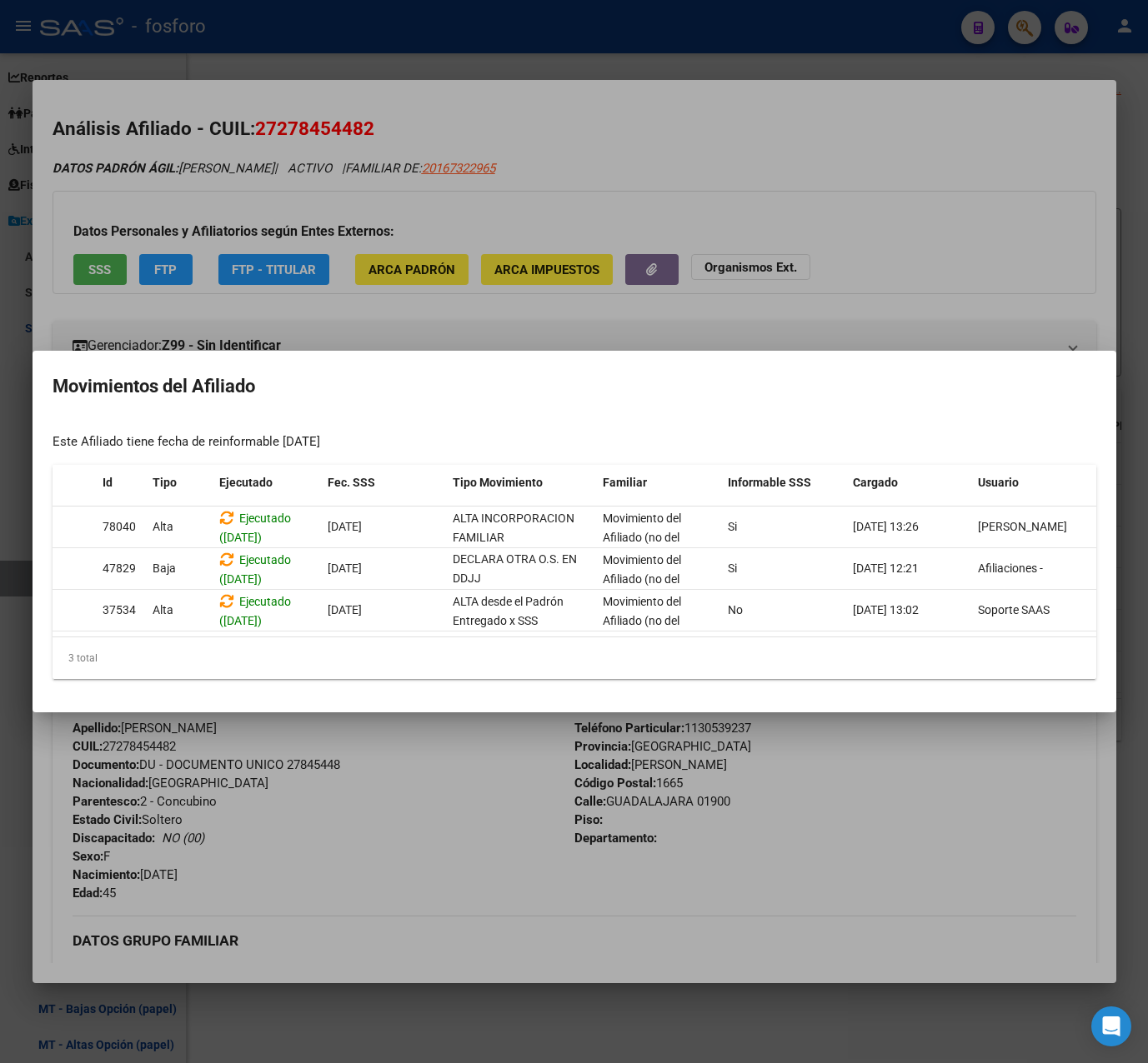
drag, startPoint x: 552, startPoint y: 643, endPoint x: 352, endPoint y: 643, distance: 200.0
click at [352, 643] on div "3 total" at bounding box center [574, 658] width 1044 height 41
click at [387, 799] on div at bounding box center [574, 532] width 1148 height 1063
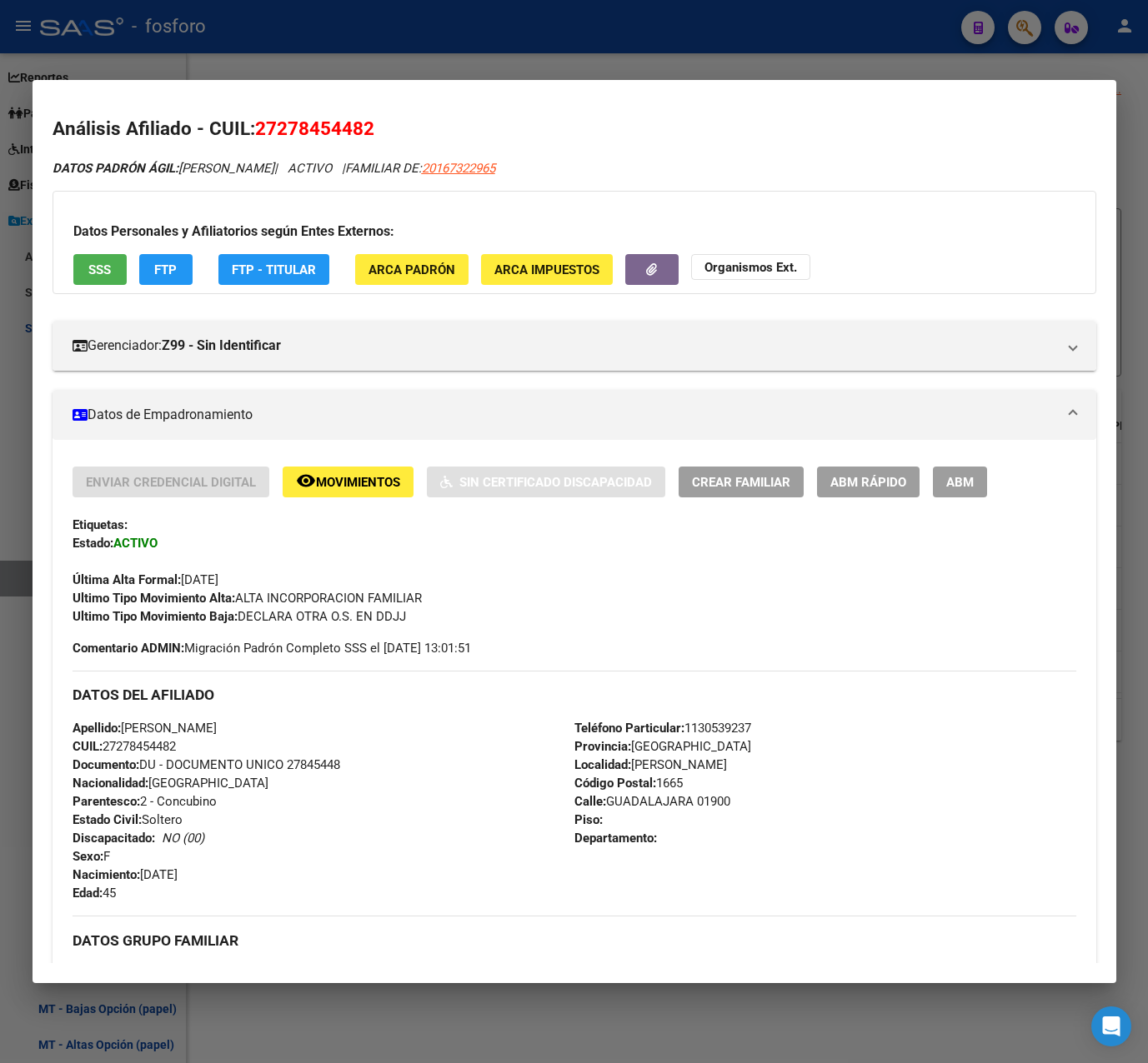
click at [335, 478] on span "Movimientos" at bounding box center [358, 483] width 85 height 15
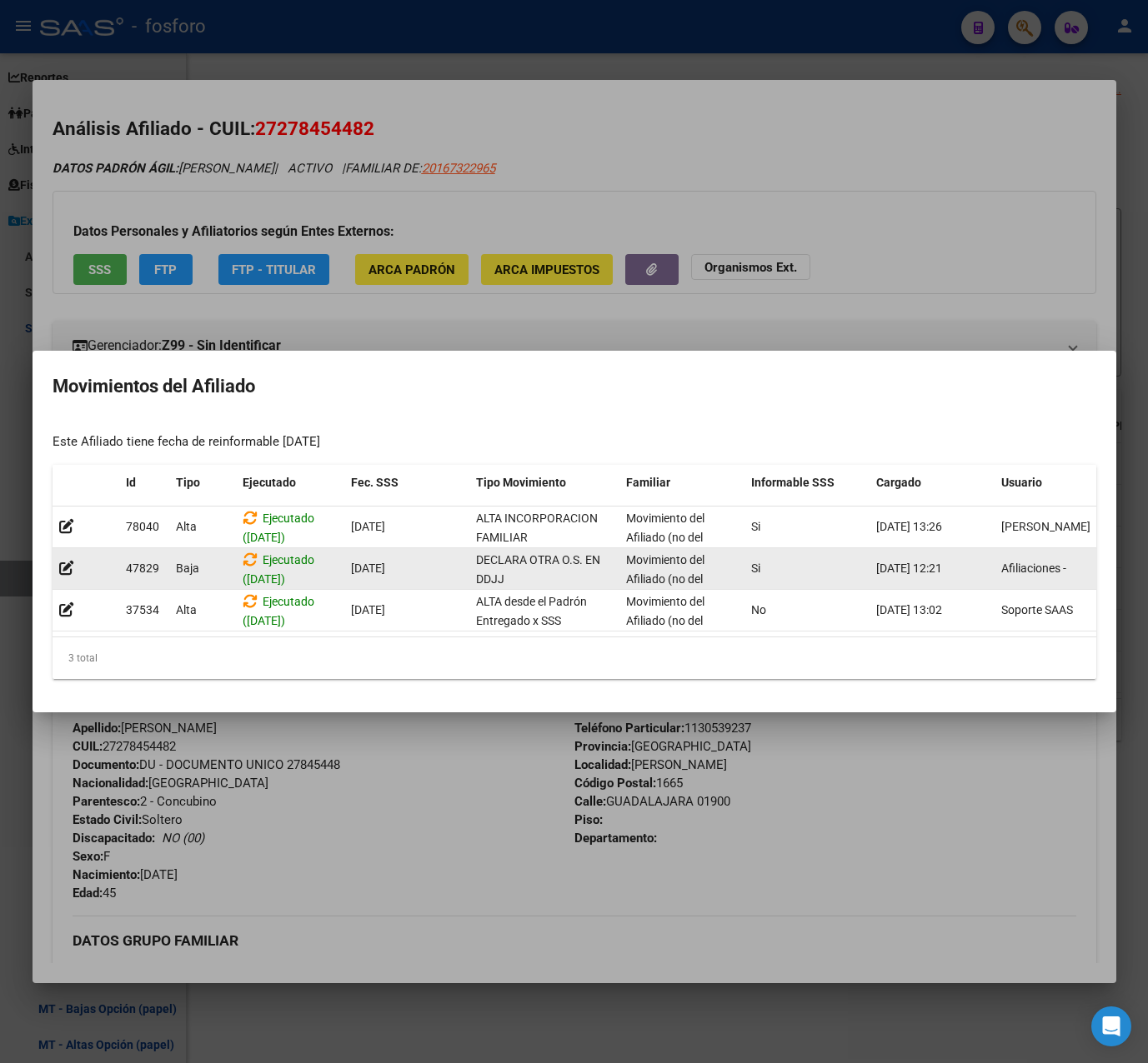
scroll to position [1, 0]
drag, startPoint x: 248, startPoint y: 574, endPoint x: 299, endPoint y: 573, distance: 51.0
click at [299, 573] on span "Ejecutado ([DATE])" at bounding box center [278, 565] width 71 height 33
click at [264, 567] on span "Ejecutado ([DATE])" at bounding box center [278, 565] width 71 height 33
drag, startPoint x: 248, startPoint y: 567, endPoint x: 303, endPoint y: 564, distance: 55.1
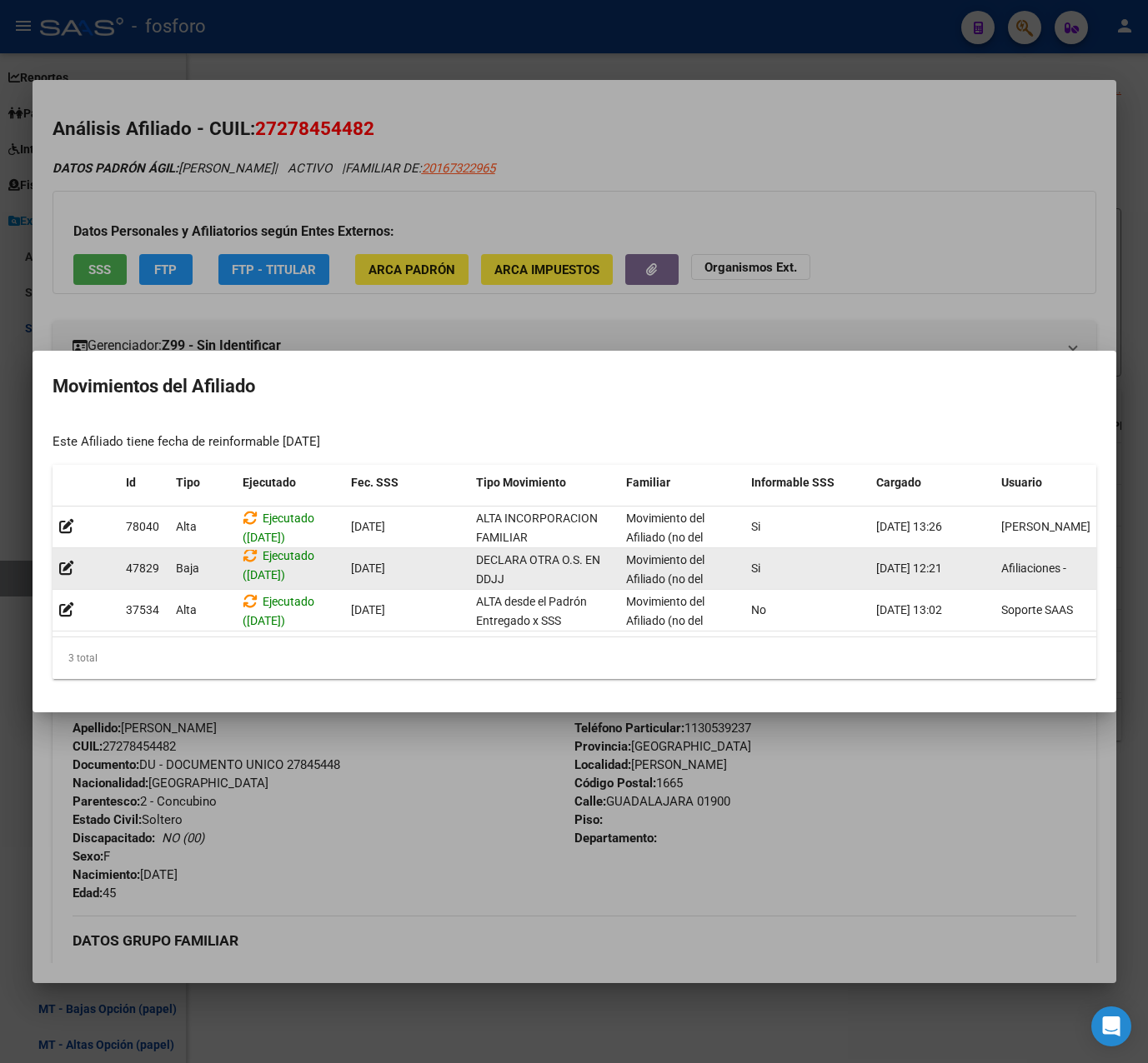
click at [303, 564] on span "Ejecutado ([DATE])" at bounding box center [278, 565] width 71 height 33
click at [326, 566] on div "Ejecutado ([DATE])" at bounding box center [289, 567] width 95 height 35
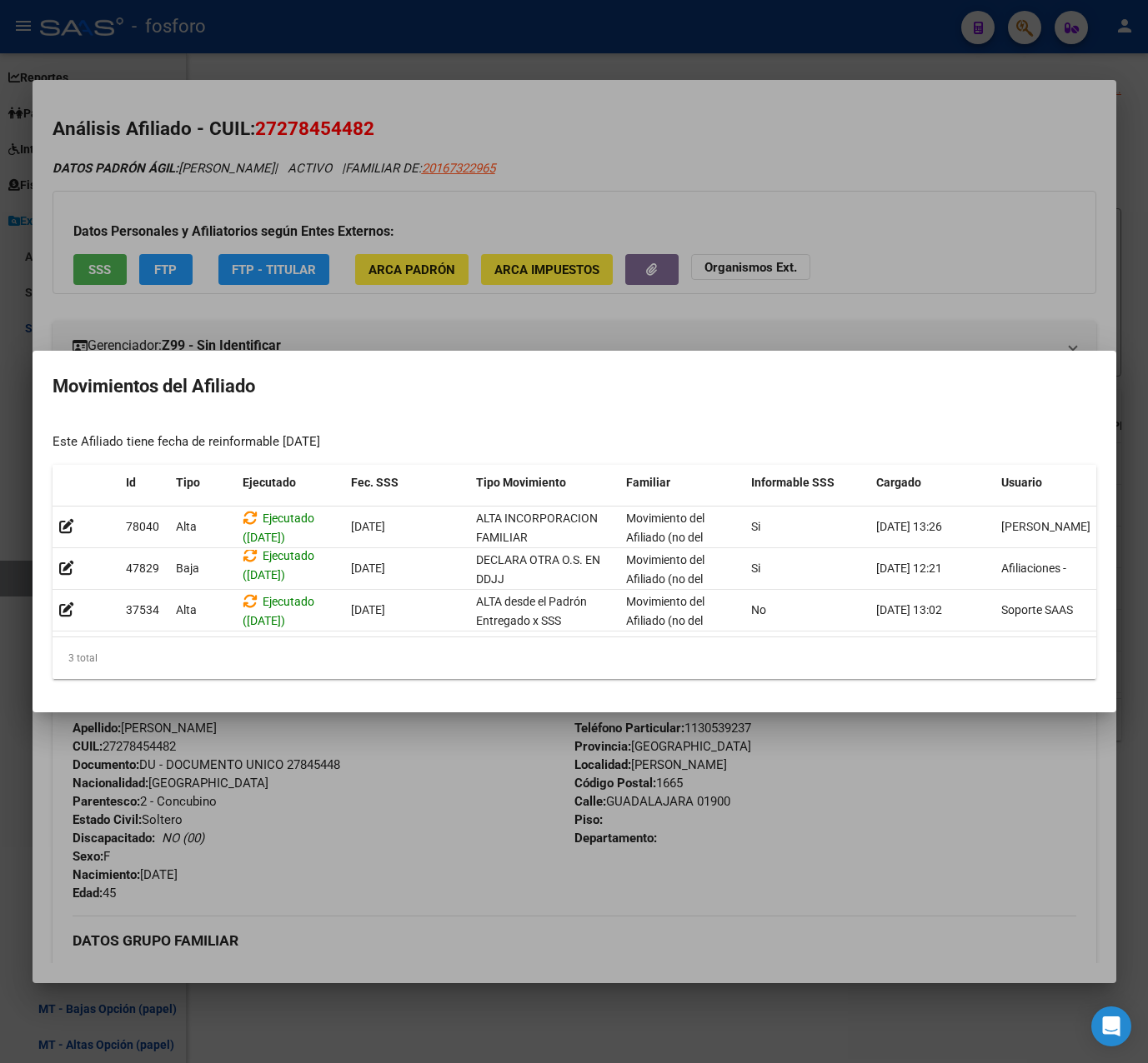
click at [371, 812] on div at bounding box center [574, 532] width 1148 height 1063
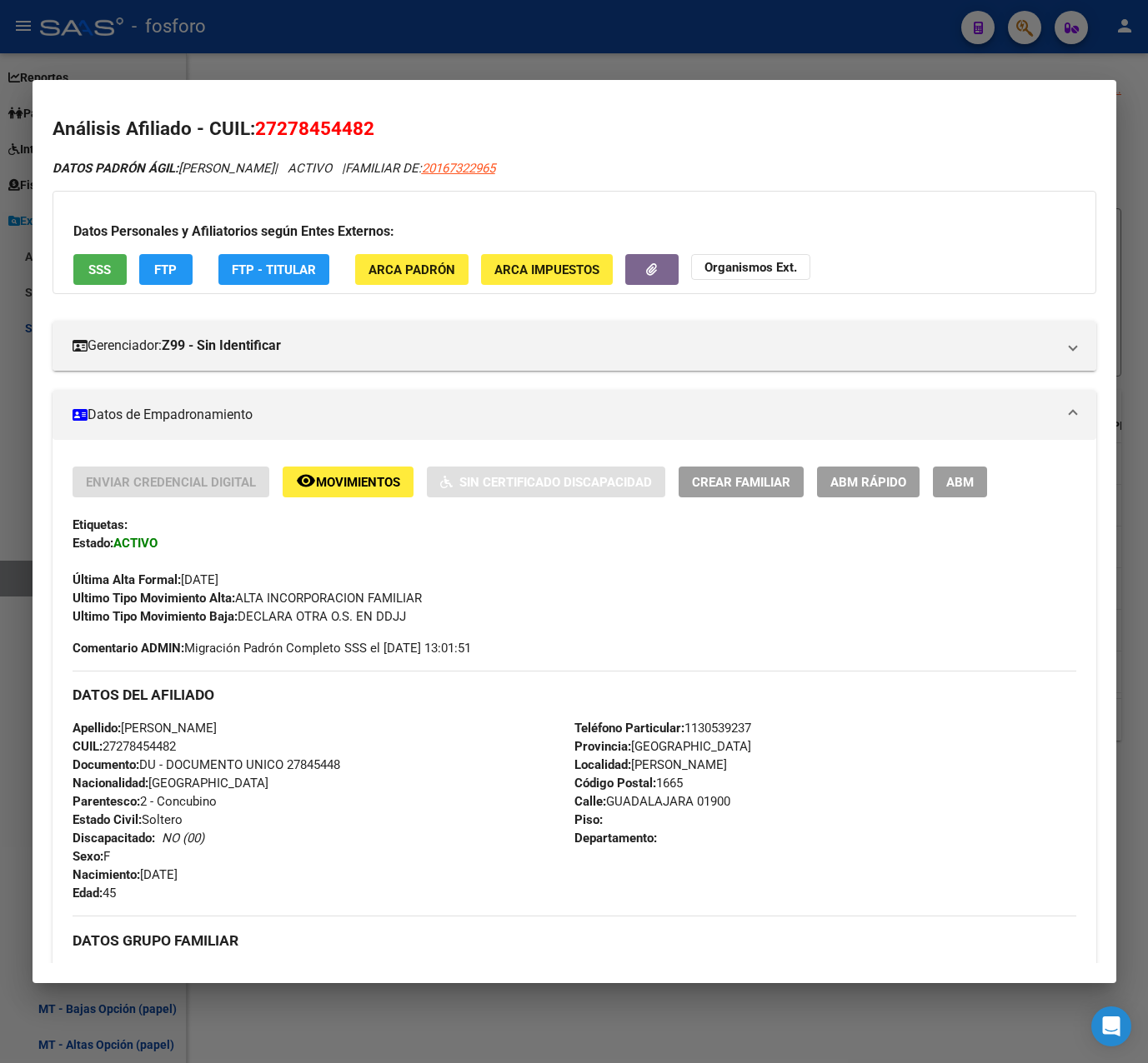
click at [672, 70] on div at bounding box center [574, 532] width 1148 height 1063
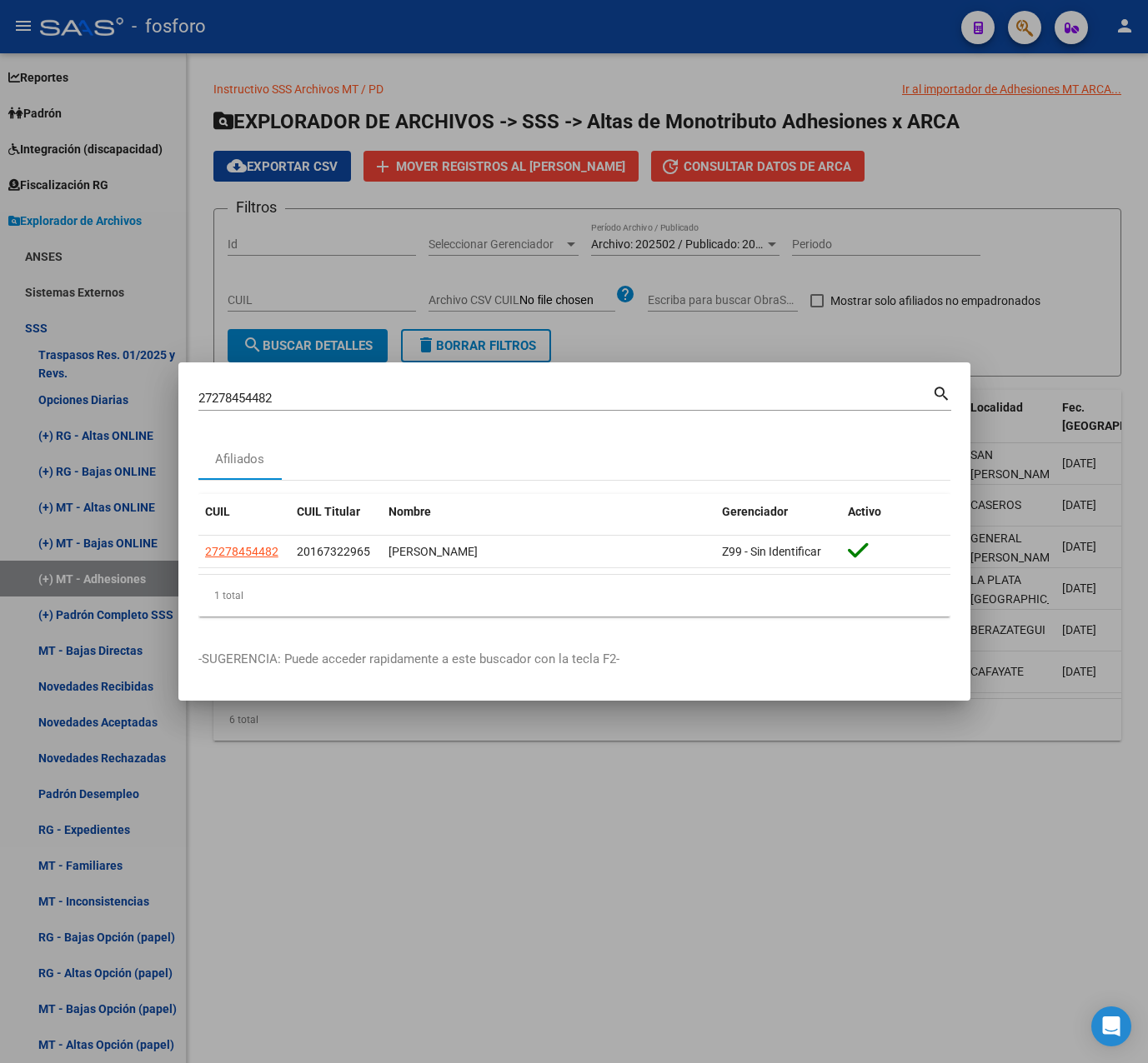
click at [566, 743] on div at bounding box center [574, 532] width 1148 height 1063
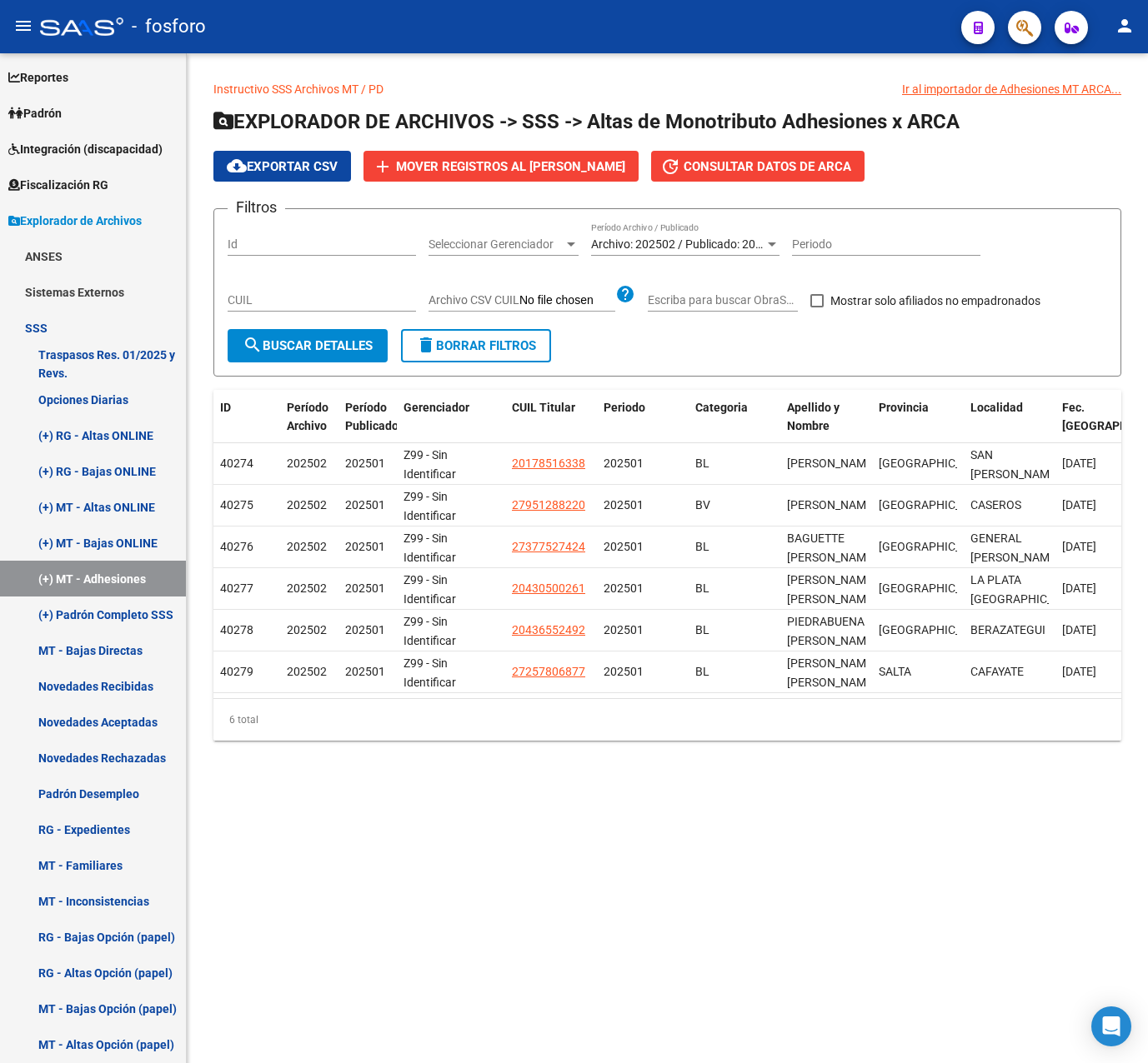
click at [659, 839] on mat-sidenav-content "Instructivo SSS Archivos MT / PD Ir al importador de Adhesiones MT ARCA... EXPL…" at bounding box center [667, 558] width 961 height 1009
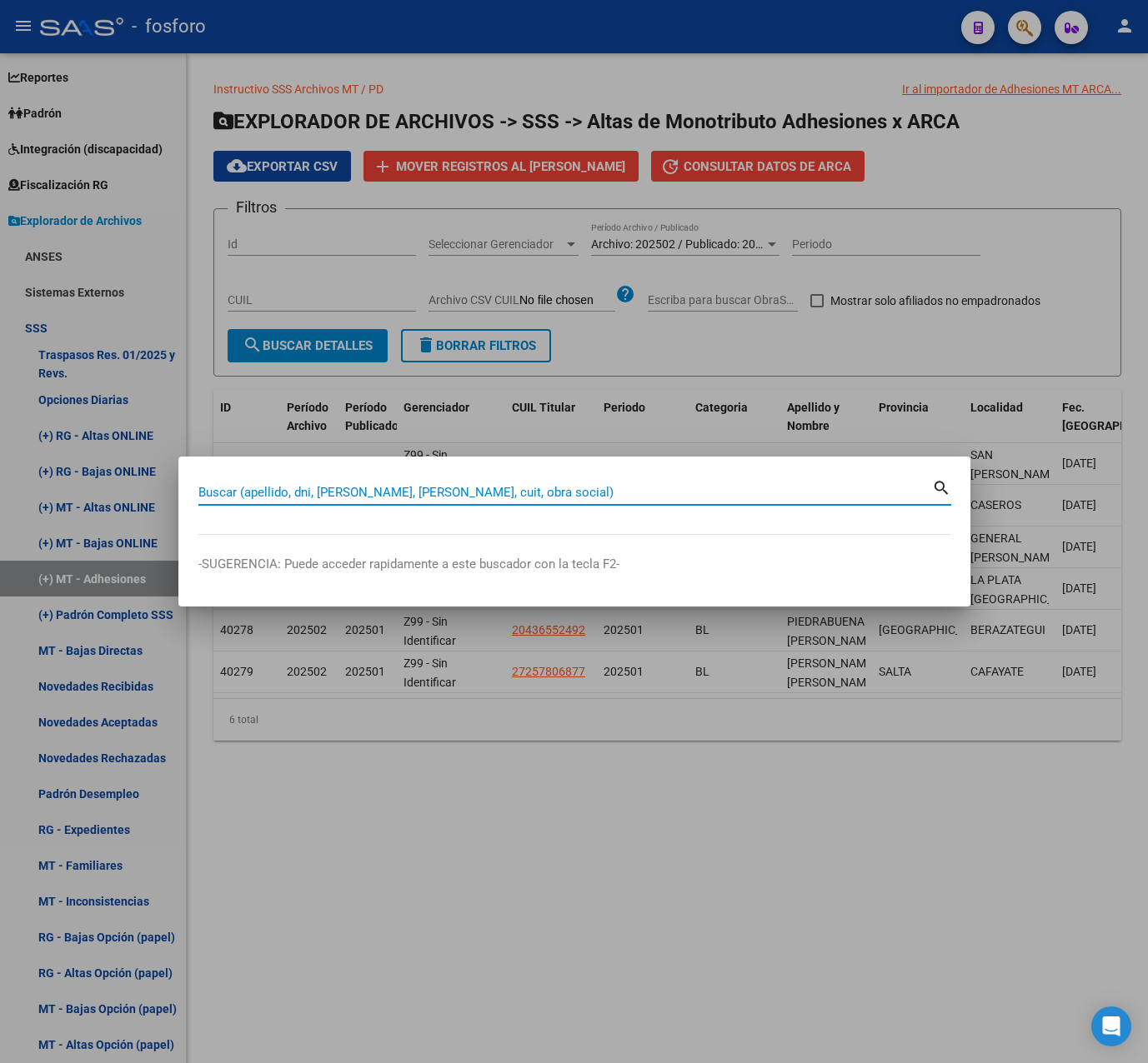
click at [512, 487] on input "Buscar (apellido, dni, [PERSON_NAME], [PERSON_NAME], cuit, obra social)" at bounding box center [565, 492] width 734 height 15
click at [573, 823] on div at bounding box center [574, 532] width 1148 height 1063
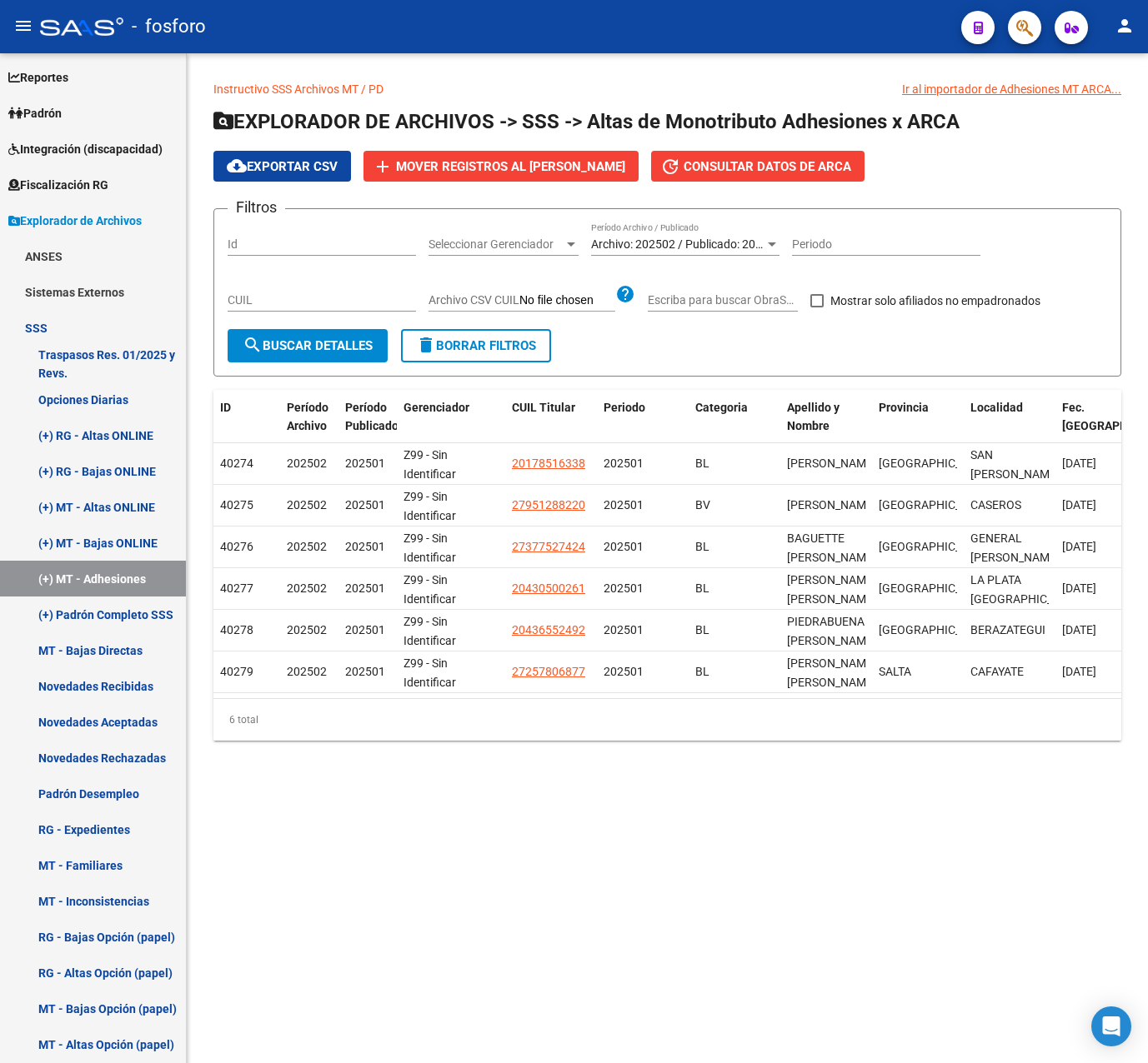
click at [505, 941] on mat-sidenav-content "Instructivo SSS Archivos MT / PD Ir al importador de Adhesiones MT ARCA... EXPL…" at bounding box center [667, 558] width 961 height 1009
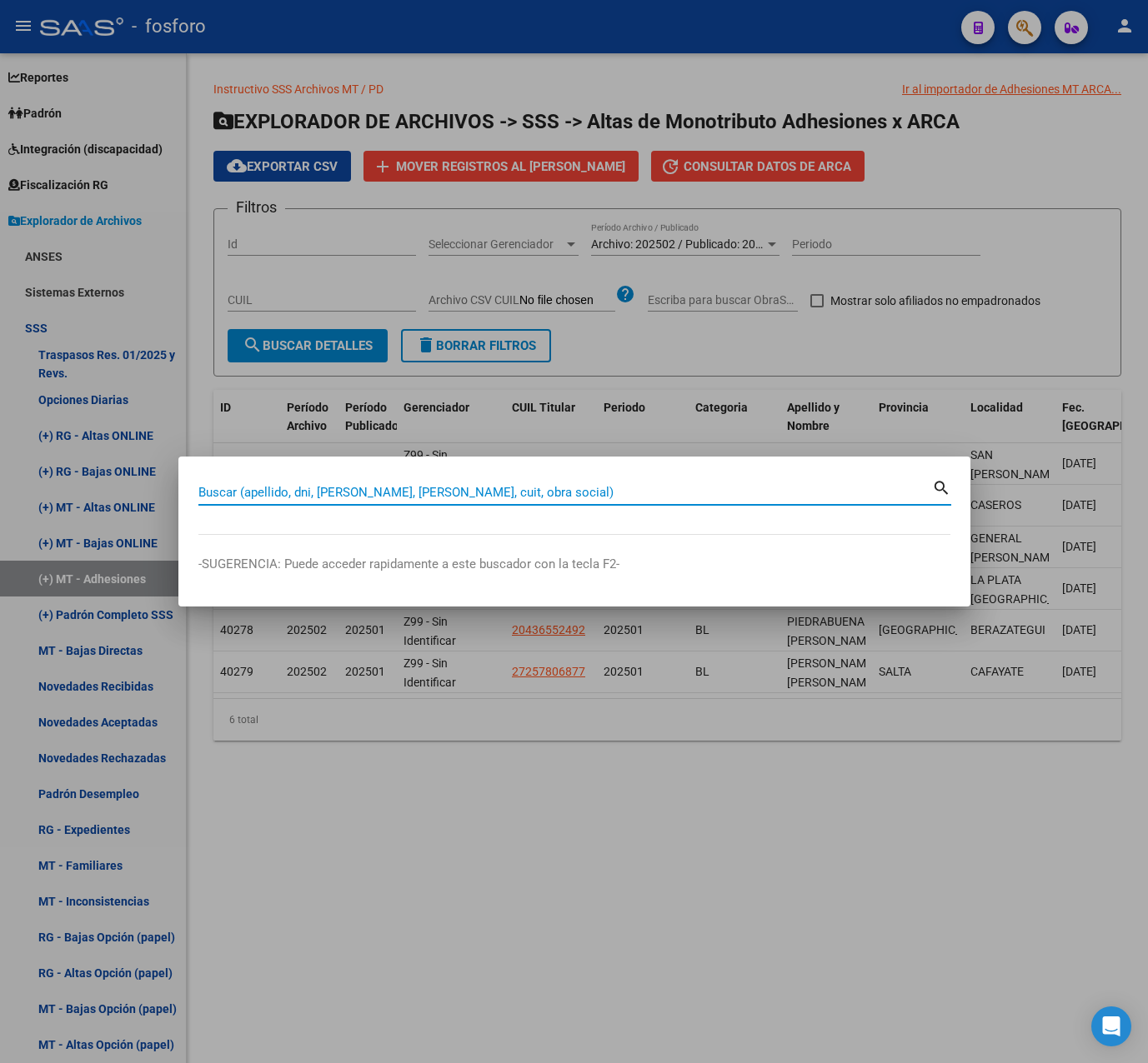
paste input "27278454482"
type input "27278454482"
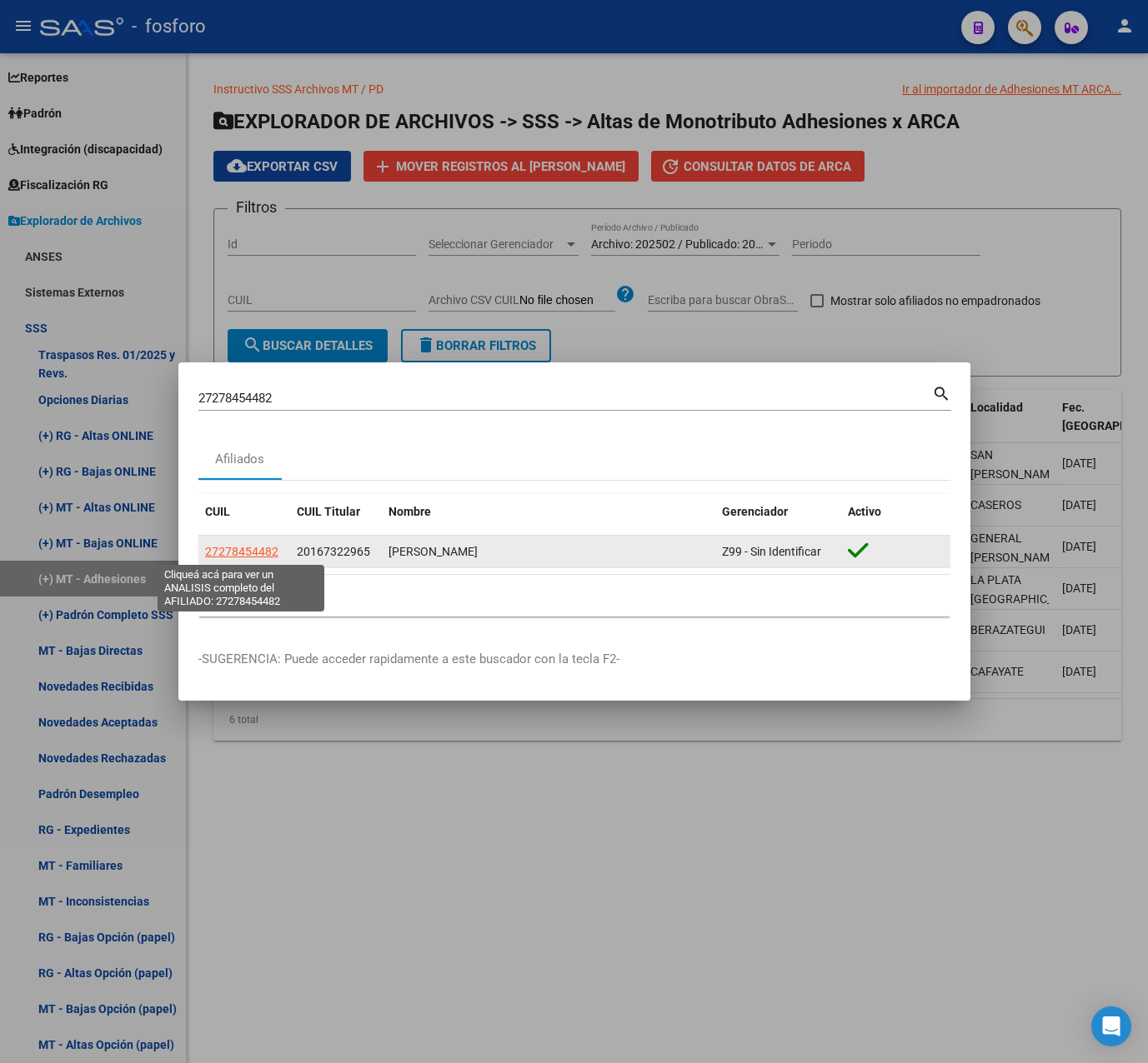
click at [217, 547] on span "27278454482" at bounding box center [241, 551] width 73 height 13
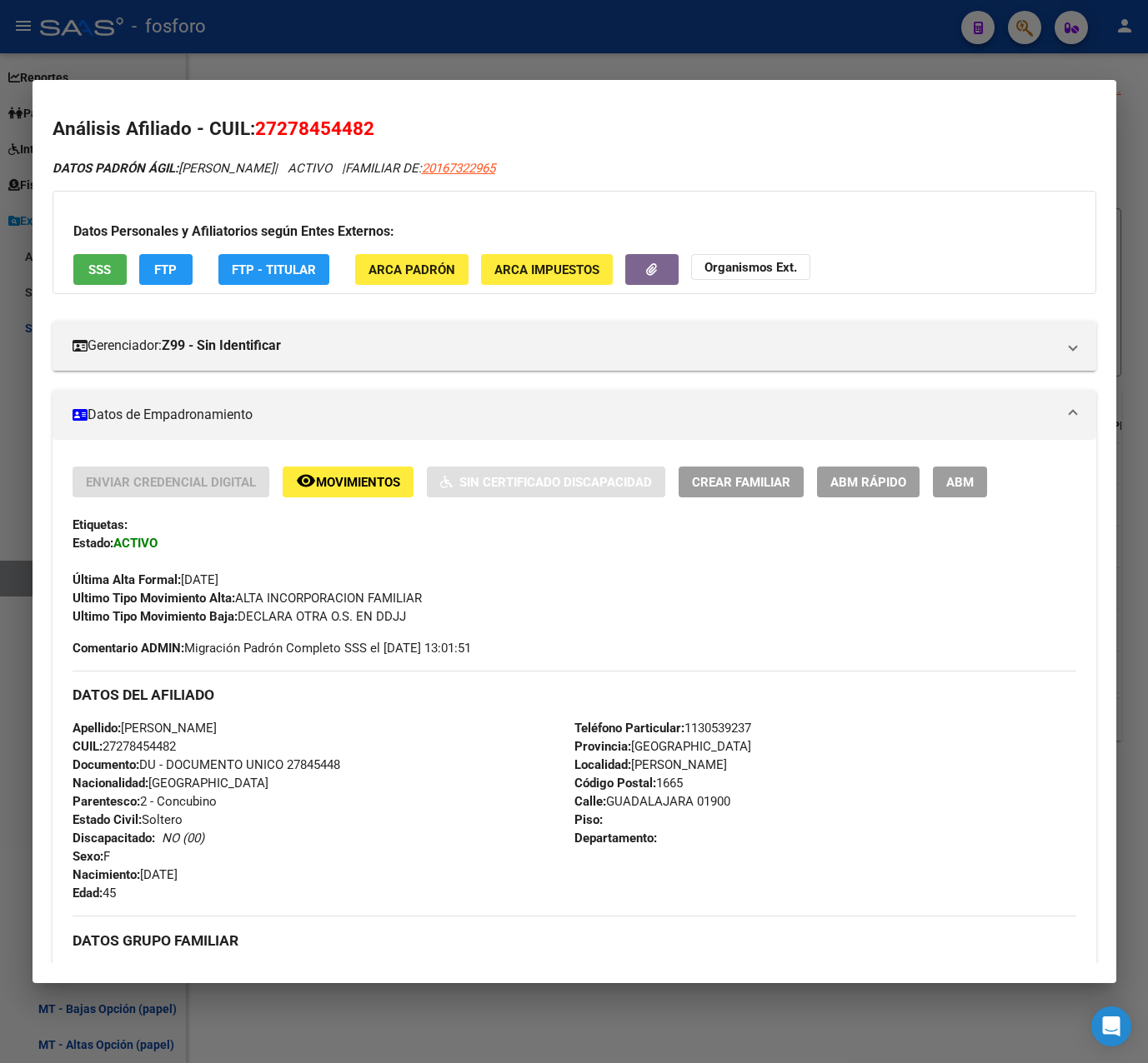
click at [860, 482] on span "ABM Rápido" at bounding box center [868, 483] width 76 height 15
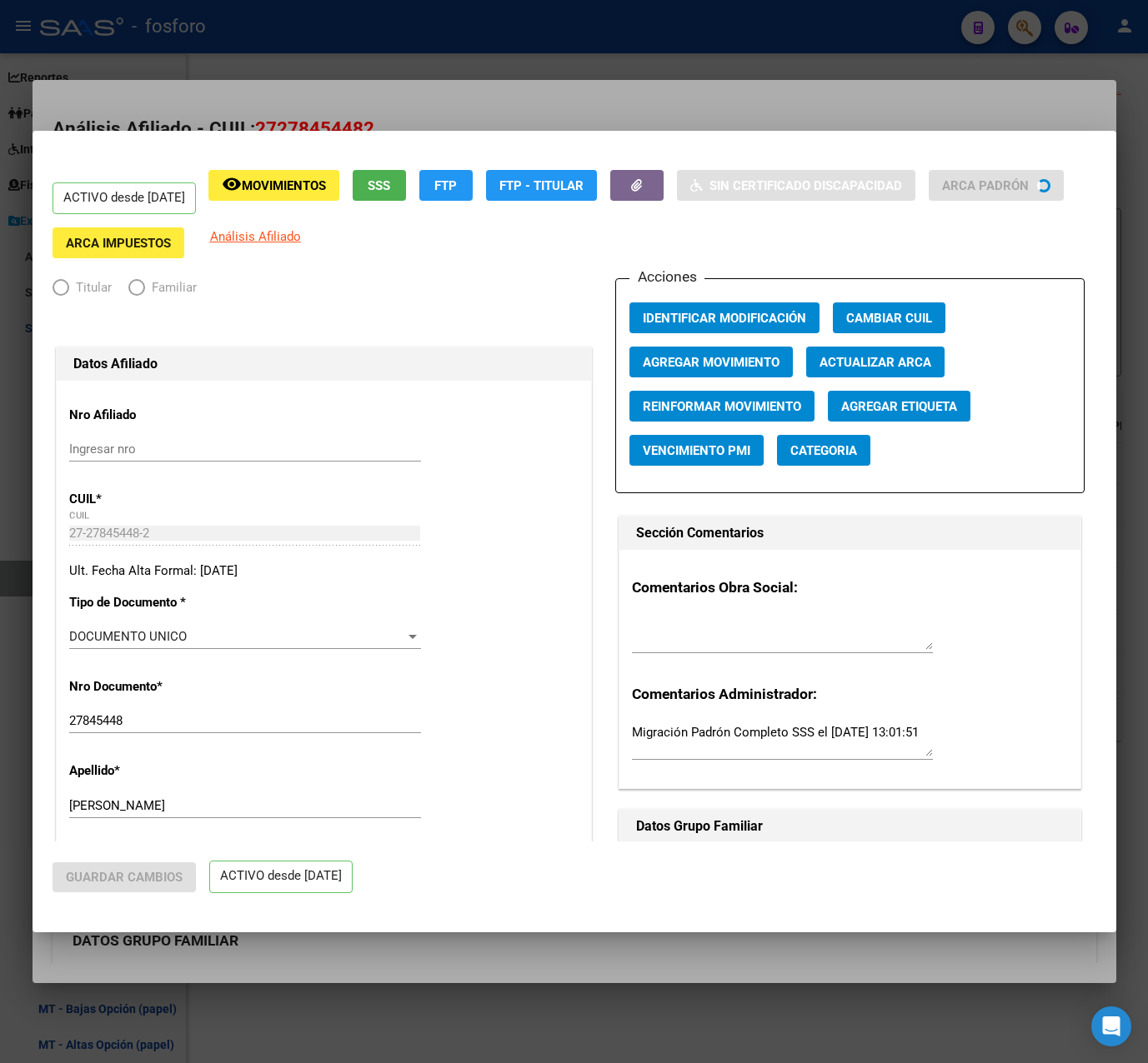
radio input "true"
type input "30-71497456-0"
click at [762, 364] on span "Agregar Movimiento" at bounding box center [711, 362] width 137 height 15
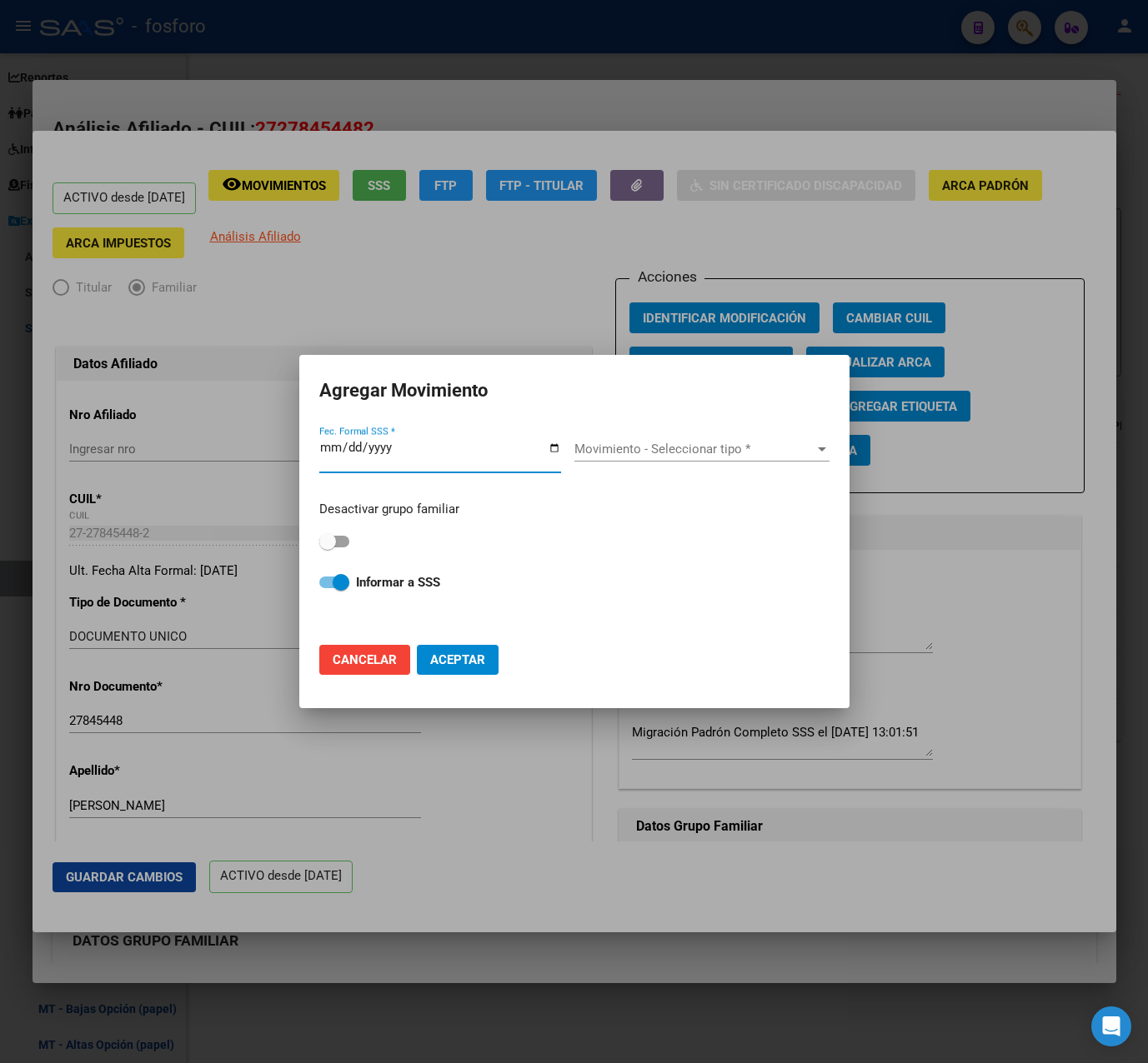
click at [371, 656] on span "Cancelar" at bounding box center [365, 660] width 64 height 15
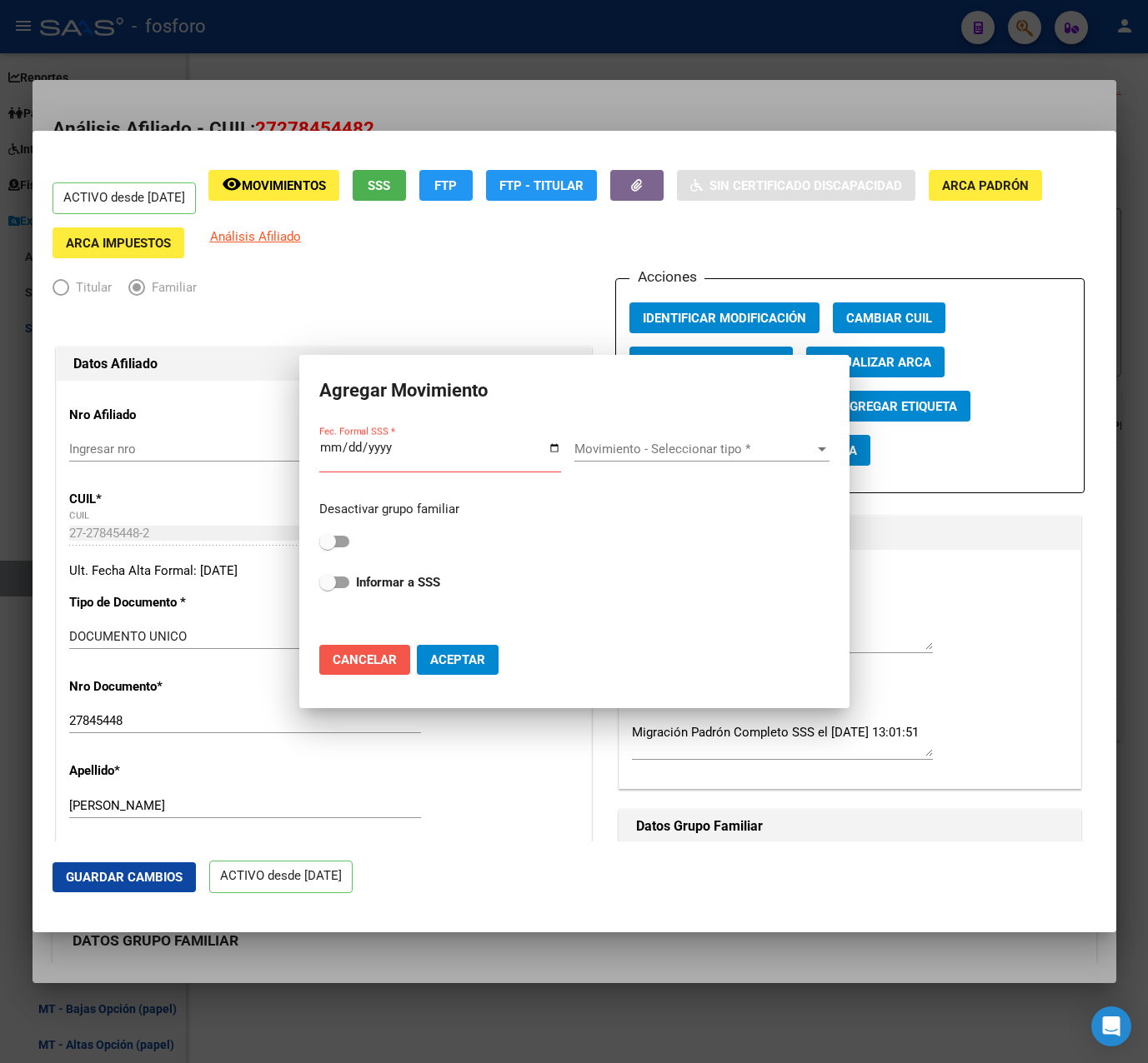
checkbox input "false"
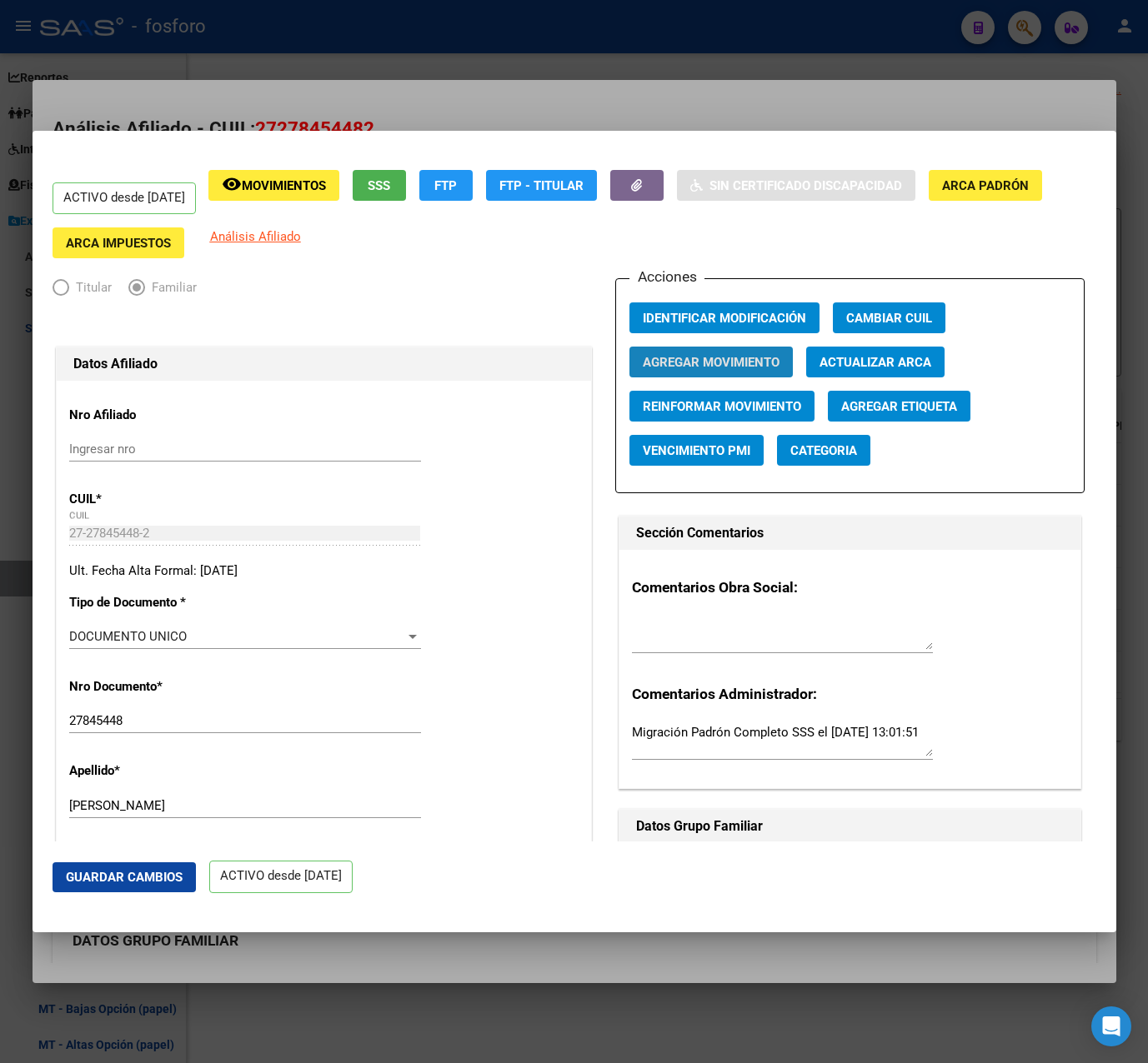
click at [750, 362] on span "Agregar Movimiento" at bounding box center [711, 362] width 137 height 15
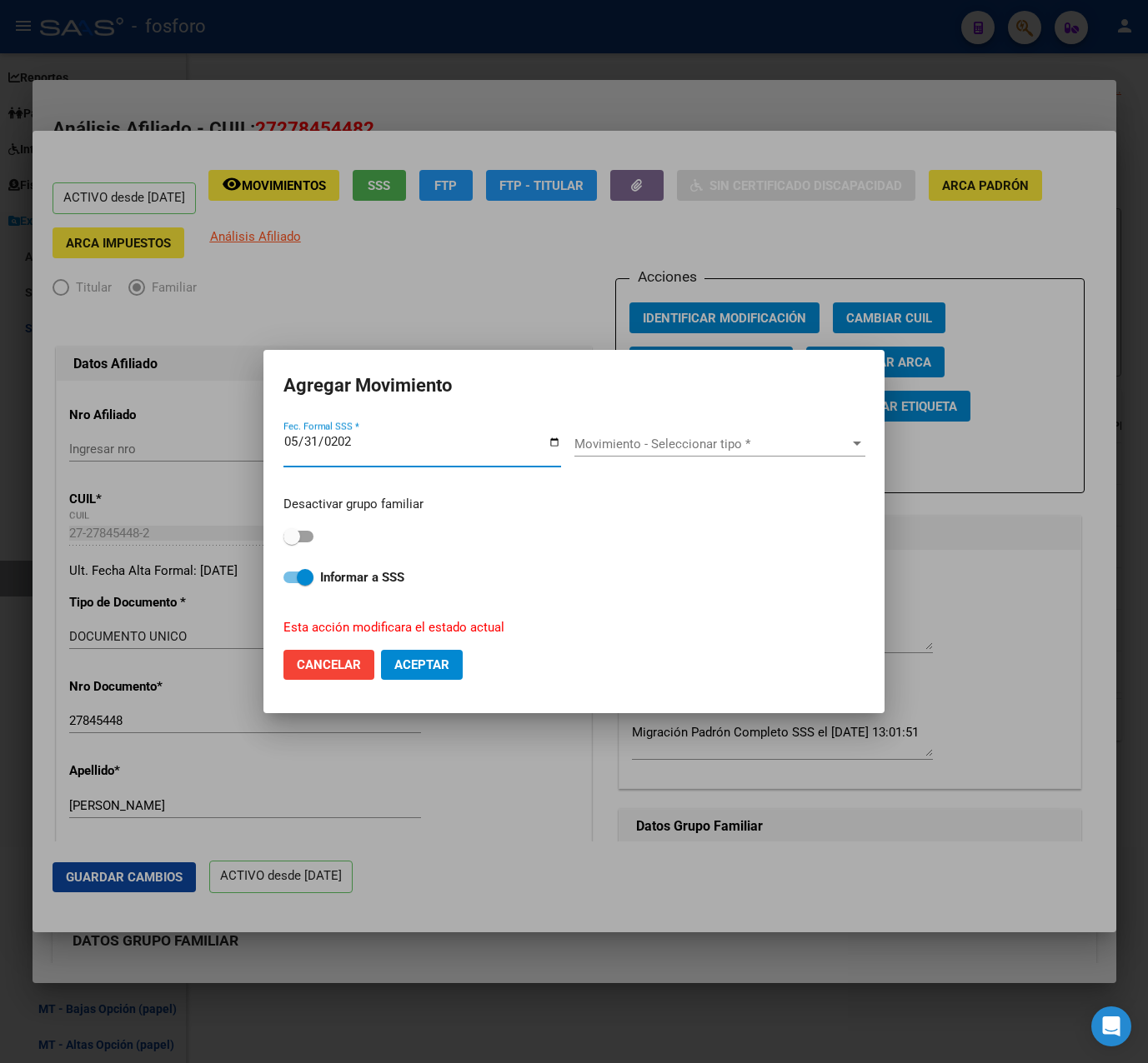
type input "[DATE]"
click at [753, 446] on span "Movimiento - Seleccionar tipo *" at bounding box center [712, 444] width 276 height 15
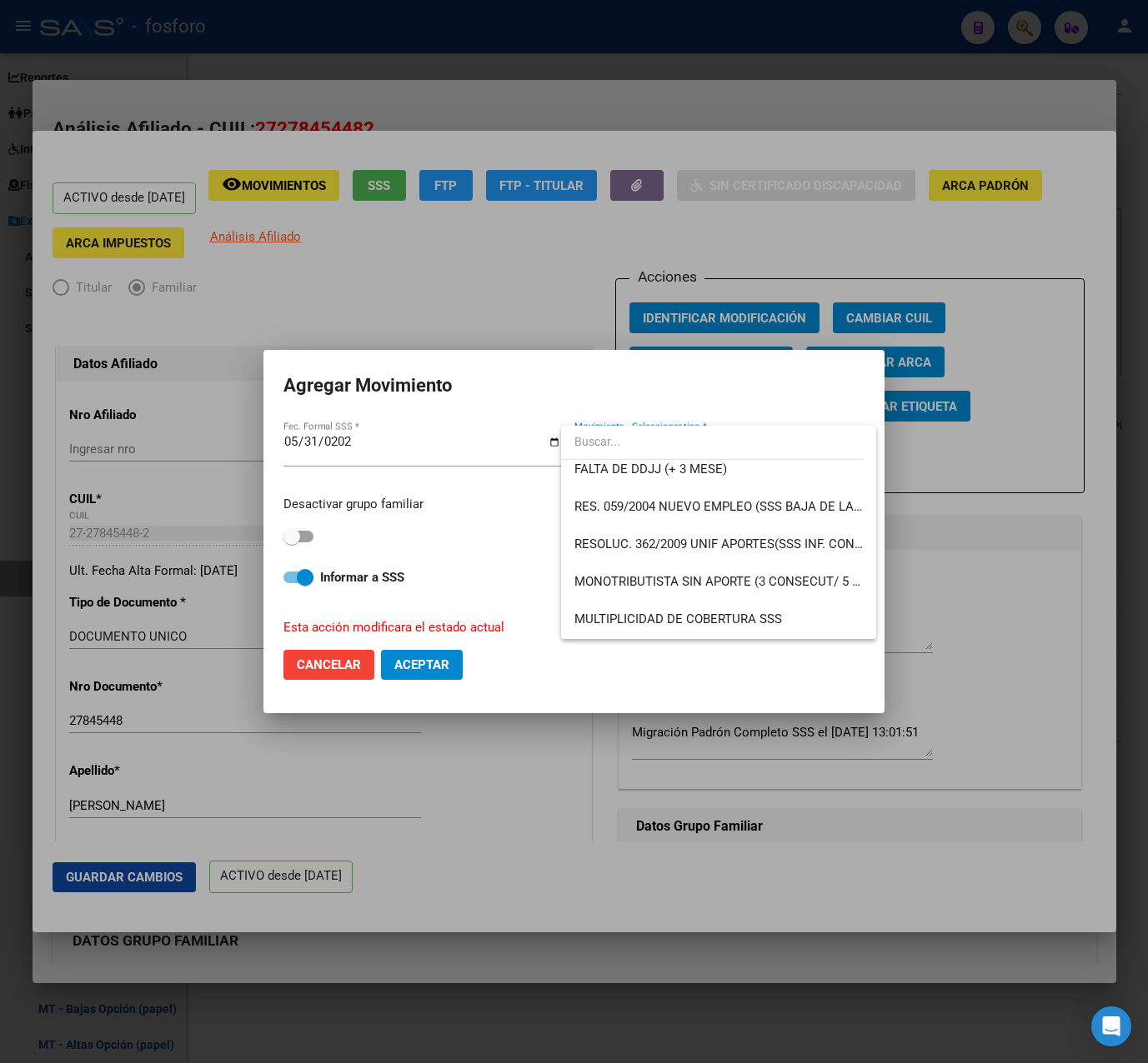
scroll to position [583, 0]
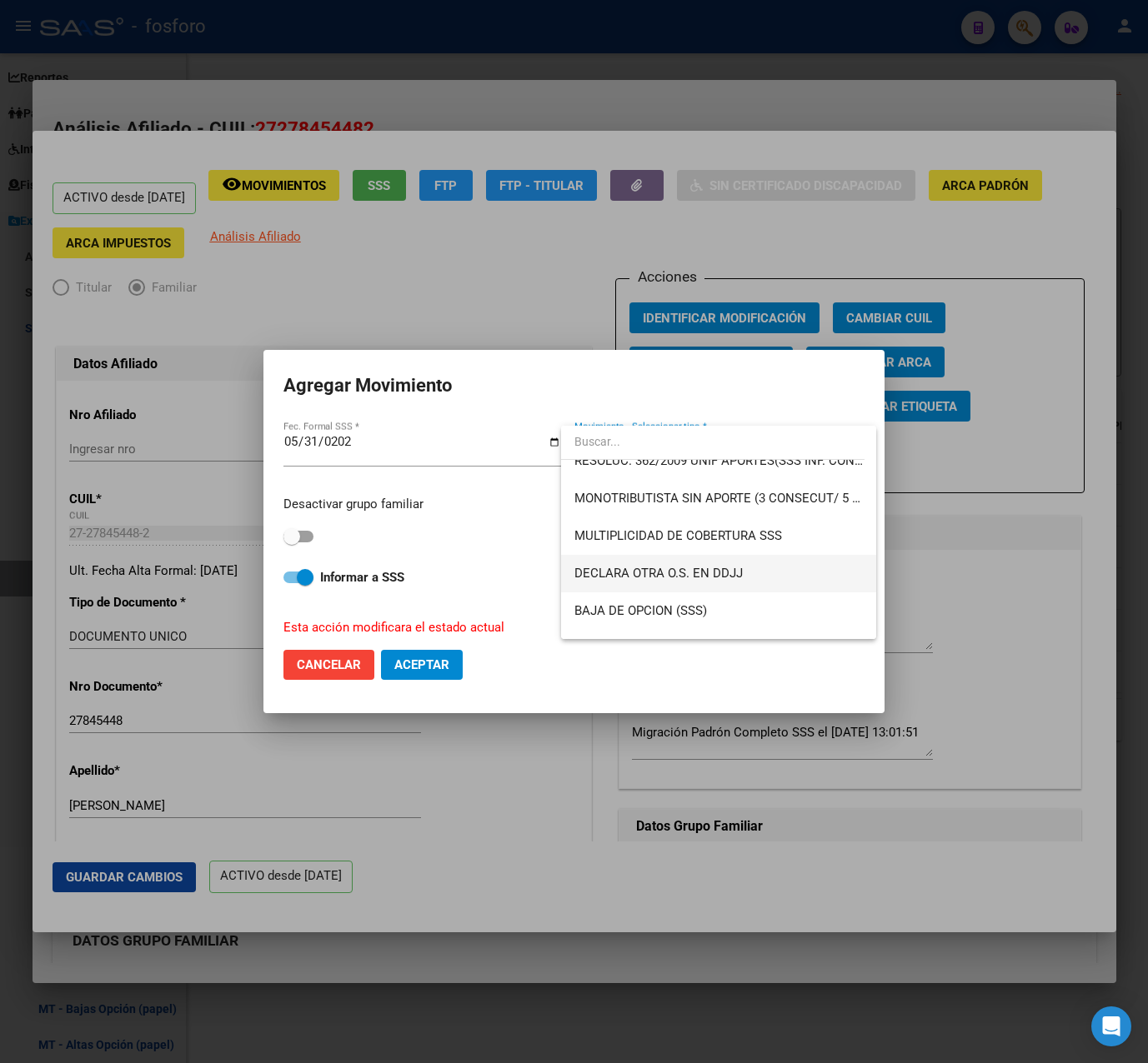
click at [751, 569] on span "DECLARA OTRA O.S. EN DDJJ" at bounding box center [719, 574] width 289 height 38
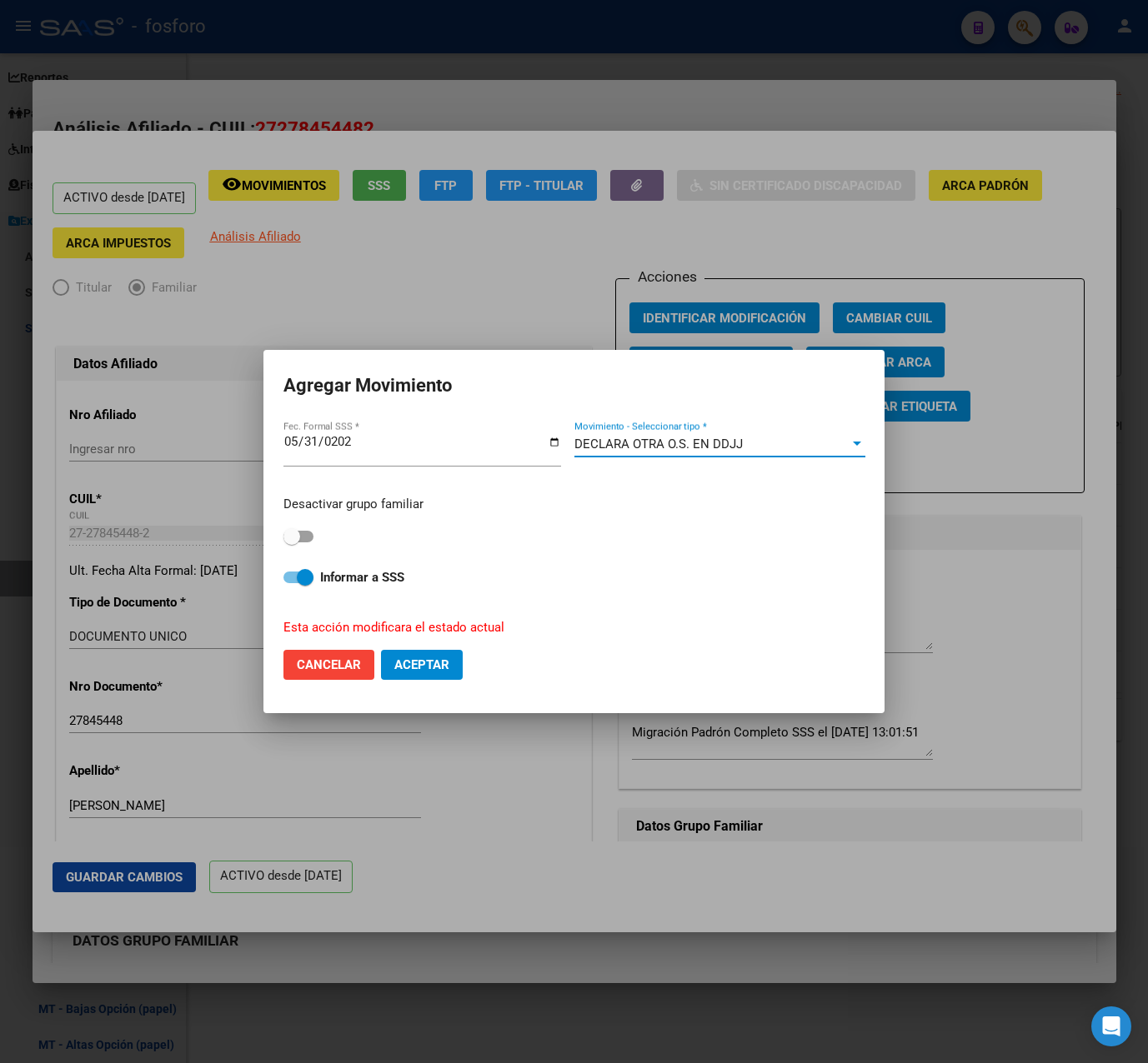
click at [793, 450] on div "DECLARA OTRA O.S. EN DDJJ" at bounding box center [712, 444] width 276 height 15
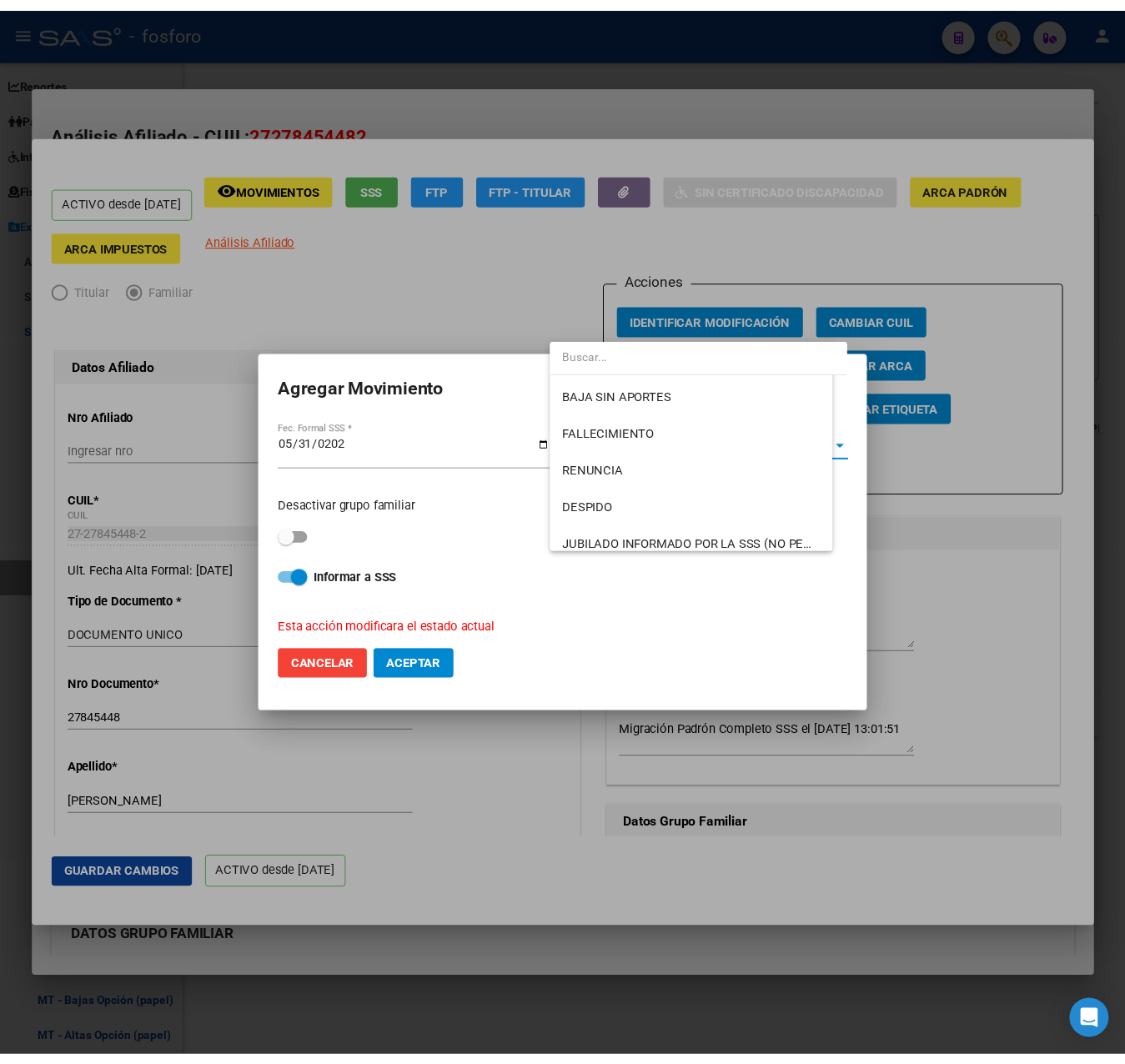
scroll to position [625, 0]
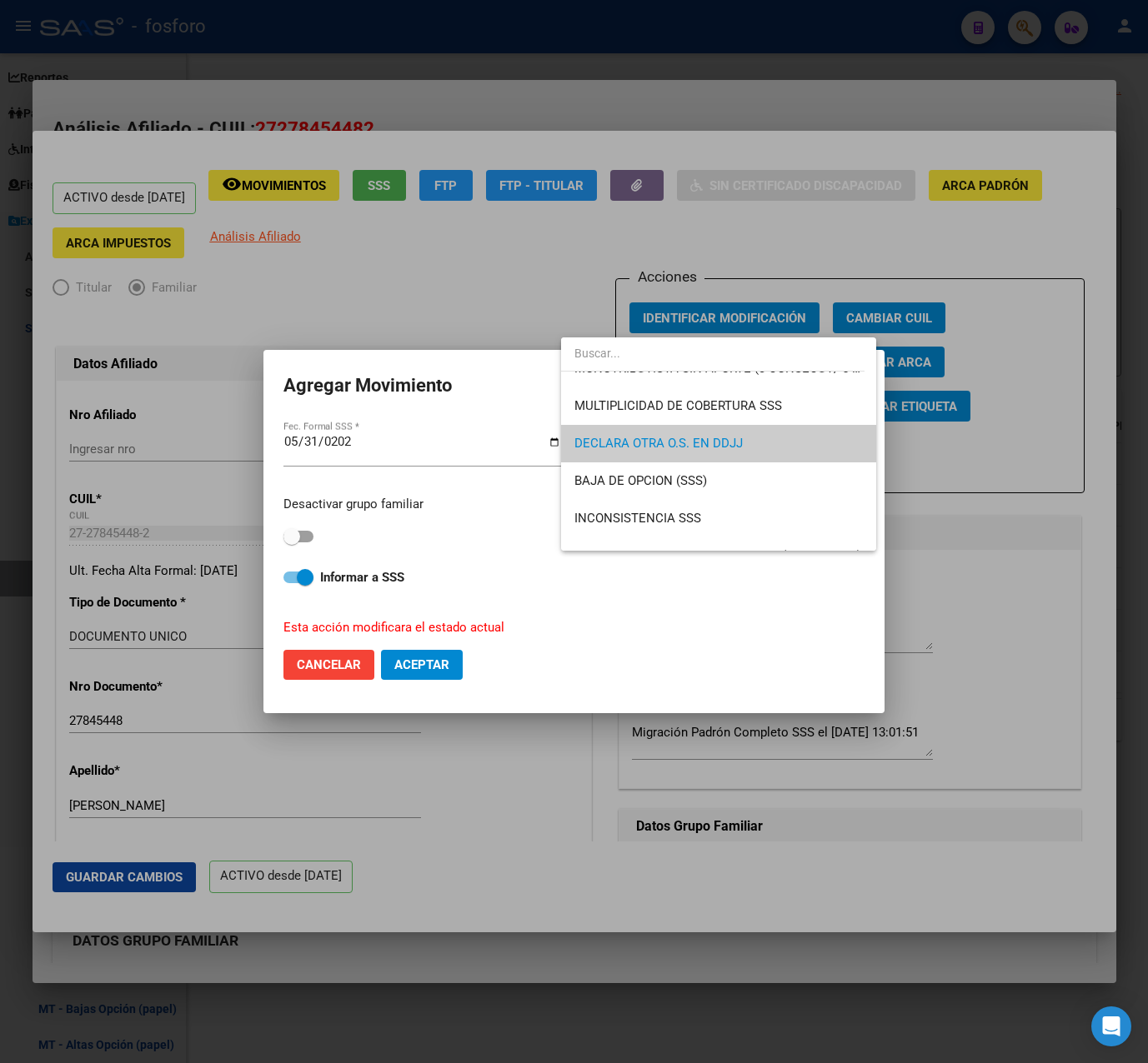
click at [676, 634] on div at bounding box center [574, 532] width 1148 height 1063
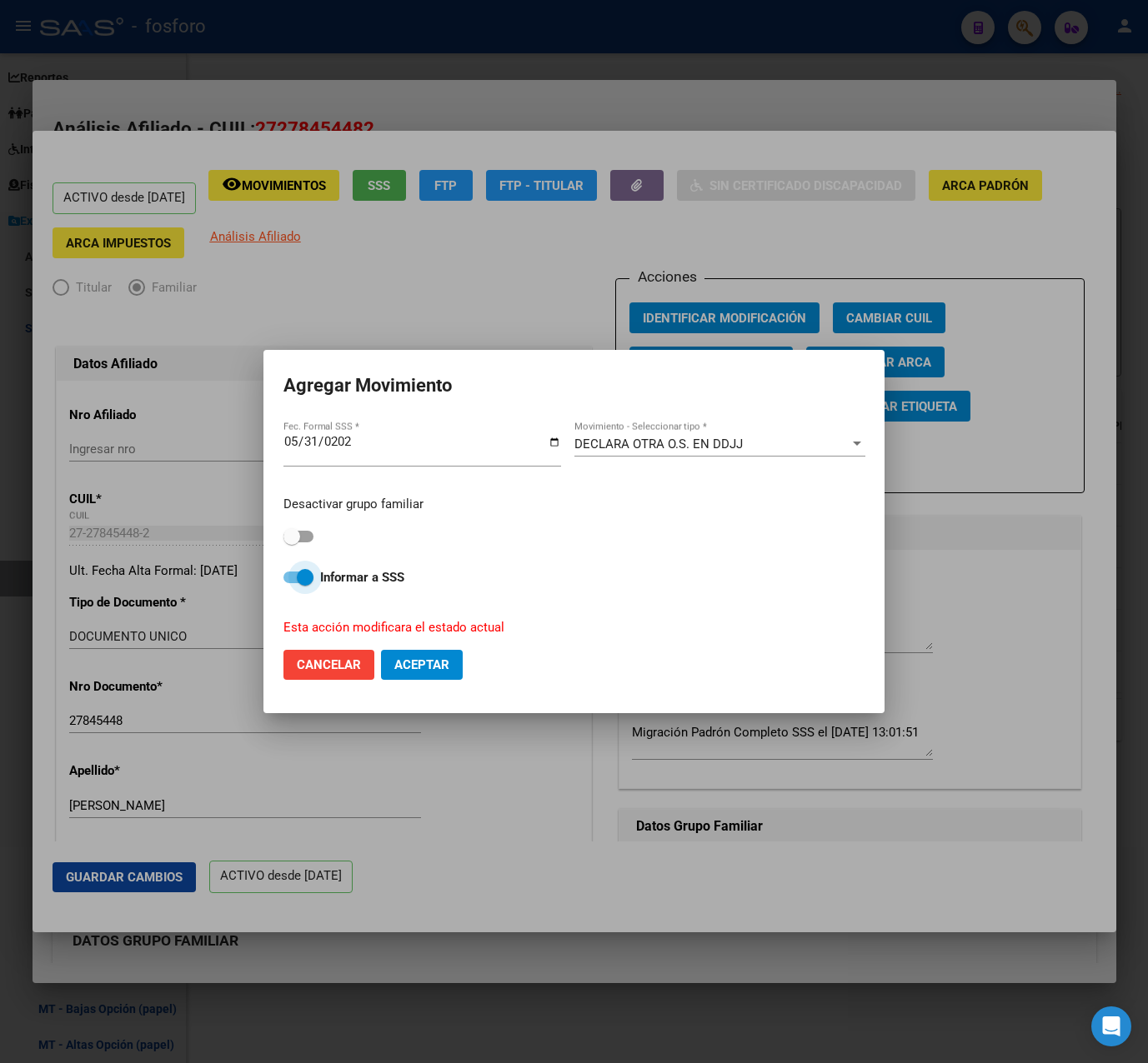
click at [287, 582] on span at bounding box center [299, 578] width 30 height 11
click at [291, 583] on input "Informar a SSS" at bounding box center [291, 583] width 1 height 1
checkbox input "false"
click at [444, 668] on span "Aceptar" at bounding box center [422, 665] width 55 height 15
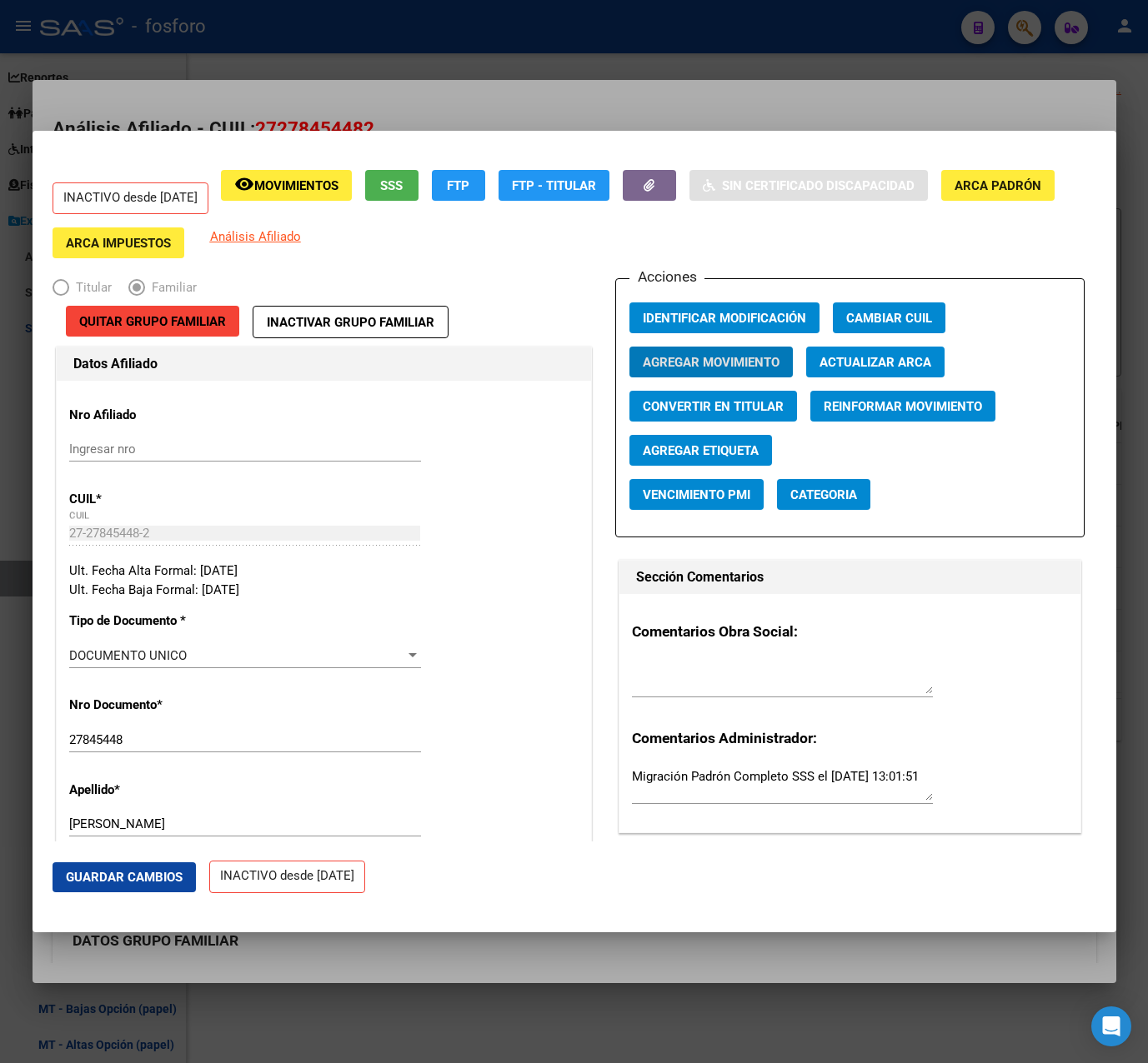
click at [604, 98] on div at bounding box center [574, 532] width 1148 height 1063
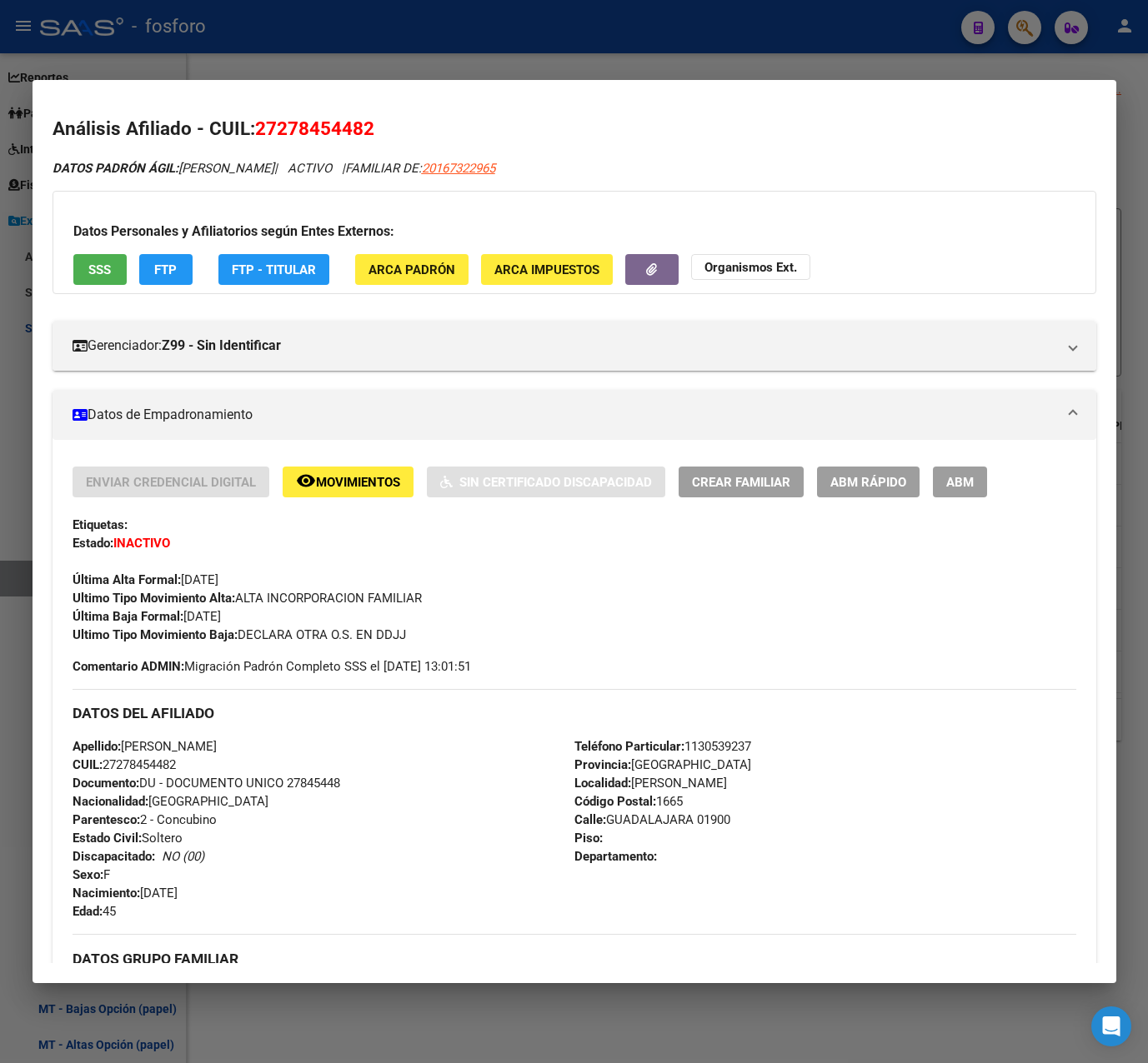
click at [701, 54] on div at bounding box center [574, 532] width 1148 height 1063
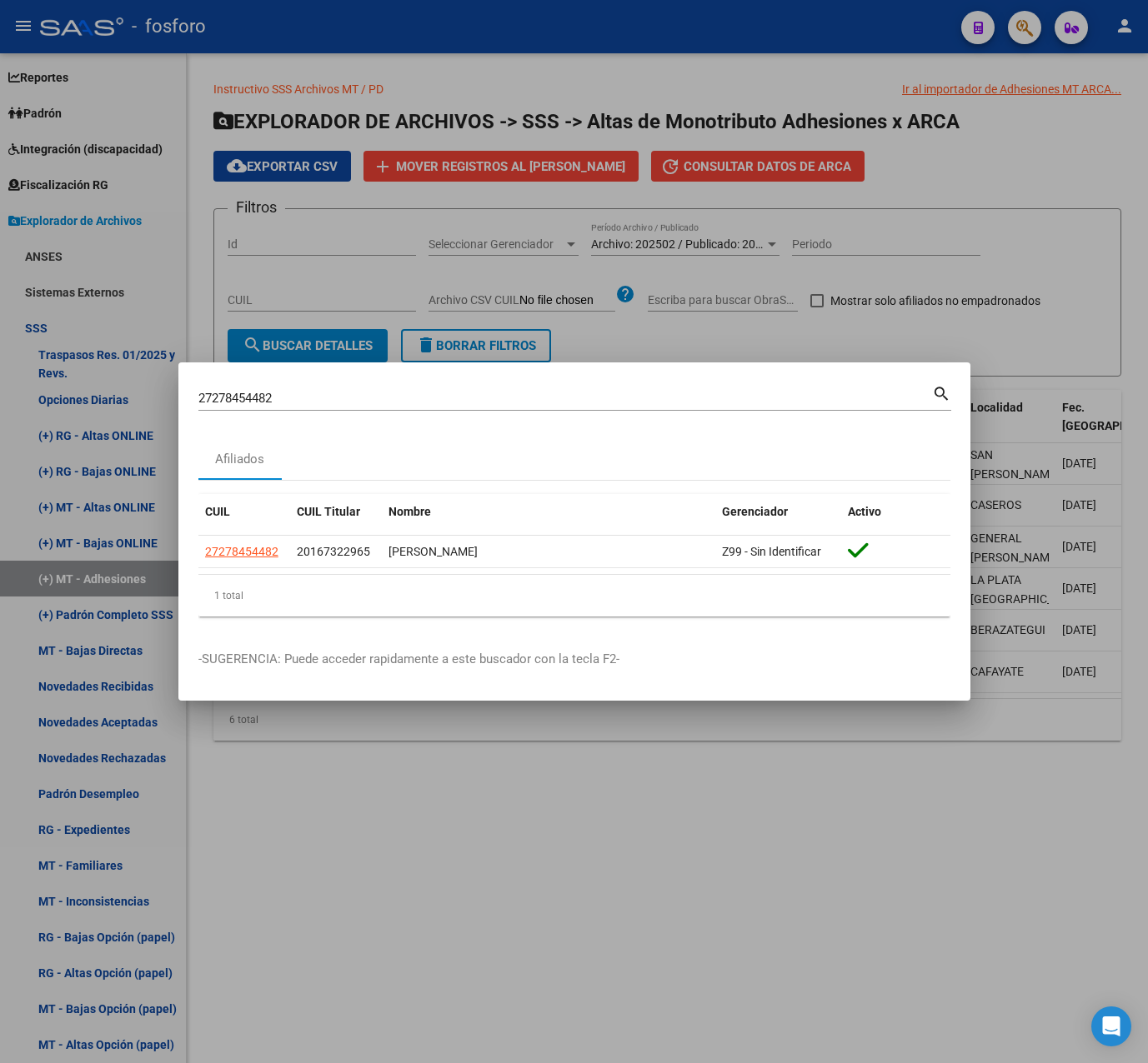
click at [783, 755] on div at bounding box center [574, 532] width 1148 height 1063
